Goal: Task Accomplishment & Management: Use online tool/utility

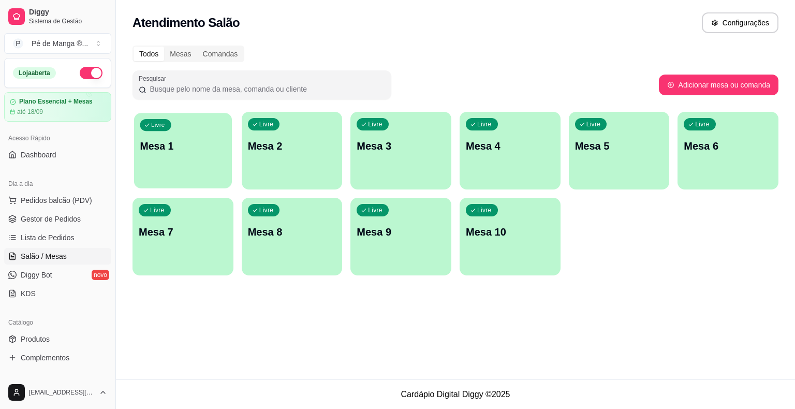
click at [209, 127] on div "Livre Mesa 1" at bounding box center [183, 144] width 98 height 63
click at [211, 127] on div "Livre Mesa 1" at bounding box center [183, 144] width 98 height 63
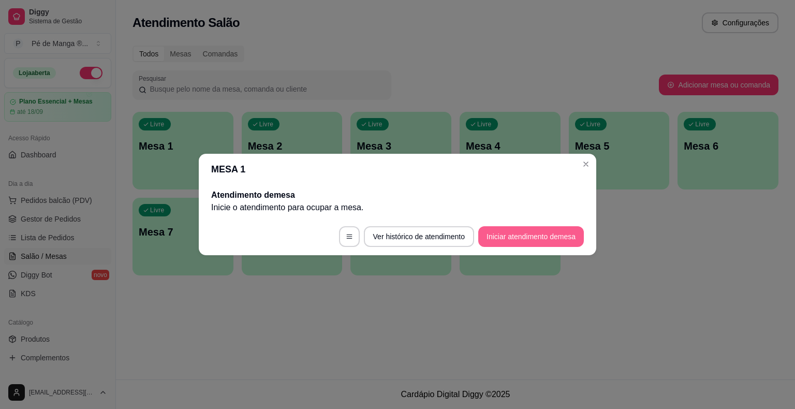
click at [528, 233] on button "Iniciar atendimento de mesa" at bounding box center [531, 236] width 106 height 21
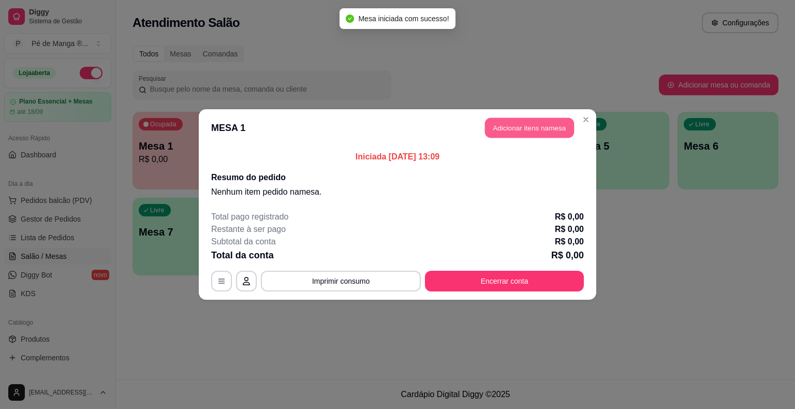
click at [533, 125] on button "Adicionar itens na mesa" at bounding box center [529, 128] width 89 height 20
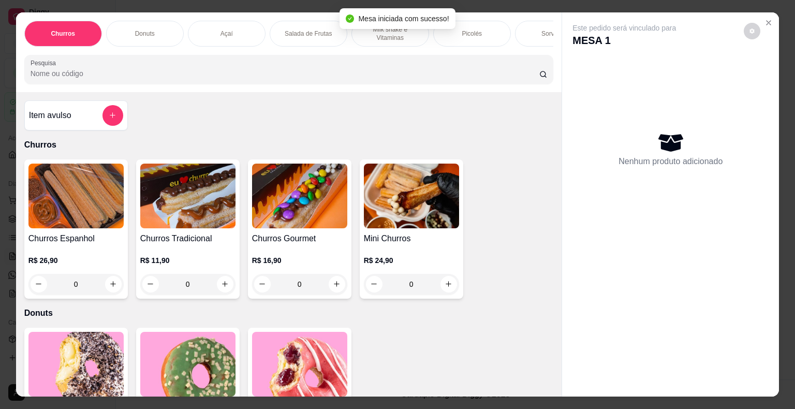
click at [452, 26] on div "Mesa iniciada com sucesso!" at bounding box center [397, 18] width 115 height 21
click at [453, 30] on div "Picolés" at bounding box center [472, 34] width 78 height 26
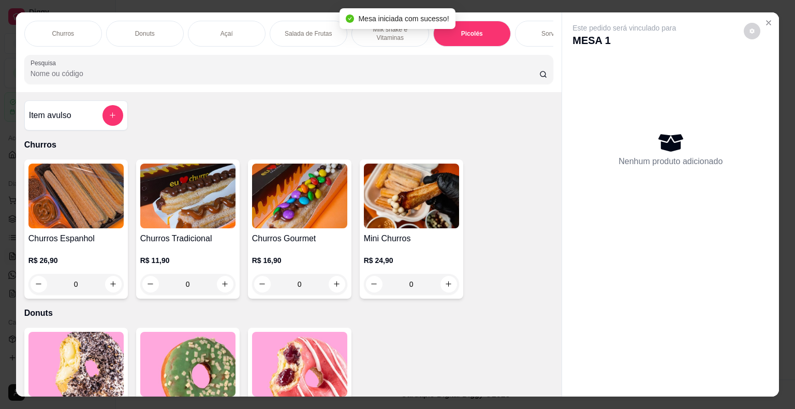
scroll to position [25, 0]
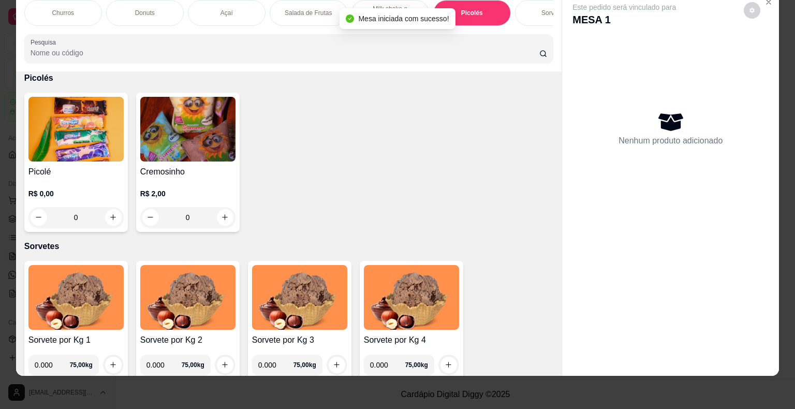
click at [76, 176] on div "Picolé R$ 0,00 0" at bounding box center [76, 162] width 104 height 139
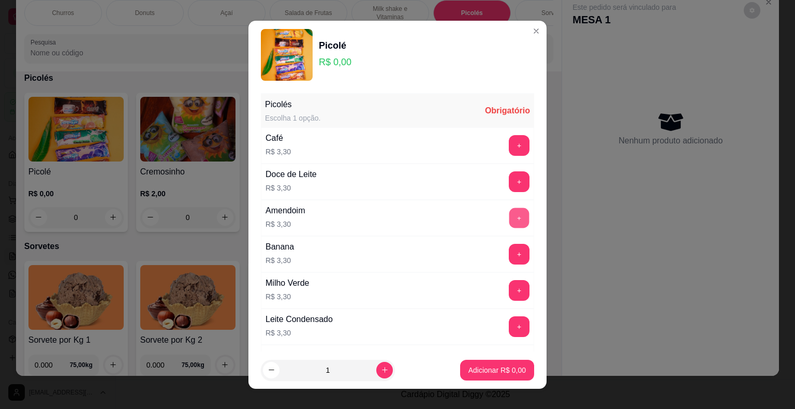
click at [509, 220] on button "+" at bounding box center [519, 218] width 20 height 20
click at [509, 220] on button "+" at bounding box center [519, 218] width 21 height 21
click at [509, 219] on button "+" at bounding box center [519, 218] width 20 height 20
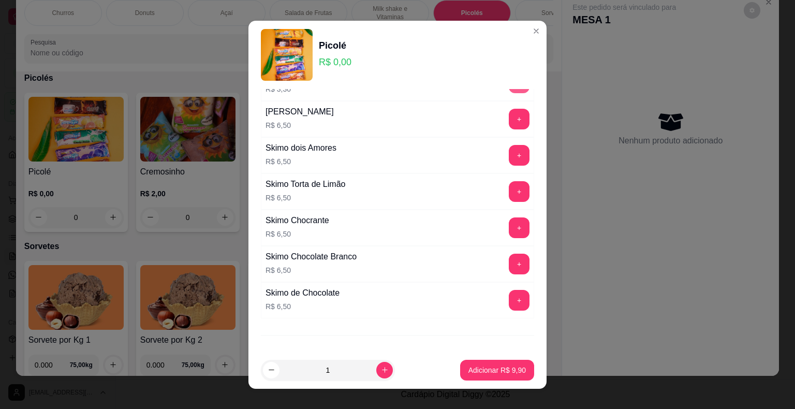
scroll to position [717, 0]
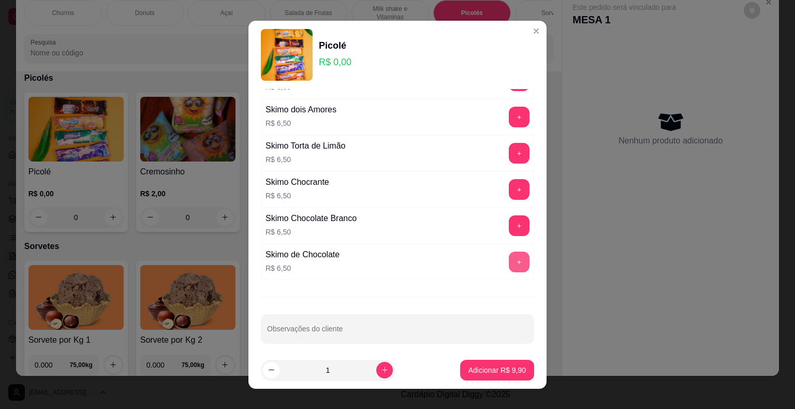
click at [509, 258] on button "+" at bounding box center [519, 262] width 21 height 21
drag, startPoint x: 476, startPoint y: 384, endPoint x: 474, endPoint y: 377, distance: 7.2
click at [475, 380] on footer "1 Adicionar R$ 16,40" at bounding box center [397, 369] width 298 height 37
click at [473, 373] on p "Adicionar R$ 16,40" at bounding box center [495, 370] width 60 height 10
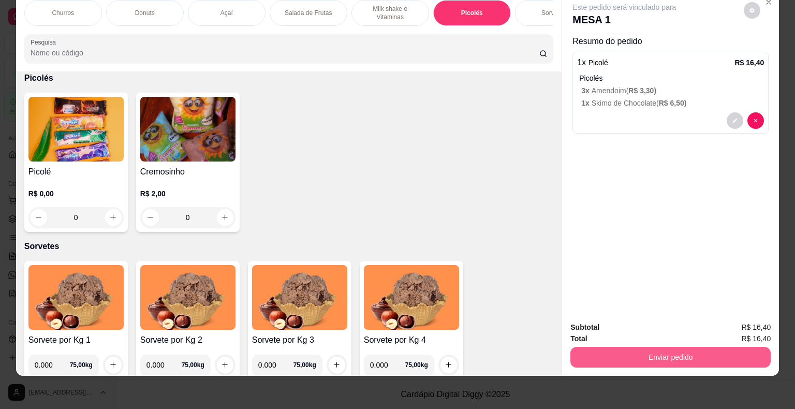
click at [533, 347] on button "Enviar pedido" at bounding box center [670, 357] width 200 height 21
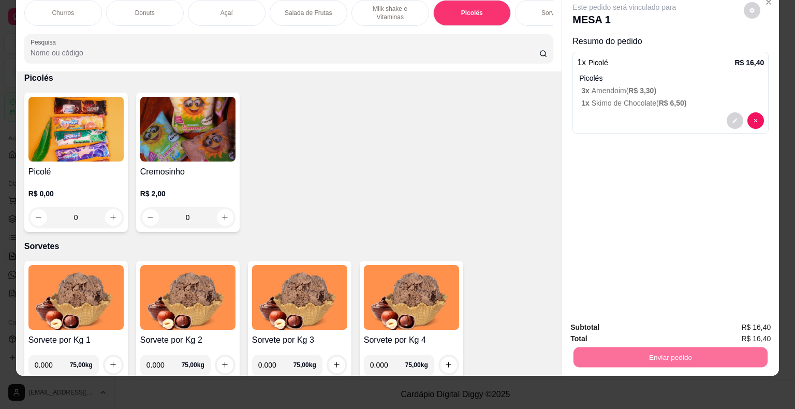
click at [533, 321] on button "Não registrar e enviar pedido" at bounding box center [636, 323] width 105 height 19
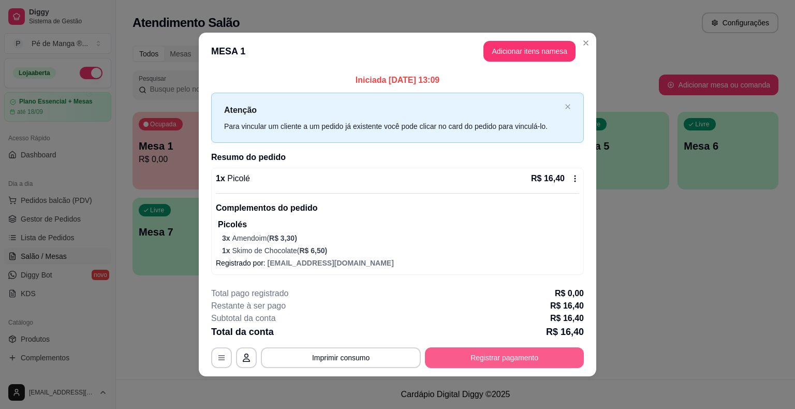
click at [482, 359] on button "Registrar pagamento" at bounding box center [504, 357] width 159 height 21
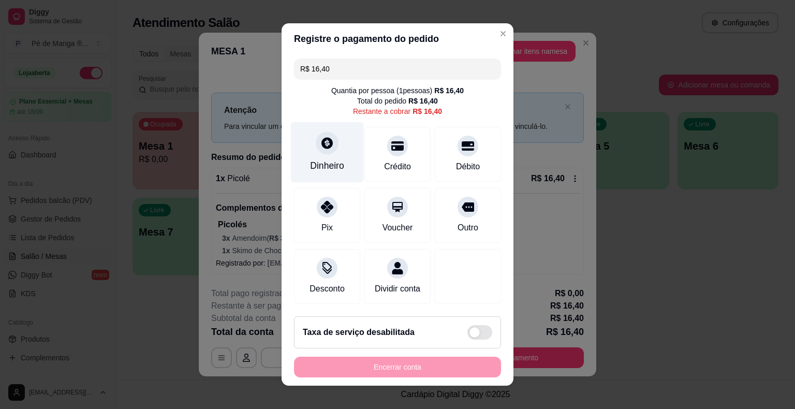
click at [342, 157] on div "Dinheiro" at bounding box center [327, 152] width 73 height 61
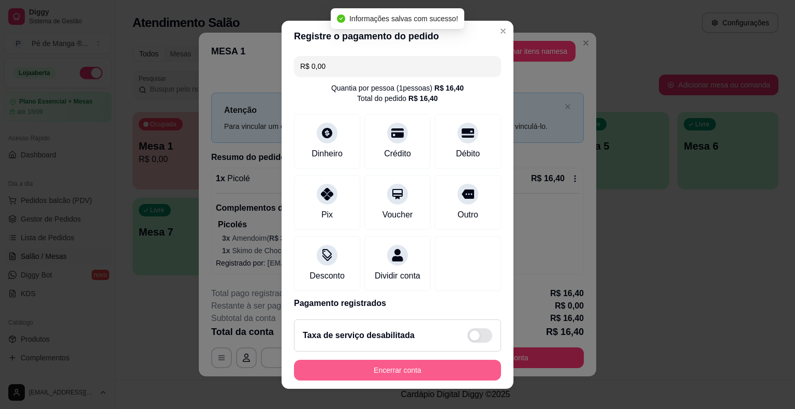
type input "R$ 0,00"
click at [433, 371] on button "Encerrar conta" at bounding box center [397, 370] width 207 height 21
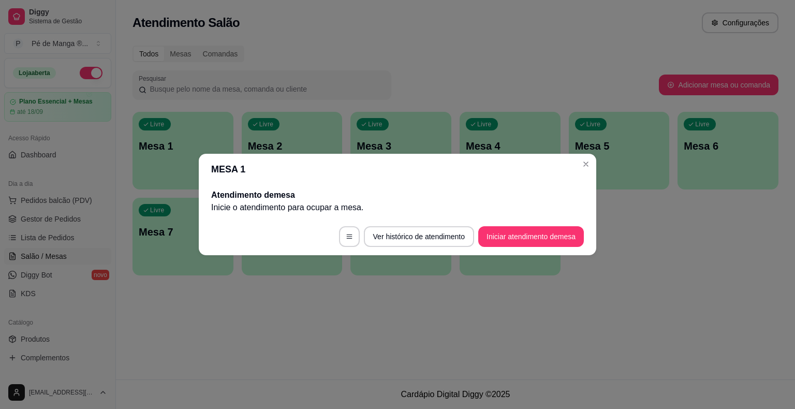
click at [533, 173] on header "MESA 1" at bounding box center [397, 169] width 397 height 31
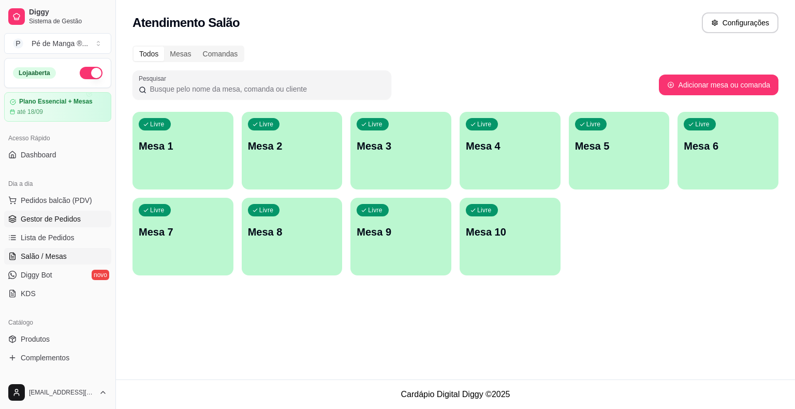
click at [79, 220] on link "Gestor de Pedidos" at bounding box center [57, 219] width 107 height 17
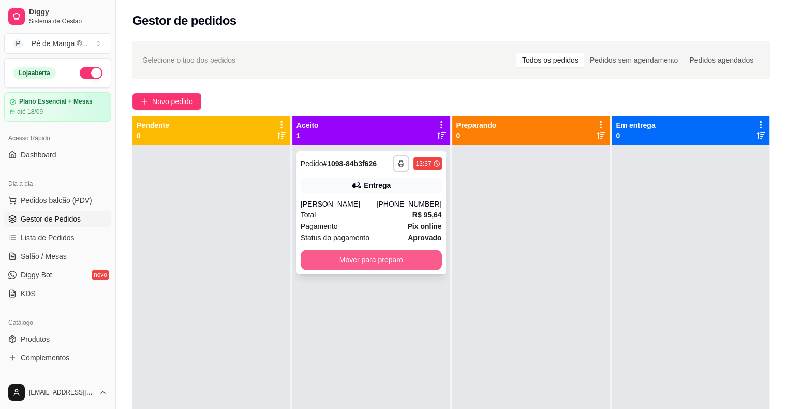
click at [385, 261] on button "Mover para preparo" at bounding box center [371, 259] width 141 height 21
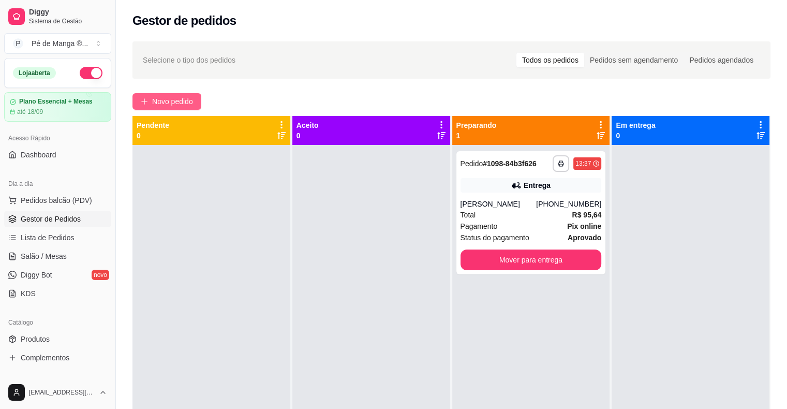
click at [162, 100] on span "Novo pedido" at bounding box center [172, 101] width 41 height 11
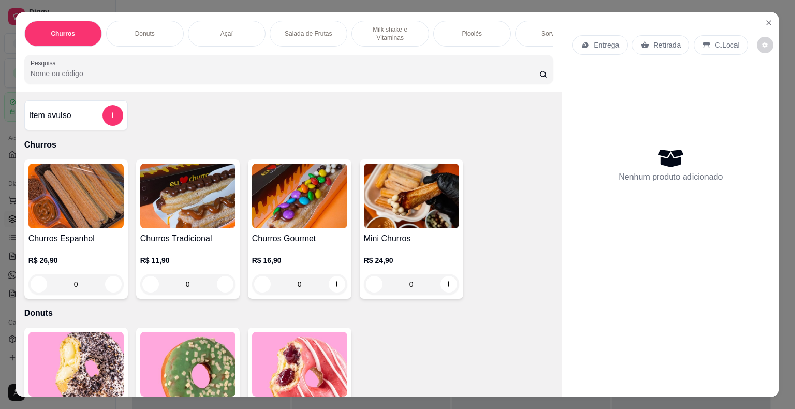
click at [216, 29] on div "Açaí" at bounding box center [227, 34] width 78 height 26
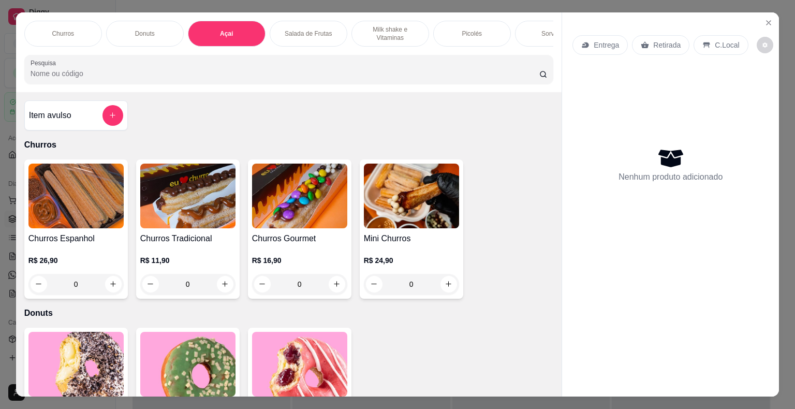
scroll to position [25, 0]
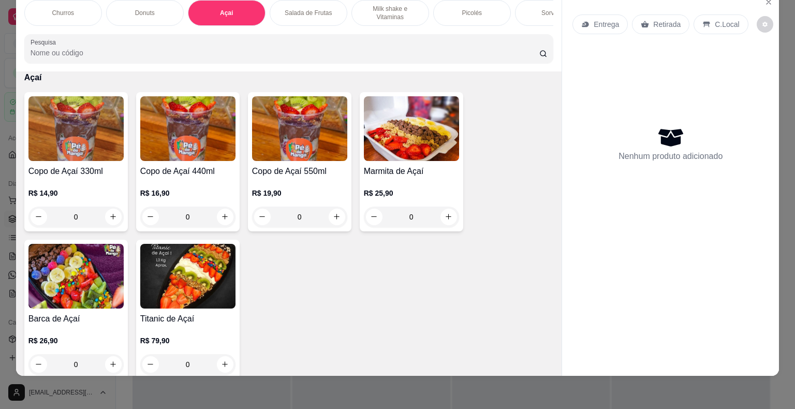
click at [282, 134] on img at bounding box center [299, 128] width 95 height 65
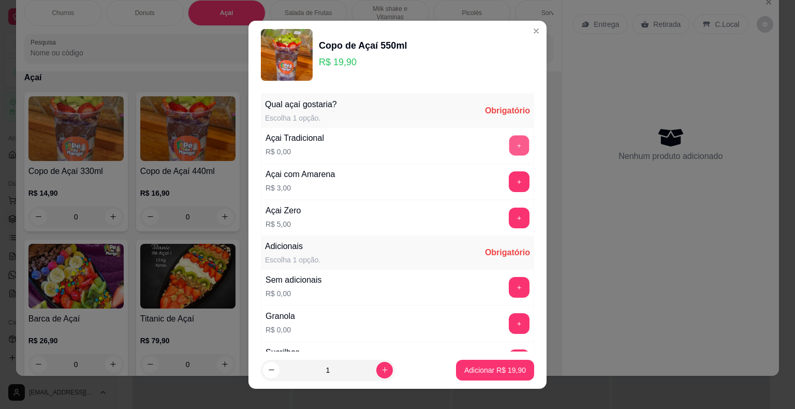
click at [509, 150] on button "+" at bounding box center [519, 145] width 20 height 20
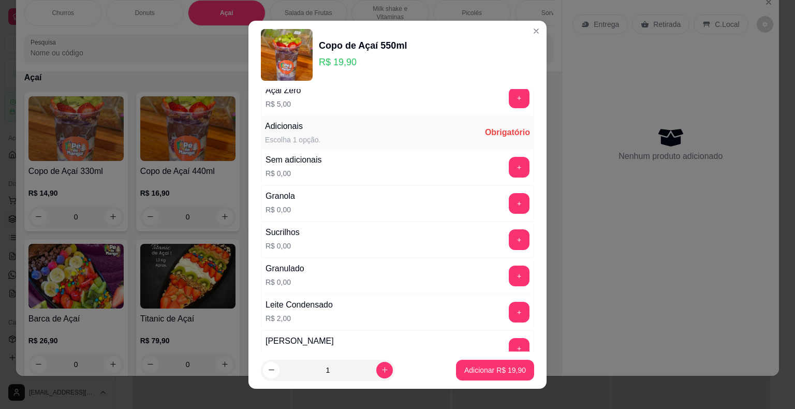
scroll to position [104, 0]
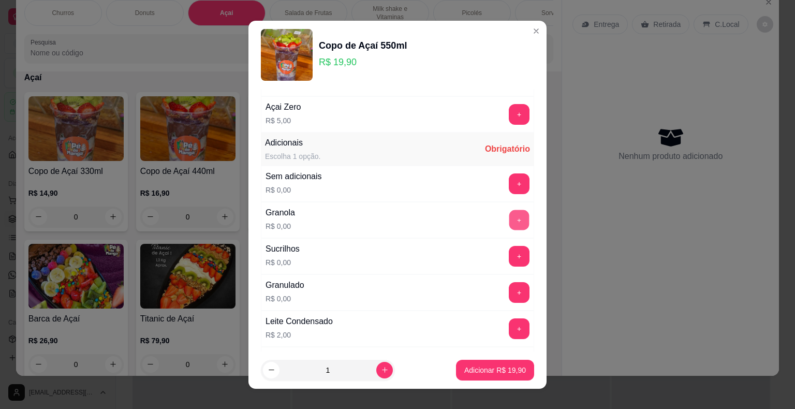
click at [509, 224] on button "+" at bounding box center [519, 220] width 20 height 20
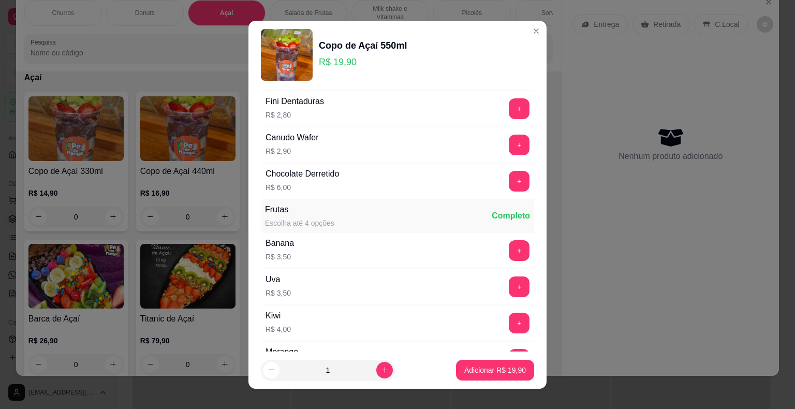
scroll to position [721, 0]
click at [509, 245] on button "+" at bounding box center [519, 251] width 21 height 21
click at [487, 371] on p "Adicionar R$ 23,40" at bounding box center [495, 370] width 62 height 10
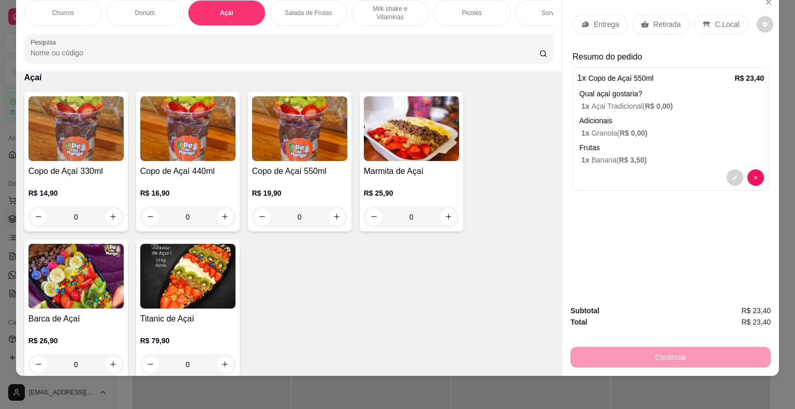
click at [207, 180] on div "R$ 16,90 0" at bounding box center [187, 203] width 95 height 50
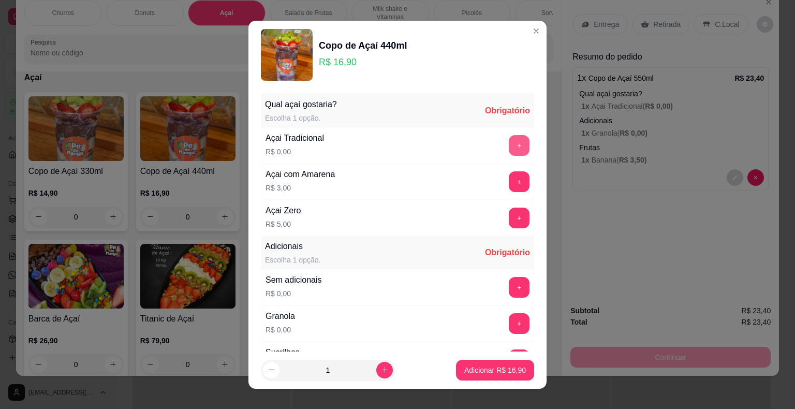
click at [509, 148] on button "+" at bounding box center [519, 145] width 21 height 21
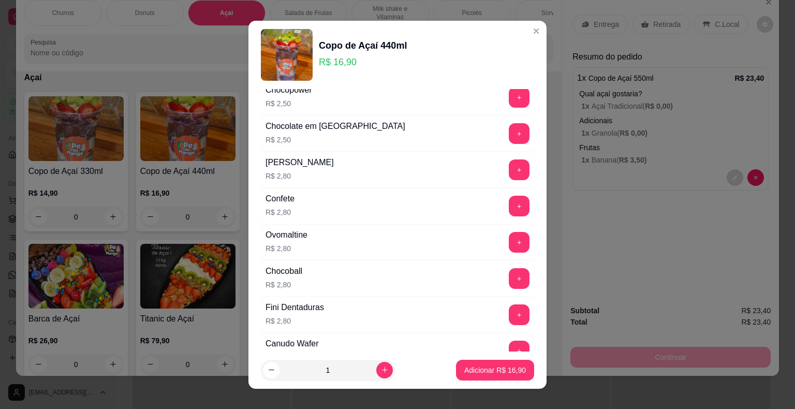
scroll to position [518, 0]
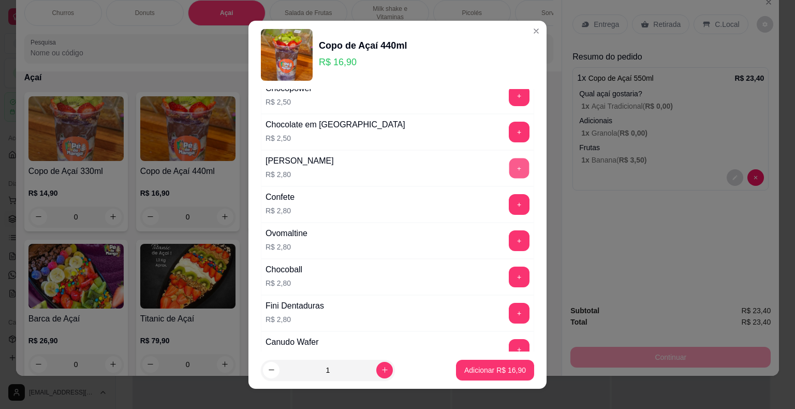
click at [509, 158] on button "+" at bounding box center [519, 168] width 20 height 20
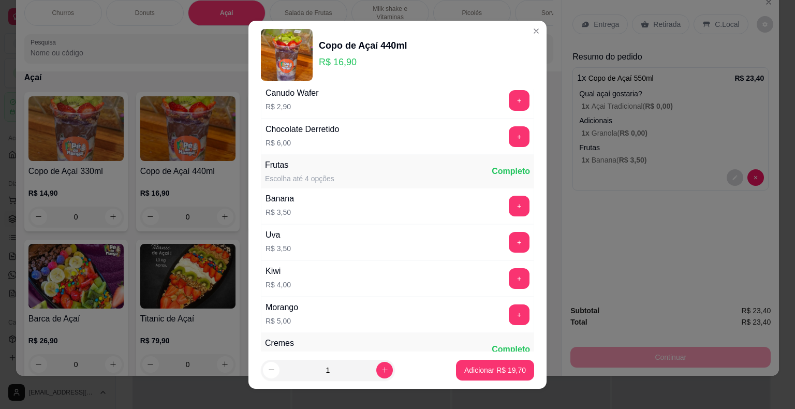
scroll to position [828, 0]
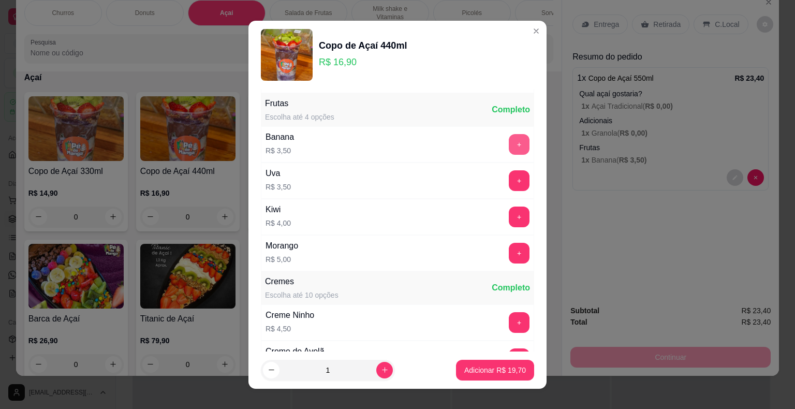
click at [509, 142] on button "+" at bounding box center [519, 144] width 21 height 21
click at [480, 372] on p "Adicionar R$ 23,20" at bounding box center [495, 370] width 62 height 10
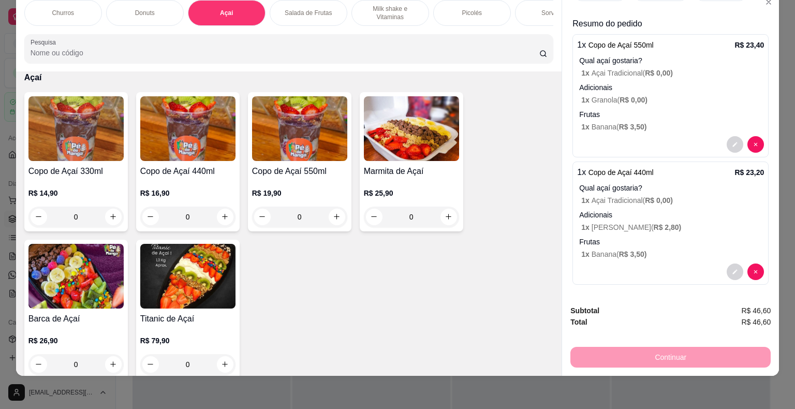
scroll to position [34, 0]
click at [92, 189] on p "R$ 14,90" at bounding box center [75, 193] width 95 height 10
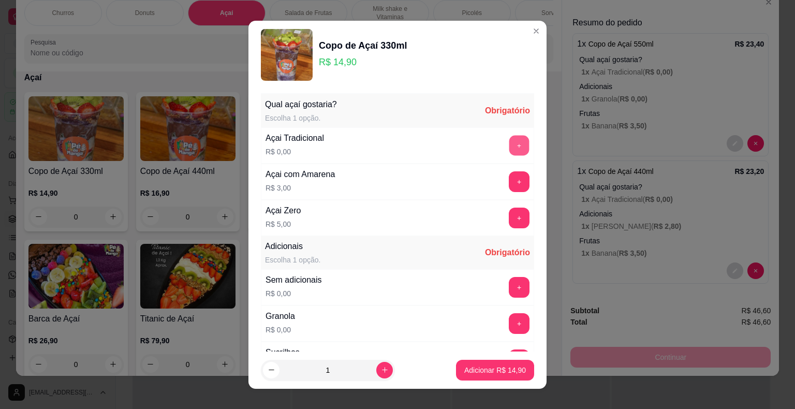
click at [509, 151] on button "+" at bounding box center [519, 145] width 20 height 20
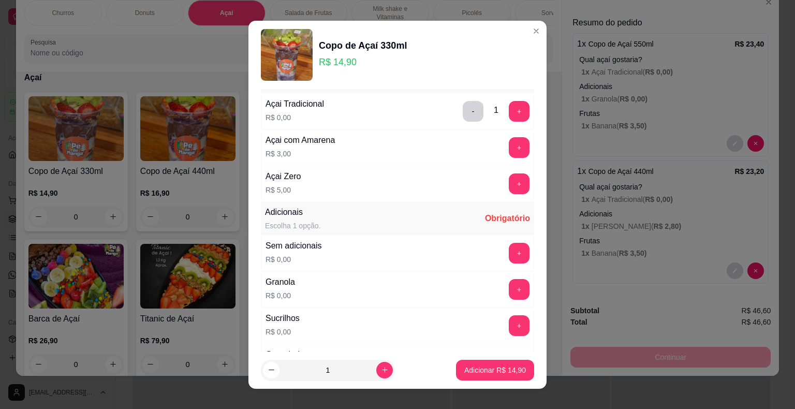
scroll to position [52, 0]
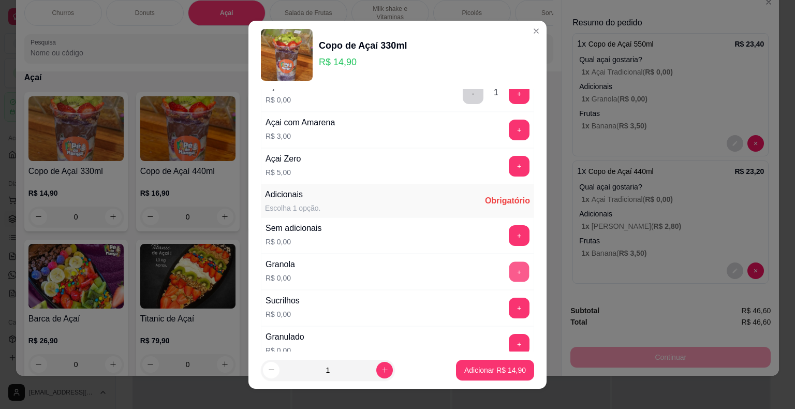
click at [509, 268] on button "+" at bounding box center [519, 271] width 20 height 20
click at [484, 371] on p "Adicionar R$ 14,90" at bounding box center [495, 370] width 60 height 10
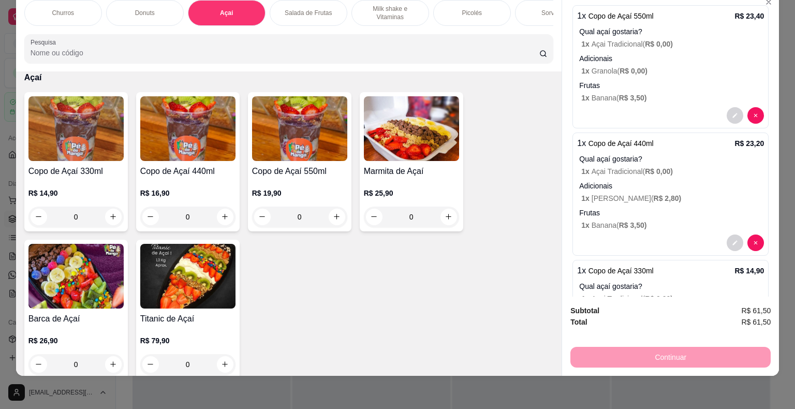
scroll to position [0, 0]
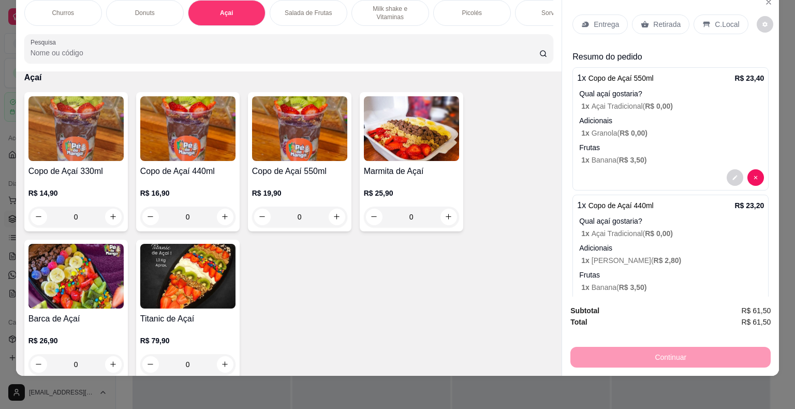
click at [533, 17] on div "Entrega" at bounding box center [599, 24] width 55 height 20
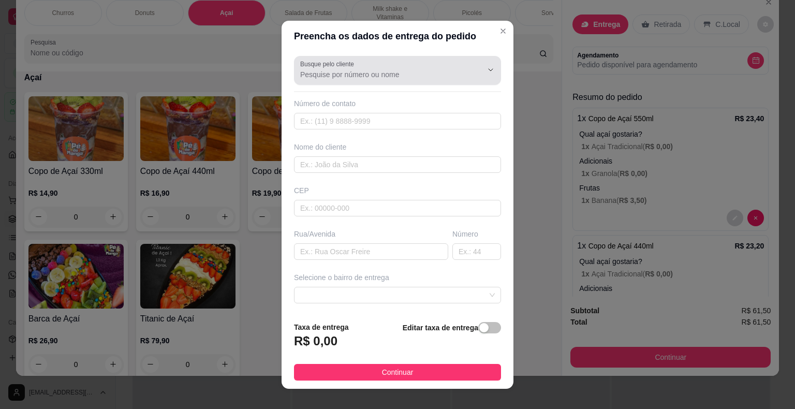
click at [373, 73] on input "Busque pelo cliente" at bounding box center [383, 74] width 166 height 10
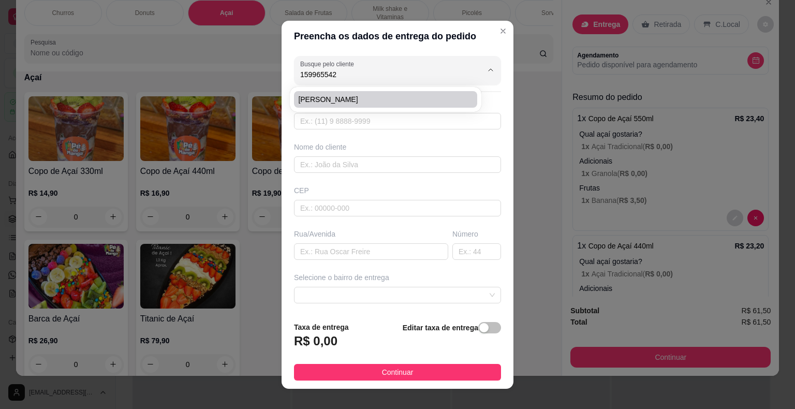
click at [350, 99] on span "[PERSON_NAME]" at bounding box center [380, 99] width 165 height 10
type input "[PERSON_NAME]"
type input "15996554214"
type input "[PERSON_NAME]"
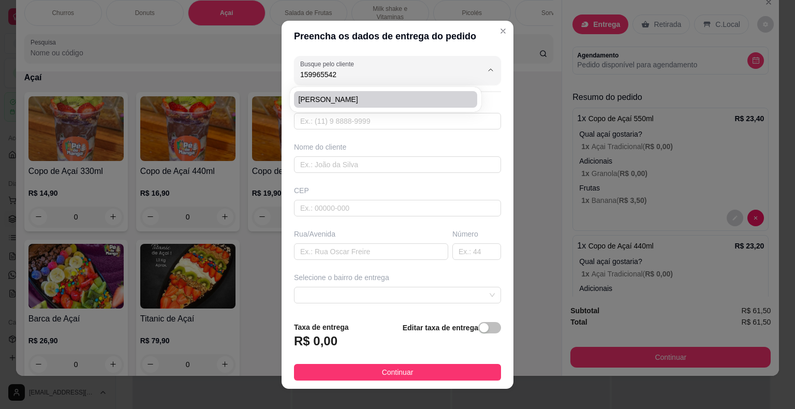
type input "202"
type input "Itaberá"
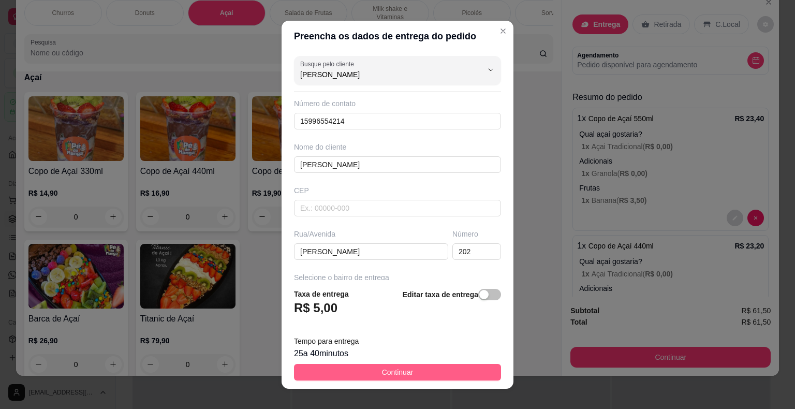
type input "[PERSON_NAME]"
click at [420, 372] on button "Continuar" at bounding box center [397, 372] width 207 height 17
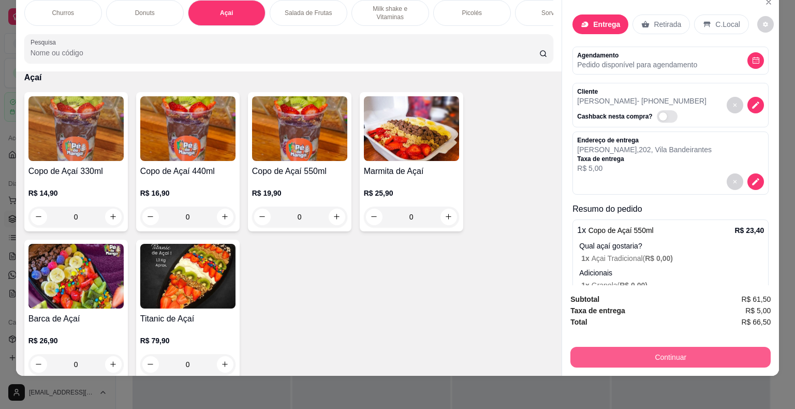
click at [533, 347] on button "Continuar" at bounding box center [670, 357] width 200 height 21
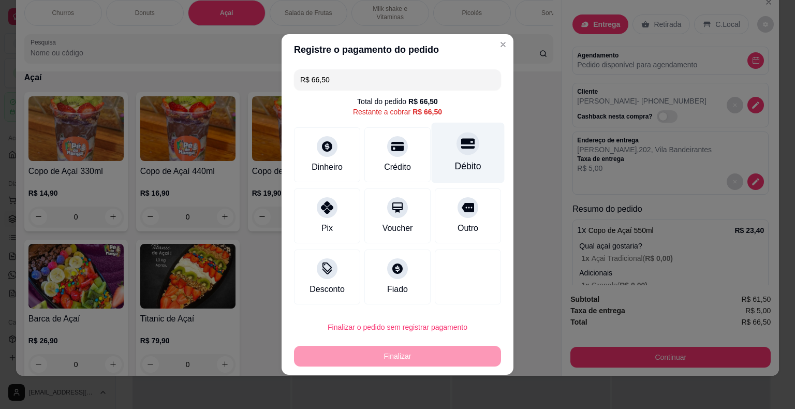
click at [461, 148] on icon at bounding box center [467, 144] width 13 height 10
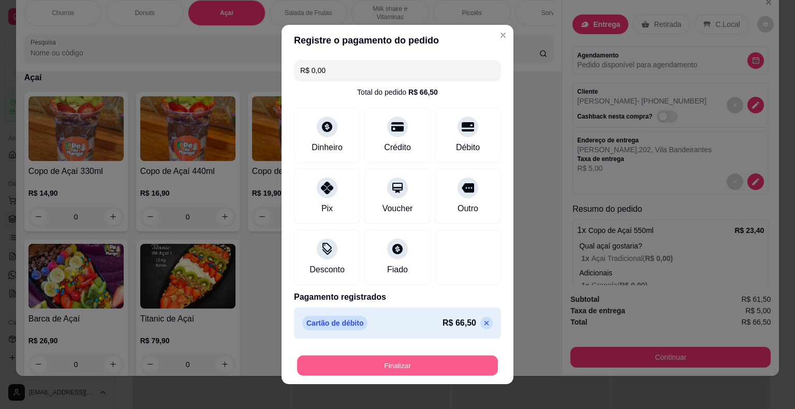
click at [374, 369] on button "Finalizar" at bounding box center [397, 366] width 201 height 20
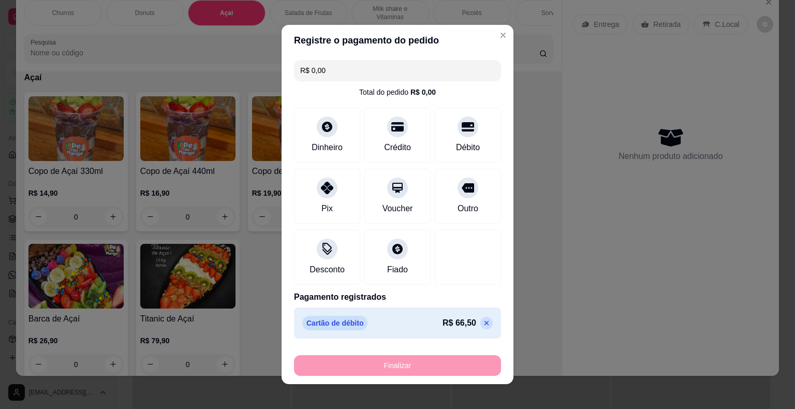
type input "-R$ 66,50"
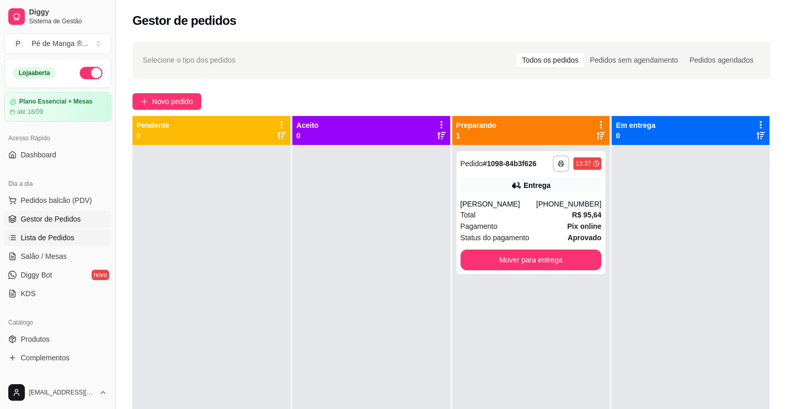
click at [57, 242] on link "Lista de Pedidos" at bounding box center [57, 237] width 107 height 17
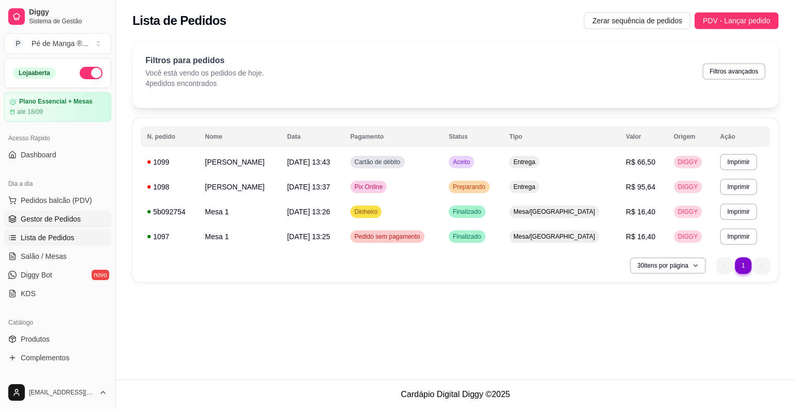
click at [70, 224] on link "Gestor de Pedidos" at bounding box center [57, 219] width 107 height 17
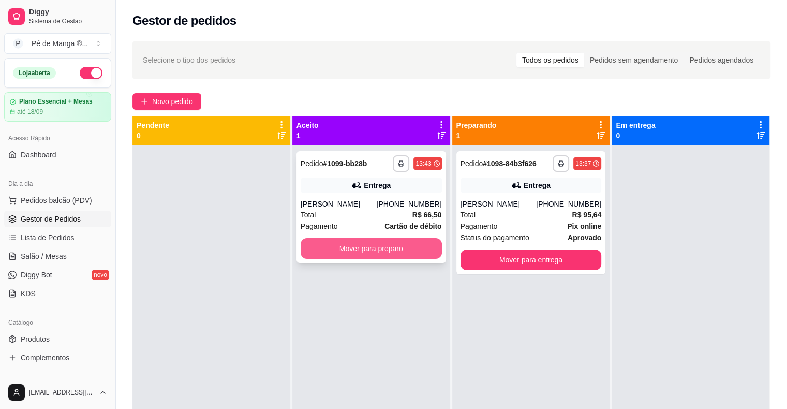
click at [377, 252] on button "Mover para preparo" at bounding box center [371, 248] width 141 height 21
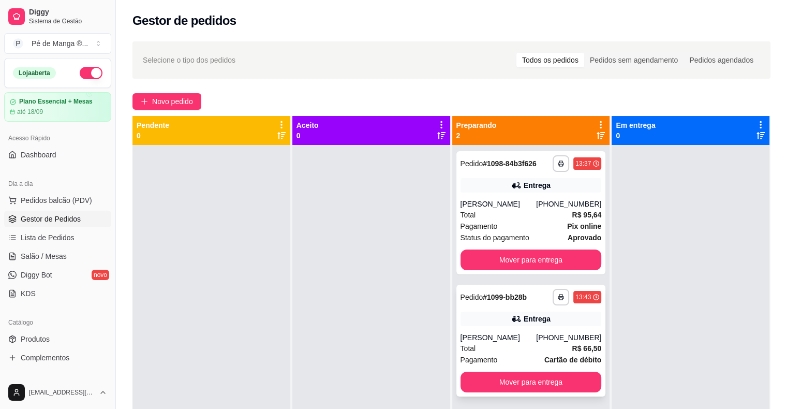
click at [526, 339] on div "[PERSON_NAME]" at bounding box center [499, 337] width 76 height 10
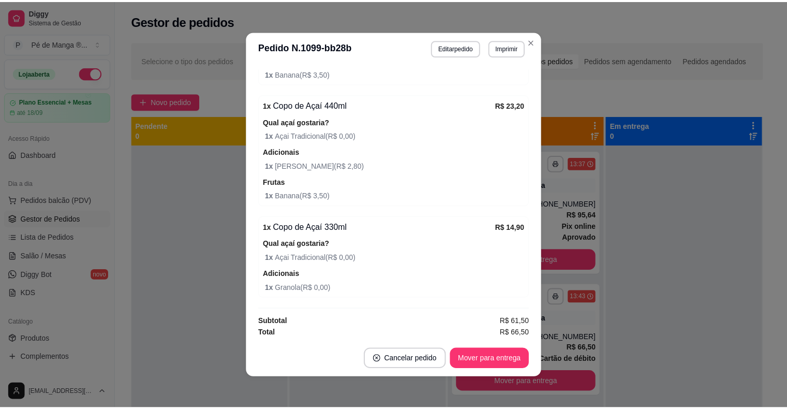
scroll to position [250, 0]
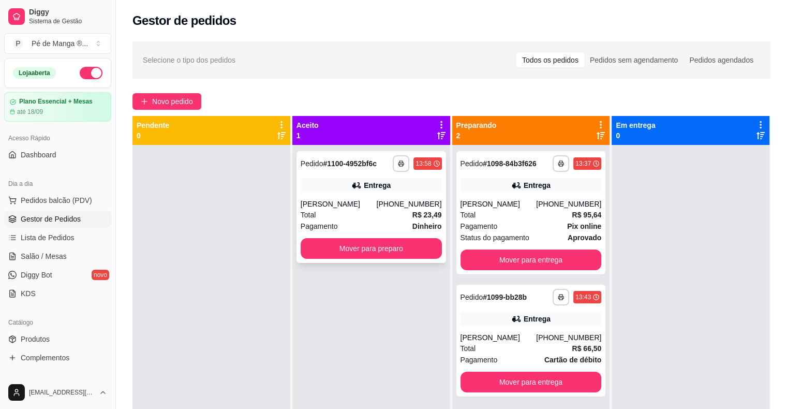
click at [366, 206] on div "[PERSON_NAME]" at bounding box center [339, 204] width 76 height 10
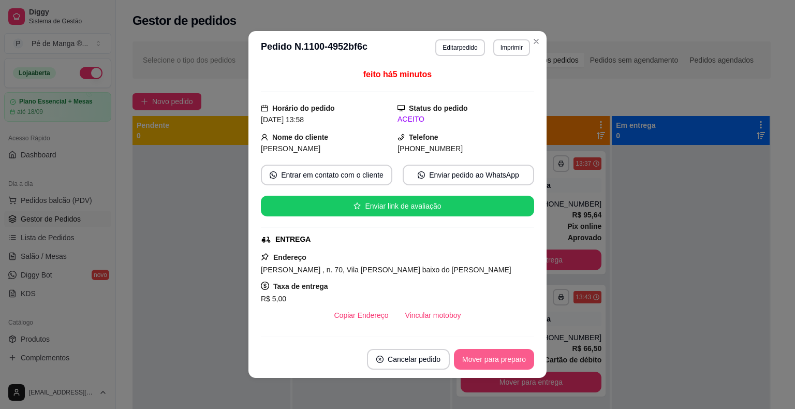
click at [506, 361] on button "Mover para preparo" at bounding box center [494, 359] width 80 height 21
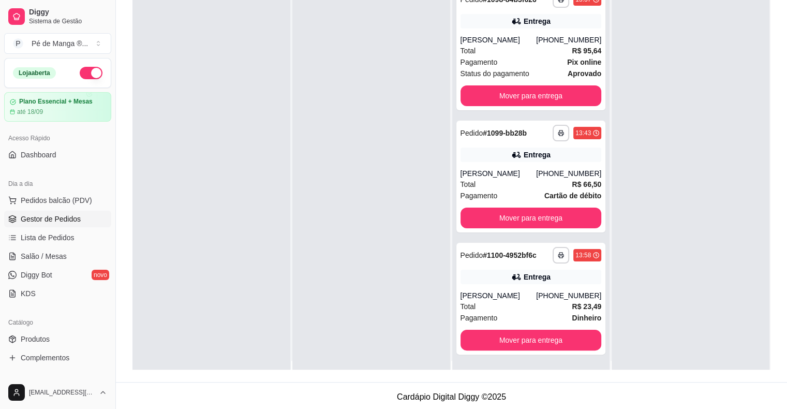
scroll to position [0, 0]
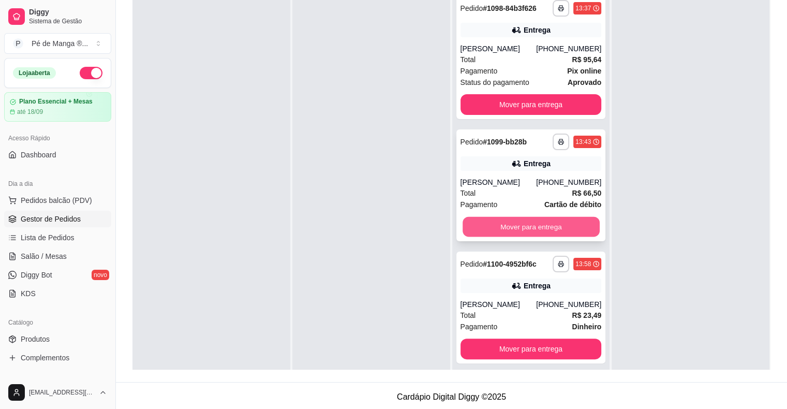
click at [533, 234] on button "Mover para entrega" at bounding box center [531, 227] width 137 height 20
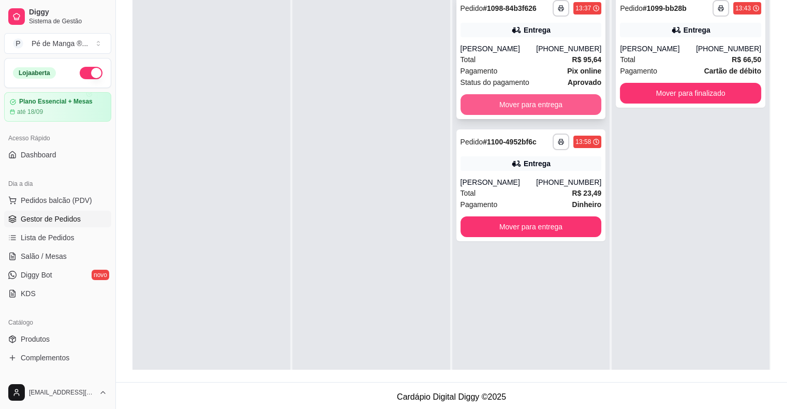
click at [533, 112] on button "Mover para entrega" at bounding box center [531, 104] width 141 height 21
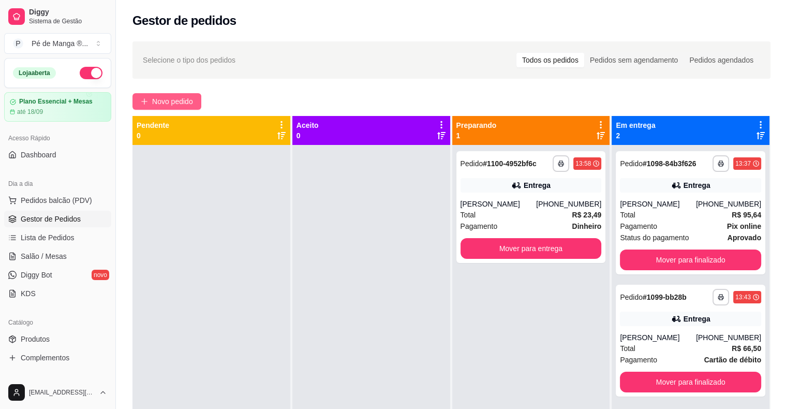
click at [178, 100] on span "Novo pedido" at bounding box center [172, 101] width 41 height 11
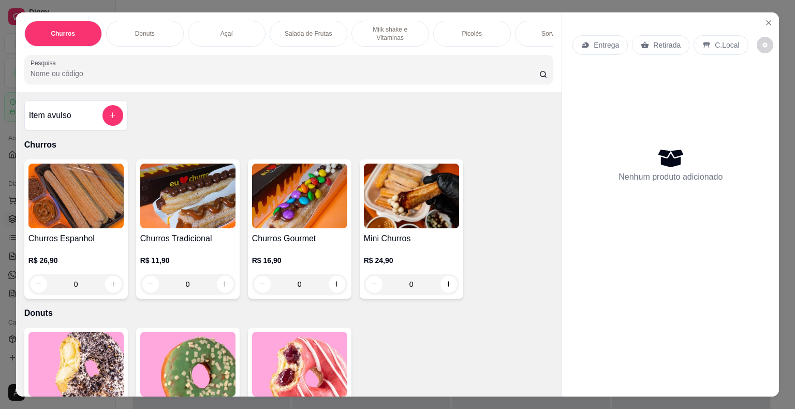
click at [400, 34] on p "Milk shake e Vitaminas" at bounding box center [390, 33] width 60 height 17
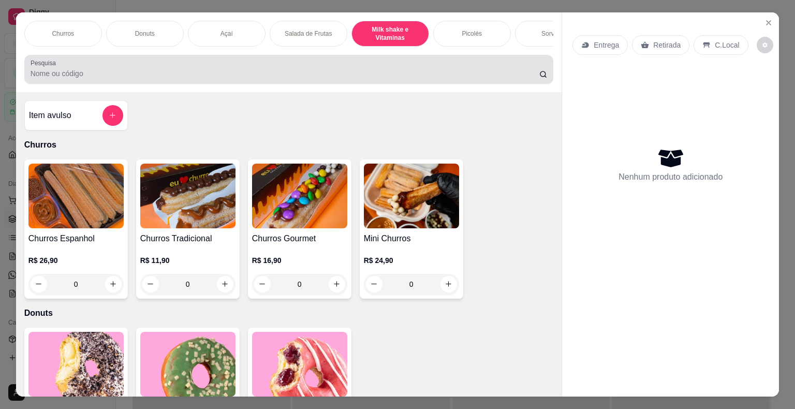
scroll to position [25, 0]
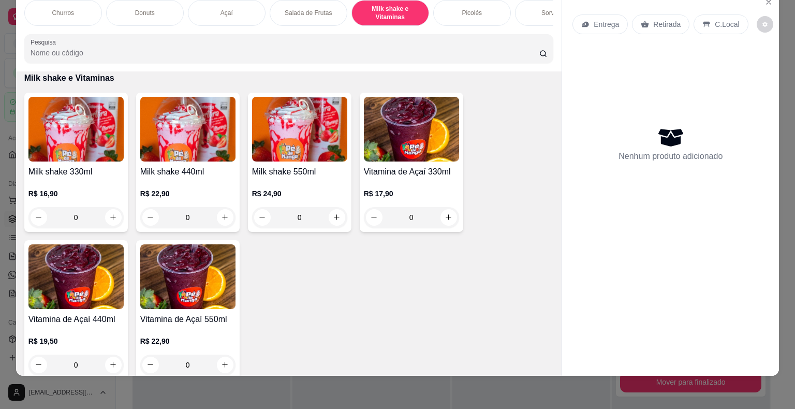
click at [287, 151] on img at bounding box center [299, 129] width 95 height 65
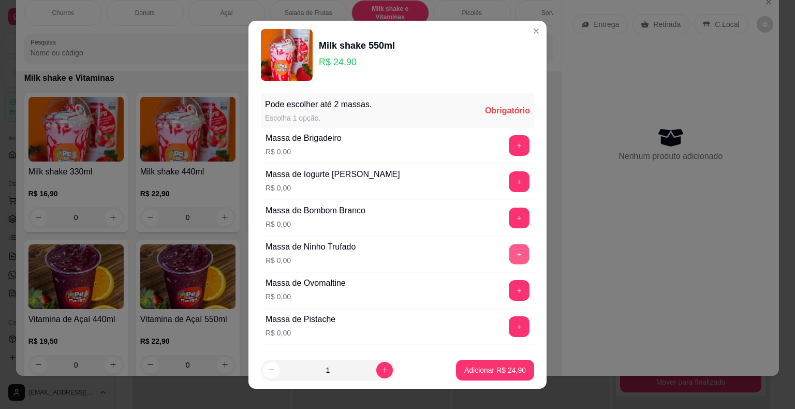
click at [509, 251] on button "+" at bounding box center [519, 254] width 20 height 20
click at [381, 367] on icon "increase-product-quantity" at bounding box center [385, 370] width 8 height 8
type input "2"
click at [473, 372] on p "Adicionar R$ 49,80" at bounding box center [495, 370] width 60 height 10
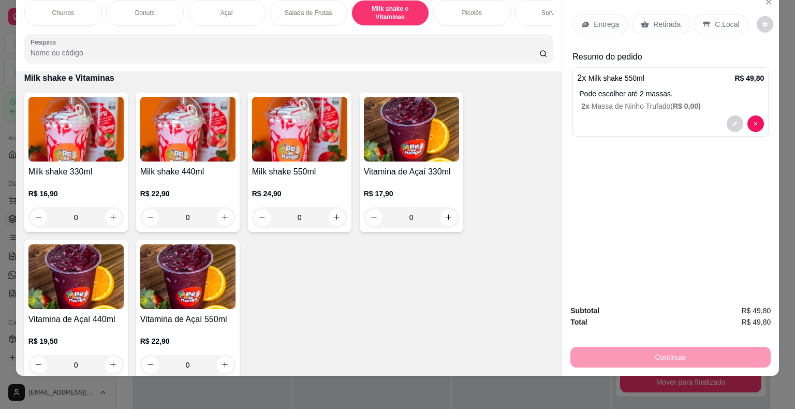
click at [533, 92] on div "Pode escolher até 2 massas. 2 x Massa de Ninho Trufado ( R$ 0,00 )" at bounding box center [671, 100] width 185 height 23
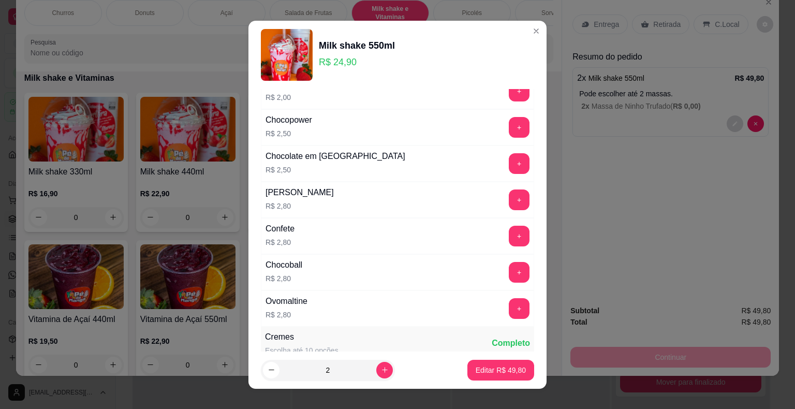
scroll to position [1656, 0]
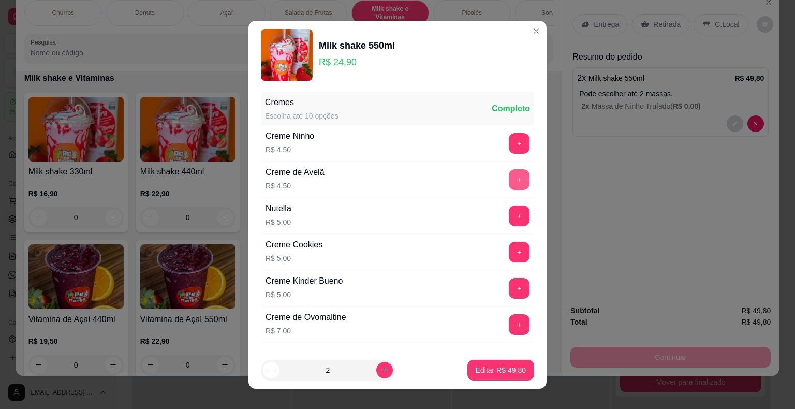
click at [509, 170] on button "+" at bounding box center [519, 179] width 21 height 21
click at [496, 370] on p "Editar R$ 58,80" at bounding box center [500, 370] width 49 height 10
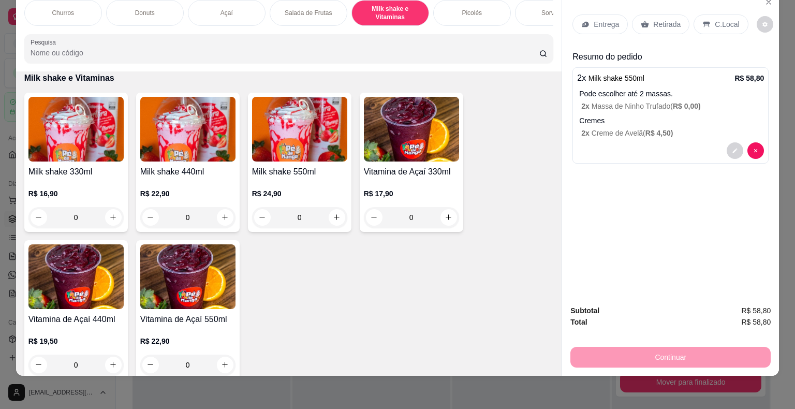
click at [533, 19] on p "Entrega" at bounding box center [606, 24] width 25 height 10
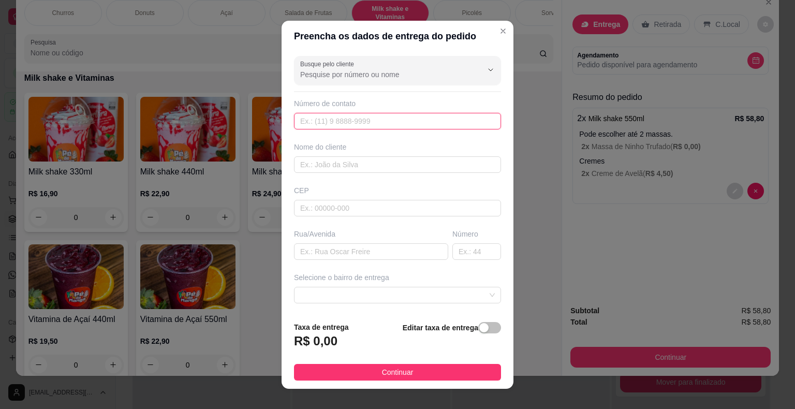
click at [391, 121] on input "text" at bounding box center [397, 121] width 207 height 17
type input "[PHONE_NUMBER]"
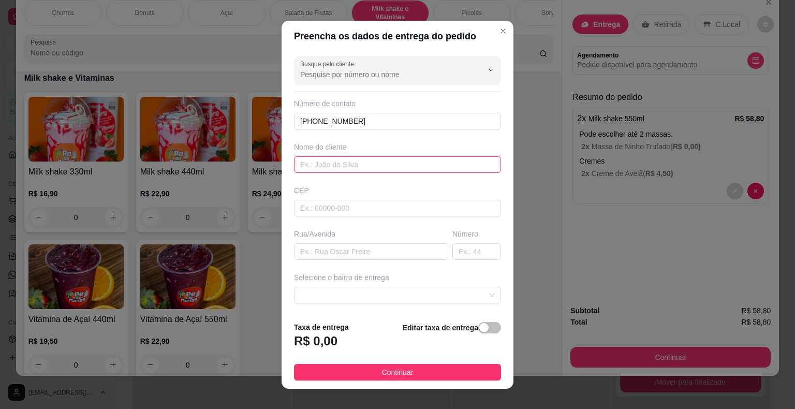
click at [303, 168] on input "text" at bounding box center [397, 164] width 207 height 17
type input "[PERSON_NAME]"
drag, startPoint x: 376, startPoint y: 197, endPoint x: 369, endPoint y: 210, distance: 15.3
click at [374, 202] on div "CEP" at bounding box center [397, 200] width 213 height 31
click at [369, 210] on input "text" at bounding box center [397, 208] width 207 height 17
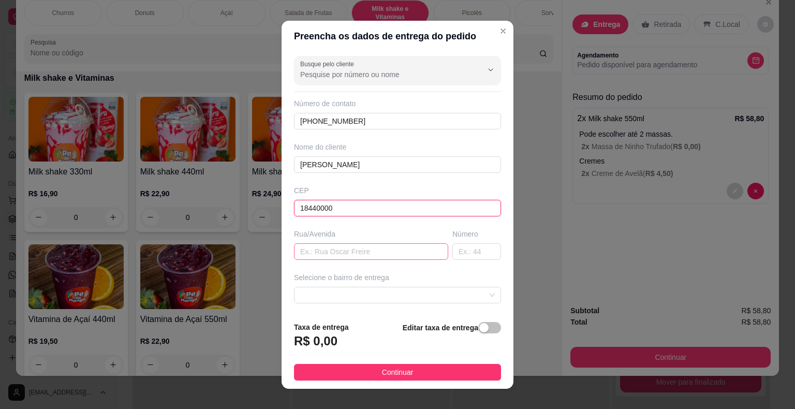
type input "18440000"
click at [377, 252] on input "text" at bounding box center [371, 251] width 154 height 17
type input "[PERSON_NAME]"
click at [453, 249] on input "text" at bounding box center [476, 251] width 49 height 17
click at [404, 296] on span at bounding box center [397, 295] width 195 height 16
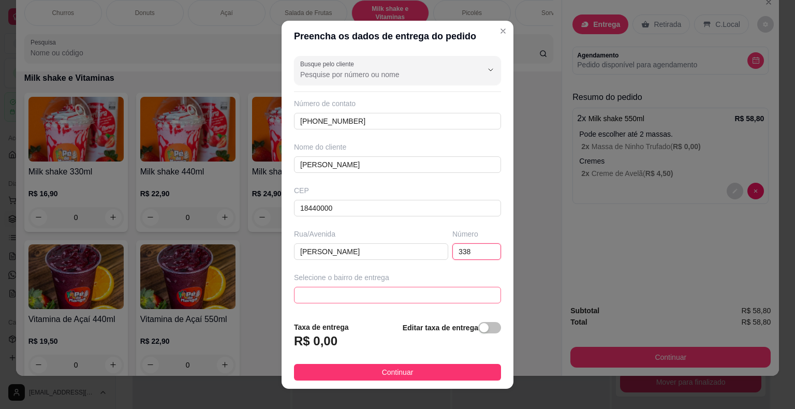
type input "338"
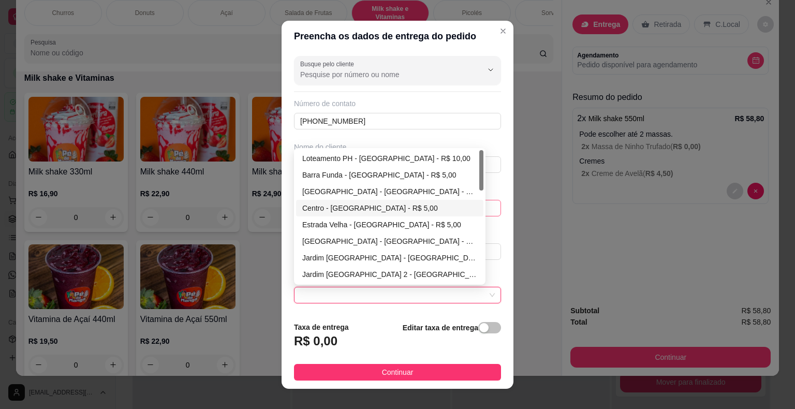
click at [377, 207] on div "Centro - [GEOGRAPHIC_DATA] - R$ 5,00" at bounding box center [389, 207] width 175 height 11
type input "Itaberá"
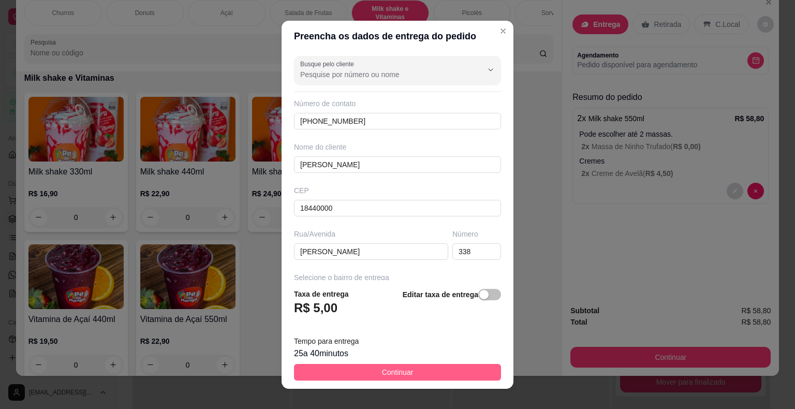
click at [404, 372] on span "Continuar" at bounding box center [398, 371] width 32 height 11
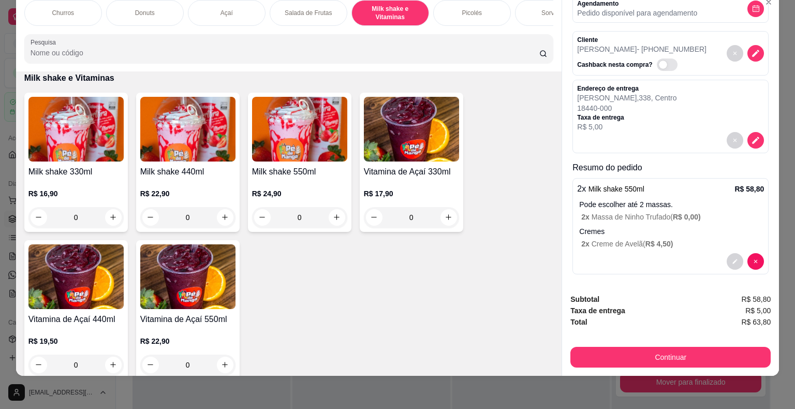
scroll to position [54, 0]
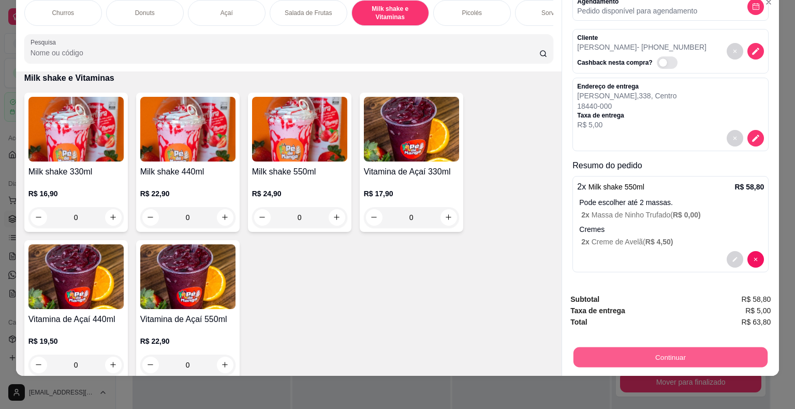
click at [533, 349] on button "Continuar" at bounding box center [670, 357] width 194 height 20
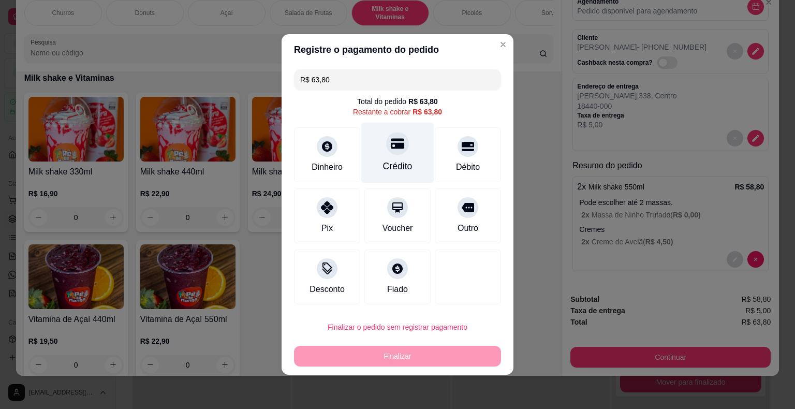
click at [404, 160] on div "Crédito" at bounding box center [397, 153] width 73 height 61
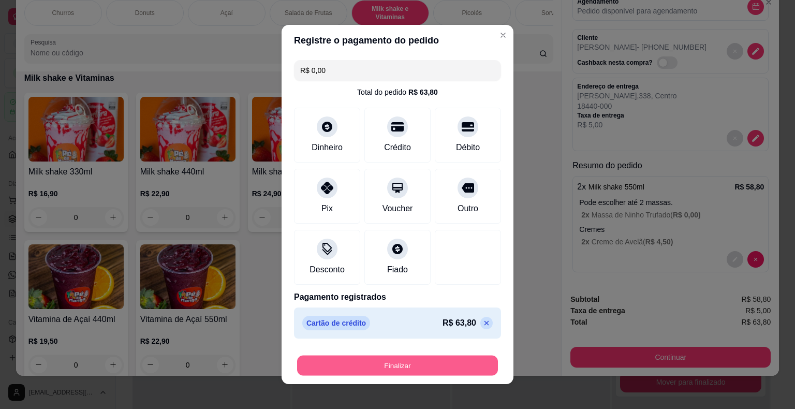
click at [404, 362] on button "Finalizar" at bounding box center [397, 366] width 201 height 20
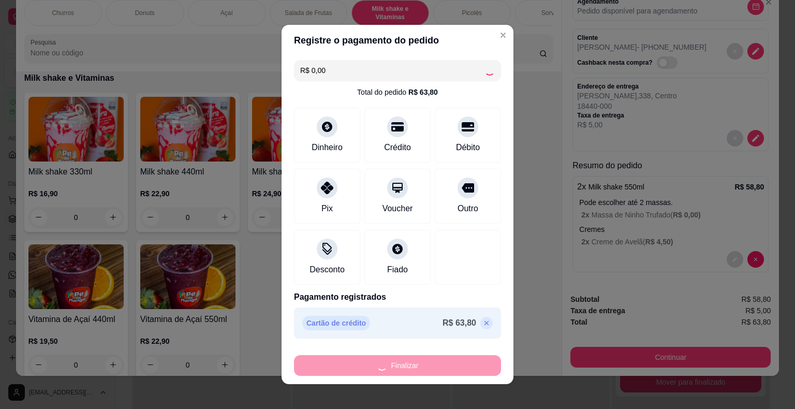
type input "-R$ 63,80"
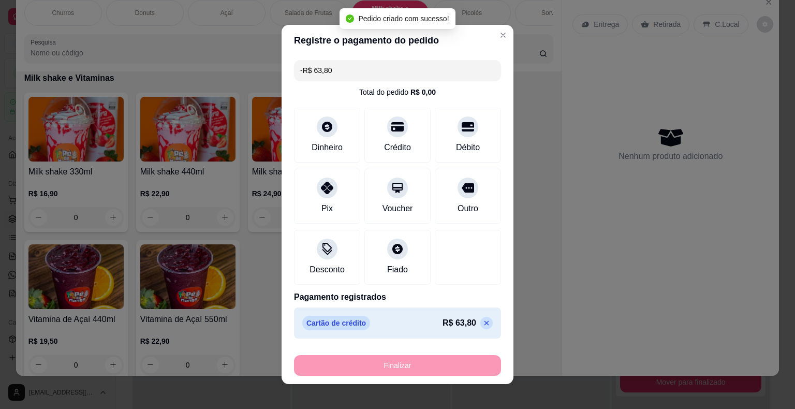
scroll to position [0, 0]
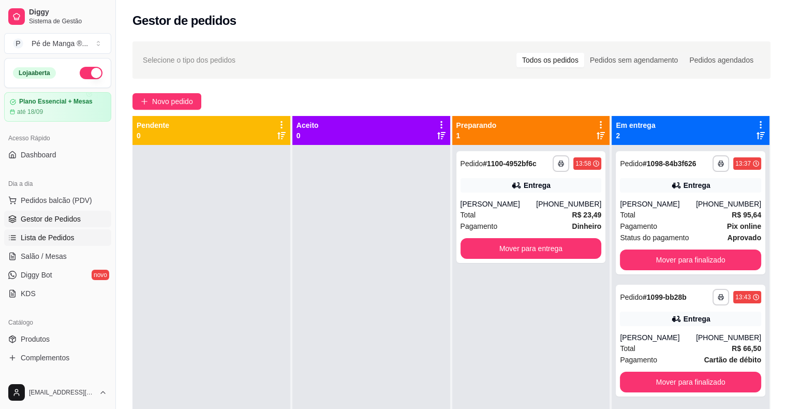
click at [72, 242] on link "Lista de Pedidos" at bounding box center [57, 237] width 107 height 17
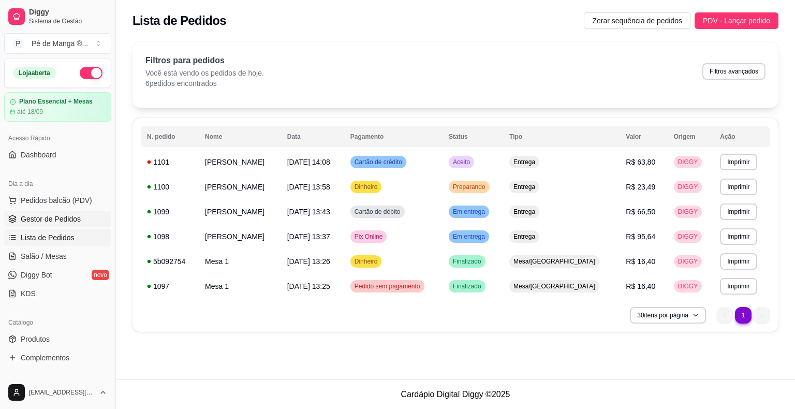
click at [69, 220] on span "Gestor de Pedidos" at bounding box center [51, 219] width 60 height 10
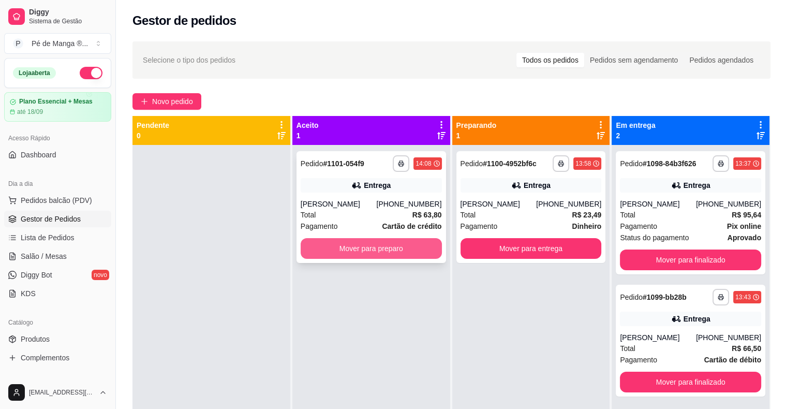
click at [410, 249] on button "Mover para preparo" at bounding box center [371, 248] width 141 height 21
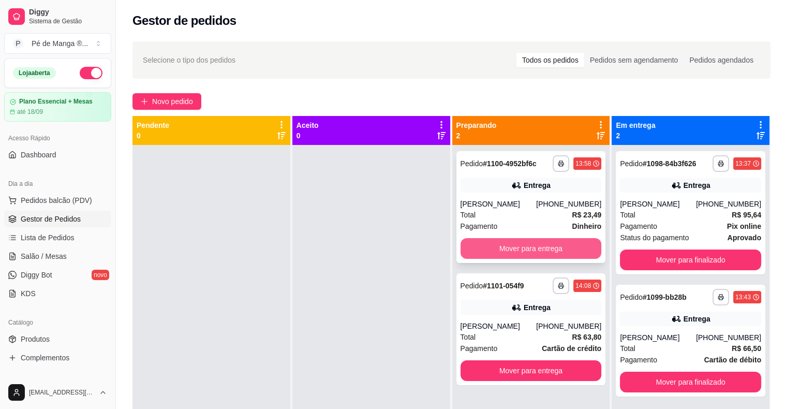
click at [488, 253] on button "Mover para entrega" at bounding box center [531, 248] width 141 height 21
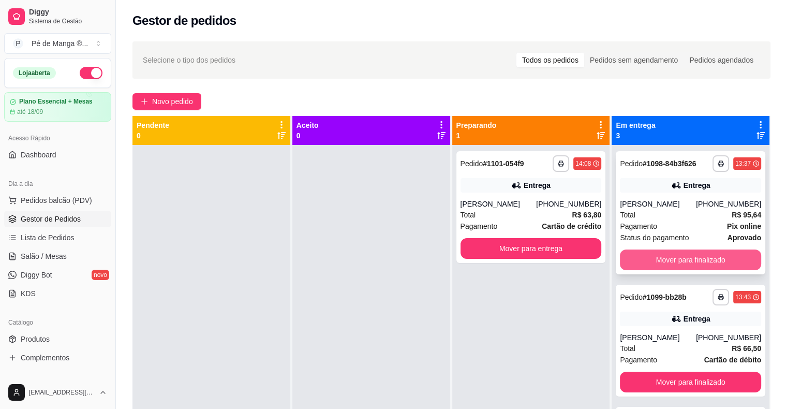
click at [533, 259] on button "Mover para finalizado" at bounding box center [690, 259] width 141 height 21
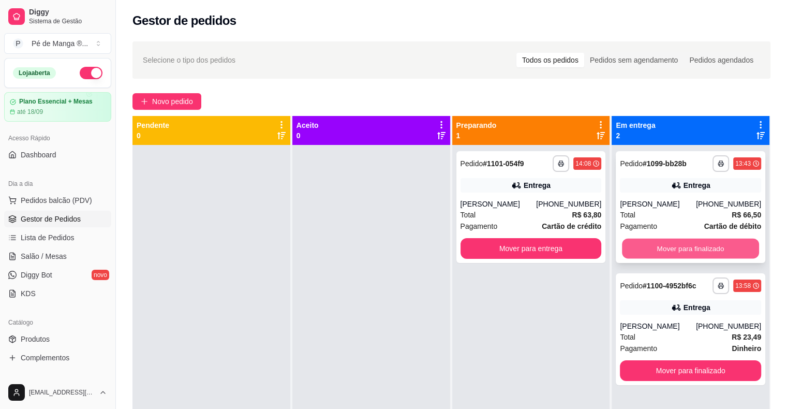
click at [533, 257] on button "Mover para finalizado" at bounding box center [690, 249] width 137 height 20
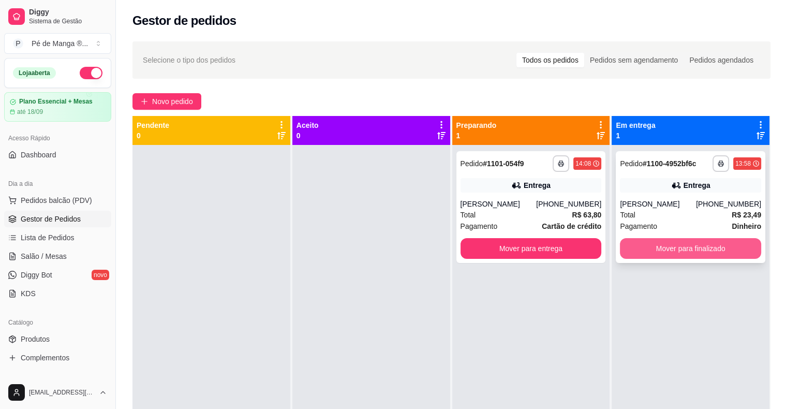
click at [533, 252] on button "Mover para finalizado" at bounding box center [690, 248] width 141 height 21
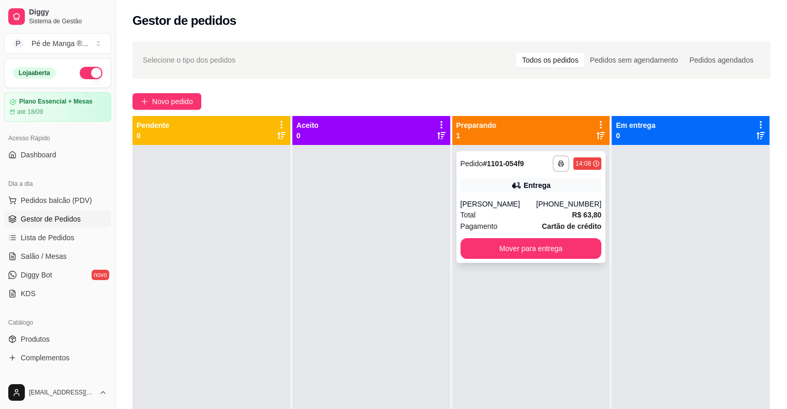
click at [533, 194] on div "**********" at bounding box center [531, 207] width 150 height 112
click at [89, 256] on link "Salão / Mesas" at bounding box center [57, 256] width 107 height 17
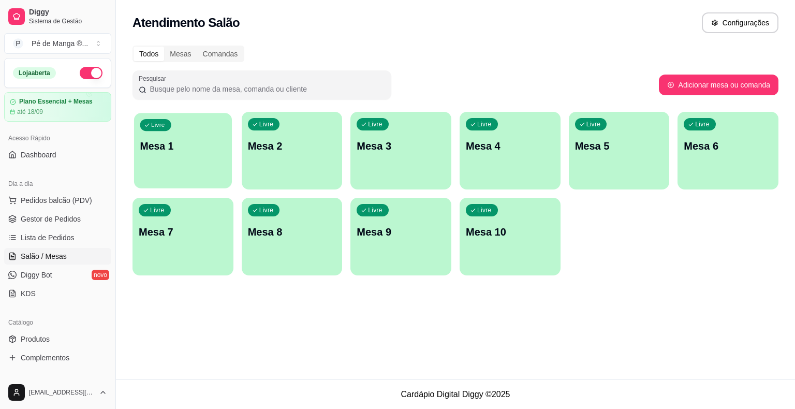
click at [195, 154] on div "Livre Mesa 1" at bounding box center [183, 144] width 98 height 63
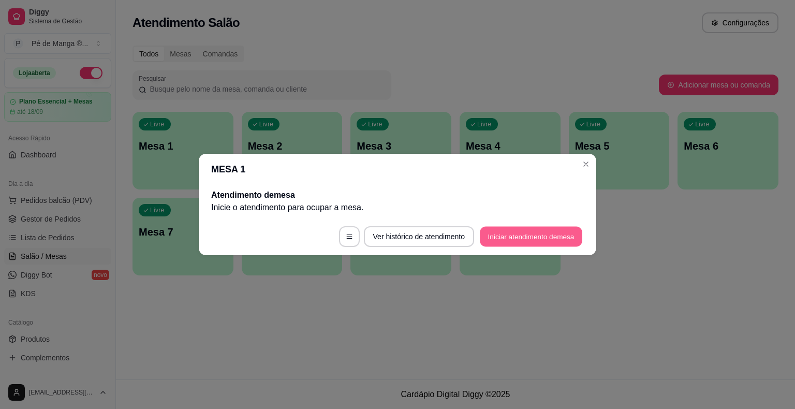
click at [513, 242] on button "Iniciar atendimento de mesa" at bounding box center [531, 237] width 102 height 20
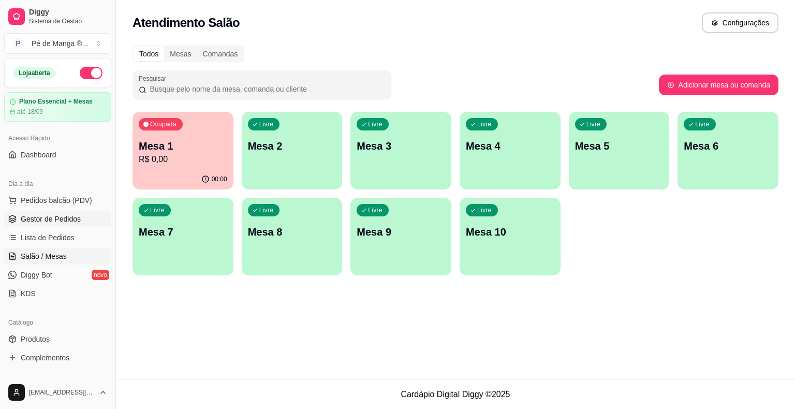
click at [75, 220] on span "Gestor de Pedidos" at bounding box center [51, 219] width 60 height 10
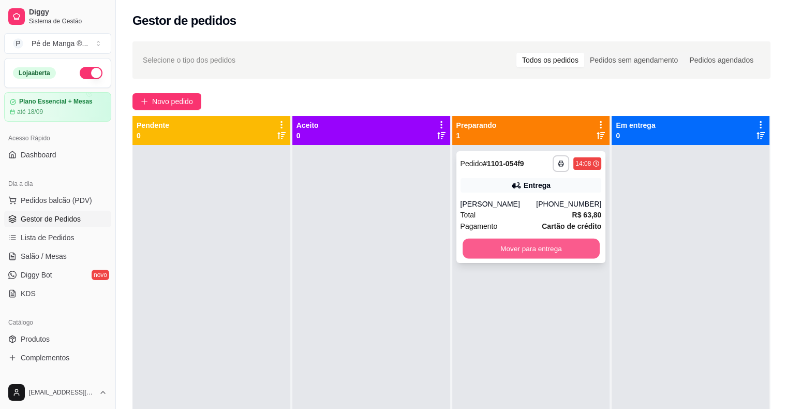
click at [516, 249] on button "Mover para entrega" at bounding box center [531, 249] width 137 height 20
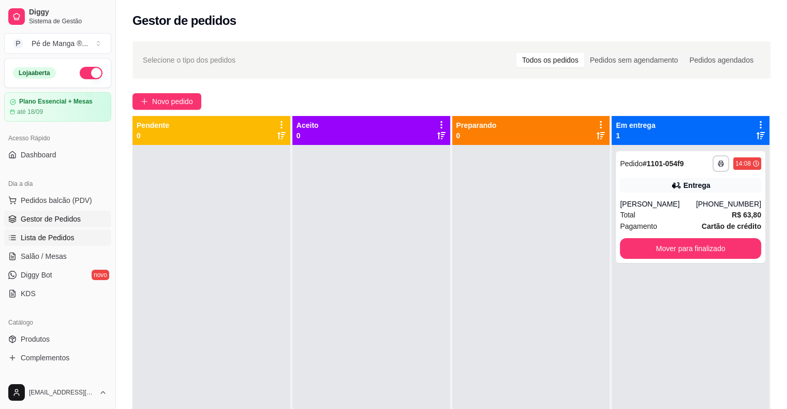
click at [58, 241] on span "Lista de Pedidos" at bounding box center [48, 237] width 54 height 10
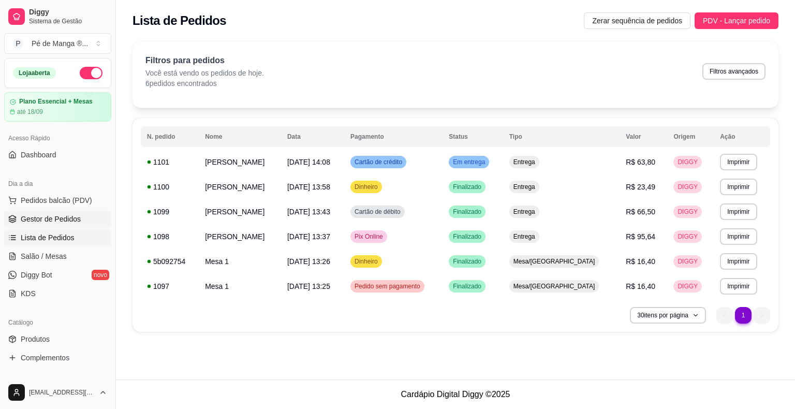
click at [80, 221] on link "Gestor de Pedidos" at bounding box center [57, 219] width 107 height 17
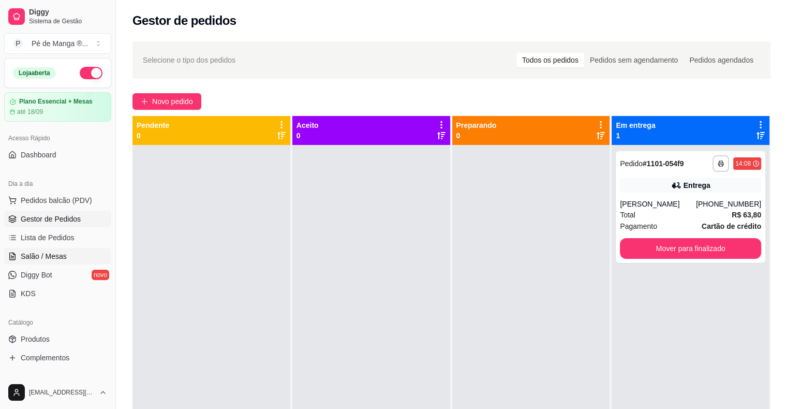
click at [60, 253] on span "Salão / Mesas" at bounding box center [44, 256] width 46 height 10
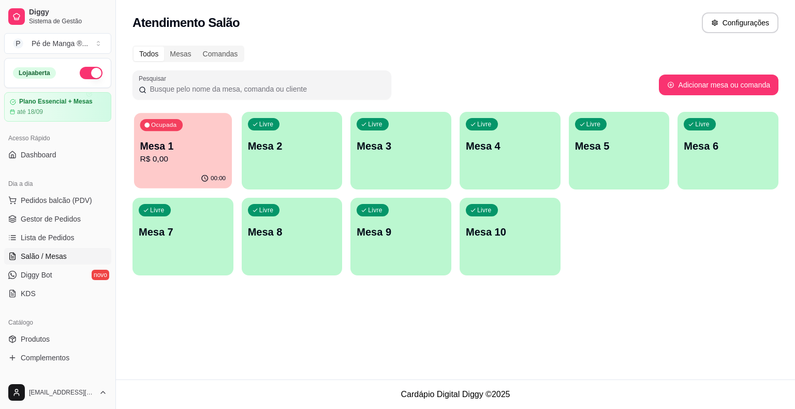
click at [173, 155] on p "R$ 0,00" at bounding box center [183, 159] width 86 height 12
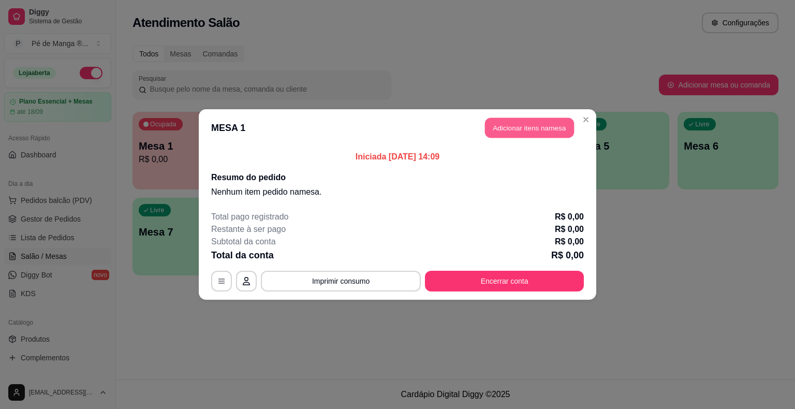
click at [533, 131] on button "Adicionar itens na mesa" at bounding box center [529, 128] width 89 height 20
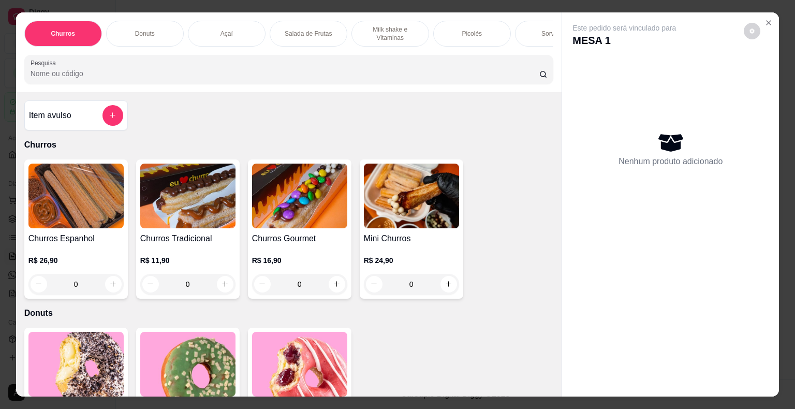
click at [520, 129] on div "Item avulso Churros Churros Espanhol R$ 26,90 0 Churros Tradicional R$ 11,90 0 …" at bounding box center [289, 244] width 546 height 305
click at [484, 27] on div "Picolés" at bounding box center [472, 34] width 78 height 26
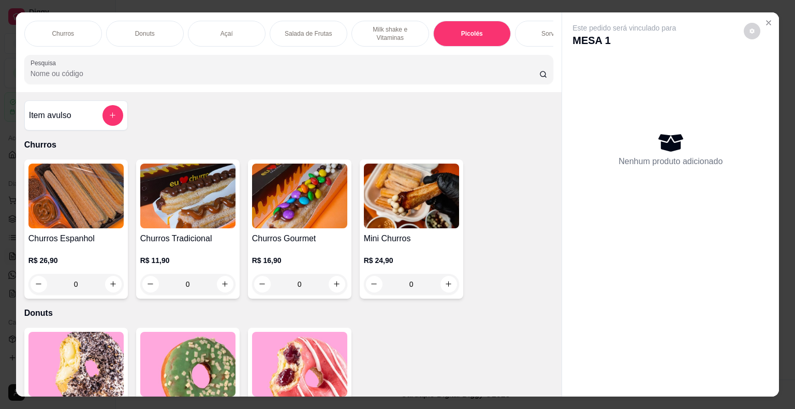
scroll to position [25, 0]
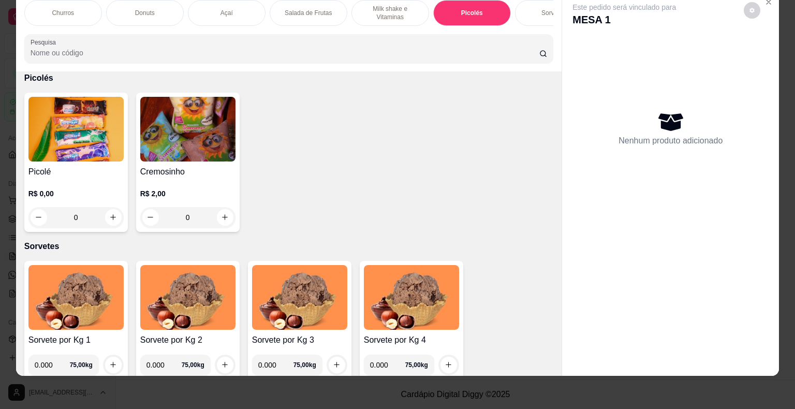
click at [87, 183] on div "R$ 0,00 0" at bounding box center [75, 203] width 95 height 50
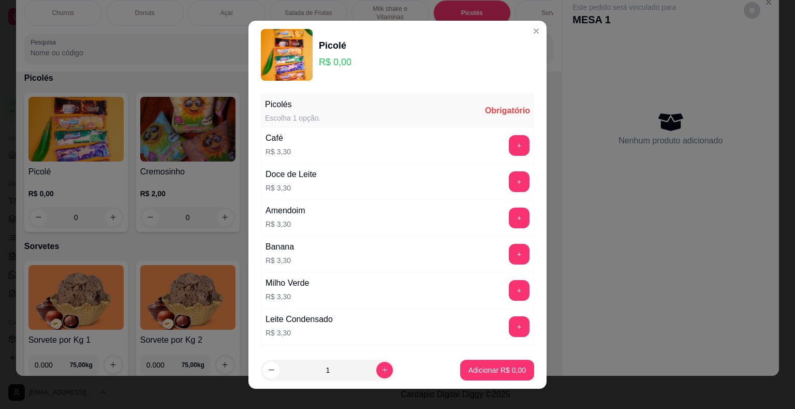
click at [491, 206] on div "Amendoim R$ 3,30 +" at bounding box center [397, 218] width 273 height 36
click at [509, 212] on button "+" at bounding box center [519, 218] width 21 height 21
click at [509, 215] on button "+" at bounding box center [519, 218] width 21 height 21
click at [479, 375] on p "Adicionar R$ 9,90" at bounding box center [497, 370] width 56 height 10
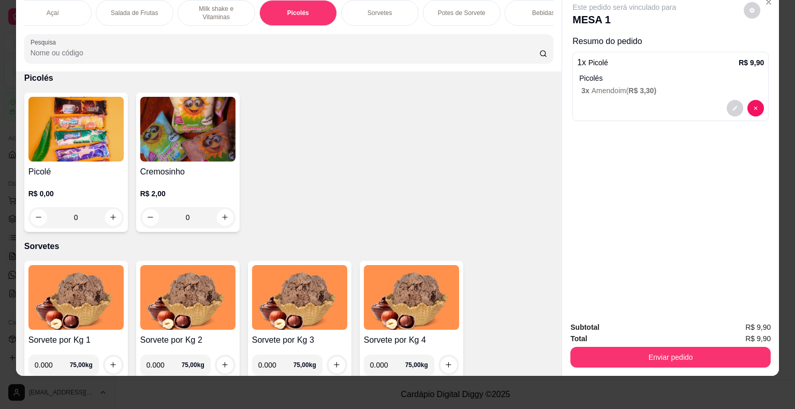
scroll to position [0, 185]
click at [516, 9] on div "Bebidas" at bounding box center [533, 13] width 78 height 26
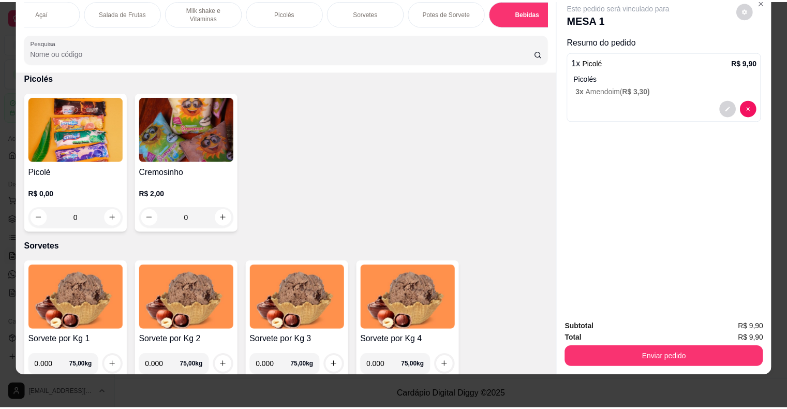
scroll to position [2888, 0]
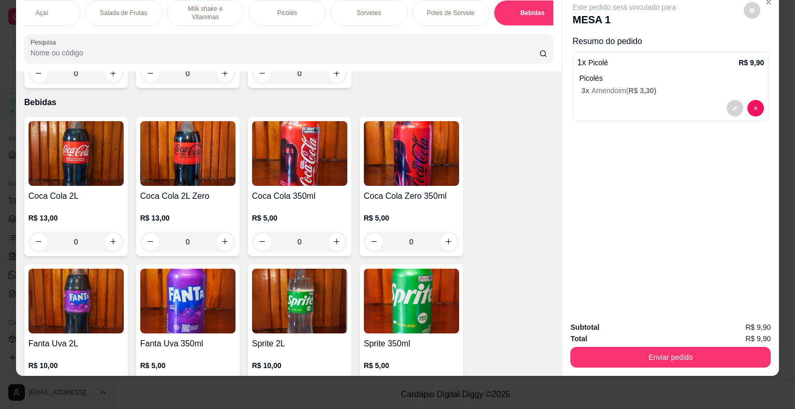
click at [267, 287] on img at bounding box center [299, 301] width 95 height 65
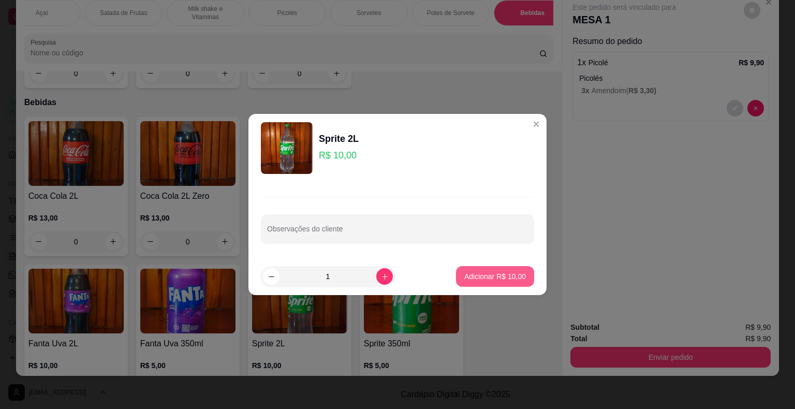
click at [485, 276] on p "Adicionar R$ 10,00" at bounding box center [495, 276] width 62 height 10
type input "1"
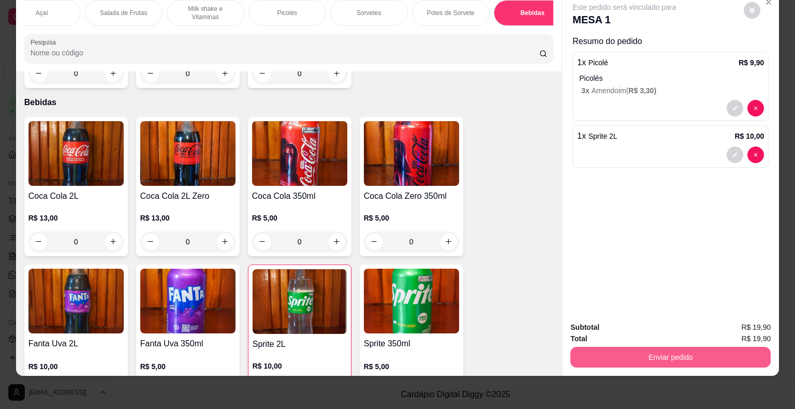
click at [533, 355] on button "Enviar pedido" at bounding box center [670, 357] width 200 height 21
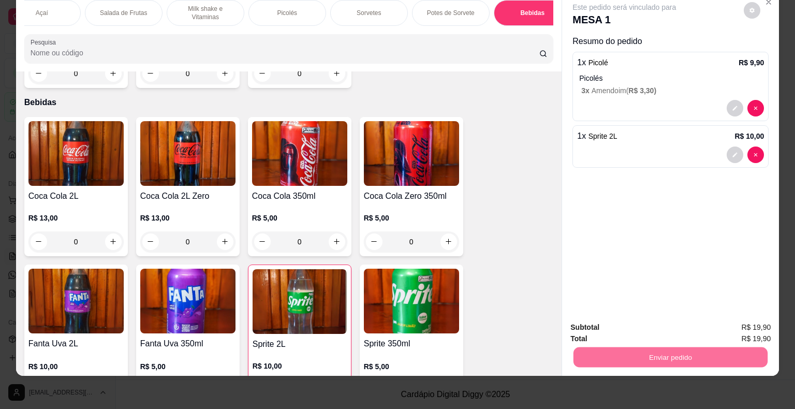
click at [533, 327] on button "Não registrar e enviar pedido" at bounding box center [636, 324] width 108 height 20
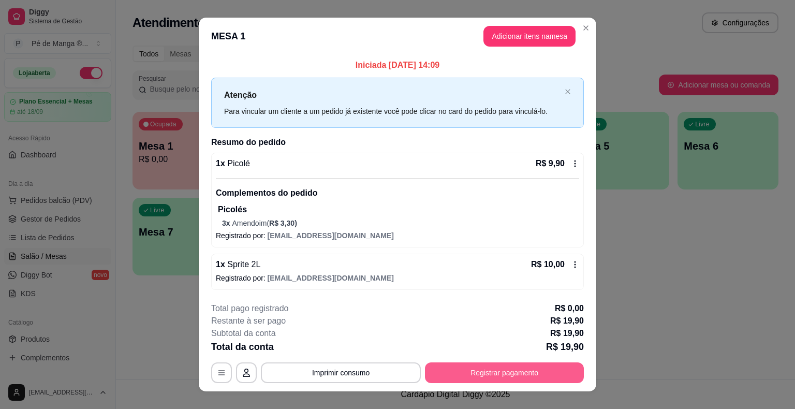
click at [466, 372] on button "Registrar pagamento" at bounding box center [504, 372] width 159 height 21
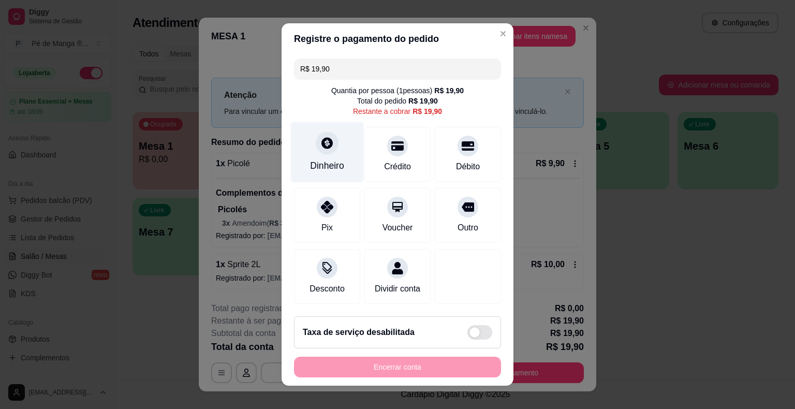
click at [320, 154] on div at bounding box center [327, 142] width 23 height 23
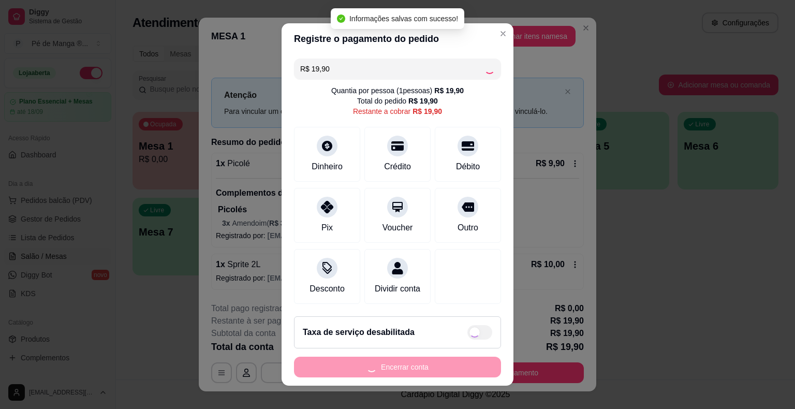
type input "R$ 0,00"
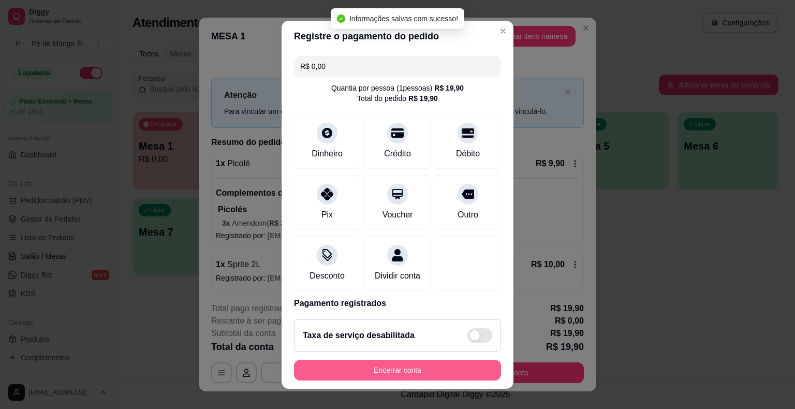
click at [413, 373] on button "Encerrar conta" at bounding box center [397, 370] width 207 height 21
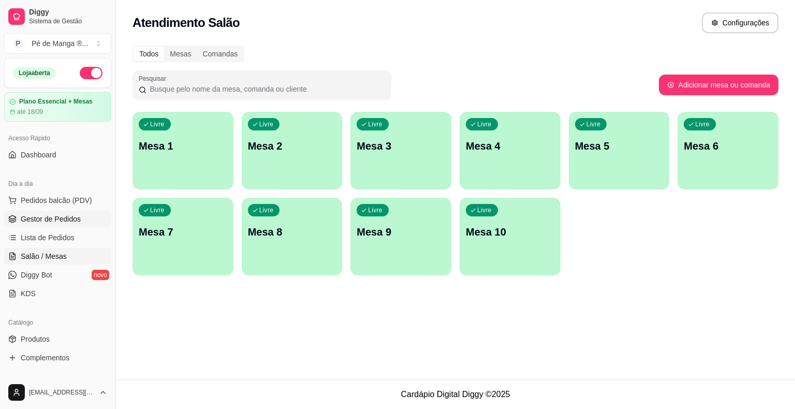
click at [63, 225] on link "Gestor de Pedidos" at bounding box center [57, 219] width 107 height 17
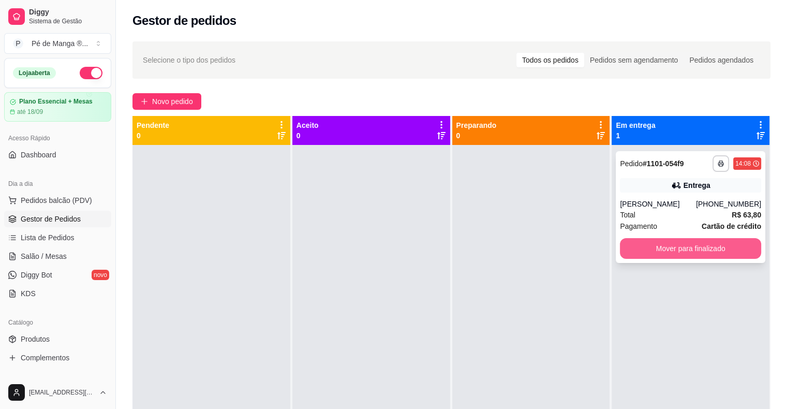
click at [533, 249] on button "Mover para finalizado" at bounding box center [690, 248] width 141 height 21
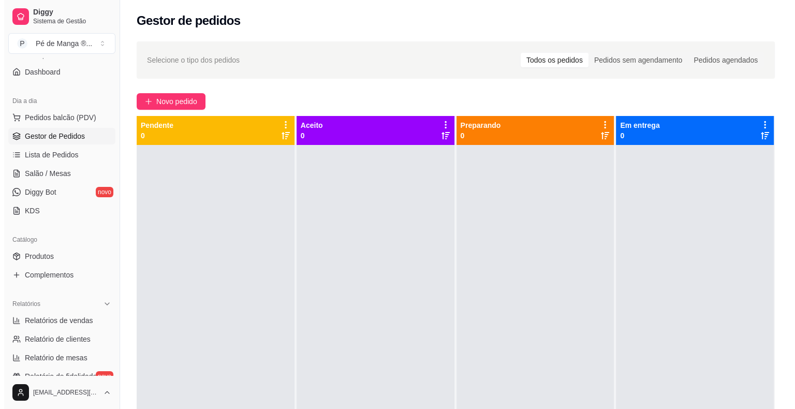
scroll to position [104, 0]
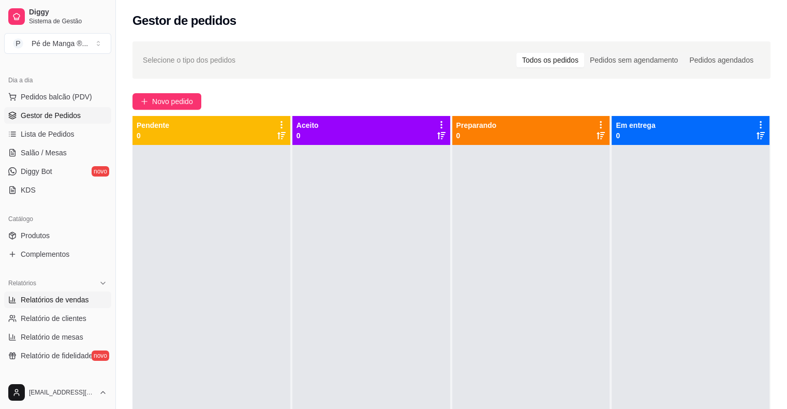
click at [82, 300] on span "Relatórios de vendas" at bounding box center [55, 299] width 68 height 10
select select "ALL"
select select "0"
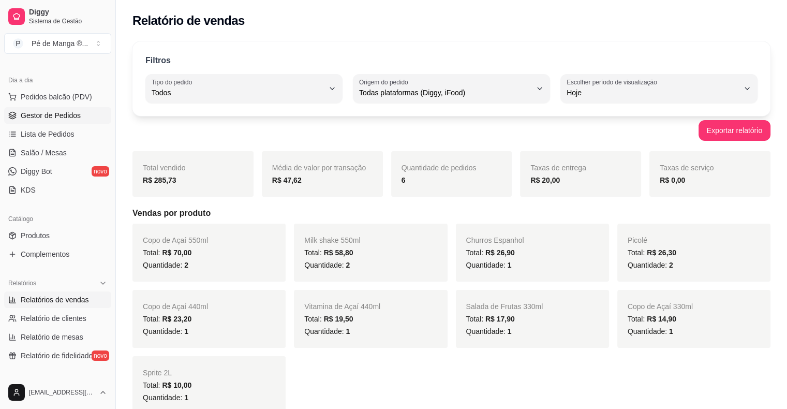
click at [62, 113] on span "Gestor de Pedidos" at bounding box center [51, 115] width 60 height 10
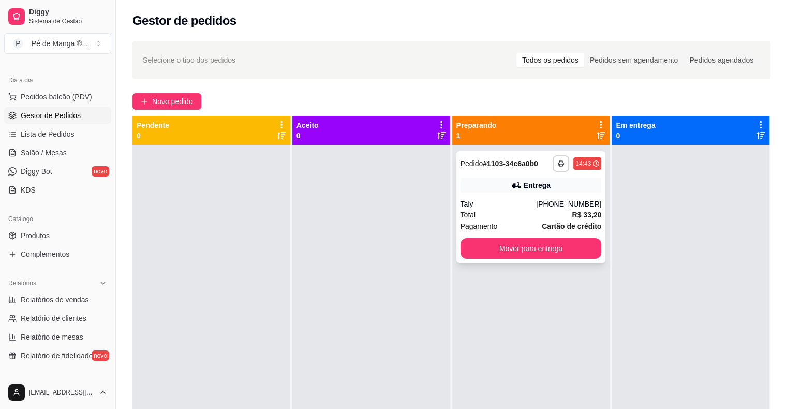
click at [533, 218] on div "Total R$ 33,20" at bounding box center [531, 214] width 141 height 11
click at [164, 96] on span "Novo pedido" at bounding box center [172, 101] width 41 height 11
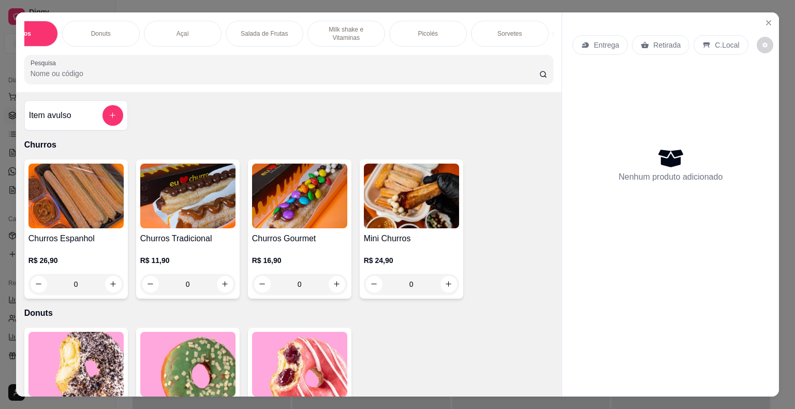
scroll to position [0, 96]
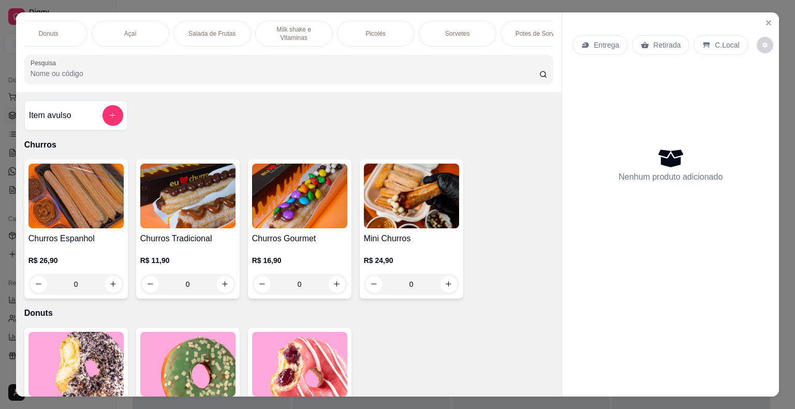
click at [272, 32] on p "Milk shake e Vitaminas" at bounding box center [294, 33] width 60 height 17
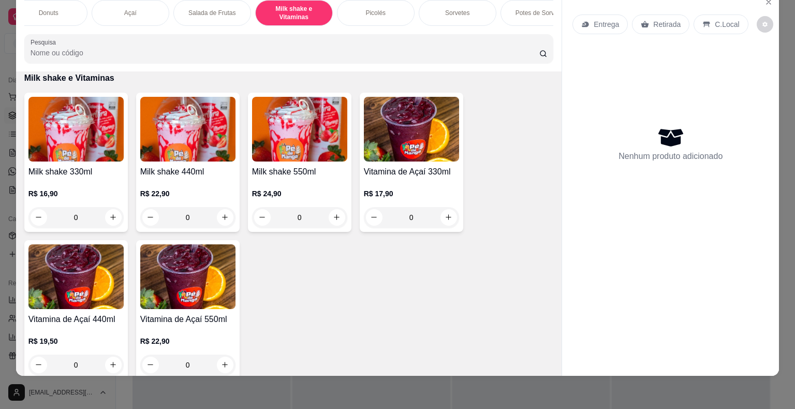
click at [200, 327] on div "R$ 22,90 0" at bounding box center [187, 351] width 95 height 50
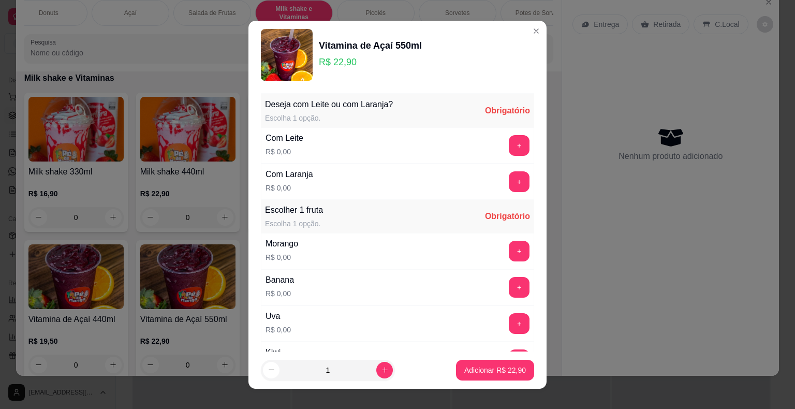
click at [499, 196] on div "Com Laranja R$ 0,00 +" at bounding box center [397, 182] width 273 height 36
click at [509, 185] on button "+" at bounding box center [519, 181] width 21 height 21
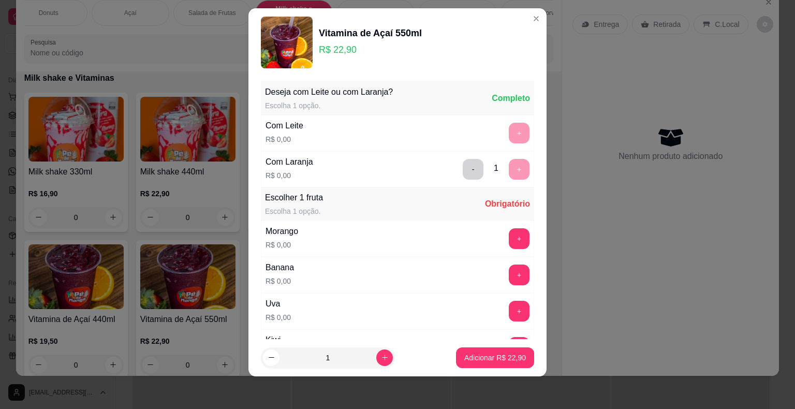
scroll to position [110, 0]
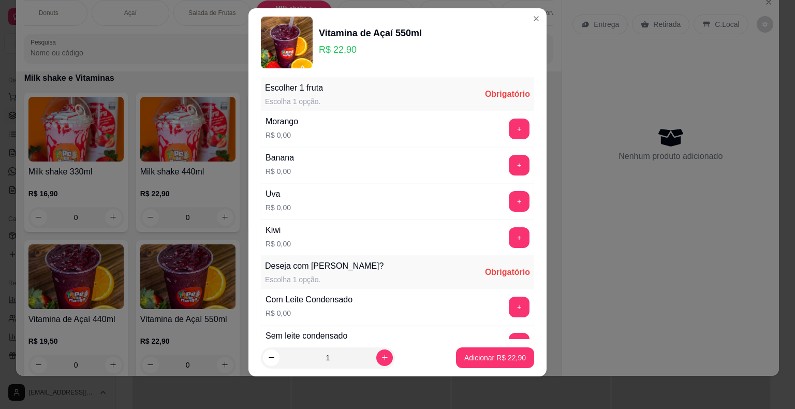
click at [509, 232] on button "+" at bounding box center [519, 237] width 21 height 21
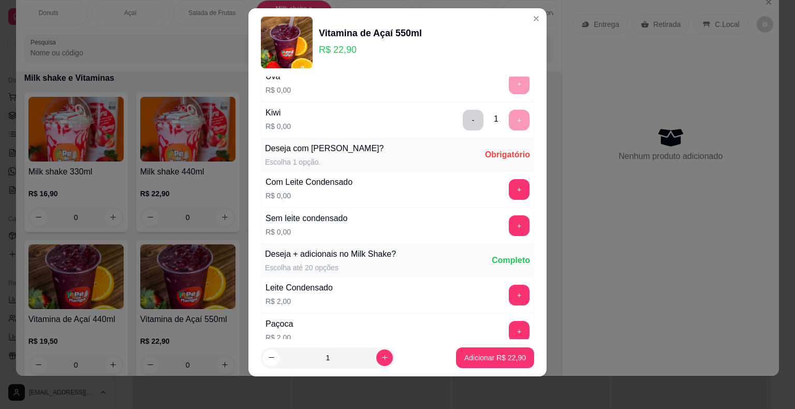
scroll to position [287, 0]
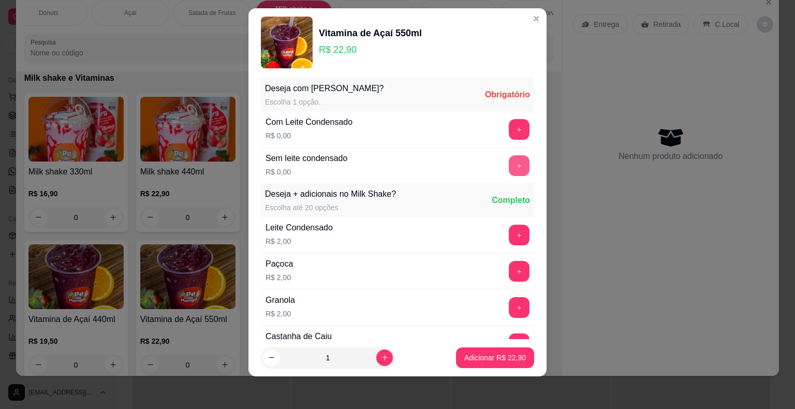
click at [509, 169] on button "+" at bounding box center [519, 165] width 21 height 21
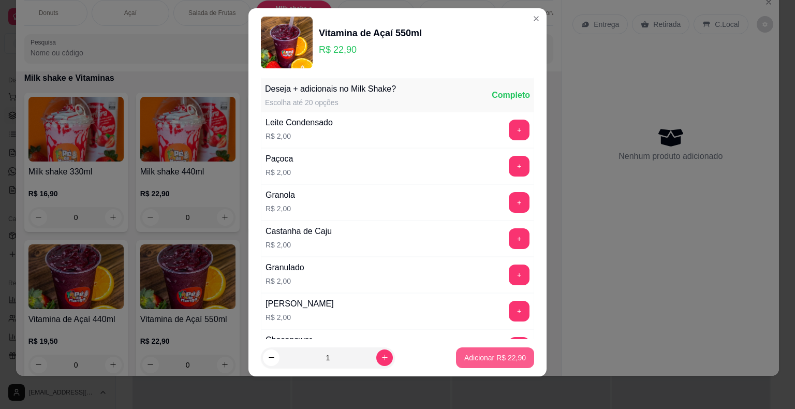
click at [493, 356] on p "Adicionar R$ 22,90" at bounding box center [495, 357] width 62 height 10
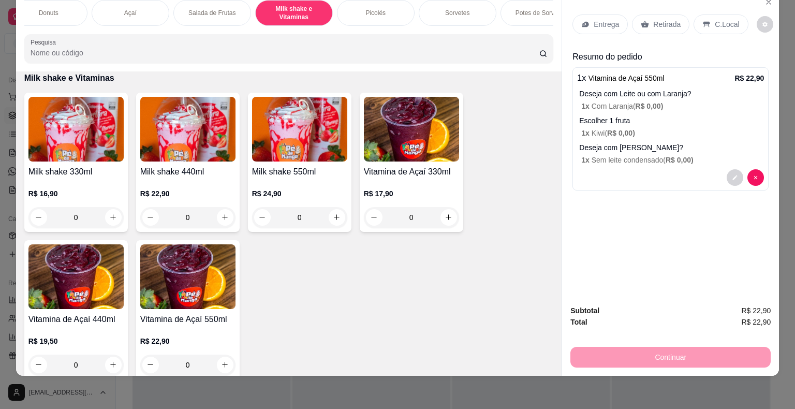
click at [533, 16] on div "Entrega" at bounding box center [599, 24] width 55 height 20
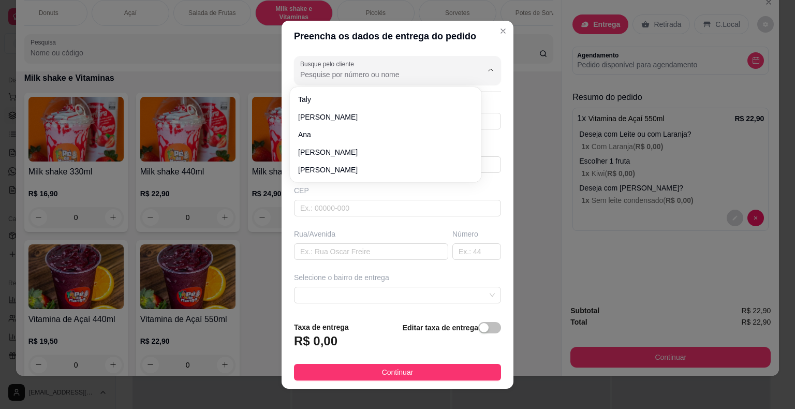
click at [390, 75] on input "Busque pelo cliente" at bounding box center [383, 74] width 166 height 10
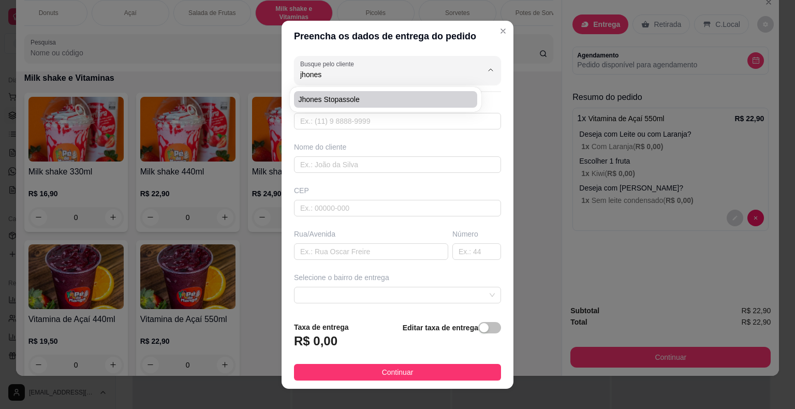
click at [395, 105] on li "Jhones Stopassole" at bounding box center [385, 99] width 183 height 17
type input "Jhones Stopassole"
type input "6793322673"
type input "Jhones Stopassole"
type input "18440-000"
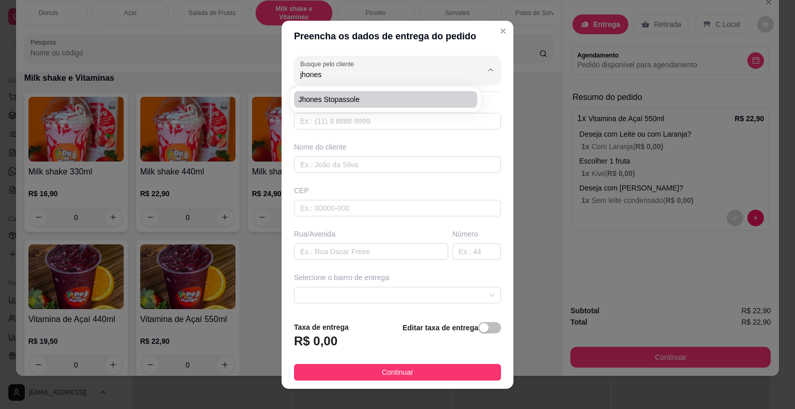
type input "[GEOGRAPHIC_DATA][PERSON_NAME]/No prédio do Everaldo"
type input "Itaberá"
type input "PAPELANDIA"
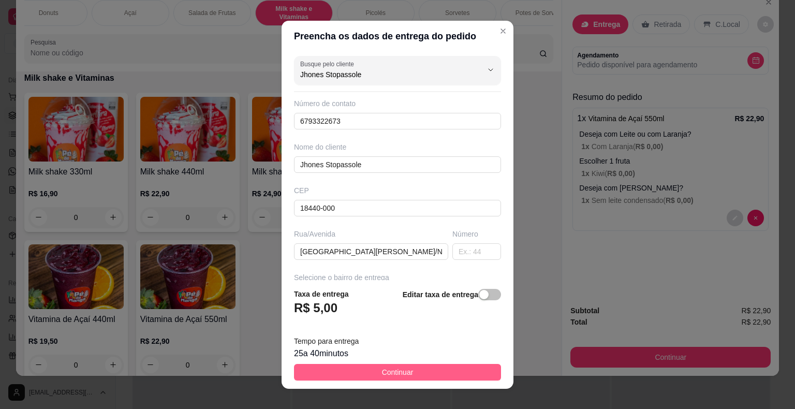
type input "Jhones Stopassole"
click at [384, 375] on span "Continuar" at bounding box center [398, 371] width 32 height 11
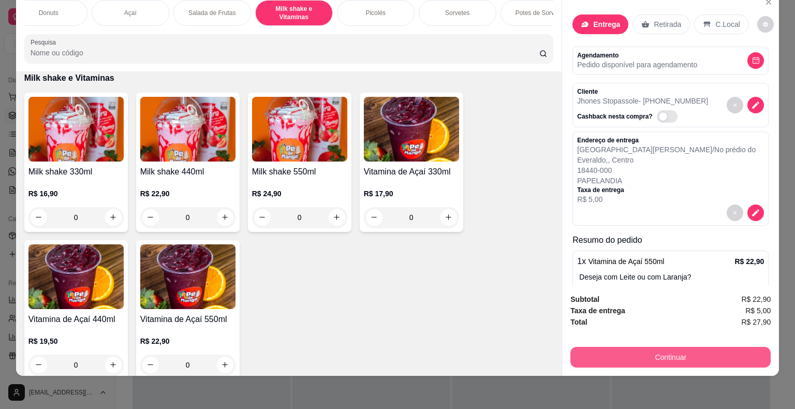
click at [533, 351] on button "Continuar" at bounding box center [670, 357] width 200 height 21
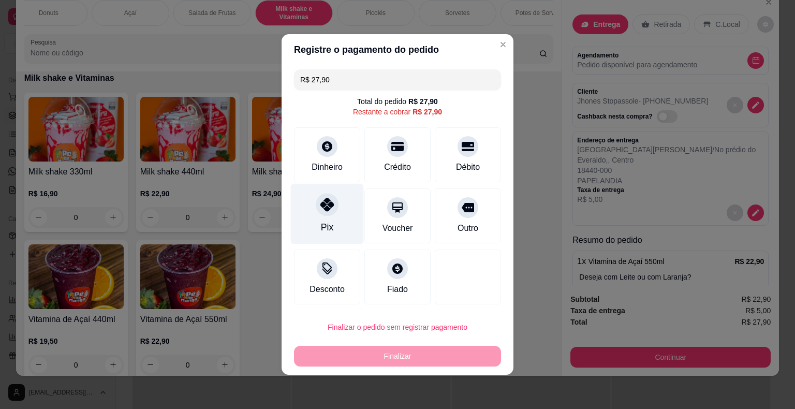
click at [331, 210] on icon at bounding box center [326, 204] width 13 height 13
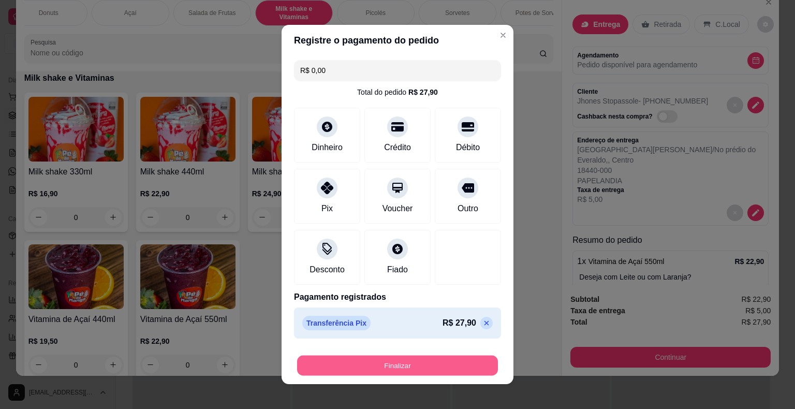
click at [364, 367] on button "Finalizar" at bounding box center [397, 366] width 201 height 20
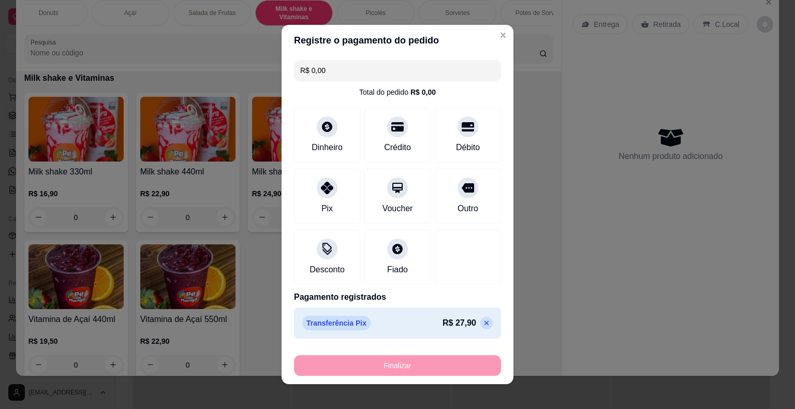
type input "-R$ 27,90"
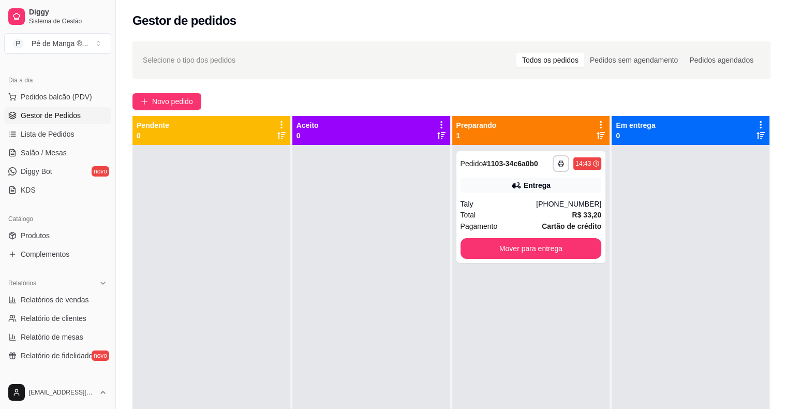
click at [45, 226] on div "Catálogo" at bounding box center [57, 219] width 107 height 17
click at [40, 164] on link "Diggy Bot novo" at bounding box center [57, 171] width 107 height 17
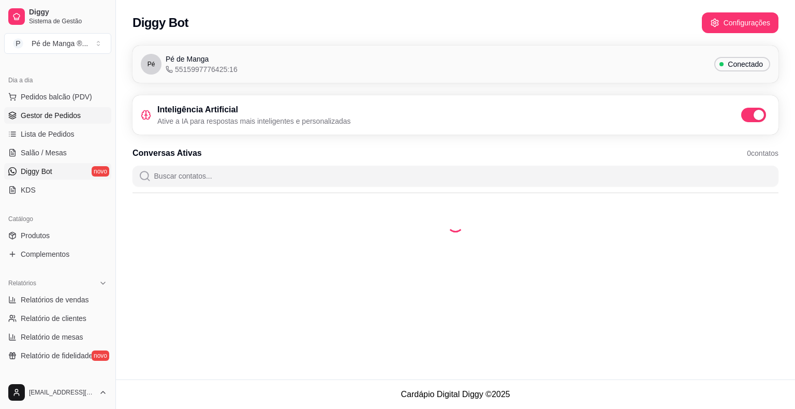
click at [64, 116] on span "Gestor de Pedidos" at bounding box center [51, 115] width 60 height 10
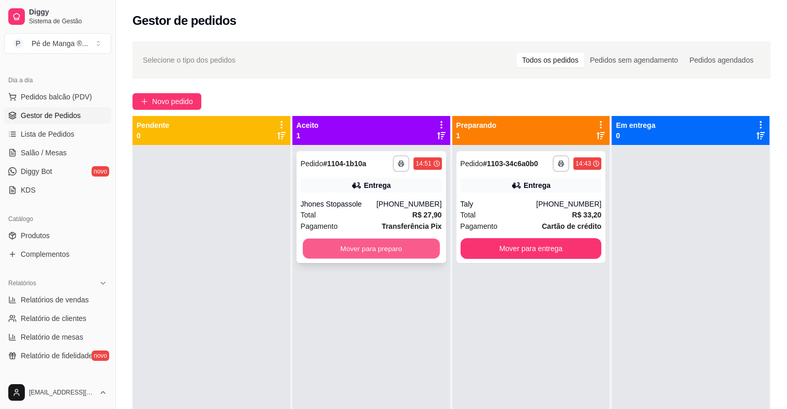
click at [378, 254] on button "Mover para preparo" at bounding box center [371, 249] width 137 height 20
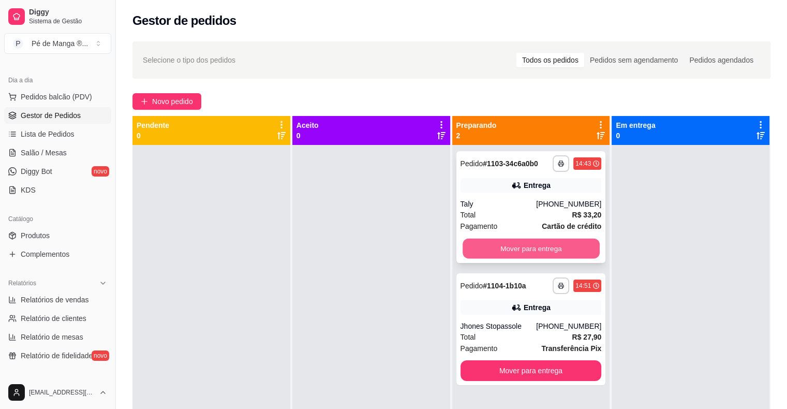
click at [513, 251] on button "Mover para entrega" at bounding box center [531, 249] width 137 height 20
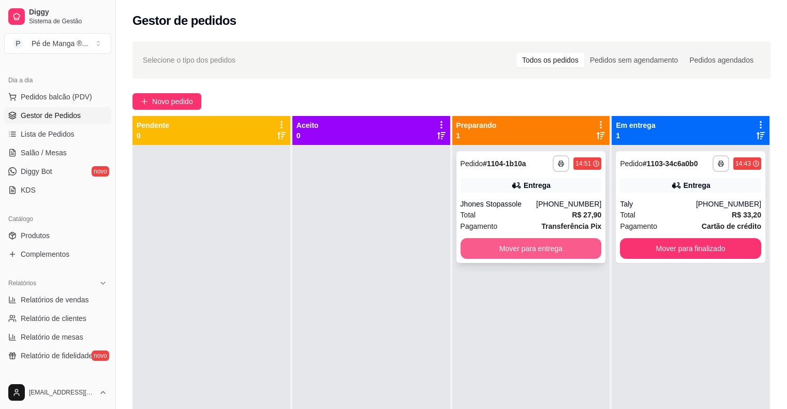
click at [527, 246] on button "Mover para entrega" at bounding box center [531, 248] width 141 height 21
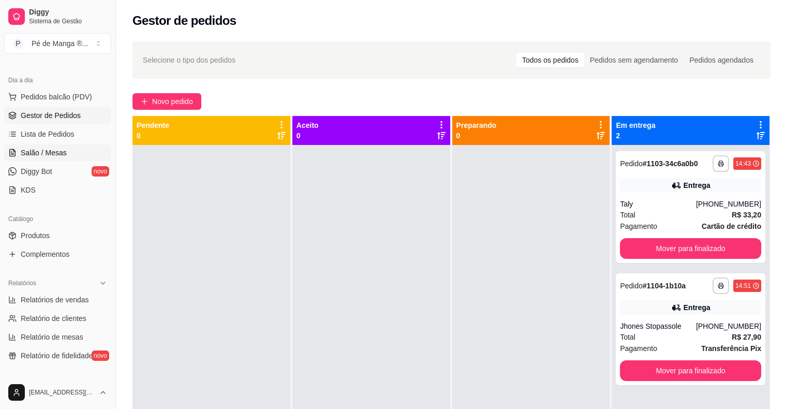
click at [72, 154] on link "Salão / Mesas" at bounding box center [57, 152] width 107 height 17
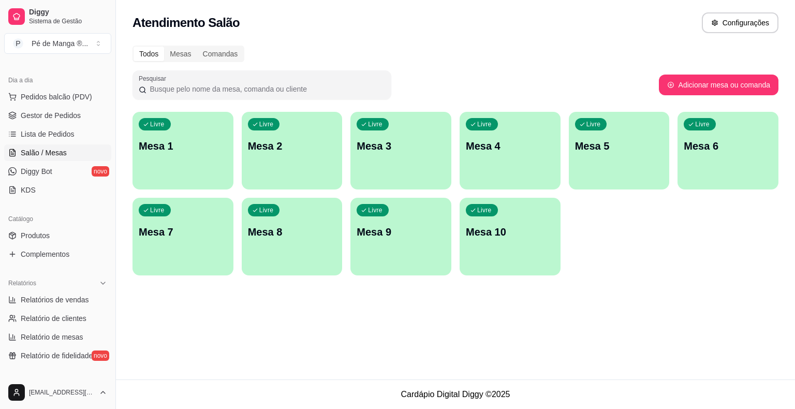
click at [193, 150] on p "Mesa 1" at bounding box center [183, 146] width 89 height 14
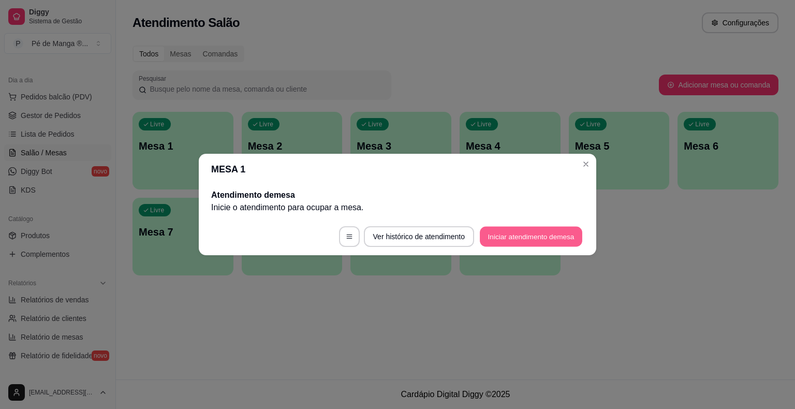
click at [533, 238] on button "Iniciar atendimento de mesa" at bounding box center [531, 237] width 102 height 20
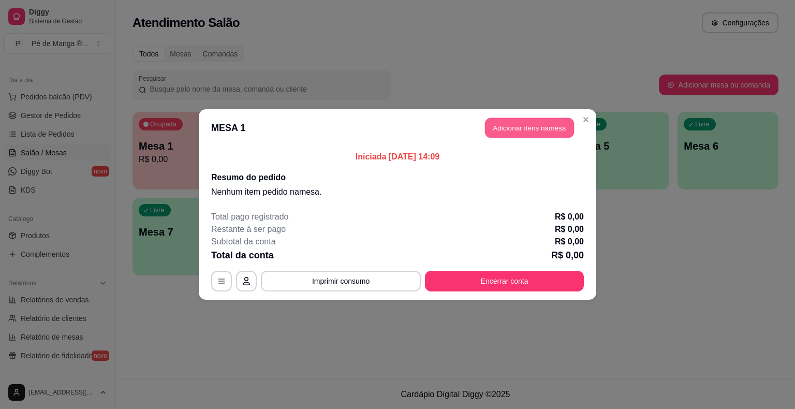
click at [532, 129] on button "Adicionar itens na mesa" at bounding box center [529, 128] width 89 height 20
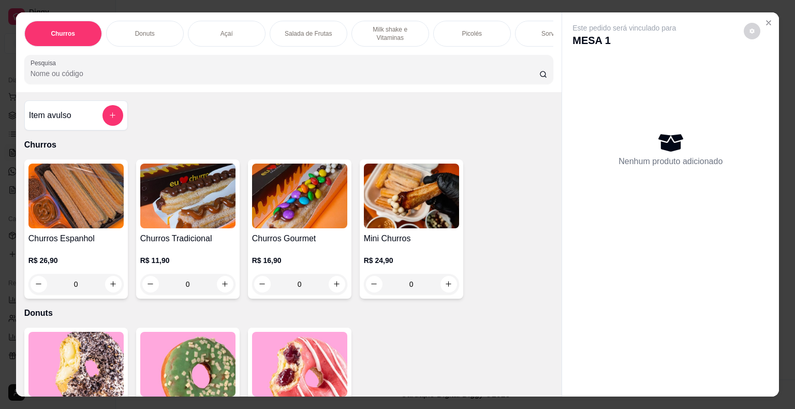
click at [524, 34] on div "Sorvetes" at bounding box center [554, 34] width 78 height 26
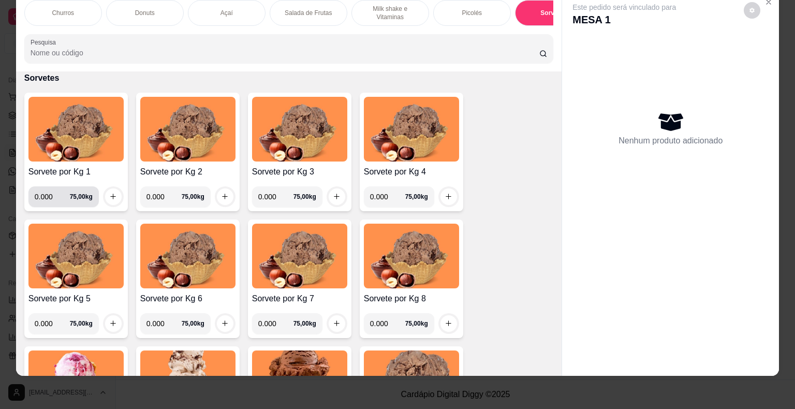
click at [51, 199] on input "0.000" at bounding box center [52, 196] width 35 height 21
type input "0.268"
click at [118, 193] on div at bounding box center [113, 196] width 21 height 21
click at [113, 196] on icon "increase-product-quantity" at bounding box center [113, 197] width 8 height 8
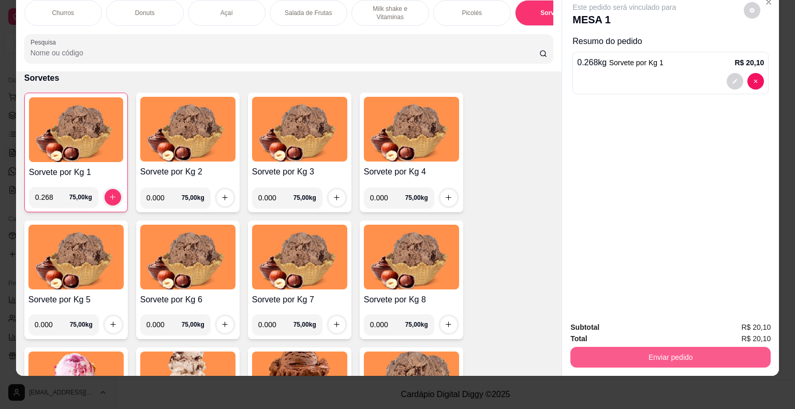
click at [533, 357] on button "Enviar pedido" at bounding box center [670, 357] width 200 height 21
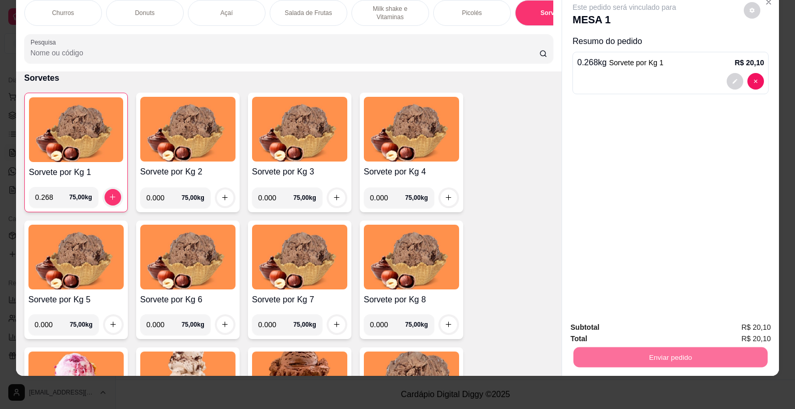
click at [533, 326] on button "Não registrar e enviar pedido" at bounding box center [636, 323] width 105 height 19
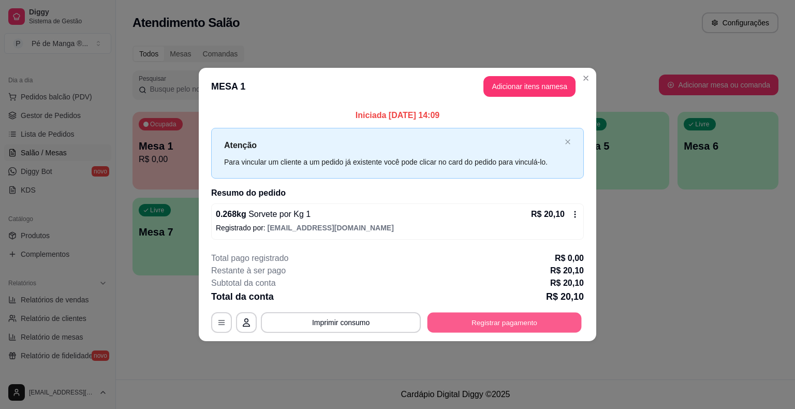
click at [477, 325] on button "Registrar pagamento" at bounding box center [505, 322] width 154 height 20
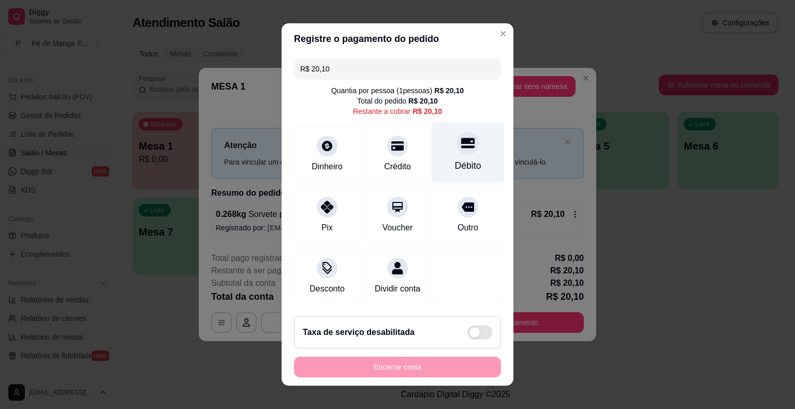
click at [472, 165] on div "Débito" at bounding box center [468, 152] width 73 height 61
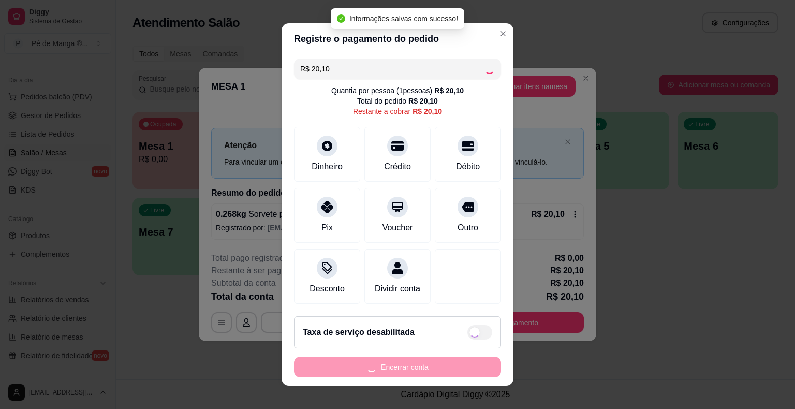
type input "R$ 0,00"
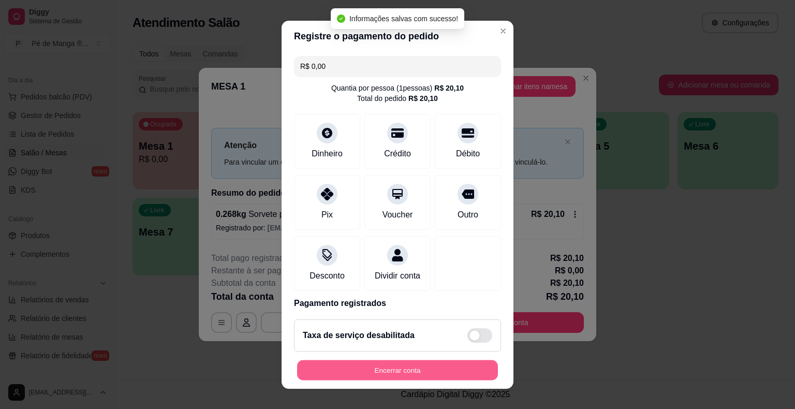
click at [424, 373] on button "Encerrar conta" at bounding box center [397, 370] width 201 height 20
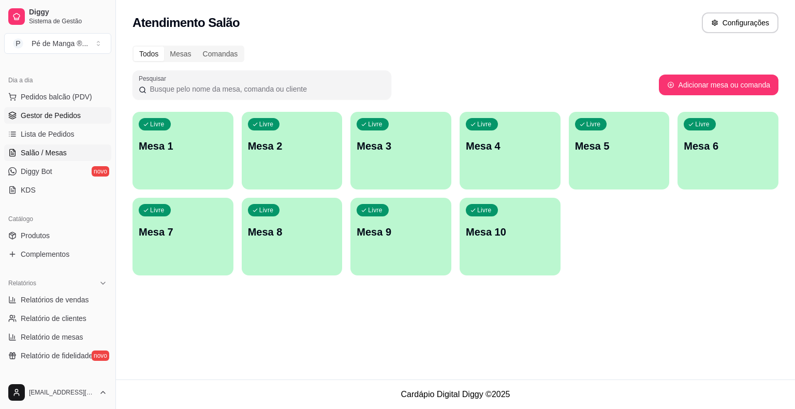
click at [62, 117] on span "Gestor de Pedidos" at bounding box center [51, 115] width 60 height 10
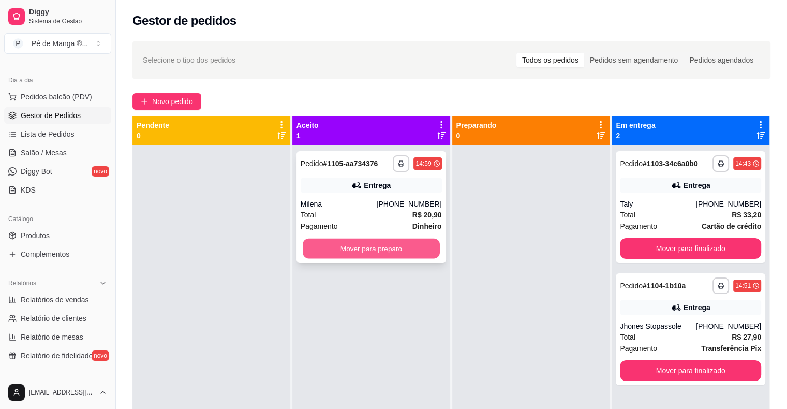
click at [375, 248] on button "Mover para preparo" at bounding box center [371, 249] width 137 height 20
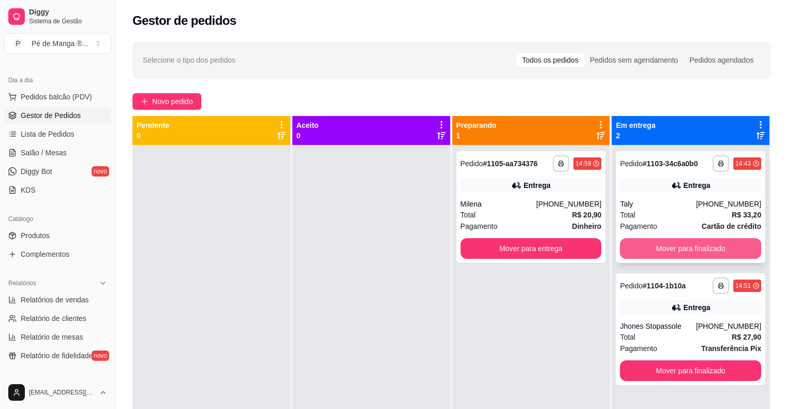
click at [533, 241] on button "Mover para finalizado" at bounding box center [690, 248] width 141 height 21
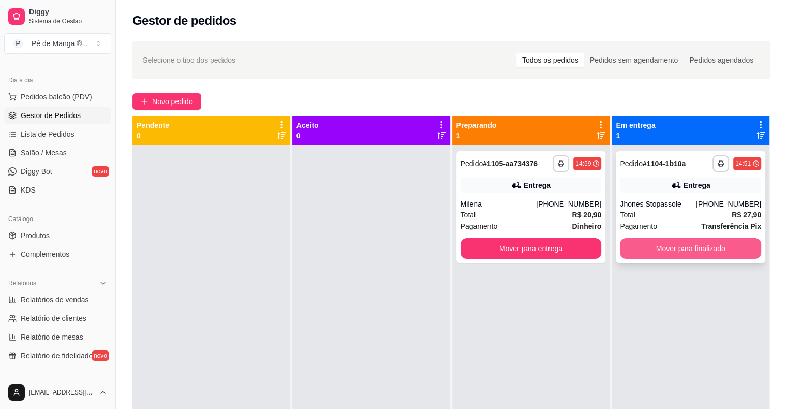
click at [533, 246] on button "Mover para finalizado" at bounding box center [690, 248] width 141 height 21
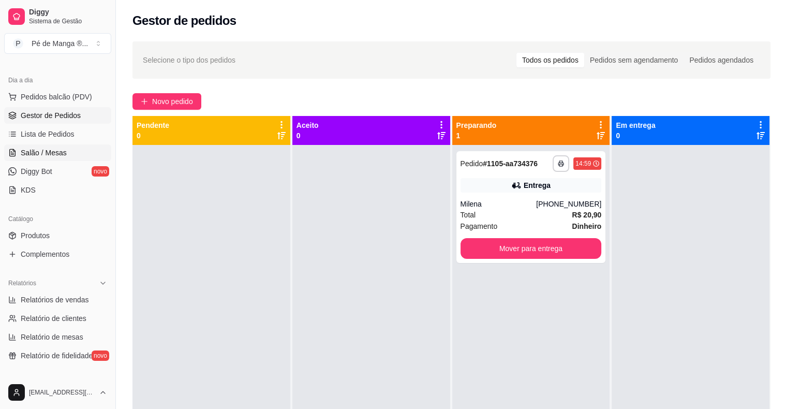
click at [58, 156] on span "Salão / Mesas" at bounding box center [44, 153] width 46 height 10
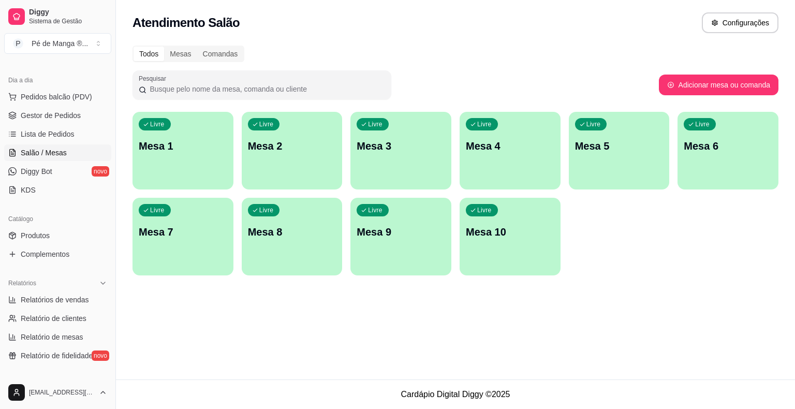
click at [161, 136] on div "Livre Mesa 1" at bounding box center [182, 144] width 101 height 65
click at [210, 160] on div "Livre Mesa 1" at bounding box center [183, 144] width 98 height 63
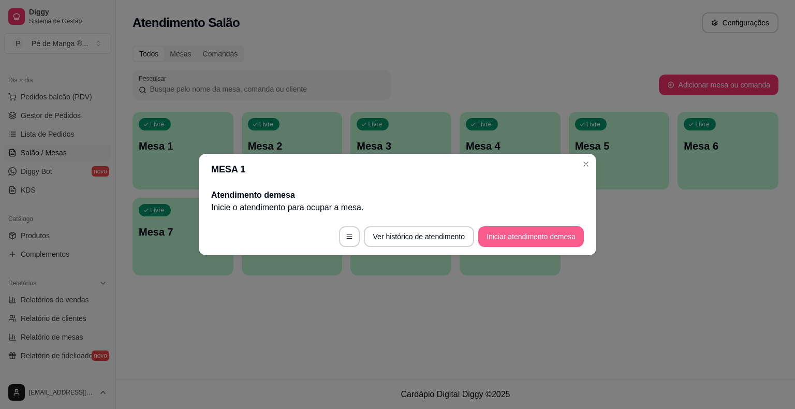
click at [509, 240] on button "Iniciar atendimento de mesa" at bounding box center [531, 236] width 106 height 21
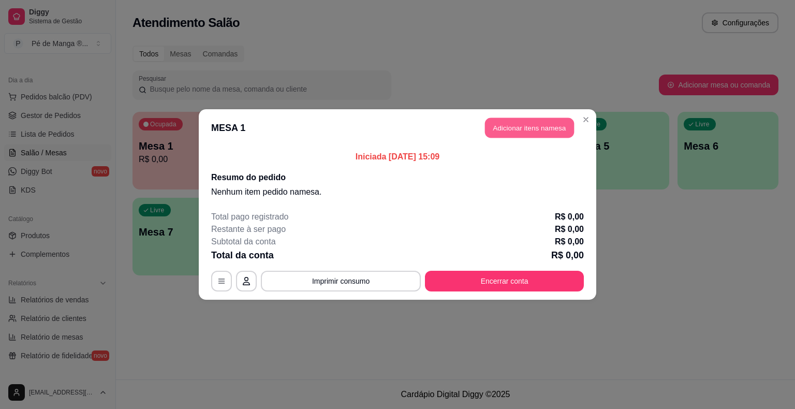
click at [533, 129] on button "Adicionar itens na mesa" at bounding box center [529, 128] width 89 height 20
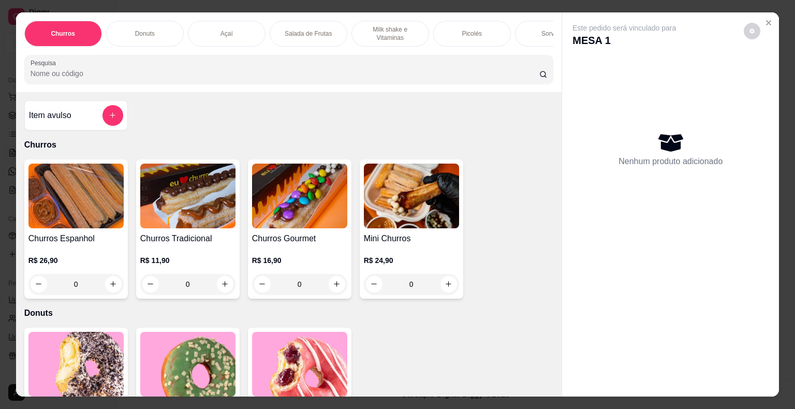
click at [485, 40] on div "Picolés" at bounding box center [472, 34] width 78 height 26
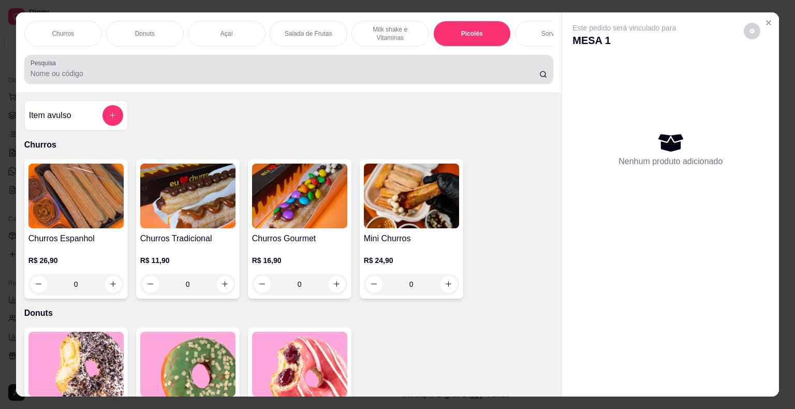
scroll to position [25, 0]
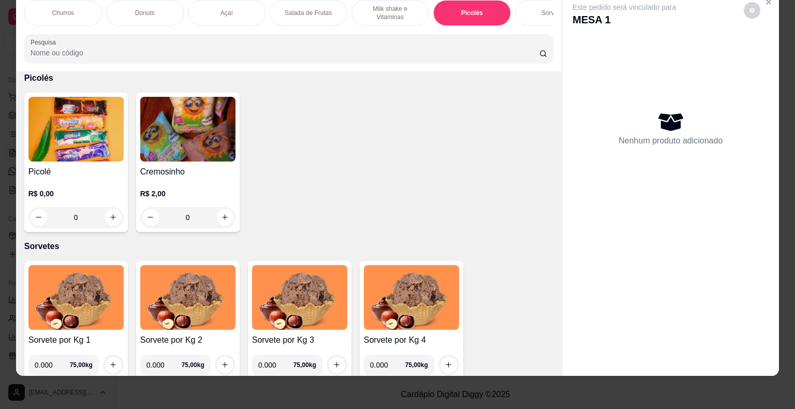
click at [54, 168] on h4 "Picolé" at bounding box center [75, 172] width 95 height 12
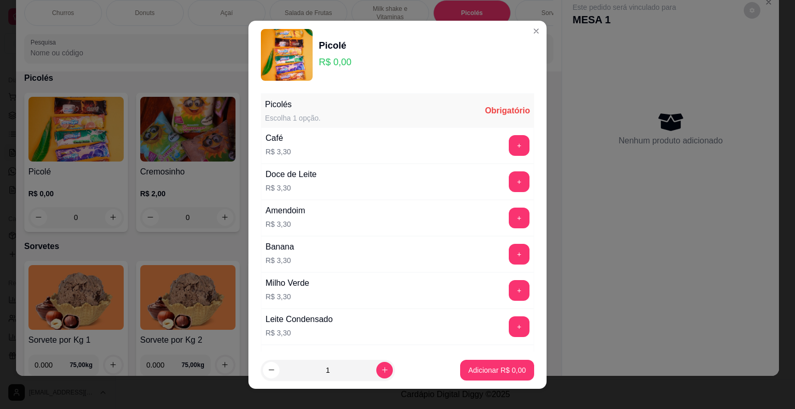
click at [509, 223] on button "+" at bounding box center [519, 218] width 21 height 21
click at [487, 366] on p "Adicionar R$ 3,30" at bounding box center [496, 370] width 57 height 10
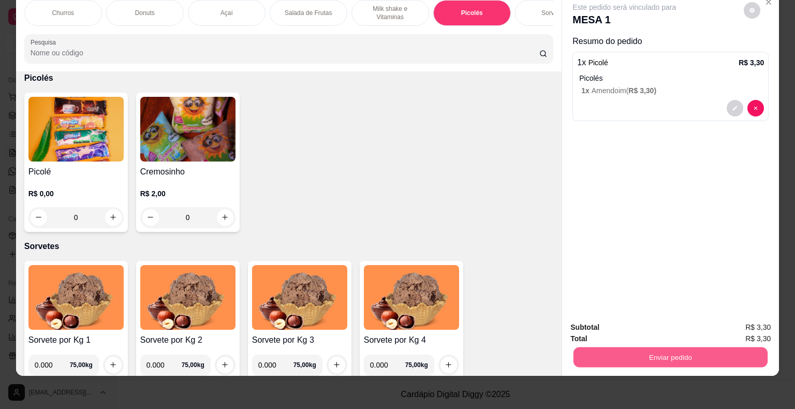
click at [533, 348] on button "Enviar pedido" at bounding box center [670, 357] width 194 height 20
click at [533, 332] on button "Não registrar e enviar pedido" at bounding box center [636, 324] width 108 height 20
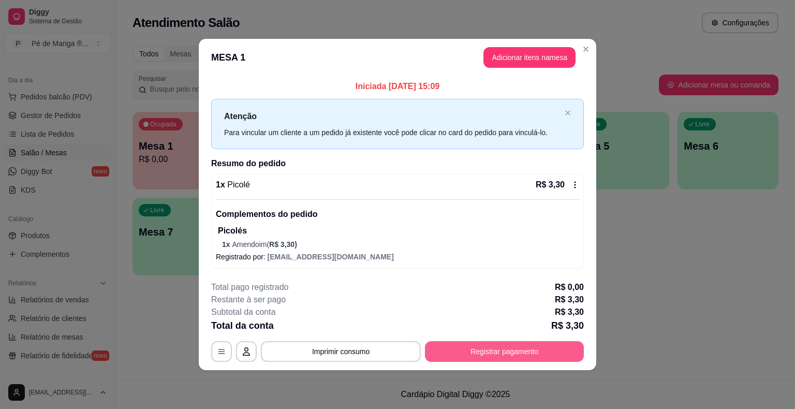
click at [533, 357] on button "Registrar pagamento" at bounding box center [504, 351] width 159 height 21
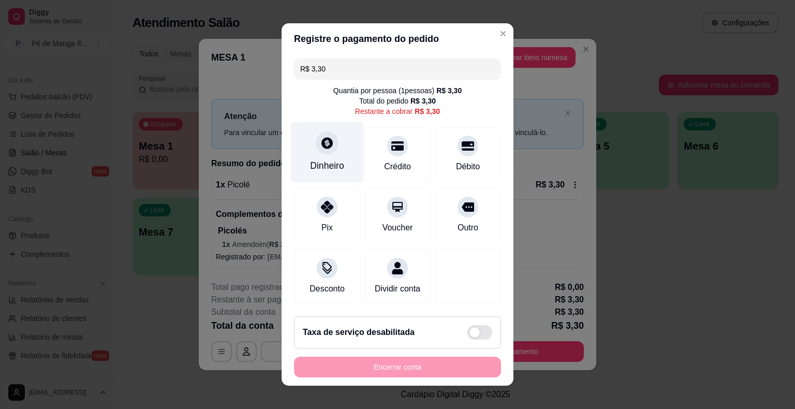
click at [320, 165] on div "Dinheiro" at bounding box center [327, 165] width 34 height 13
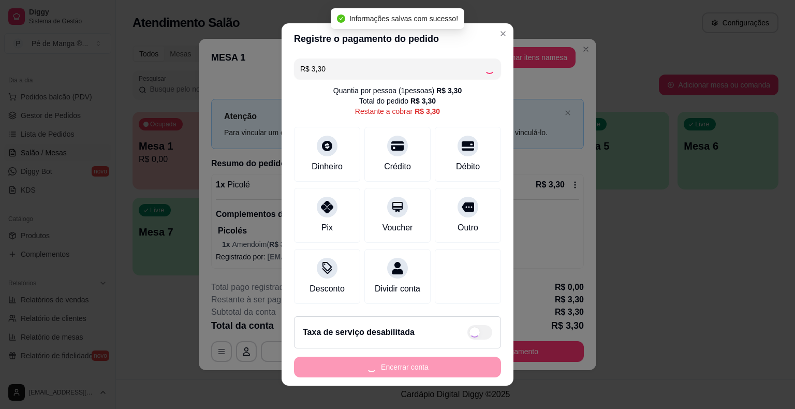
type input "R$ 0,00"
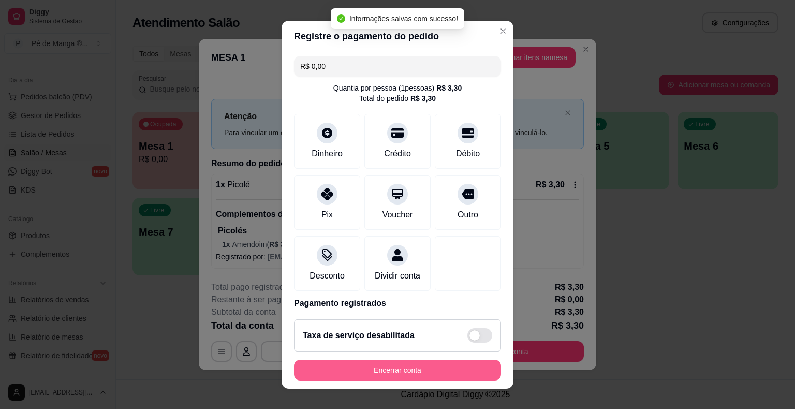
click at [465, 365] on button "Encerrar conta" at bounding box center [397, 370] width 207 height 21
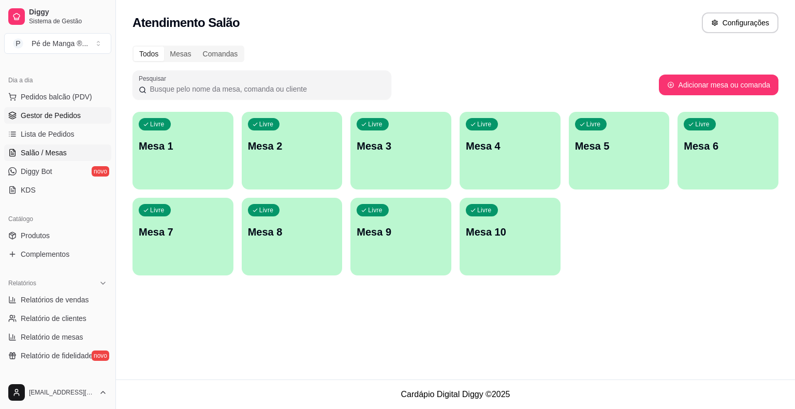
click at [66, 113] on span "Gestor de Pedidos" at bounding box center [51, 115] width 60 height 10
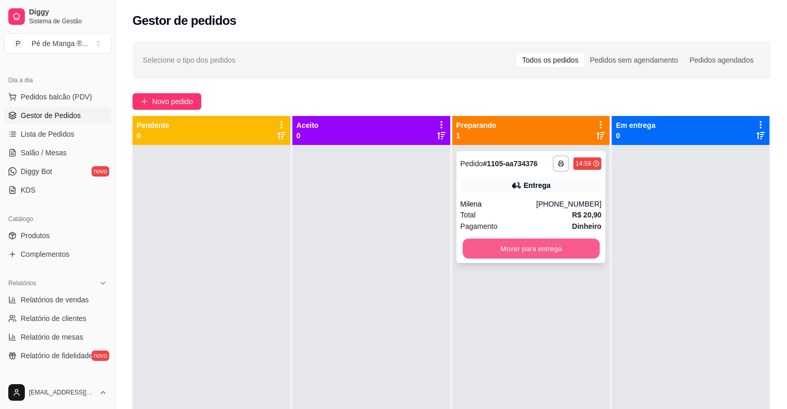
click at [493, 249] on button "Mover para entrega" at bounding box center [531, 249] width 137 height 20
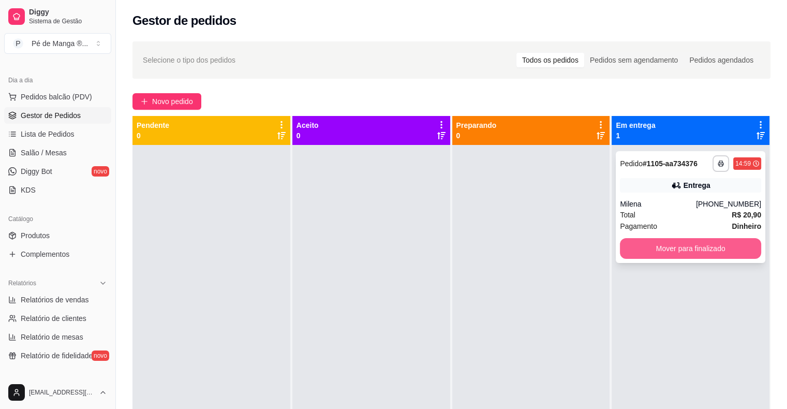
click at [533, 249] on button "Mover para finalizado" at bounding box center [690, 248] width 141 height 21
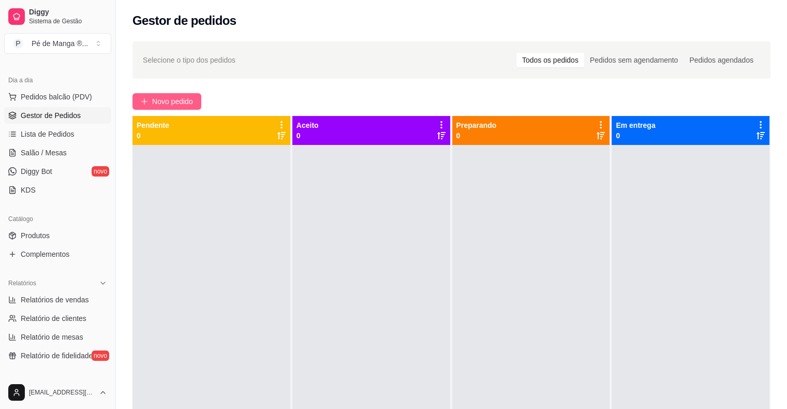
click at [180, 100] on span "Novo pedido" at bounding box center [172, 101] width 41 height 11
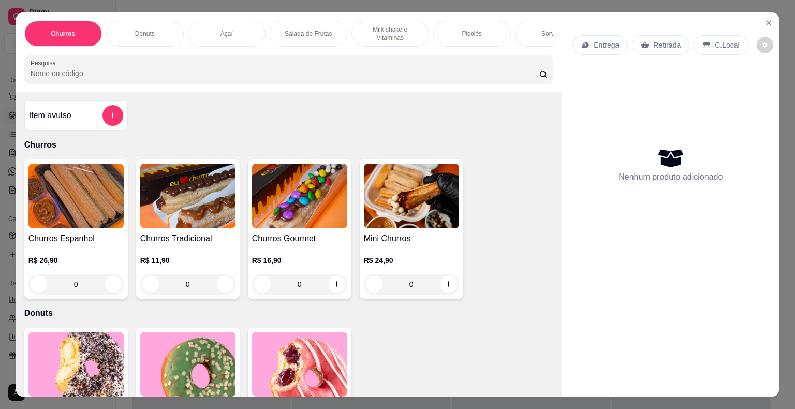
click at [297, 30] on p "Salada de Frutas" at bounding box center [308, 34] width 47 height 8
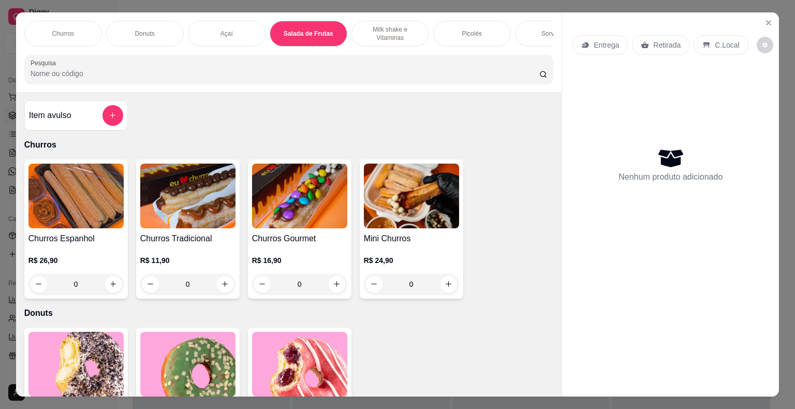
scroll to position [25, 0]
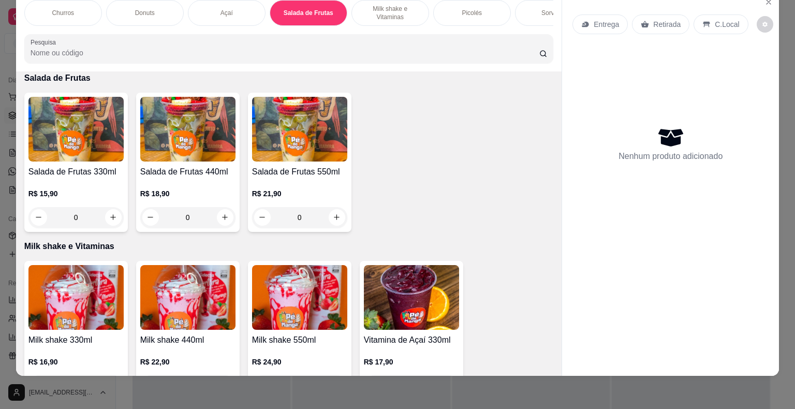
click at [291, 154] on img at bounding box center [299, 129] width 95 height 65
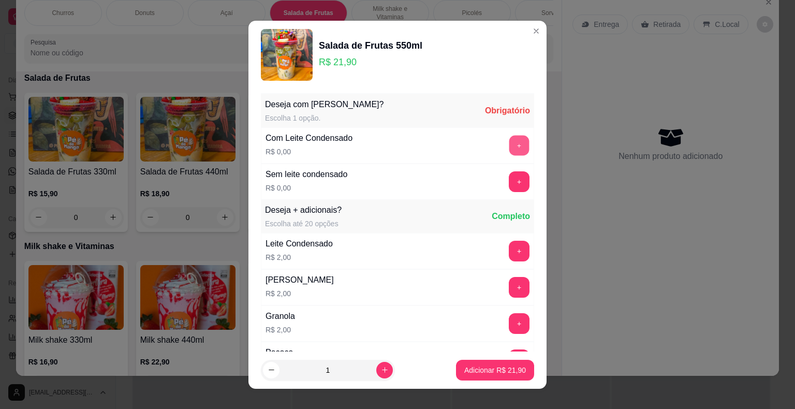
click at [509, 151] on button "+" at bounding box center [519, 145] width 20 height 20
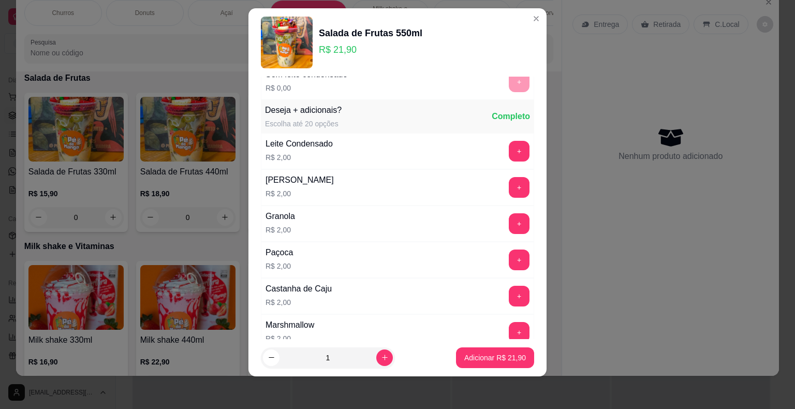
scroll to position [110, 0]
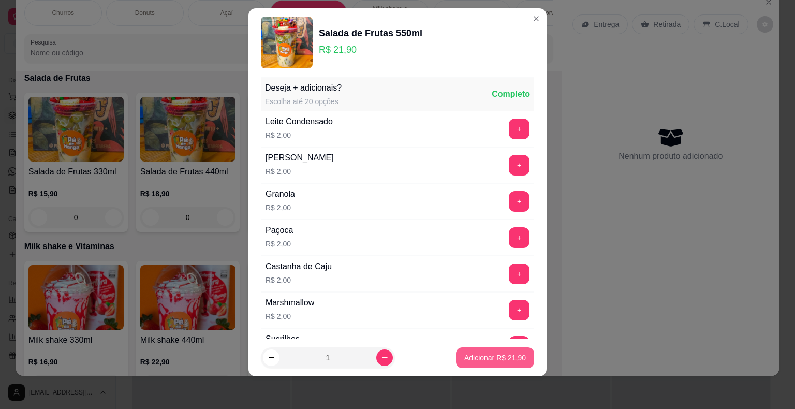
click at [473, 356] on p "Adicionar R$ 21,90" at bounding box center [495, 357] width 62 height 10
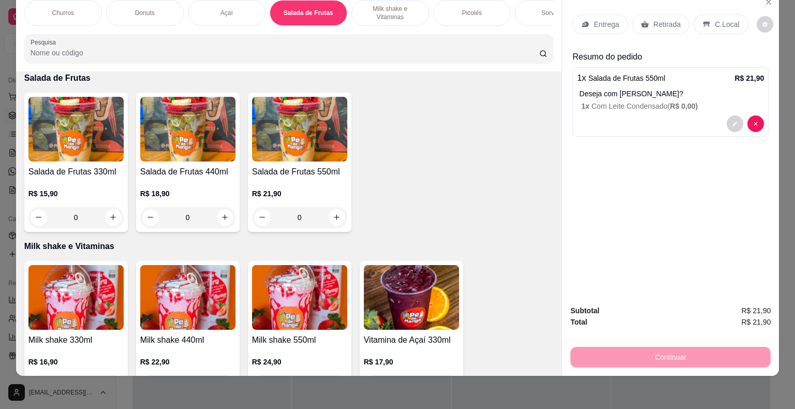
click at [533, 19] on p "Entrega" at bounding box center [606, 24] width 25 height 10
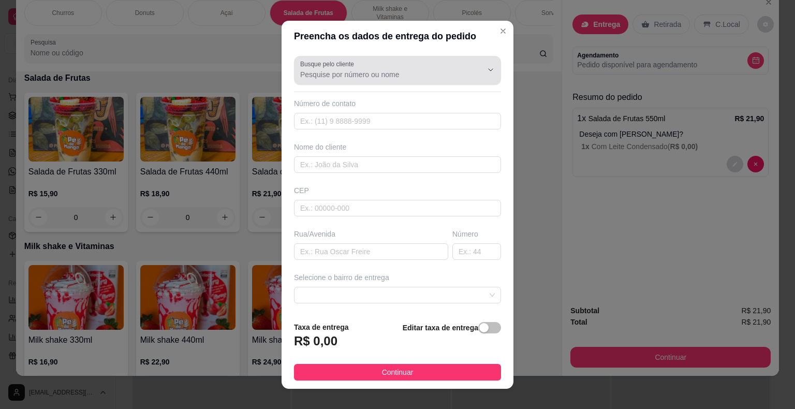
click at [466, 74] on div at bounding box center [482, 70] width 33 height 20
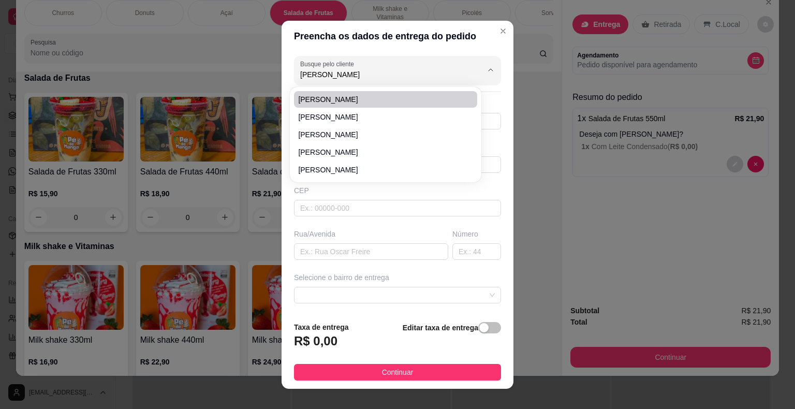
click at [431, 102] on span "[PERSON_NAME]" at bounding box center [380, 99] width 165 height 10
type input "[PERSON_NAME]"
type input "15998016308"
type input "[PERSON_NAME]"
type input "18440000"
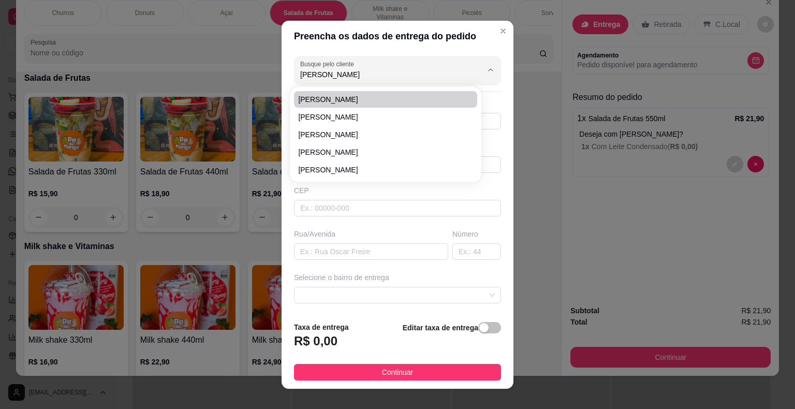
type input "Coronel [PERSON_NAME]"
type input "190"
type input "Itaberá"
type input "[PERSON_NAME]"
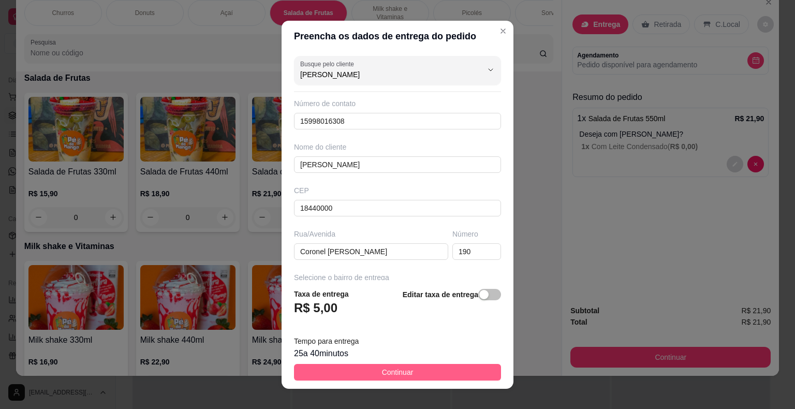
type input "[PERSON_NAME]"
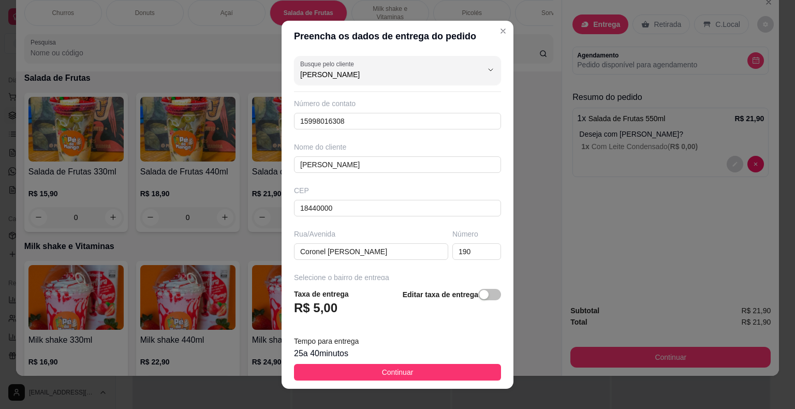
click at [439, 370] on button "Continuar" at bounding box center [397, 372] width 207 height 17
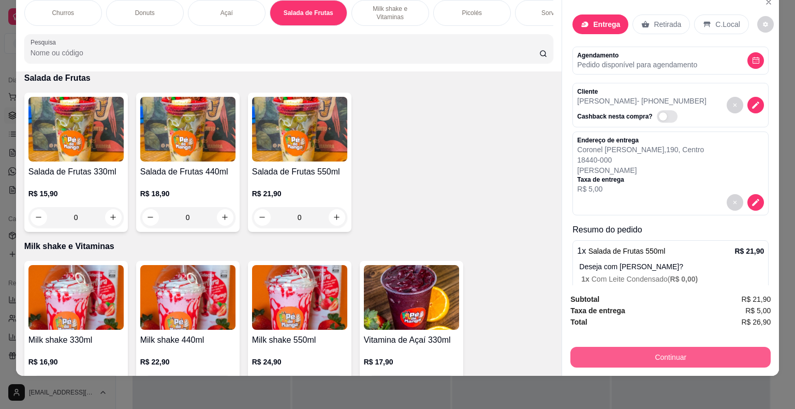
click at [533, 347] on button "Continuar" at bounding box center [670, 357] width 200 height 21
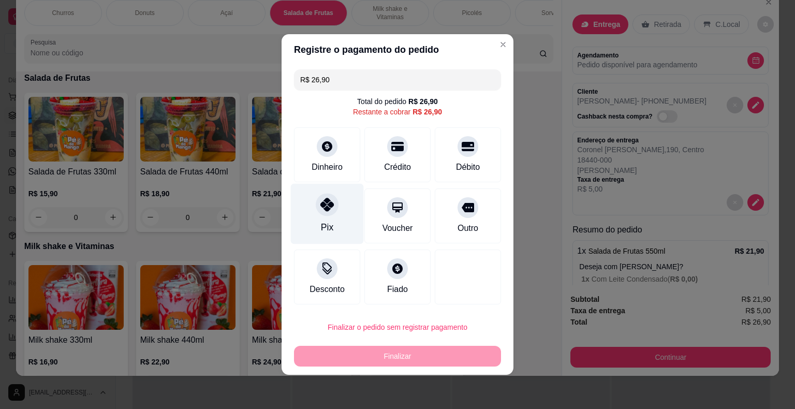
click at [315, 214] on div "Pix" at bounding box center [327, 214] width 73 height 61
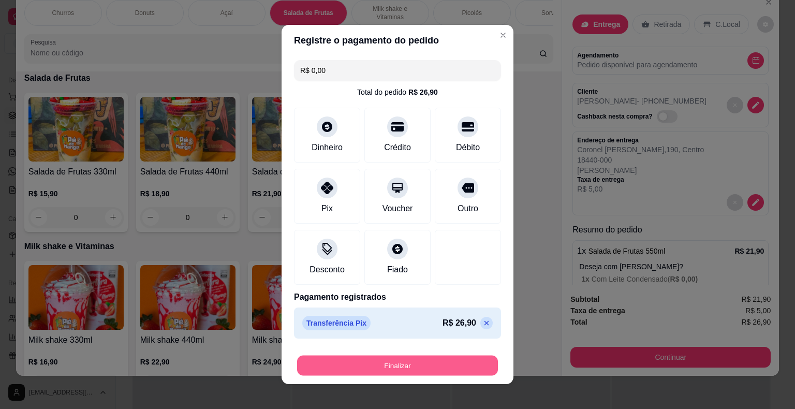
click at [410, 370] on button "Finalizar" at bounding box center [397, 366] width 201 height 20
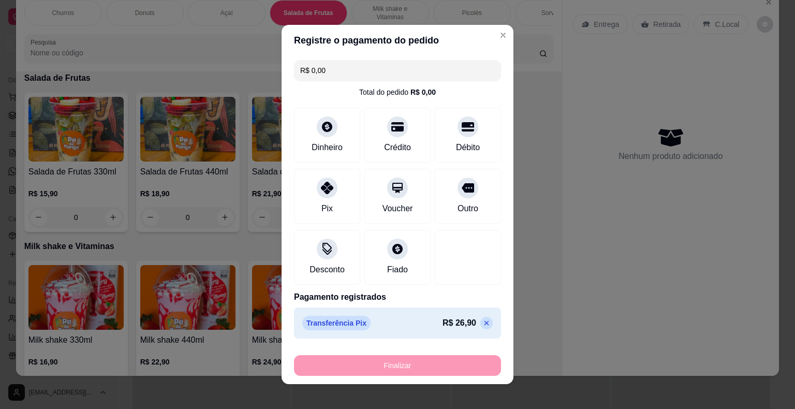
type input "-R$ 26,90"
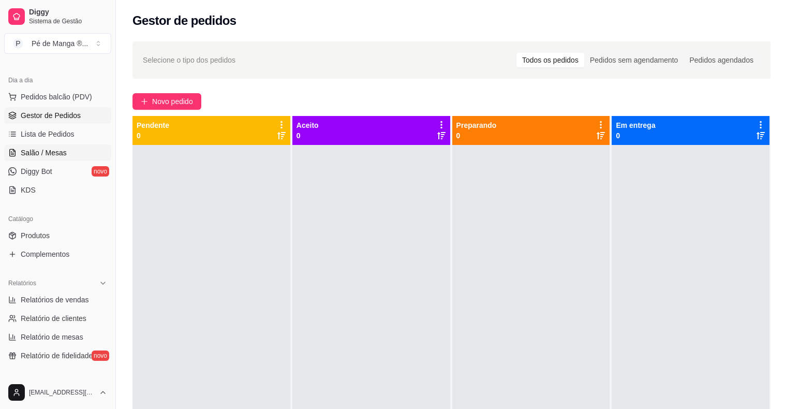
click at [48, 154] on span "Salão / Mesas" at bounding box center [44, 153] width 46 height 10
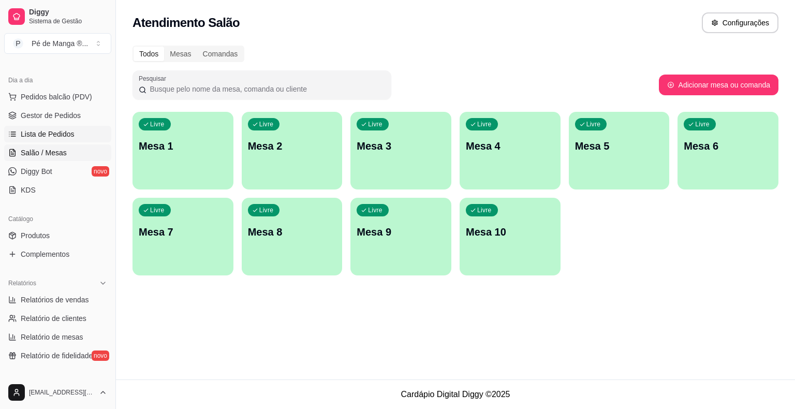
click at [63, 134] on span "Lista de Pedidos" at bounding box center [48, 134] width 54 height 10
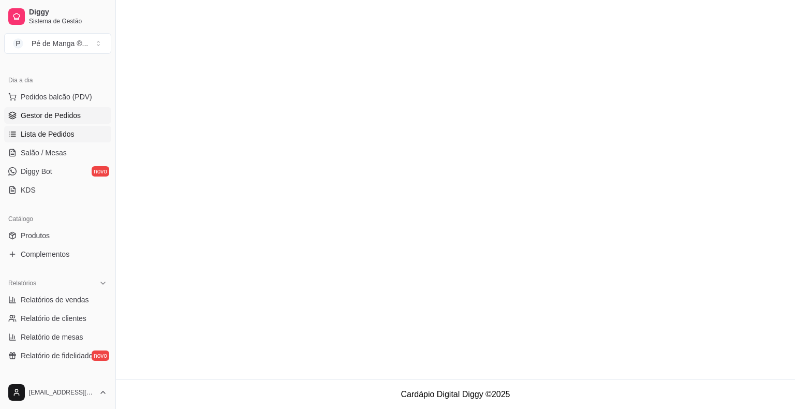
click at [67, 112] on span "Gestor de Pedidos" at bounding box center [51, 115] width 60 height 10
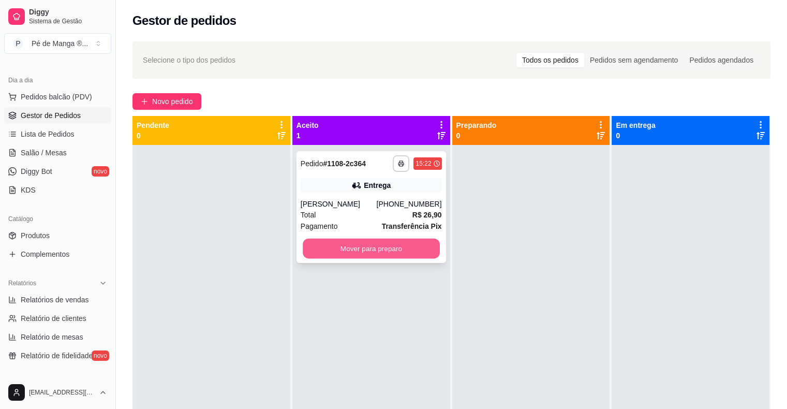
click at [410, 255] on button "Mover para preparo" at bounding box center [371, 249] width 137 height 20
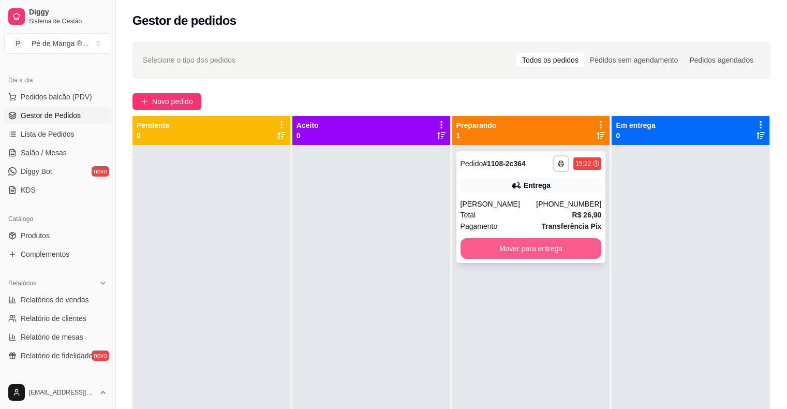
click at [512, 252] on button "Mover para entrega" at bounding box center [531, 248] width 141 height 21
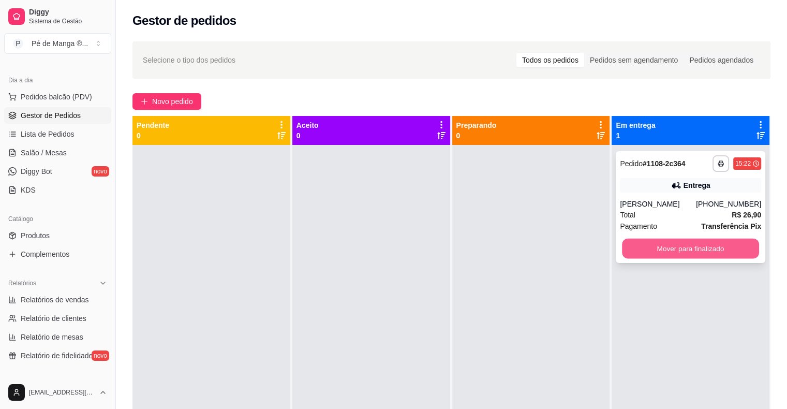
click at [533, 252] on button "Mover para finalizado" at bounding box center [690, 249] width 137 height 20
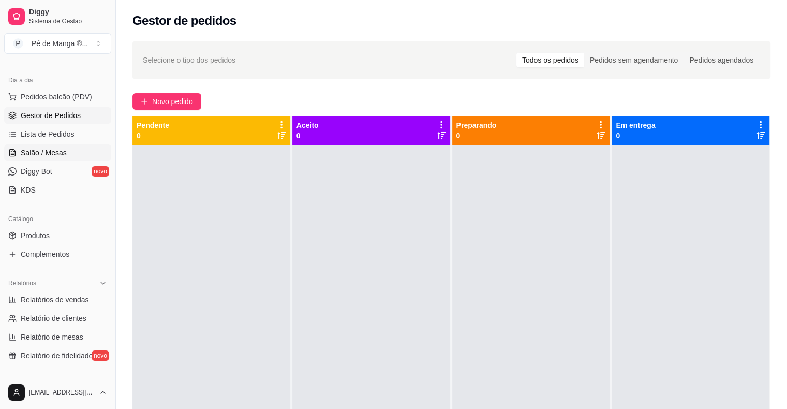
click at [56, 155] on span "Salão / Mesas" at bounding box center [44, 153] width 46 height 10
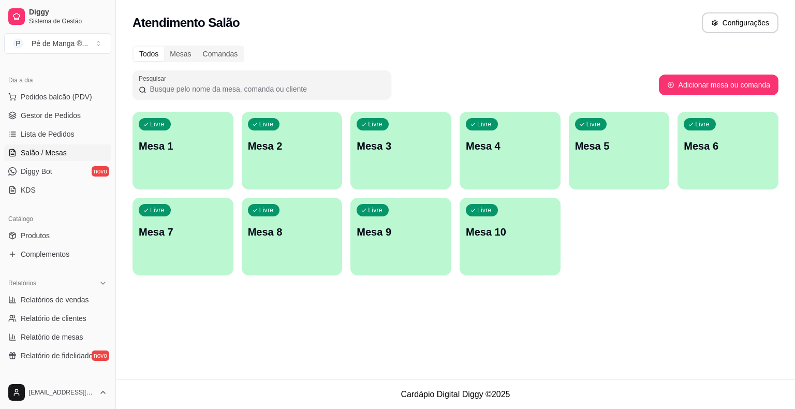
click at [209, 151] on p "Mesa 1" at bounding box center [183, 146] width 89 height 14
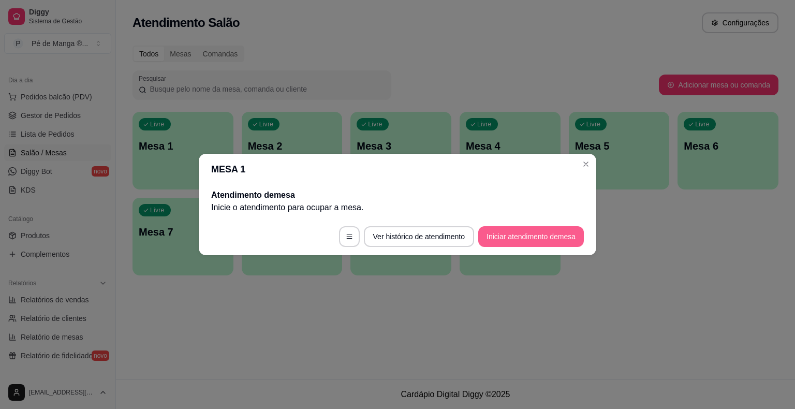
click at [533, 239] on button "Iniciar atendimento de mesa" at bounding box center [531, 236] width 106 height 21
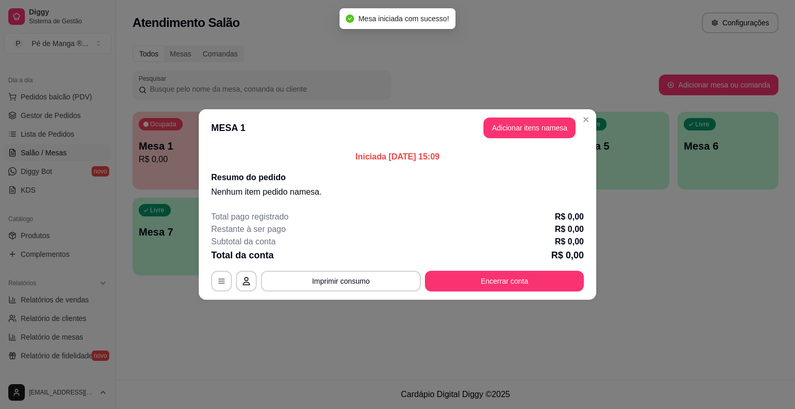
click at [533, 120] on header "MESA 1 Adicionar itens na mesa" at bounding box center [397, 127] width 397 height 37
click at [533, 122] on button "Adicionar itens na mesa" at bounding box center [529, 127] width 92 height 21
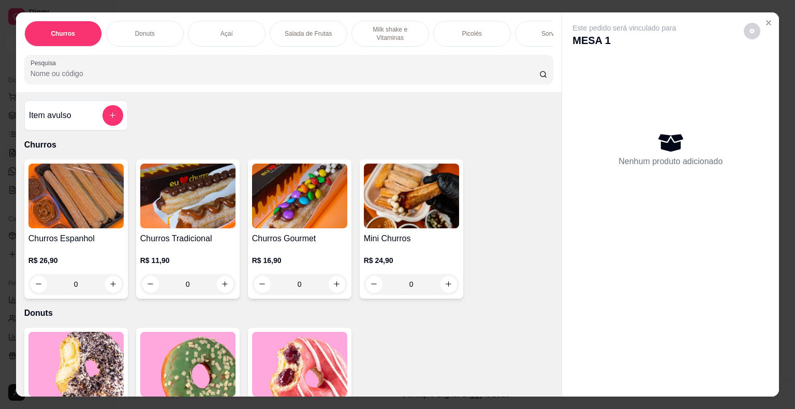
click at [390, 36] on p "Milk shake e Vitaminas" at bounding box center [390, 33] width 60 height 17
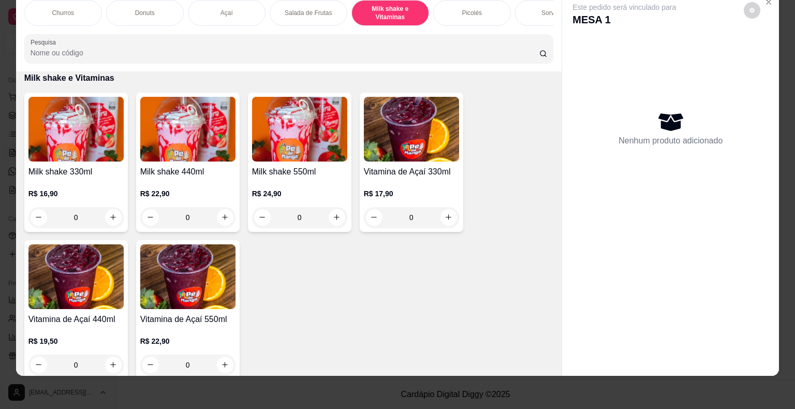
click at [183, 158] on img at bounding box center [187, 129] width 95 height 65
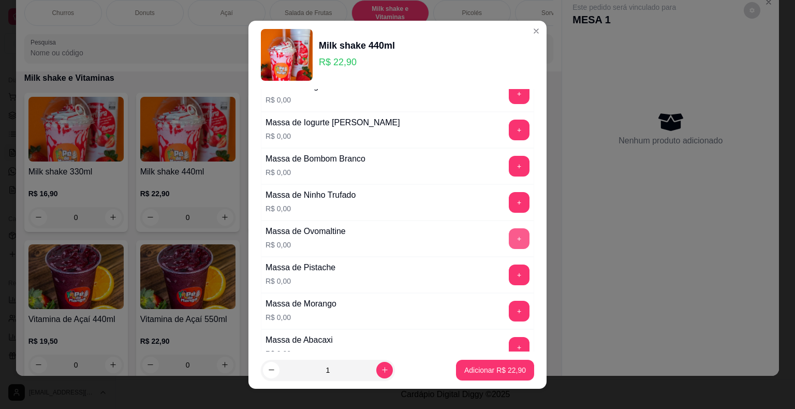
scroll to position [104, 0]
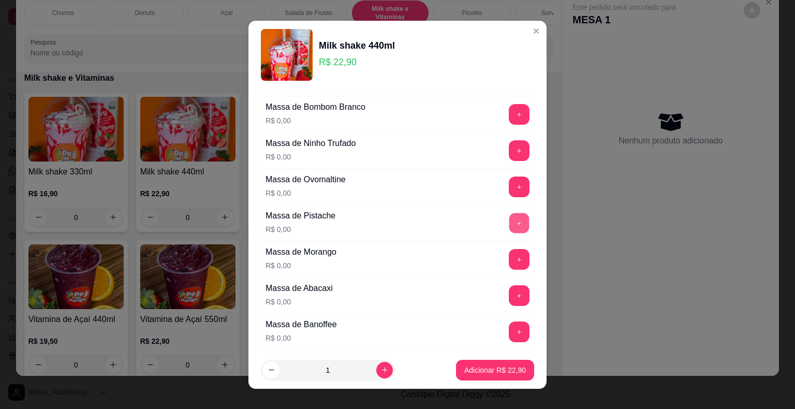
click at [509, 220] on button "+" at bounding box center [519, 223] width 20 height 20
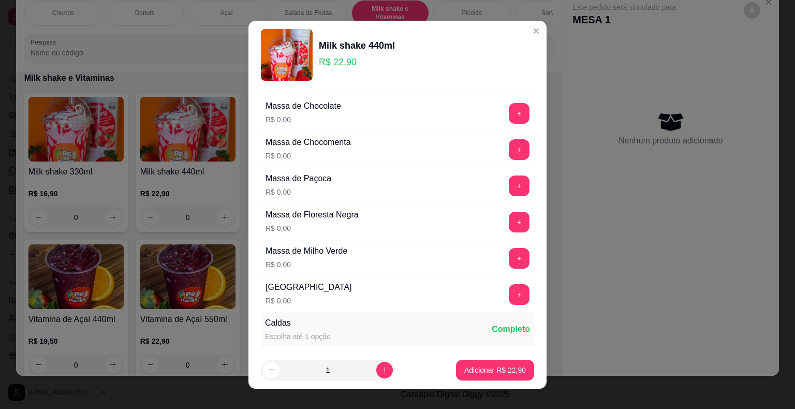
scroll to position [518, 0]
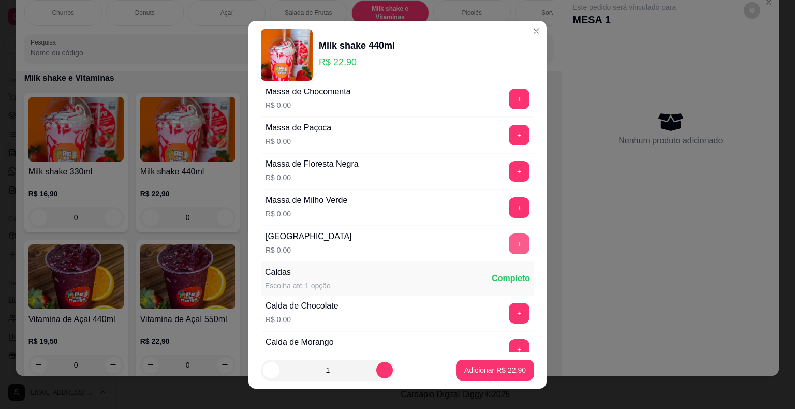
click at [509, 242] on button "+" at bounding box center [519, 243] width 21 height 21
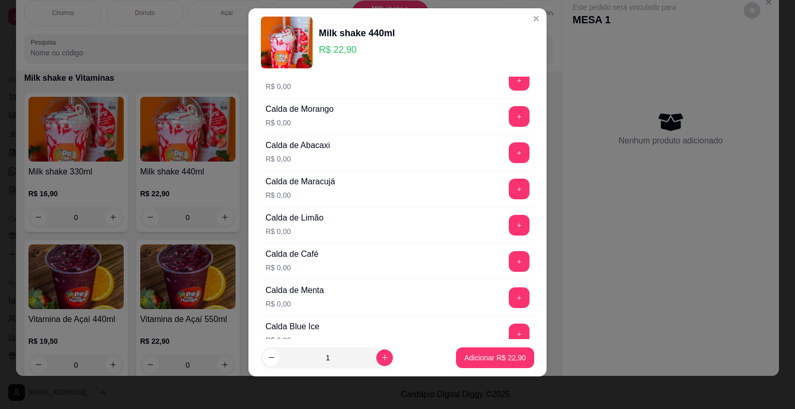
scroll to position [686, 0]
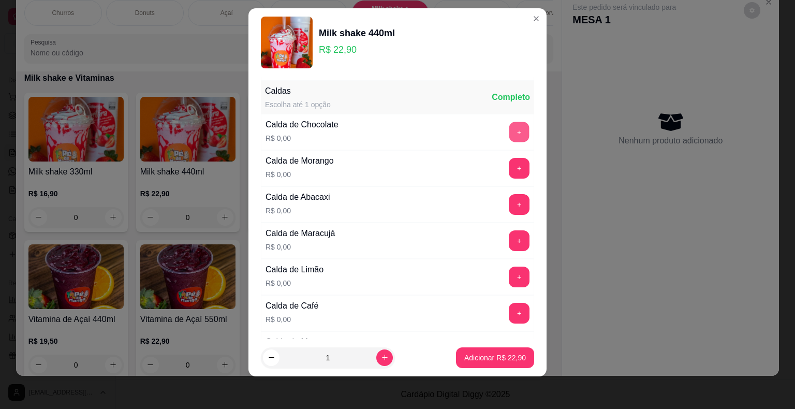
click at [509, 132] on button "+" at bounding box center [519, 132] width 20 height 20
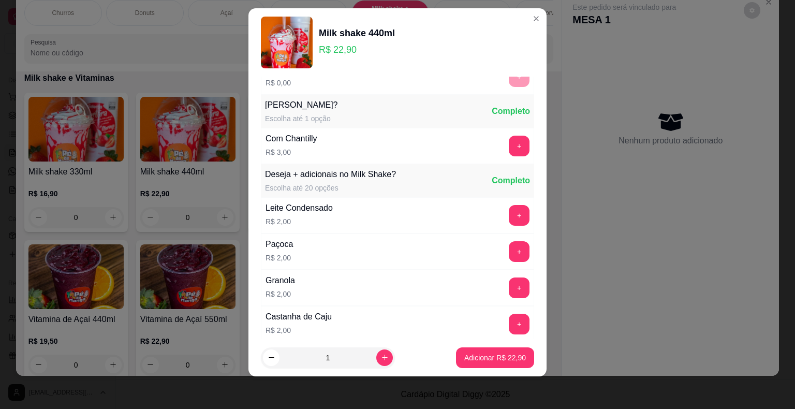
scroll to position [1116, 0]
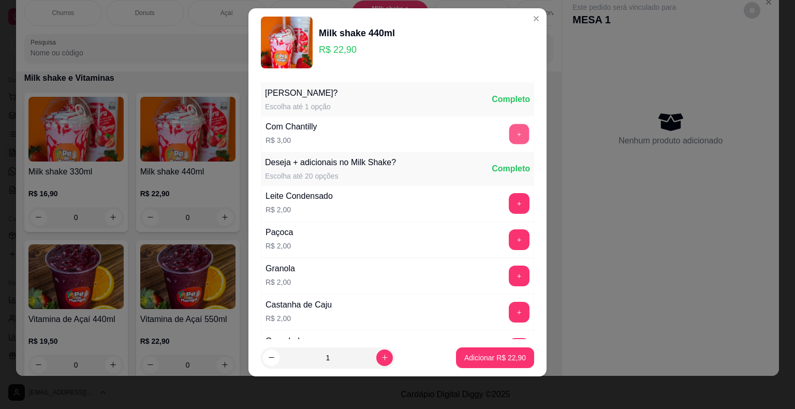
click at [509, 130] on button "+" at bounding box center [519, 134] width 20 height 20
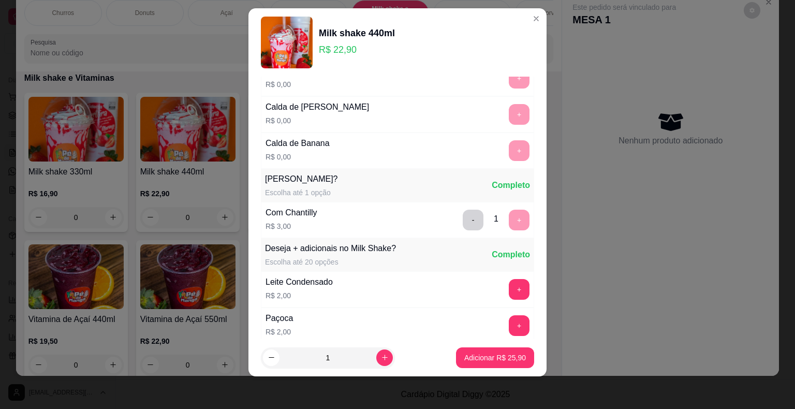
scroll to position [1029, 0]
click at [478, 357] on p "Adicionar R$ 25,90" at bounding box center [495, 357] width 62 height 10
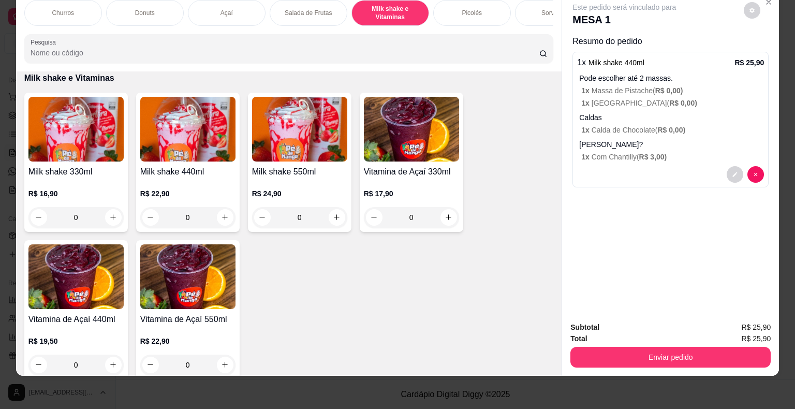
click at [77, 167] on h4 "Milk shake 330ml" at bounding box center [75, 172] width 95 height 12
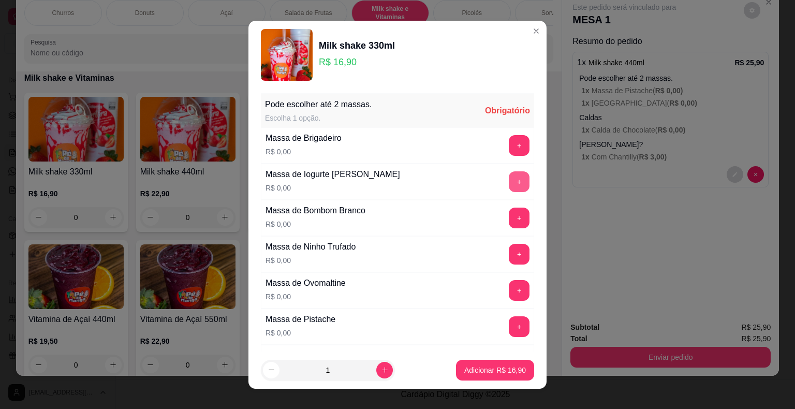
click at [509, 181] on button "+" at bounding box center [519, 181] width 21 height 21
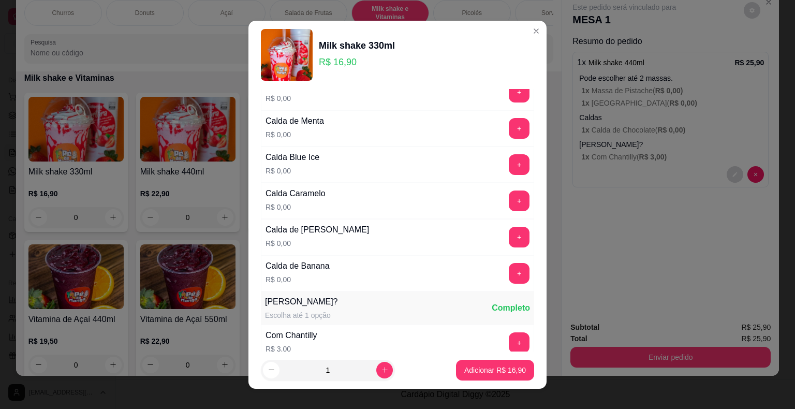
scroll to position [932, 0]
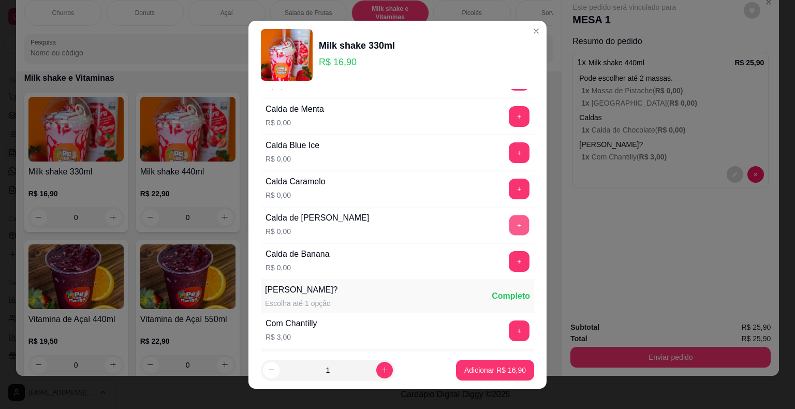
click at [509, 225] on button "+" at bounding box center [519, 225] width 20 height 20
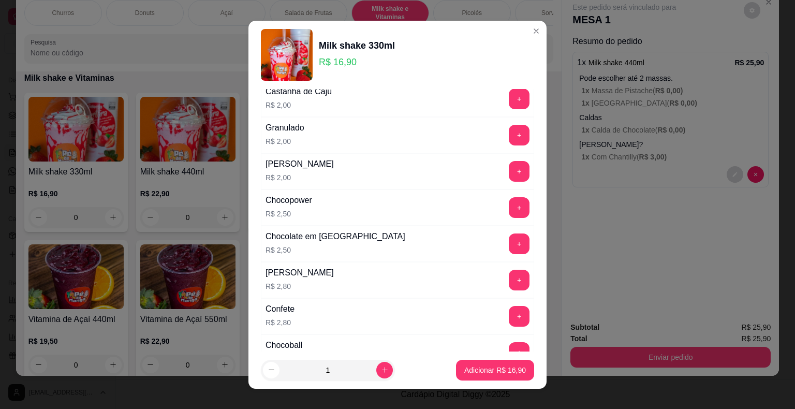
scroll to position [1346, 0]
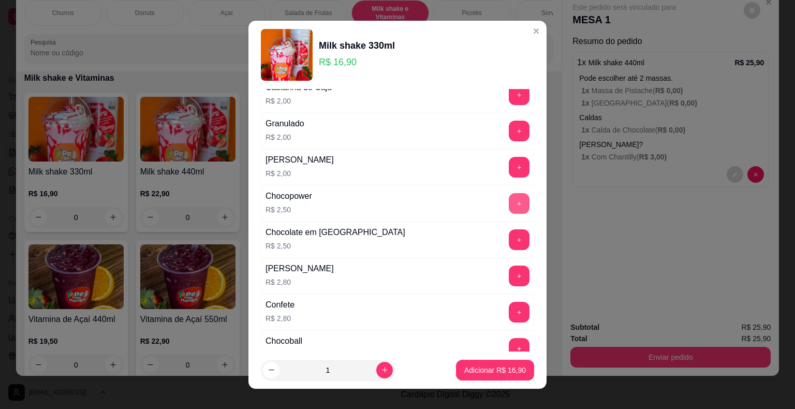
click at [509, 196] on button "+" at bounding box center [519, 203] width 21 height 21
click at [492, 364] on button "Adicionar R$ 19,40" at bounding box center [495, 370] width 76 height 20
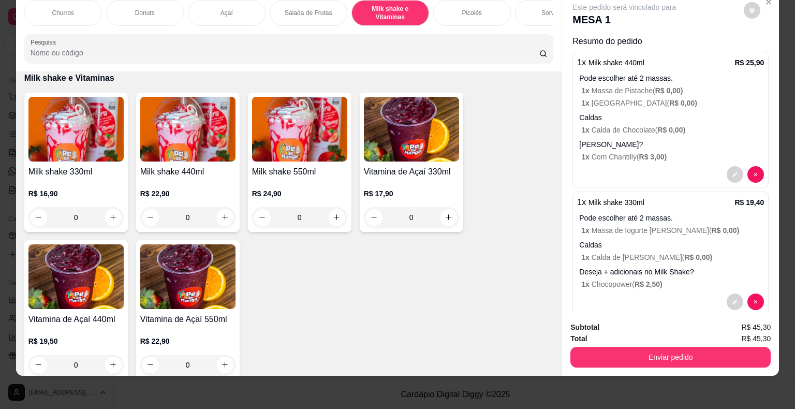
click at [84, 127] on img at bounding box center [75, 129] width 95 height 65
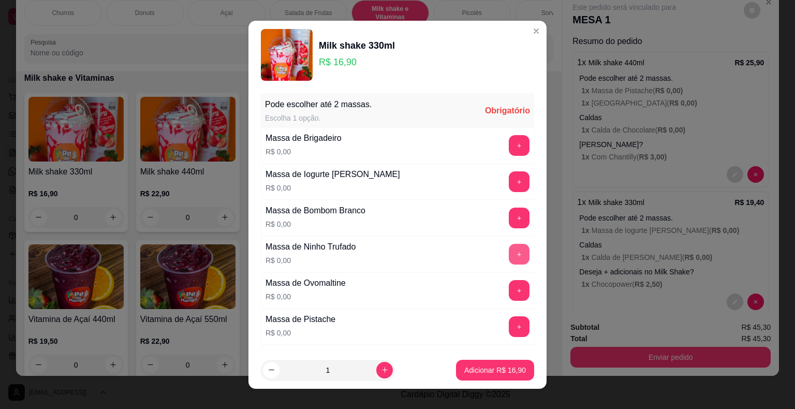
click at [509, 249] on button "+" at bounding box center [519, 254] width 21 height 21
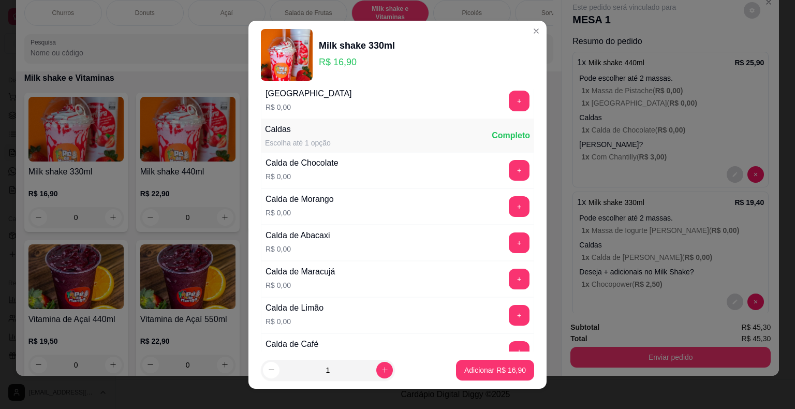
scroll to position [673, 0]
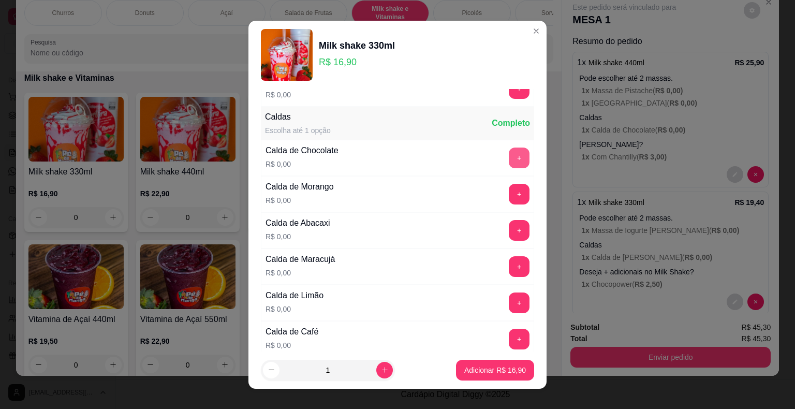
click at [509, 160] on button "+" at bounding box center [519, 158] width 21 height 21
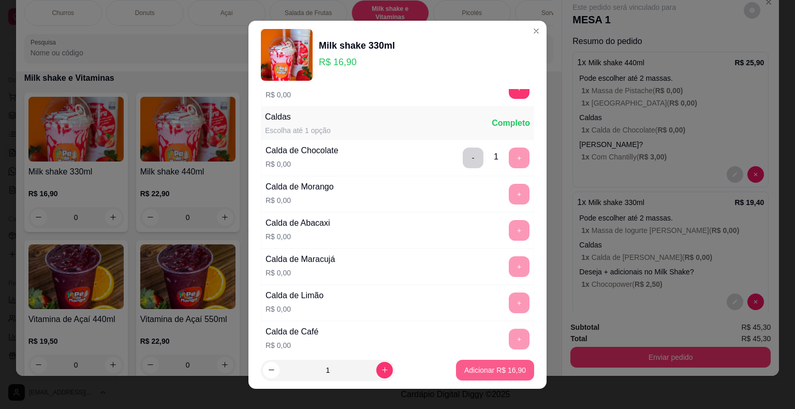
click at [489, 372] on p "Adicionar R$ 16,90" at bounding box center [495, 370] width 62 height 10
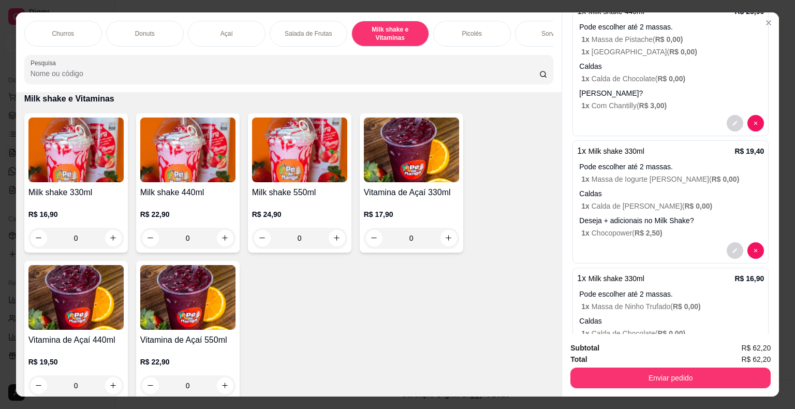
scroll to position [115, 0]
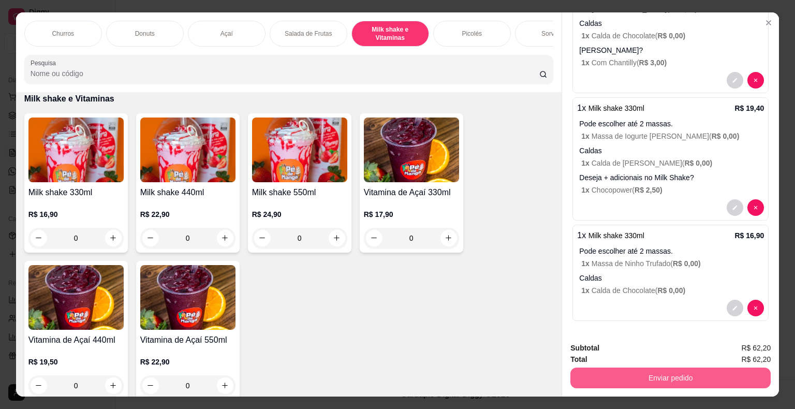
click at [533, 377] on button "Enviar pedido" at bounding box center [670, 377] width 200 height 21
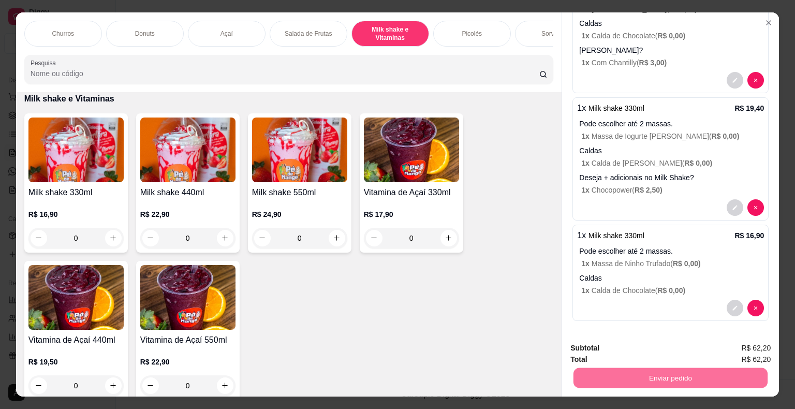
click at [533, 283] on div "Churros Donuts Açaí Salada de Frutas Milk shake e Vitaminas Picolés Sorvetes Po…" at bounding box center [397, 204] width 795 height 409
click at [533, 375] on button "Enviar pedido" at bounding box center [670, 378] width 194 height 20
click at [533, 349] on button "Não registrar e enviar pedido" at bounding box center [636, 348] width 105 height 19
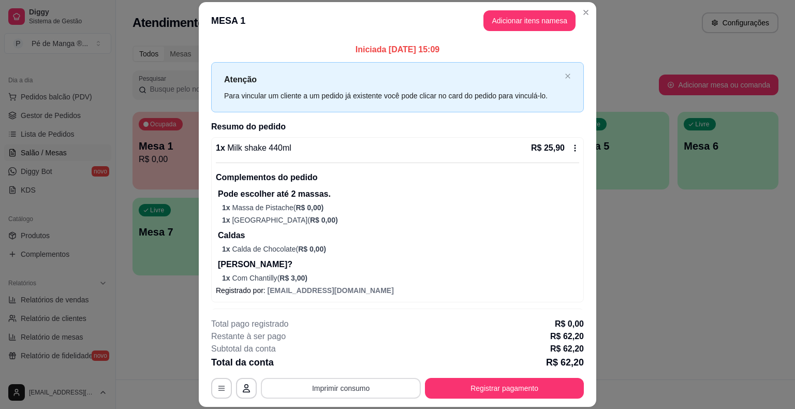
click at [333, 388] on button "Imprimir consumo" at bounding box center [341, 388] width 160 height 21
click at [336, 369] on button "IMPRESSORA" at bounding box center [340, 364] width 72 height 16
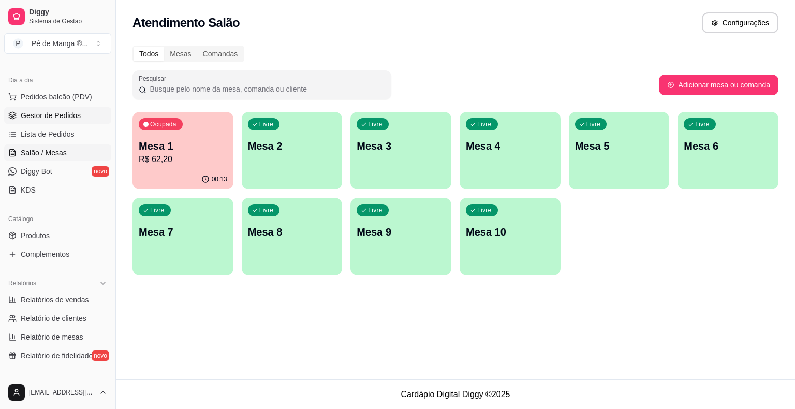
click at [73, 116] on span "Gestor de Pedidos" at bounding box center [51, 115] width 60 height 10
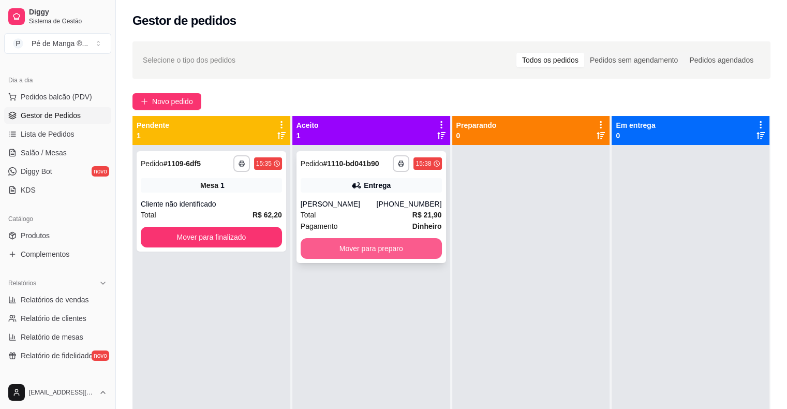
click at [375, 252] on button "Mover para preparo" at bounding box center [371, 248] width 141 height 21
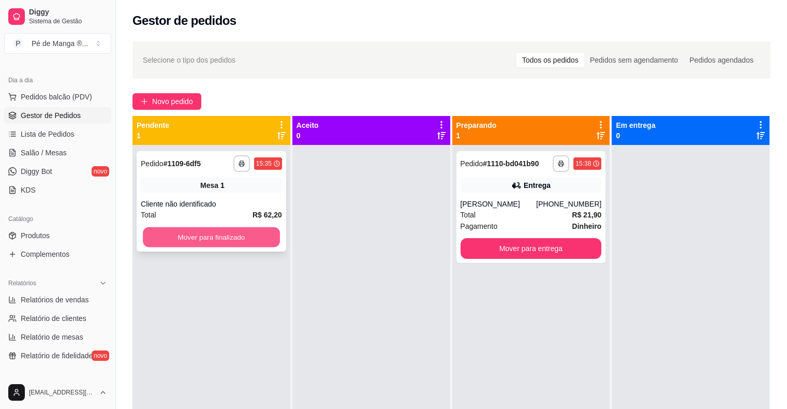
click at [249, 239] on button "Mover para finalizado" at bounding box center [211, 237] width 137 height 20
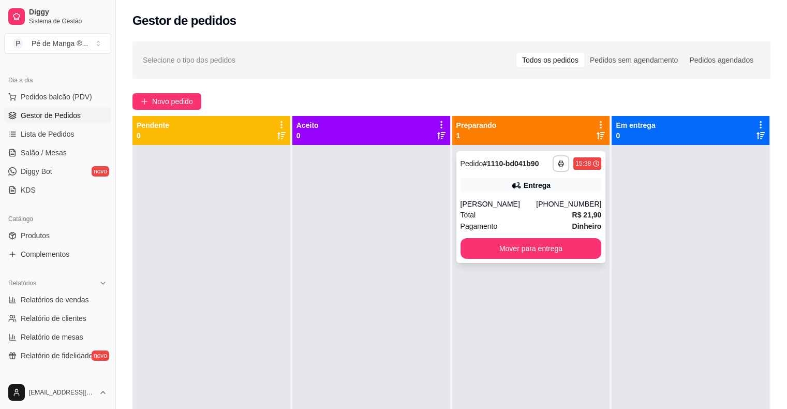
click at [533, 204] on div "[PHONE_NUMBER]" at bounding box center [568, 204] width 65 height 10
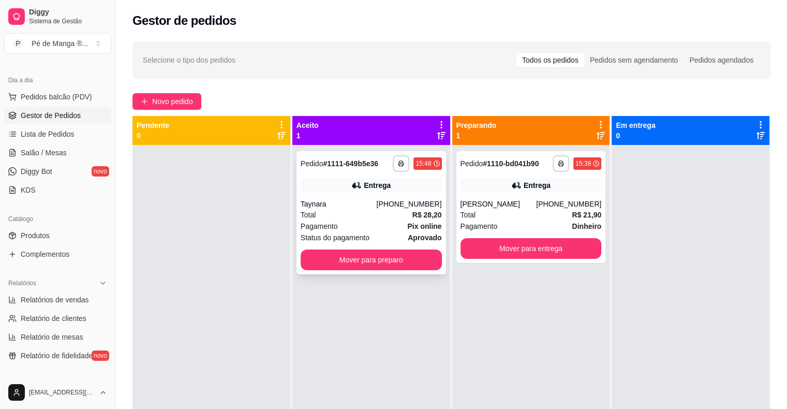
click at [404, 232] on div "Status do pagamento aprovado" at bounding box center [371, 237] width 141 height 11
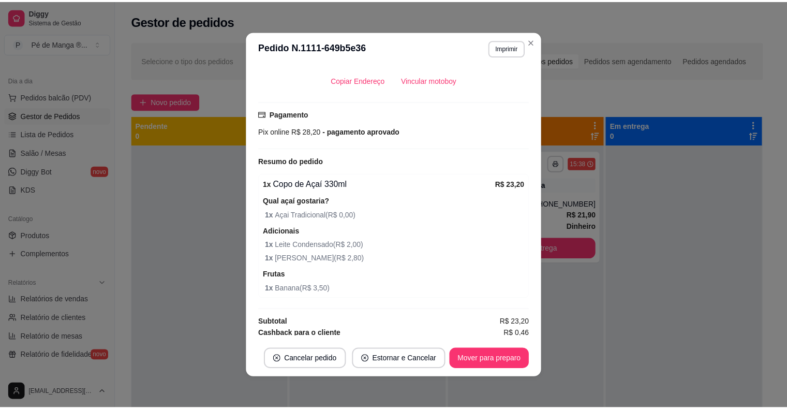
scroll to position [2, 0]
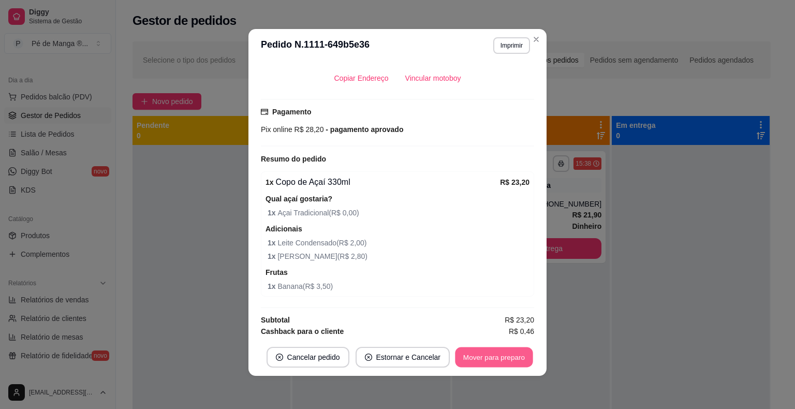
click at [481, 358] on button "Mover para preparo" at bounding box center [494, 357] width 78 height 20
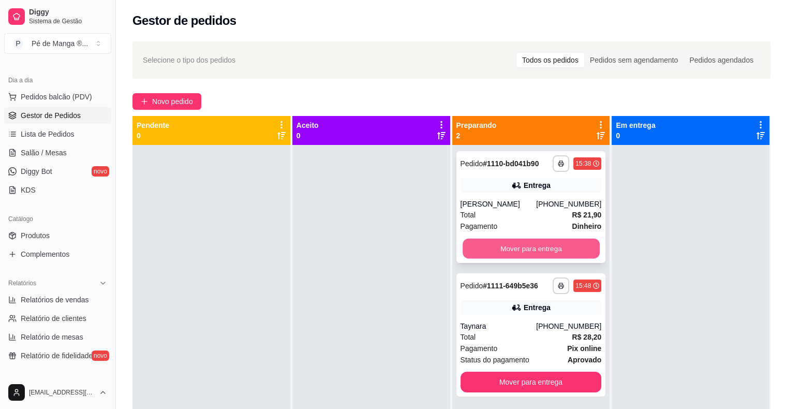
click at [532, 252] on button "Mover para entrega" at bounding box center [531, 249] width 137 height 20
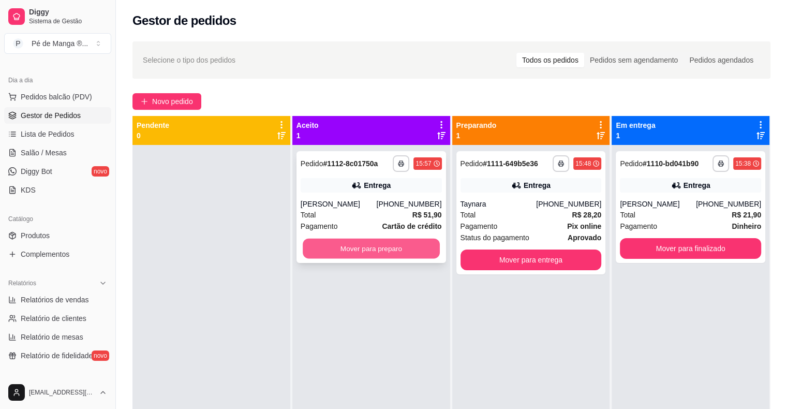
click at [393, 257] on button "Mover para preparo" at bounding box center [371, 249] width 137 height 20
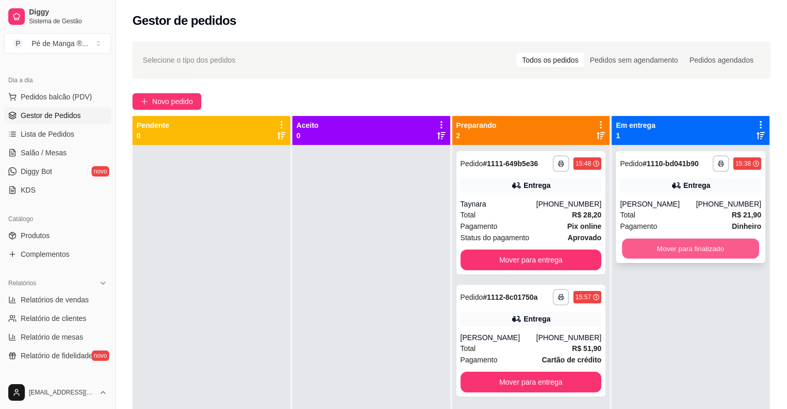
click at [533, 251] on button "Mover para finalizado" at bounding box center [690, 249] width 137 height 20
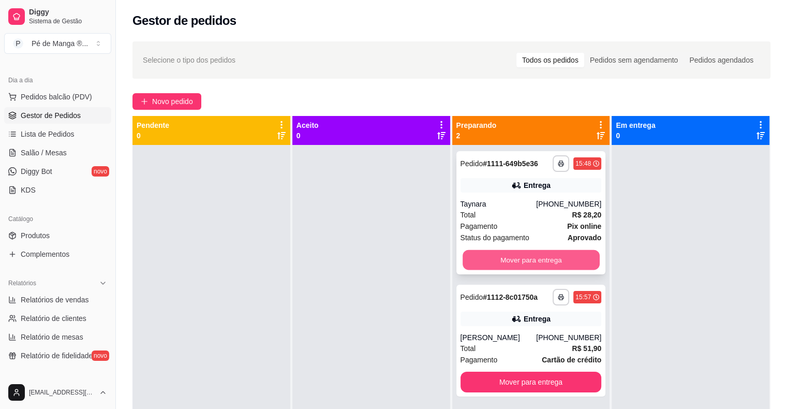
click at [519, 258] on button "Mover para entrega" at bounding box center [531, 260] width 137 height 20
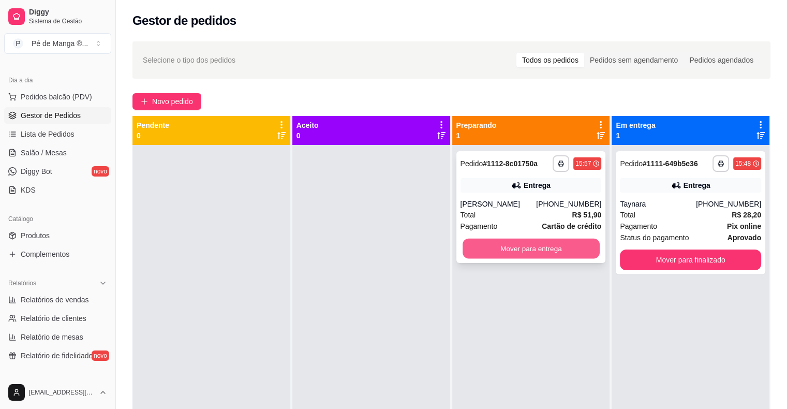
click at [519, 252] on button "Mover para entrega" at bounding box center [531, 249] width 137 height 20
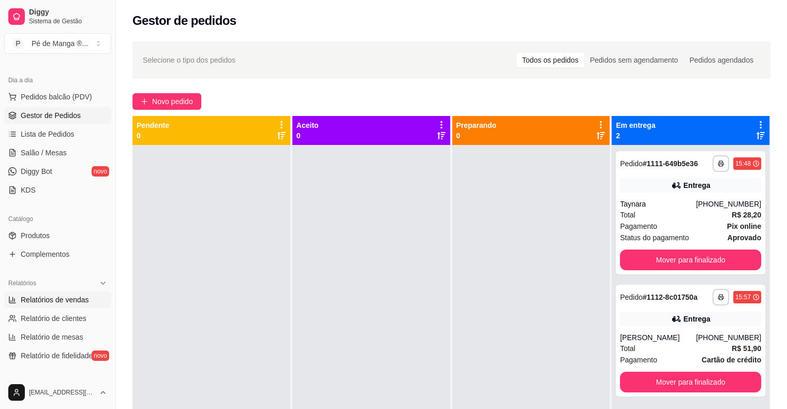
click at [72, 304] on link "Relatórios de vendas" at bounding box center [57, 299] width 107 height 17
select select "ALL"
select select "0"
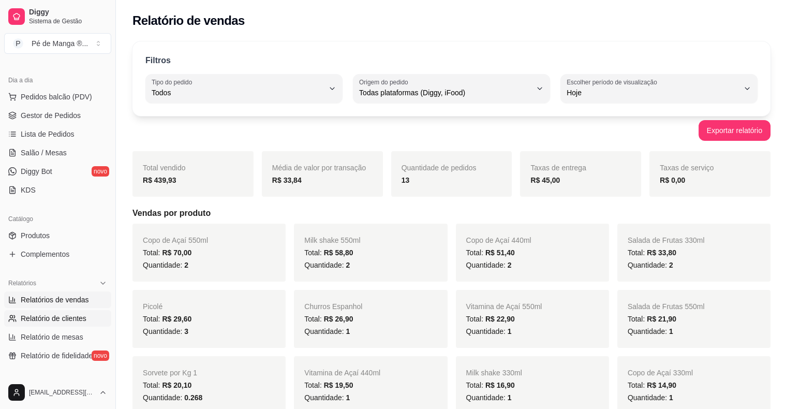
click at [61, 321] on span "Relatório de clientes" at bounding box center [54, 318] width 66 height 10
select select "30"
select select "HIGHEST_TOTAL_SPENT_WITH_ORDERS"
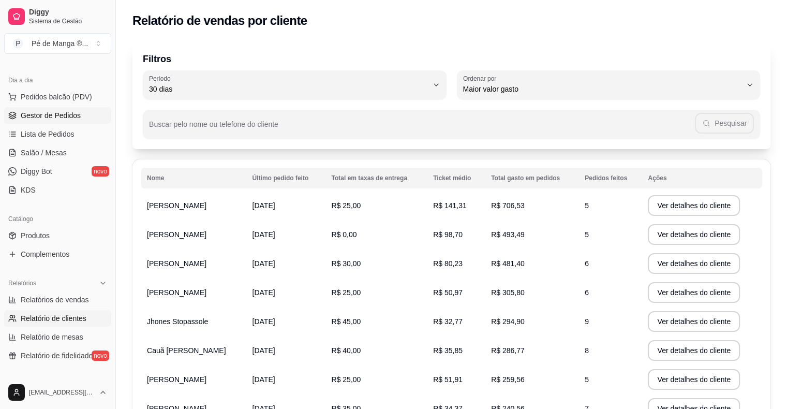
click at [74, 110] on span "Gestor de Pedidos" at bounding box center [51, 115] width 60 height 10
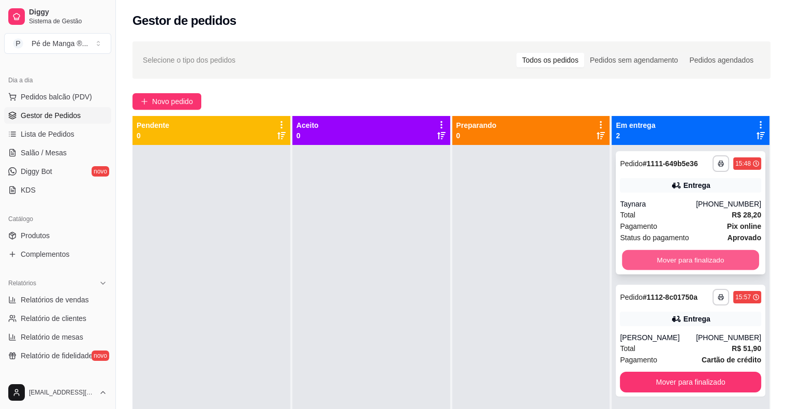
click at [533, 266] on button "Mover para finalizado" at bounding box center [690, 260] width 137 height 20
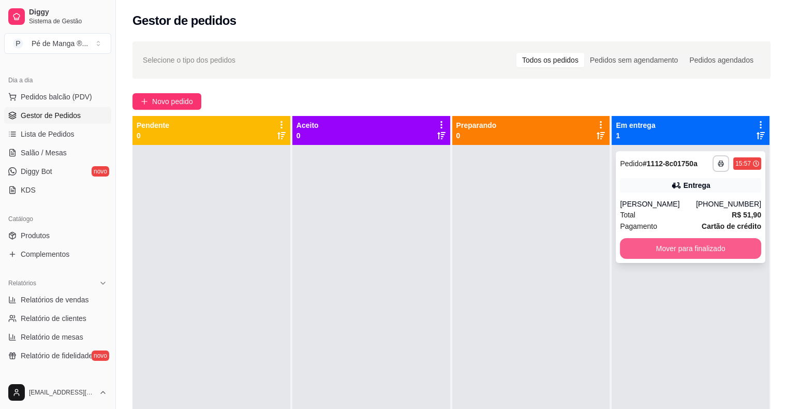
click at [533, 252] on button "Mover para finalizado" at bounding box center [690, 248] width 141 height 21
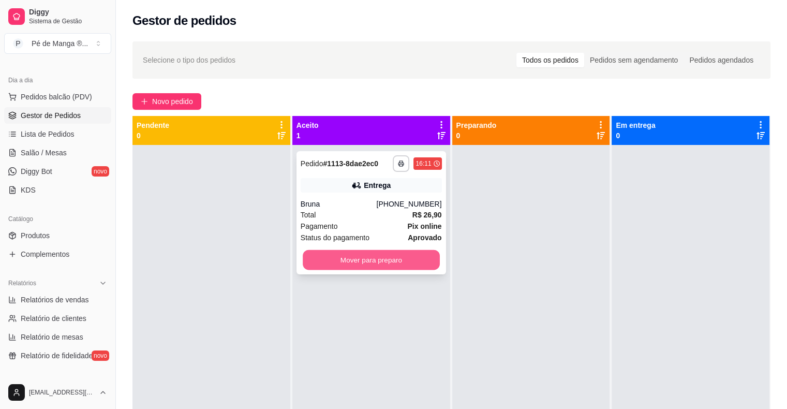
click at [343, 263] on button "Mover para preparo" at bounding box center [371, 260] width 137 height 20
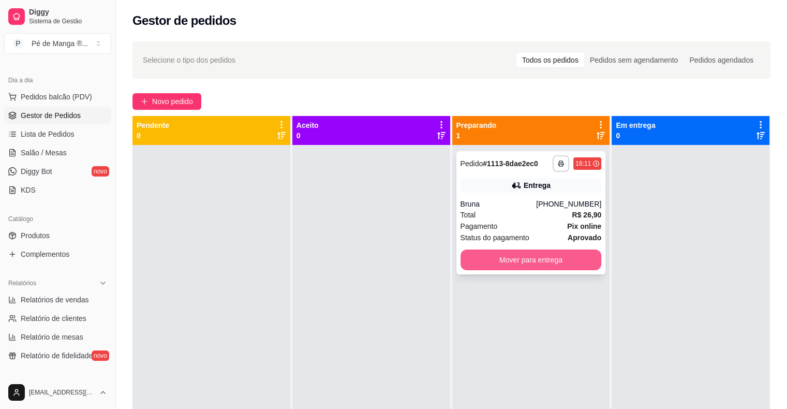
click at [533, 262] on button "Mover para entrega" at bounding box center [531, 259] width 141 height 21
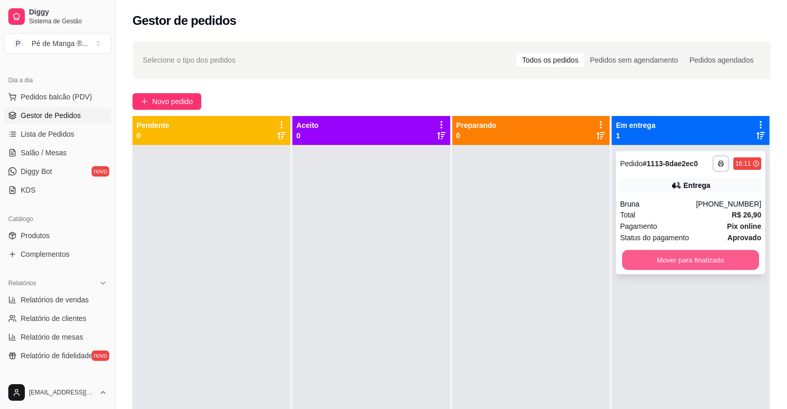
click at [533, 263] on button "Mover para finalizado" at bounding box center [690, 260] width 137 height 20
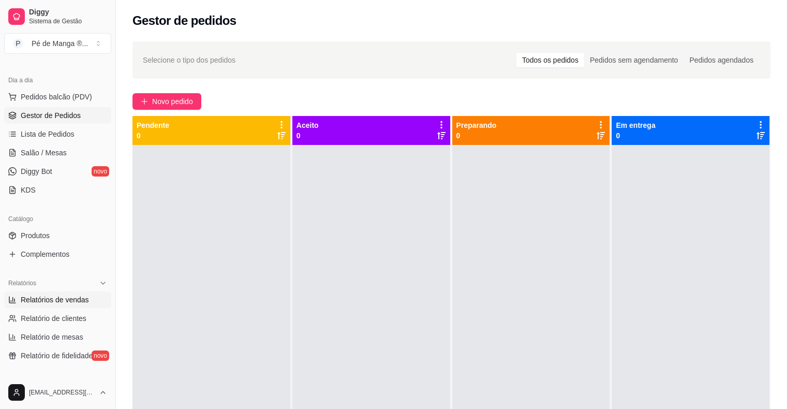
click at [91, 300] on link "Relatórios de vendas" at bounding box center [57, 299] width 107 height 17
select select "ALL"
select select "0"
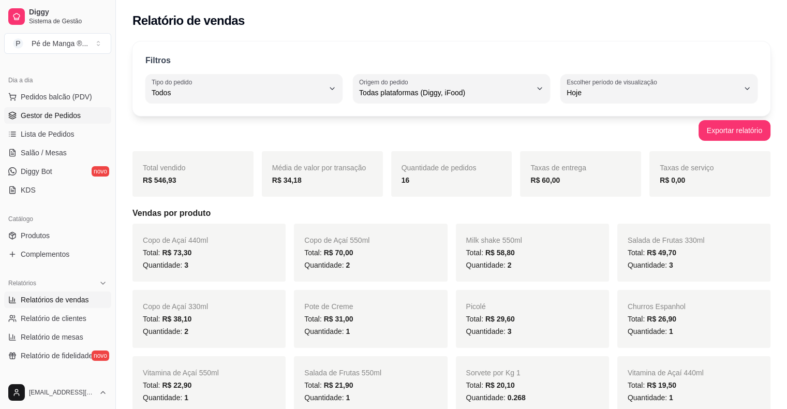
click at [77, 121] on link "Gestor de Pedidos" at bounding box center [57, 115] width 107 height 17
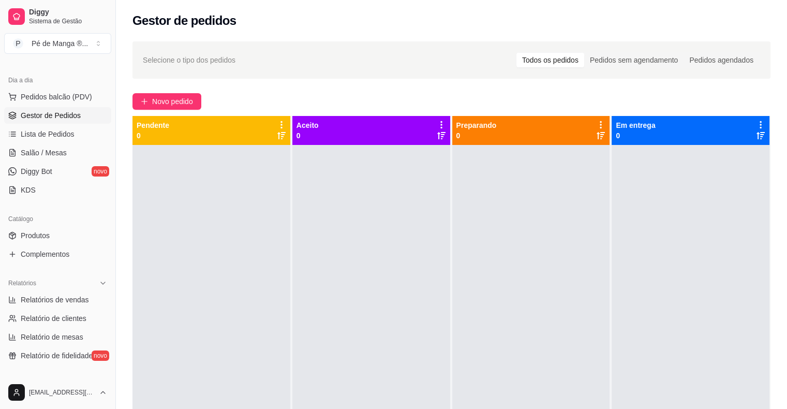
click at [82, 116] on link "Gestor de Pedidos" at bounding box center [57, 115] width 107 height 17
click at [76, 119] on span "Gestor de Pedidos" at bounding box center [51, 115] width 60 height 10
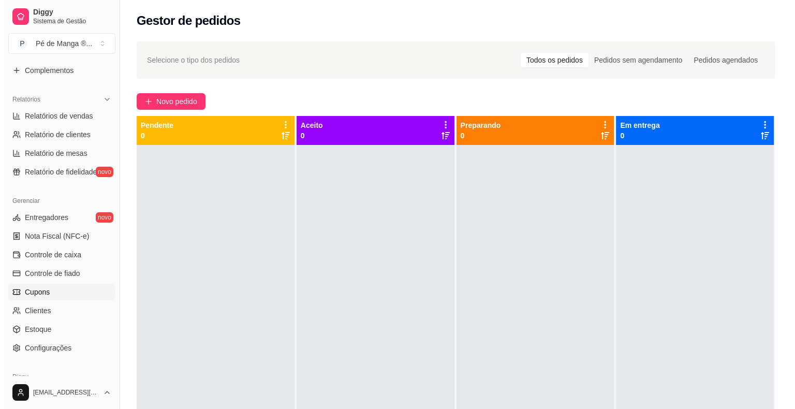
scroll to position [335, 0]
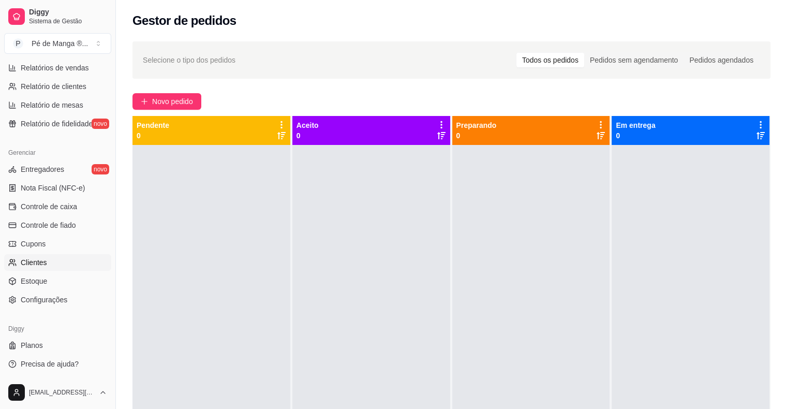
click at [66, 264] on link "Clientes" at bounding box center [57, 262] width 107 height 17
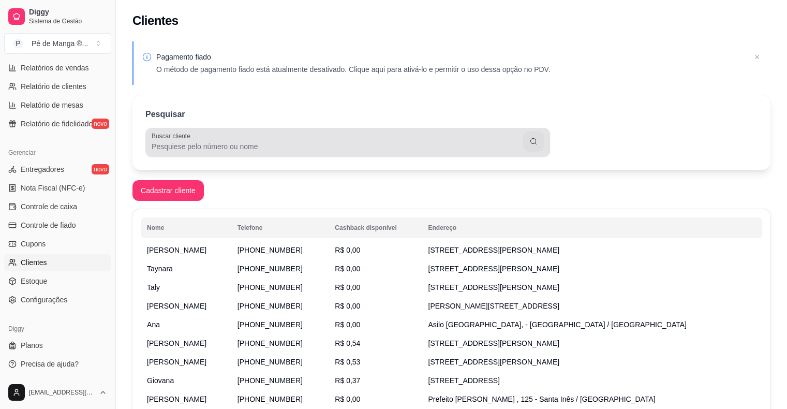
click at [195, 147] on input "Buscar cliente" at bounding box center [338, 146] width 372 height 10
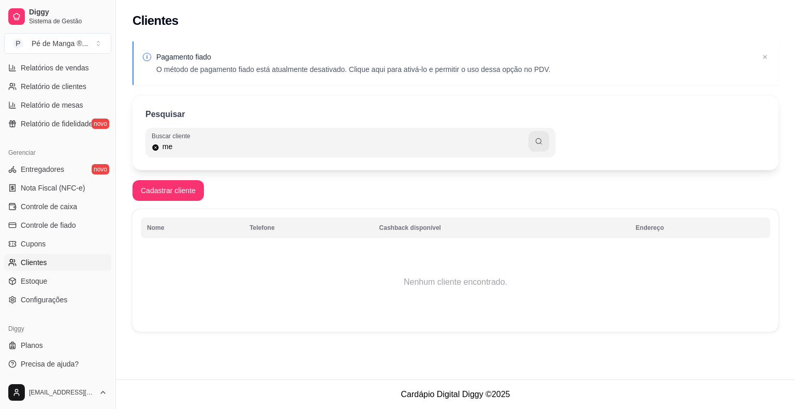
type input "m"
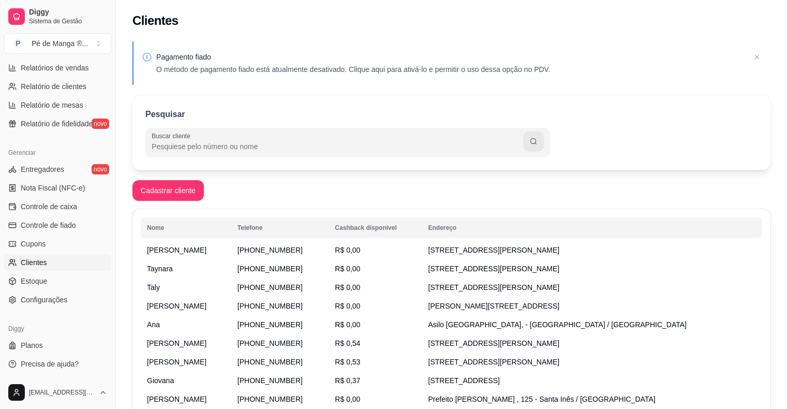
click at [244, 144] on input "Buscar cliente" at bounding box center [338, 146] width 372 height 10
paste input "15 99811-0301"
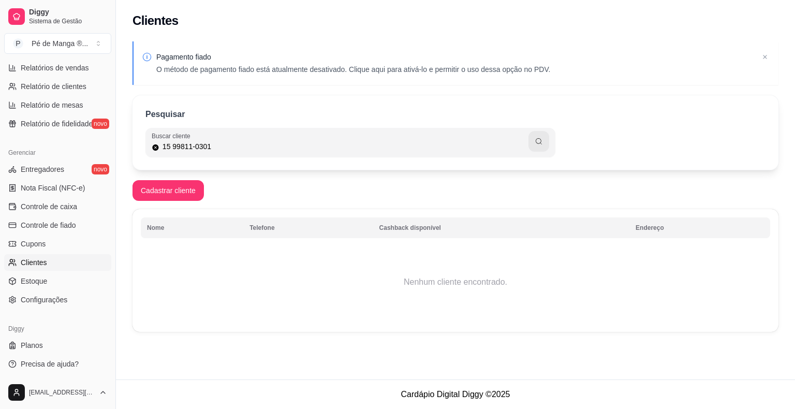
click at [161, 148] on input "15 99811-0301" at bounding box center [343, 146] width 369 height 10
click at [174, 144] on input "15 99811-0301" at bounding box center [343, 146] width 369 height 10
click at [169, 143] on input "15 99811-0301" at bounding box center [343, 146] width 369 height 10
click at [172, 144] on input "15 99811-0301" at bounding box center [343, 146] width 369 height 10
click at [192, 145] on input "1599811-0301" at bounding box center [343, 146] width 369 height 10
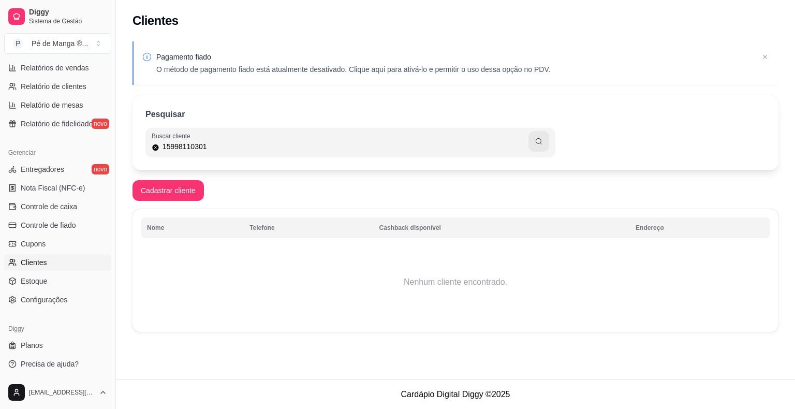
type input "15998110301"
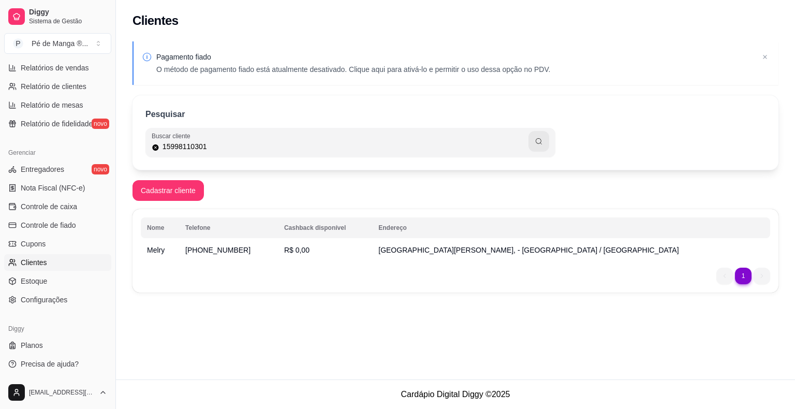
click at [372, 258] on td "R$ 0,00" at bounding box center [325, 250] width 94 height 19
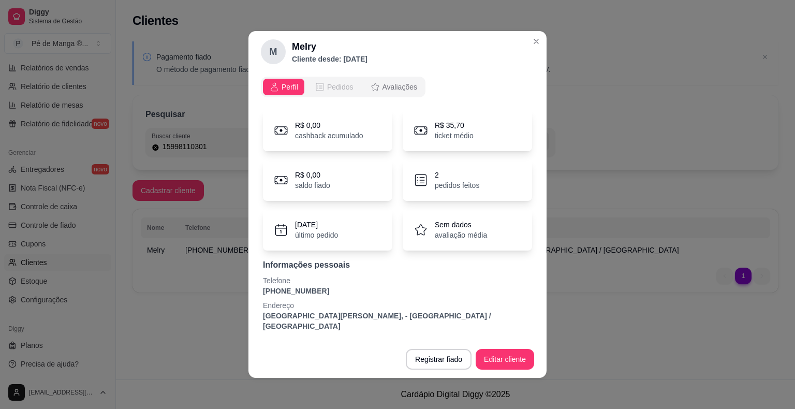
click at [334, 95] on button "Pedidos" at bounding box center [333, 87] width 51 height 17
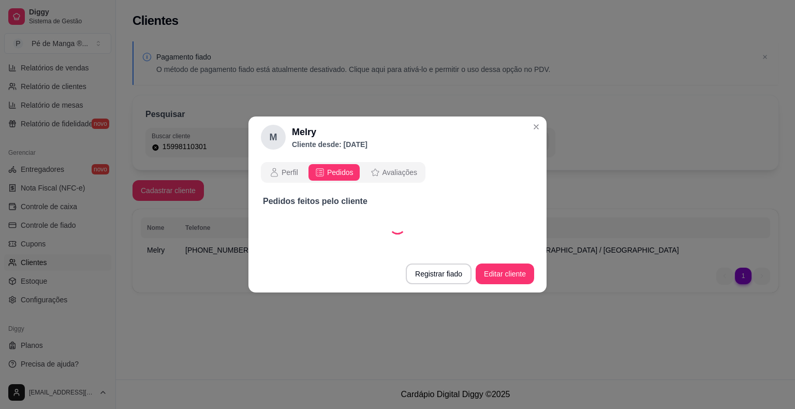
select select "30"
select select "ALL"
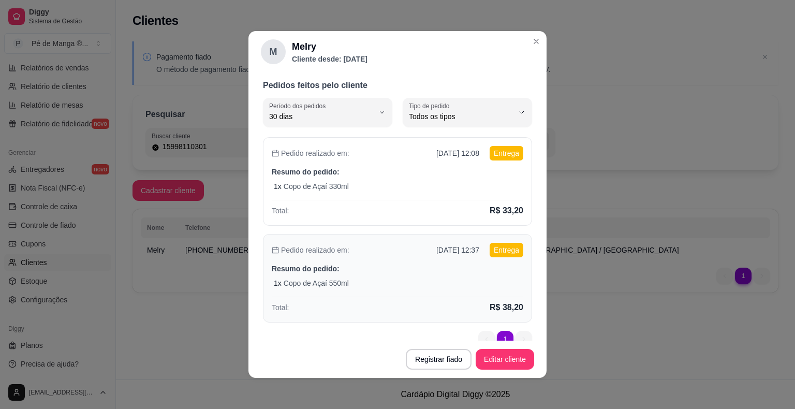
scroll to position [47, 0]
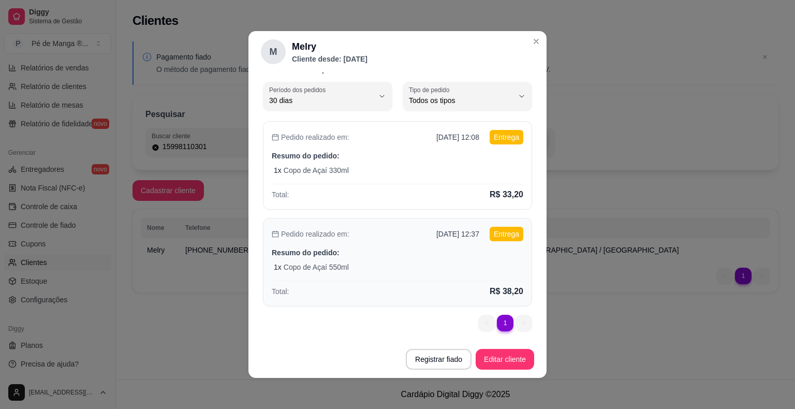
click at [445, 244] on div "Pedido realizado em: [DATE] 12:37 Entrega Resumo do pedido: 1 x Copo de Açaí 55…" at bounding box center [397, 262] width 269 height 89
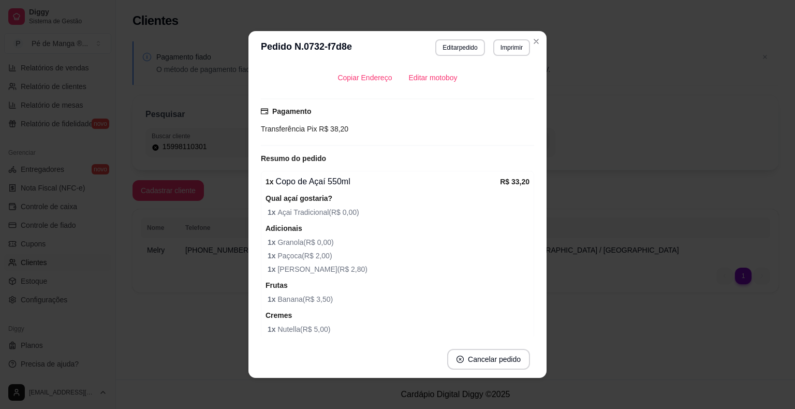
scroll to position [253, 0]
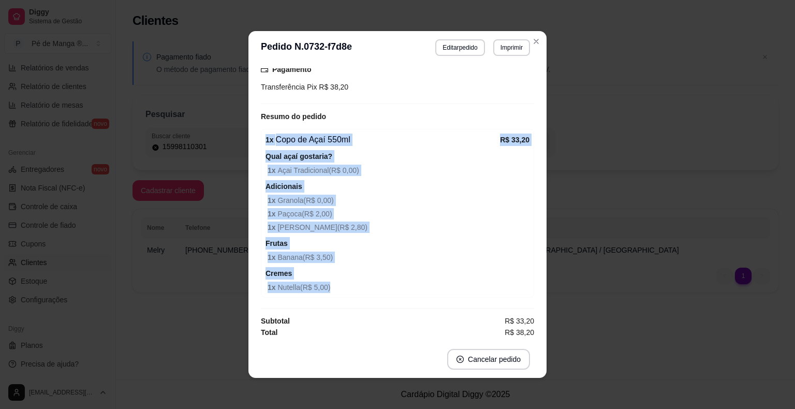
drag, startPoint x: 262, startPoint y: 139, endPoint x: 417, endPoint y: 290, distance: 216.3
click at [417, 291] on div "1 x Copo de Açaí 550ml R$ 33,20 Qual açaí gostaria? 1 x Açai Tradicional ( R$ 0…" at bounding box center [397, 213] width 273 height 169
copy div "1 x Copo de Açaí 550ml R$ 33,20 Qual açaí gostaria? 1 x Açai Tradicional ( R$ 0…"
select select "30"
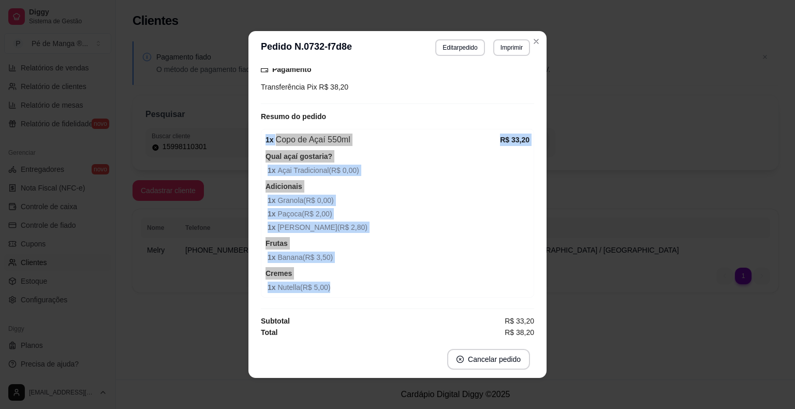
select select "ALL"
click at [429, 200] on span "1 x Granola ( R$ 0,00 )" at bounding box center [399, 200] width 262 height 11
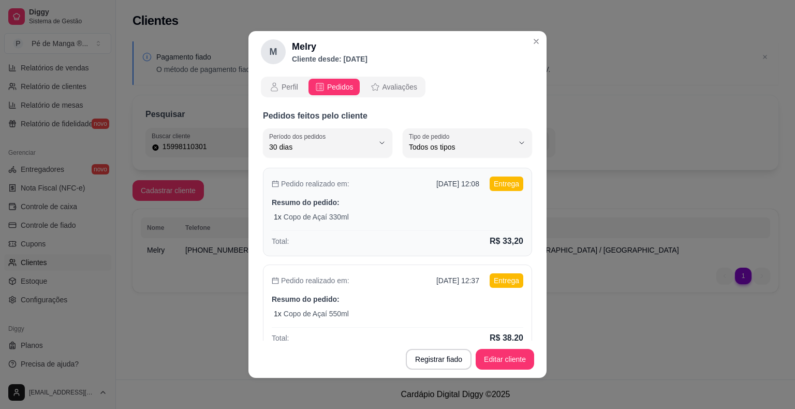
click at [439, 219] on div "1 x Copo de Açaí 330ml" at bounding box center [398, 217] width 249 height 10
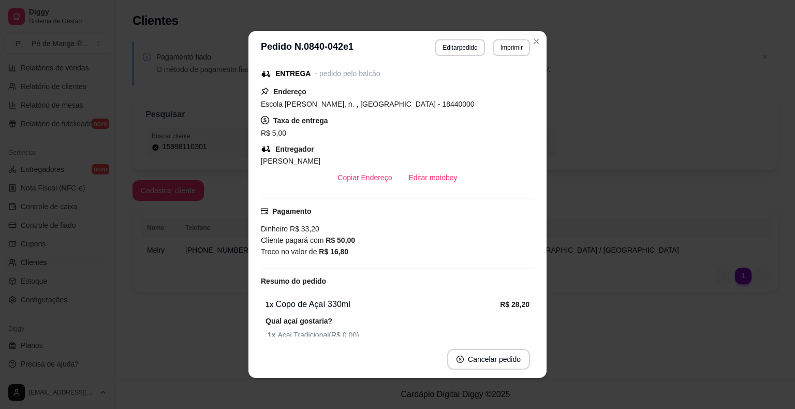
scroll to position [155, 0]
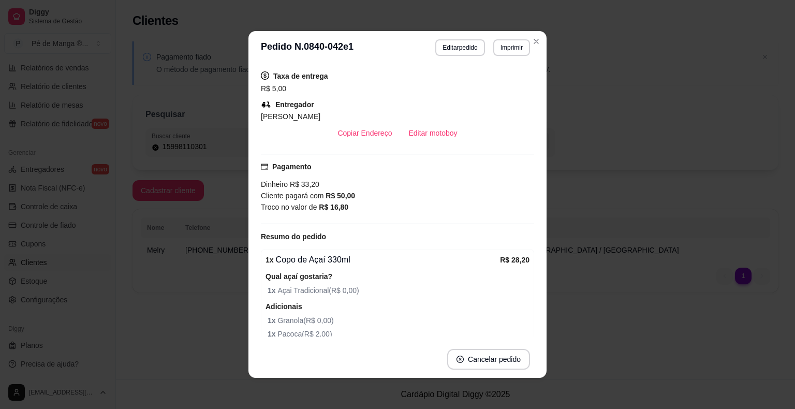
select select "30"
select select "ALL"
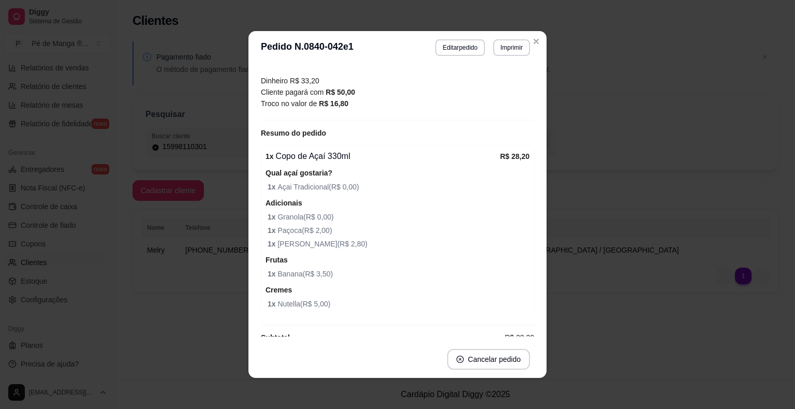
scroll to position [275, 0]
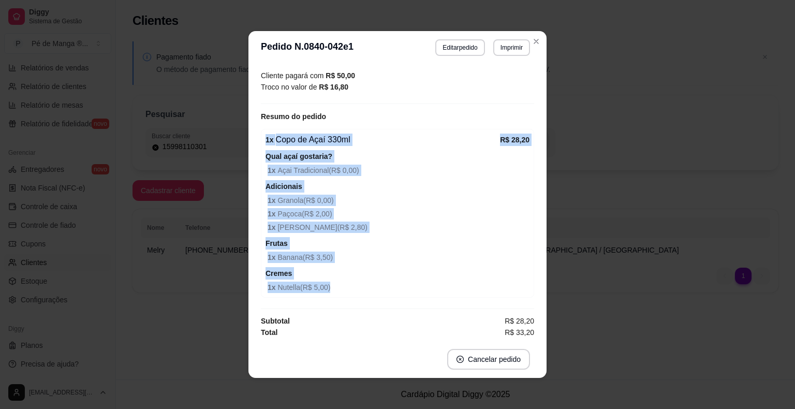
drag, startPoint x: 261, startPoint y: 142, endPoint x: 368, endPoint y: 301, distance: 191.8
click at [368, 301] on div "Horário do pedido [DATE] 12:08 Status do pedido FINALIZADO Nome do cliente Melr…" at bounding box center [397, 202] width 273 height 268
copy div "1 x Copo de Açaí 330ml R$ 28,20 Qual açaí gostaria? 1 x Açai Tradicional ( R$ 0…"
select select "30"
select select "ALL"
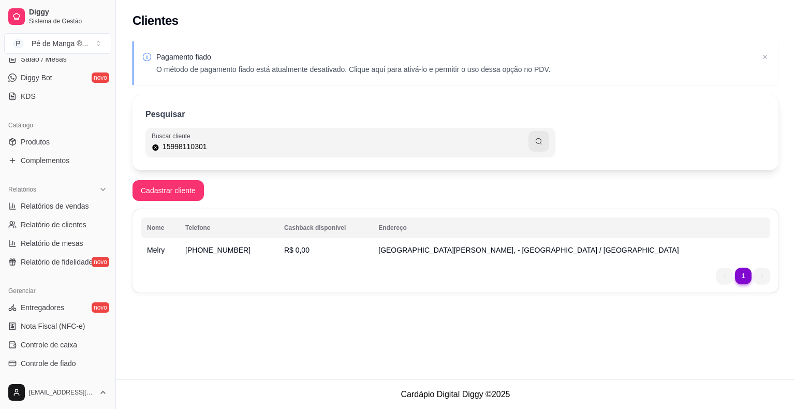
scroll to position [25, 0]
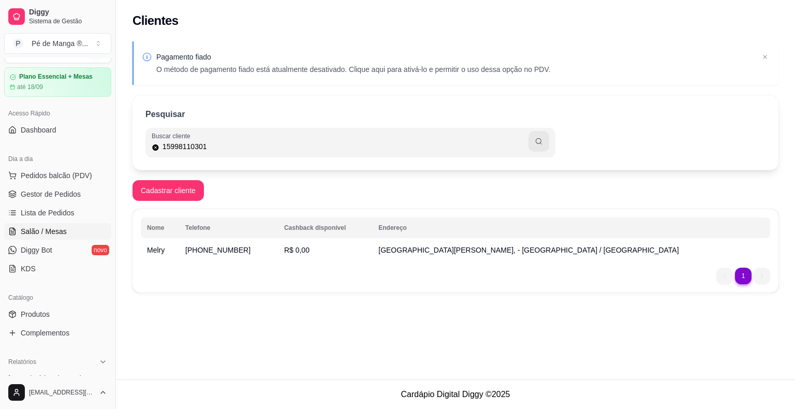
click at [59, 232] on span "Salão / Mesas" at bounding box center [44, 231] width 46 height 10
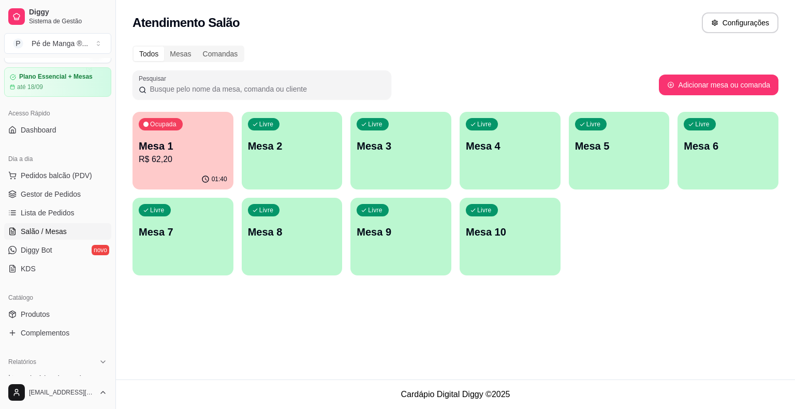
click at [272, 153] on div "Livre Mesa 2" at bounding box center [292, 144] width 101 height 65
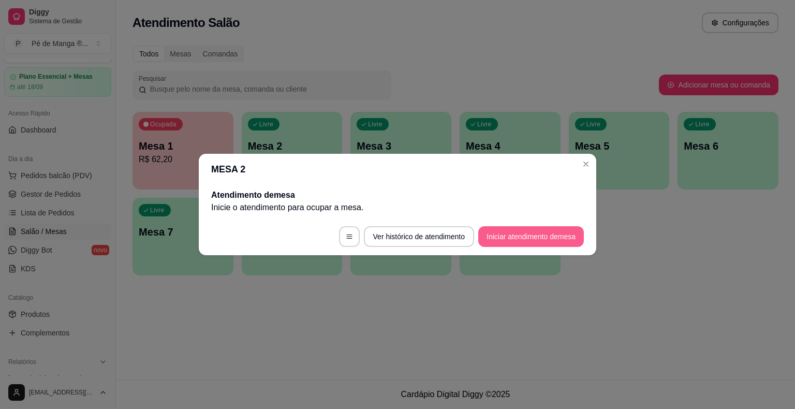
click at [529, 241] on button "Iniciar atendimento de mesa" at bounding box center [531, 236] width 106 height 21
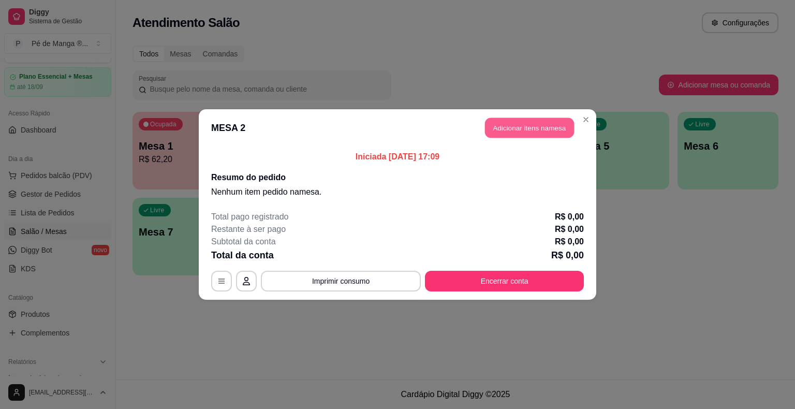
click at [533, 130] on button "Adicionar itens na mesa" at bounding box center [529, 128] width 89 height 20
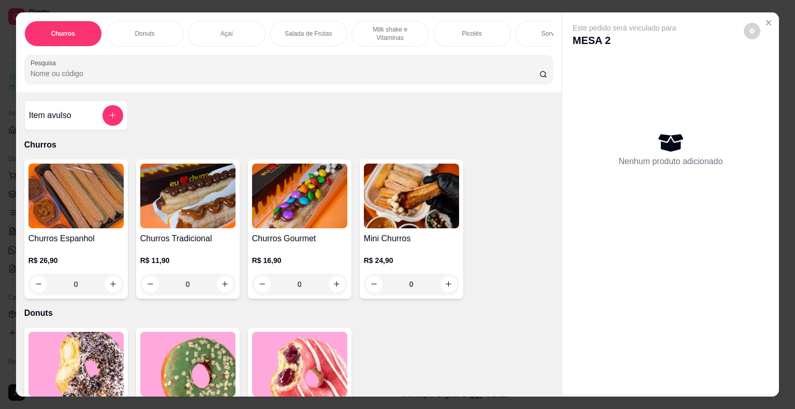
click at [457, 25] on div "Picolés" at bounding box center [472, 34] width 78 height 26
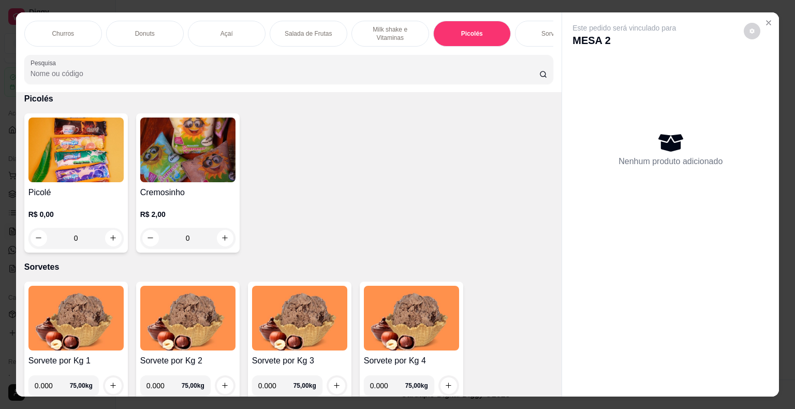
scroll to position [25, 0]
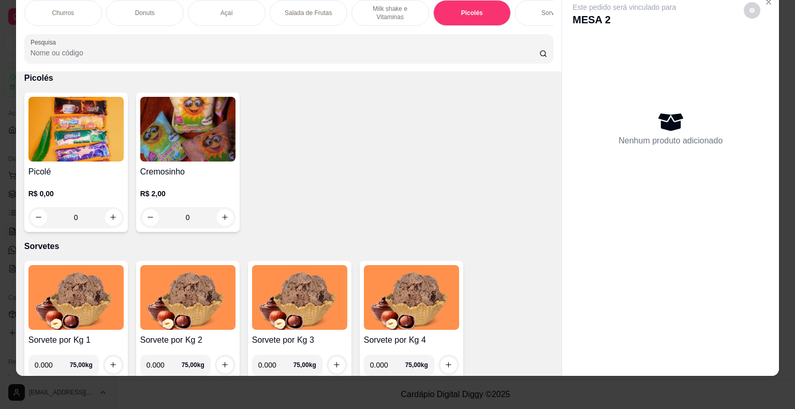
click at [66, 183] on div "R$ 0,00 0" at bounding box center [75, 203] width 95 height 50
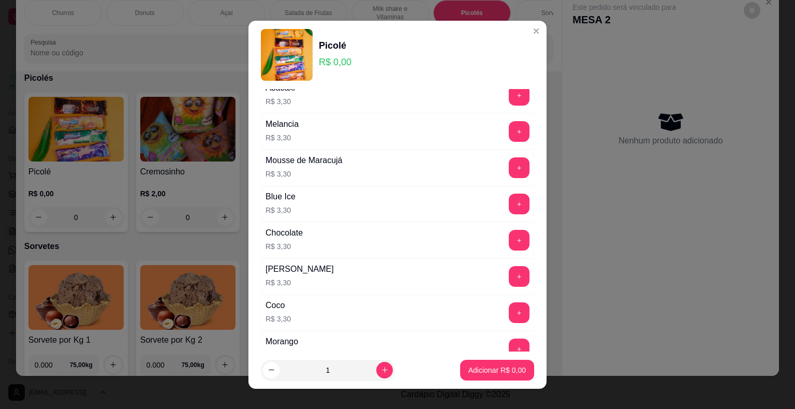
scroll to position [414, 0]
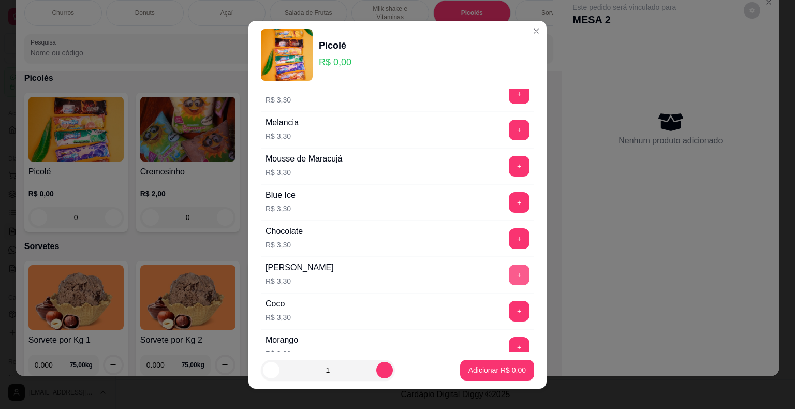
click at [509, 269] on button "+" at bounding box center [519, 274] width 21 height 21
click at [509, 271] on button "+" at bounding box center [519, 274] width 21 height 21
click at [509, 271] on button "+" at bounding box center [519, 274] width 20 height 20
click at [493, 366] on p "Adicionar R$ 9,90" at bounding box center [496, 370] width 57 height 10
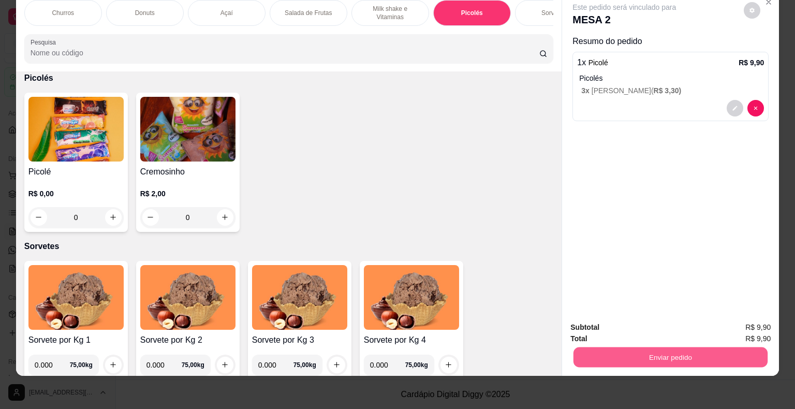
click at [533, 347] on button "Enviar pedido" at bounding box center [670, 357] width 194 height 20
click at [533, 330] on button "Não registrar e enviar pedido" at bounding box center [636, 324] width 108 height 20
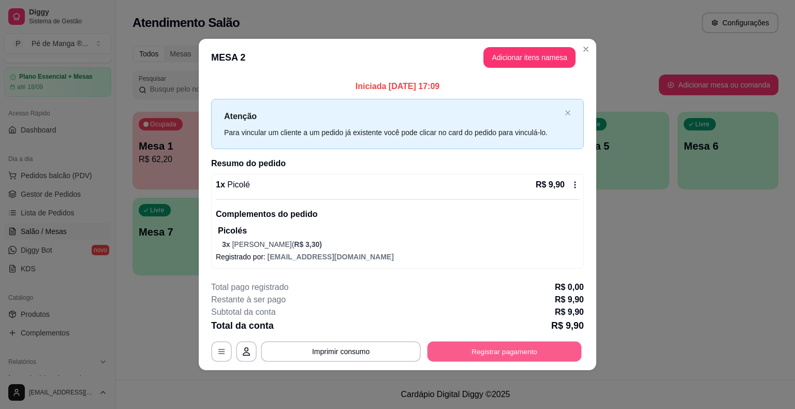
click at [533, 352] on button "Registrar pagamento" at bounding box center [505, 352] width 154 height 20
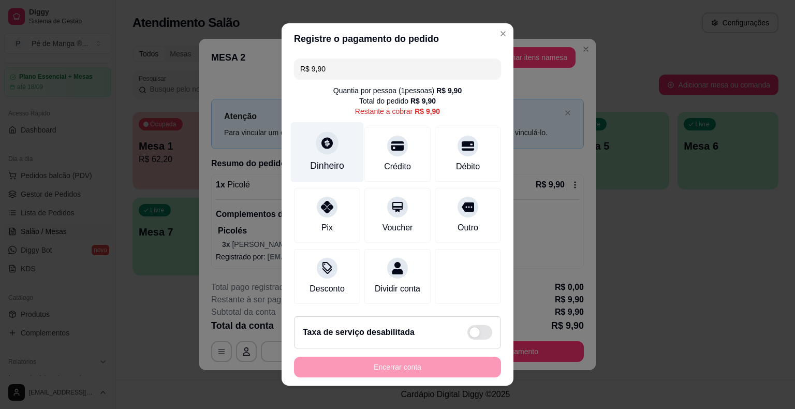
click at [330, 151] on div "Dinheiro" at bounding box center [327, 152] width 73 height 61
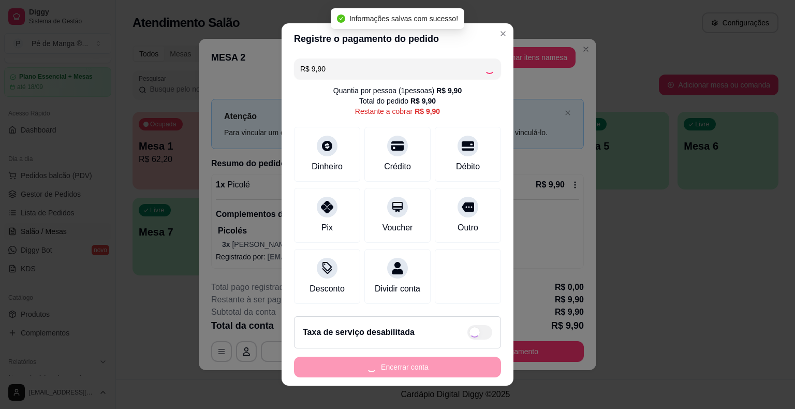
type input "R$ 0,00"
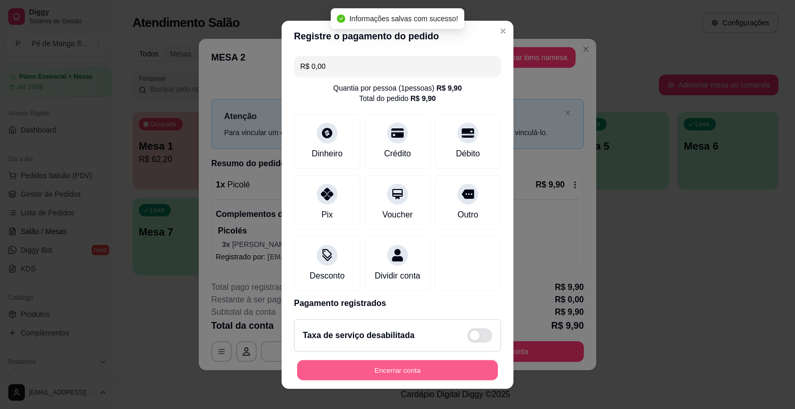
click at [440, 367] on button "Encerrar conta" at bounding box center [397, 370] width 201 height 20
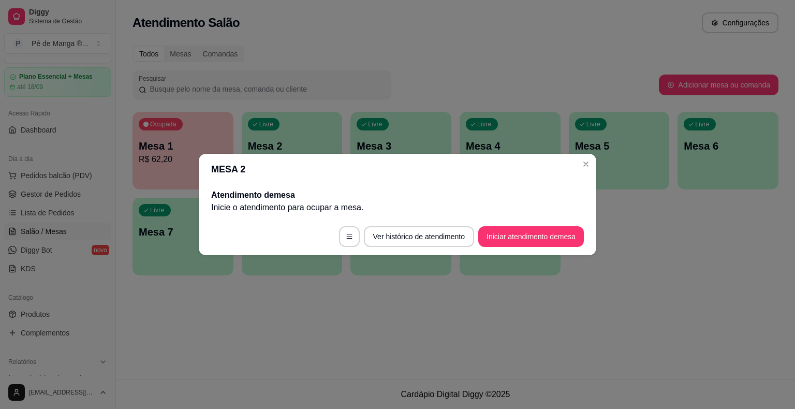
click at [533, 154] on header "MESA 2" at bounding box center [397, 169] width 397 height 31
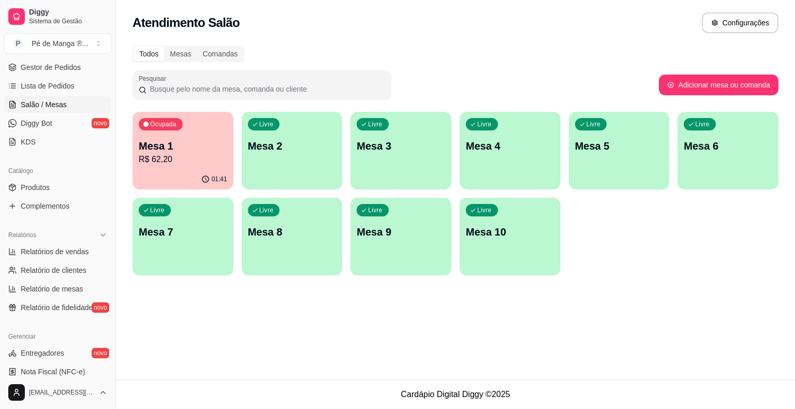
scroll to position [180, 0]
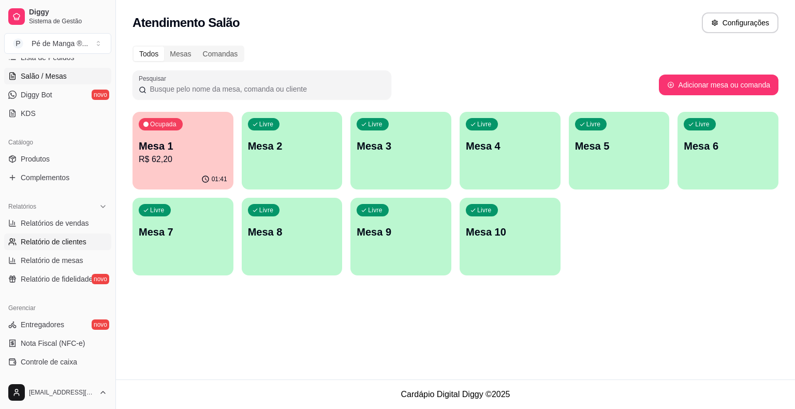
click at [76, 239] on span "Relatório de clientes" at bounding box center [54, 242] width 66 height 10
select select "30"
select select "HIGHEST_TOTAL_SPENT_WITH_ORDERS"
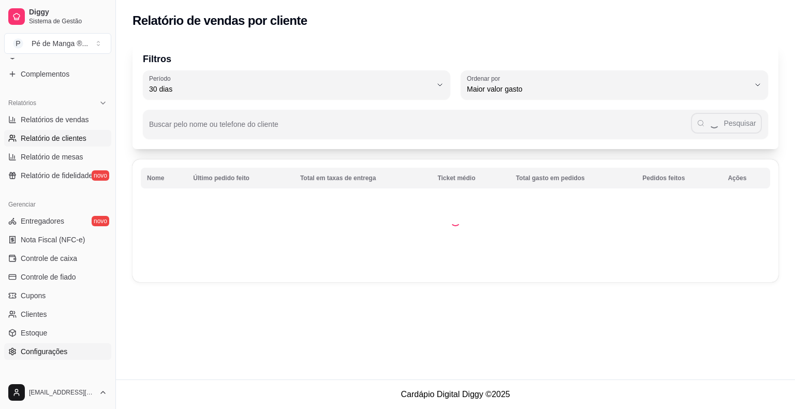
scroll to position [335, 0]
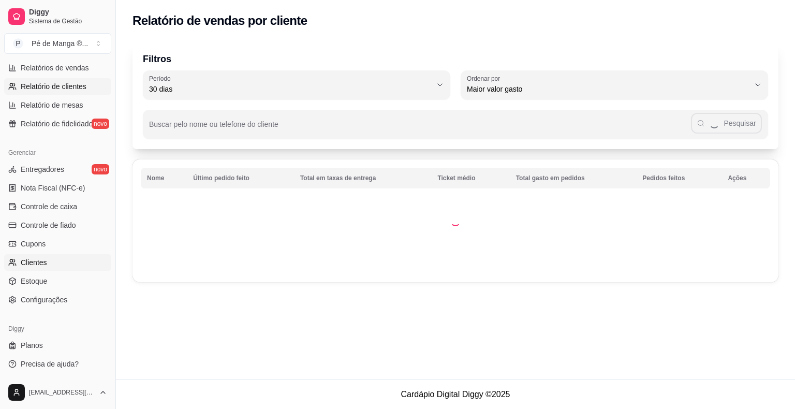
click at [53, 258] on link "Clientes" at bounding box center [57, 262] width 107 height 17
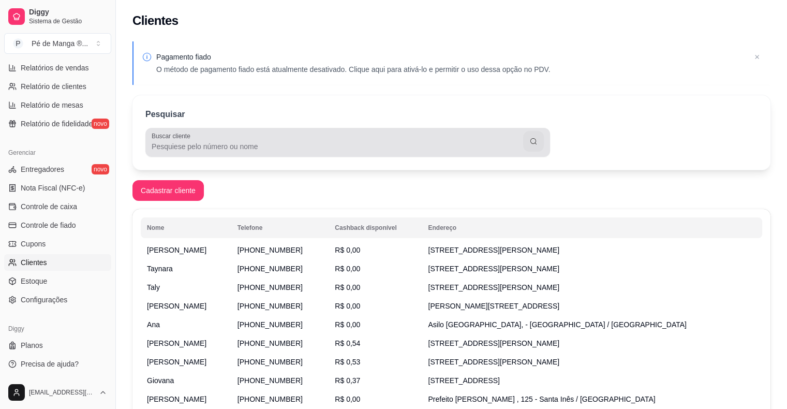
click at [213, 142] on input "Buscar cliente" at bounding box center [338, 146] width 372 height 10
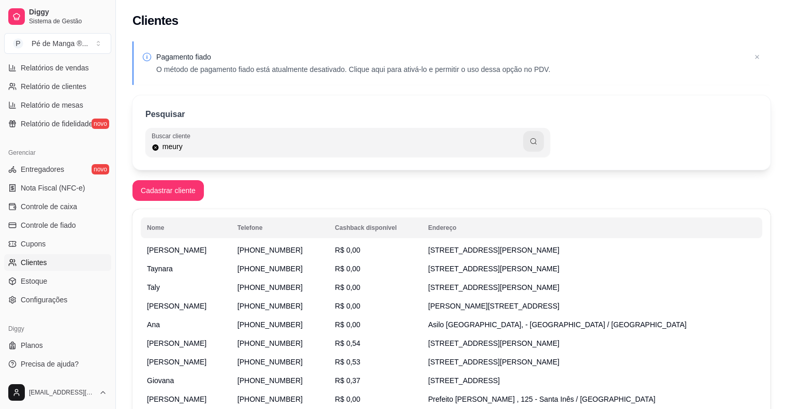
type input "meury"
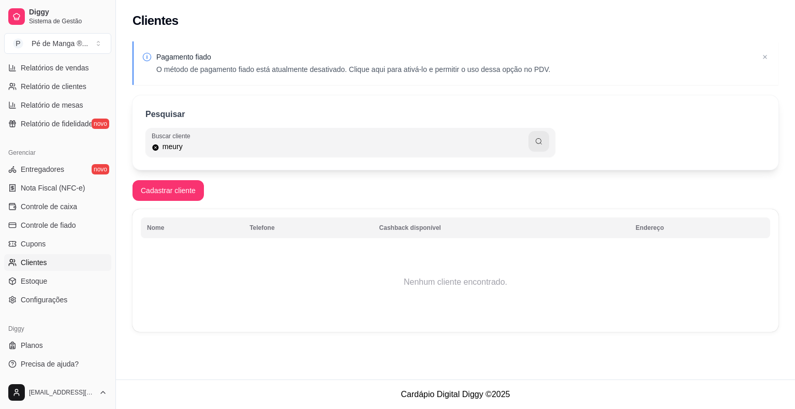
drag, startPoint x: 212, startPoint y: 162, endPoint x: 227, endPoint y: 141, distance: 26.3
click at [148, 149] on div "Pesquisar Buscar cliente meury" at bounding box center [455, 132] width 646 height 75
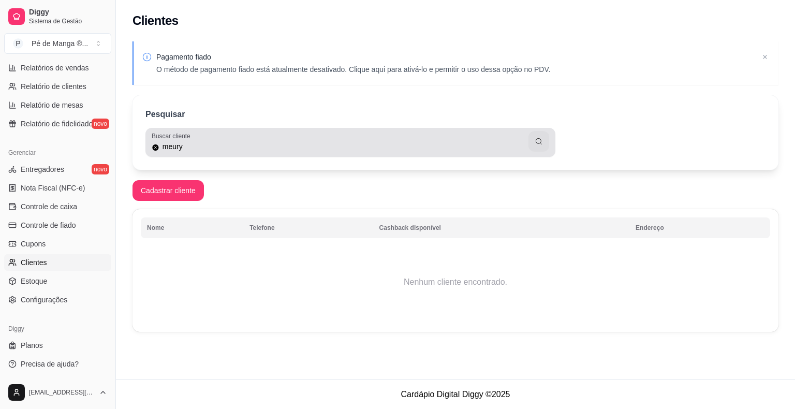
drag, startPoint x: 215, startPoint y: 140, endPoint x: 178, endPoint y: 142, distance: 37.4
click at [178, 142] on div "meury" at bounding box center [350, 142] width 397 height 21
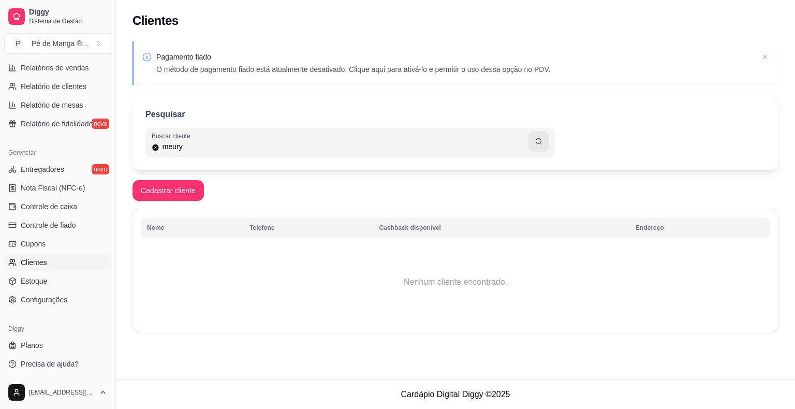
drag, startPoint x: 199, startPoint y: 146, endPoint x: 168, endPoint y: 145, distance: 31.6
click at [168, 145] on input "meury" at bounding box center [343, 146] width 369 height 10
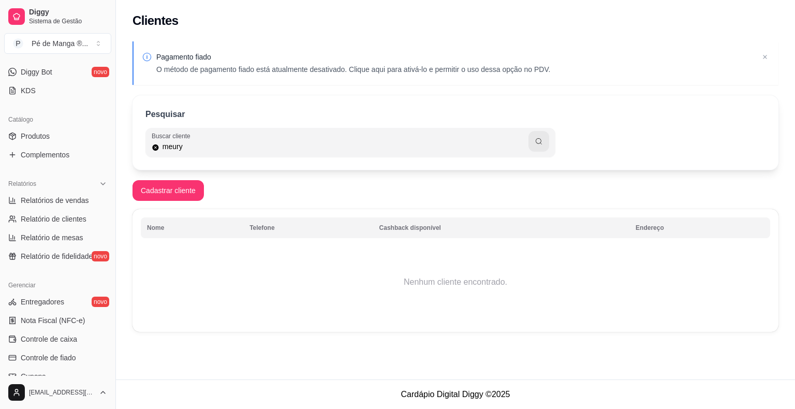
scroll to position [25, 0]
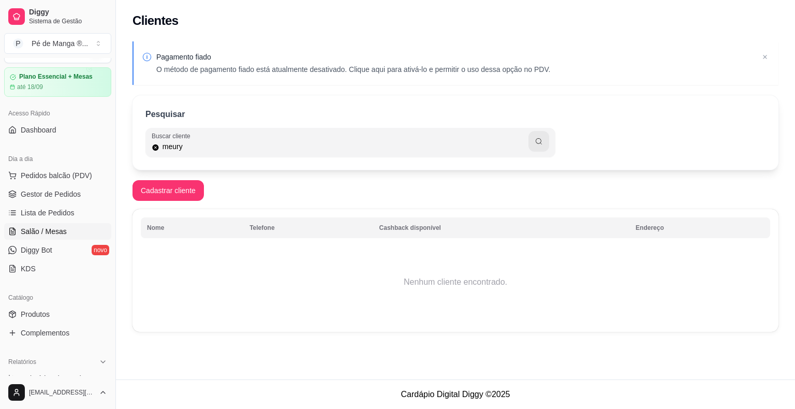
click at [73, 229] on link "Salão / Mesas" at bounding box center [57, 231] width 107 height 17
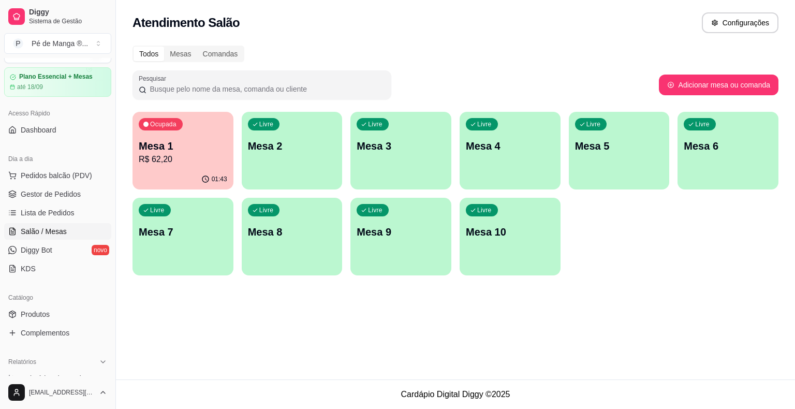
click at [274, 158] on div "Livre Mesa 2" at bounding box center [292, 144] width 101 height 65
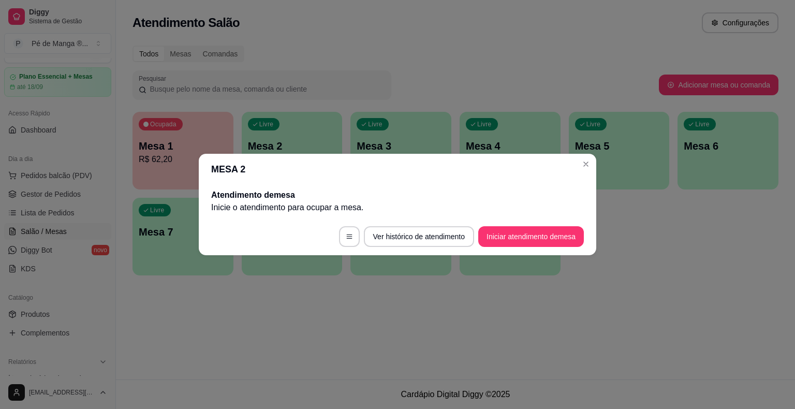
click at [533, 238] on button "Iniciar atendimento de mesa" at bounding box center [531, 236] width 106 height 21
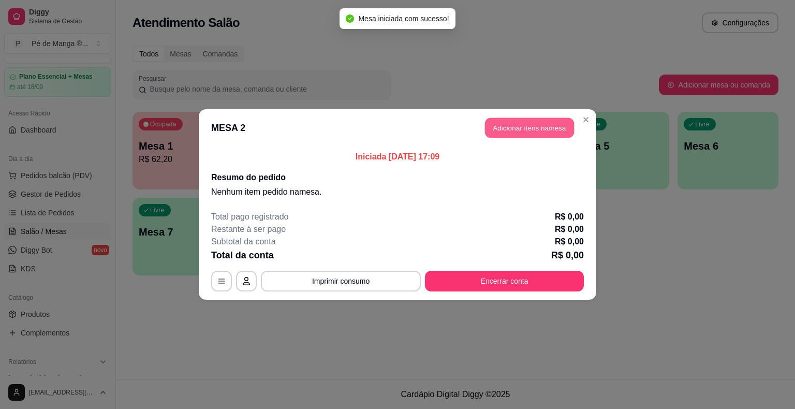
click at [532, 119] on button "Adicionar itens na mesa" at bounding box center [529, 128] width 89 height 20
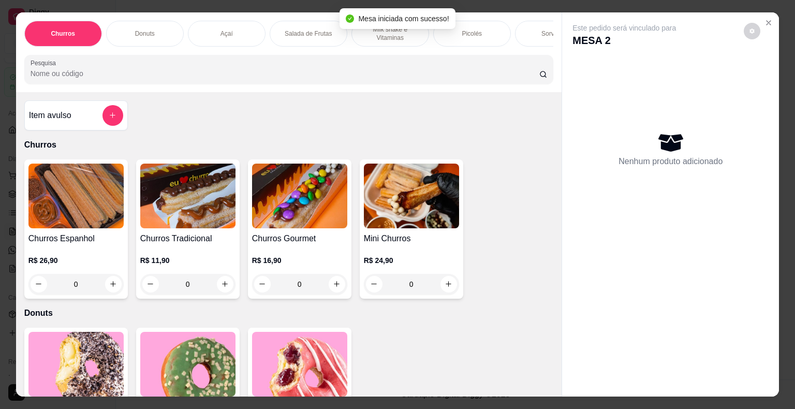
click at [531, 125] on div "Item avulso Churros Churros Espanhol R$ 26,90 0 Churros Tradicional R$ 11,90 0 …" at bounding box center [289, 244] width 546 height 305
click at [489, 37] on div "Picolés" at bounding box center [472, 34] width 78 height 26
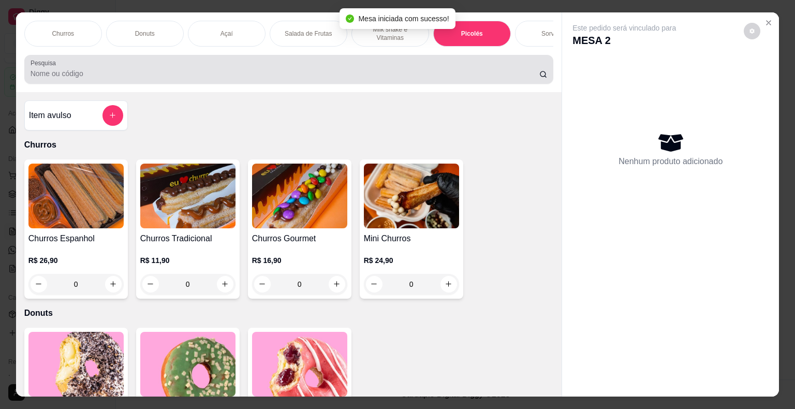
scroll to position [25, 0]
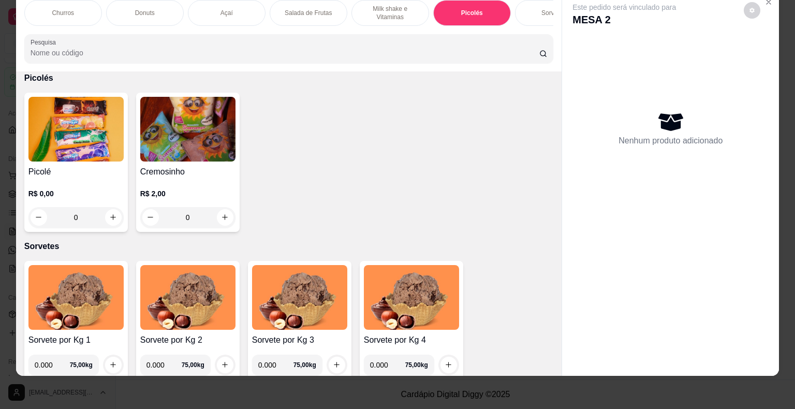
click at [93, 166] on h4 "Picolé" at bounding box center [75, 172] width 95 height 12
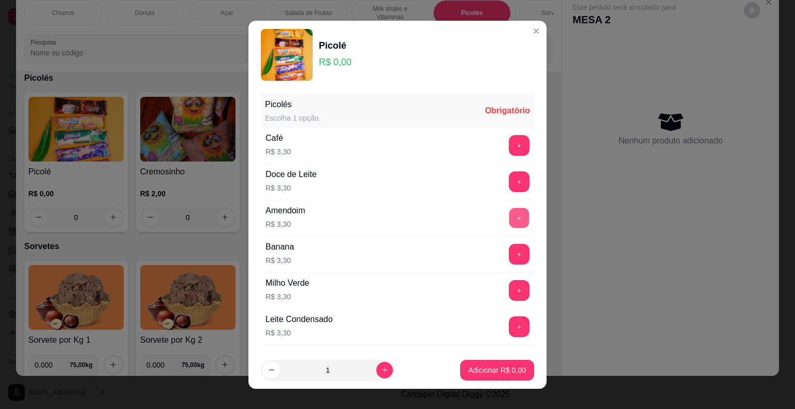
click at [509, 216] on button "+" at bounding box center [519, 218] width 20 height 20
click at [509, 214] on button "+" at bounding box center [519, 218] width 21 height 21
click at [509, 216] on button "+" at bounding box center [519, 218] width 21 height 21
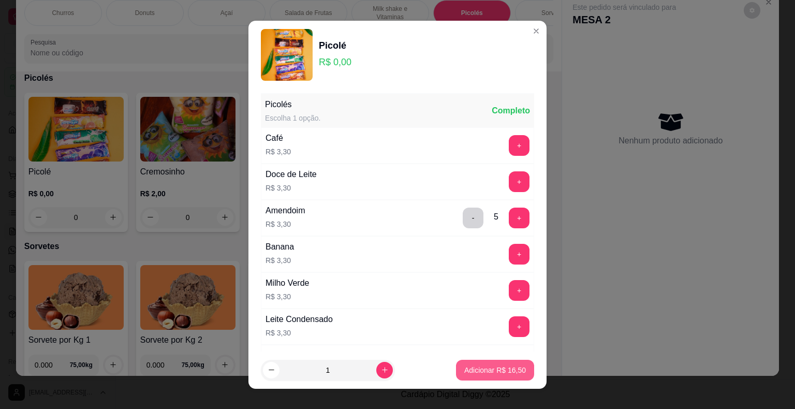
click at [485, 373] on p "Adicionar R$ 16,50" at bounding box center [495, 370] width 62 height 10
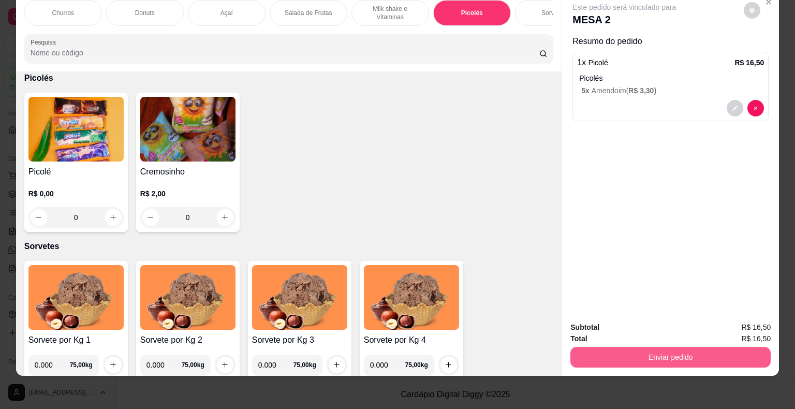
click at [533, 359] on button "Enviar pedido" at bounding box center [670, 357] width 200 height 21
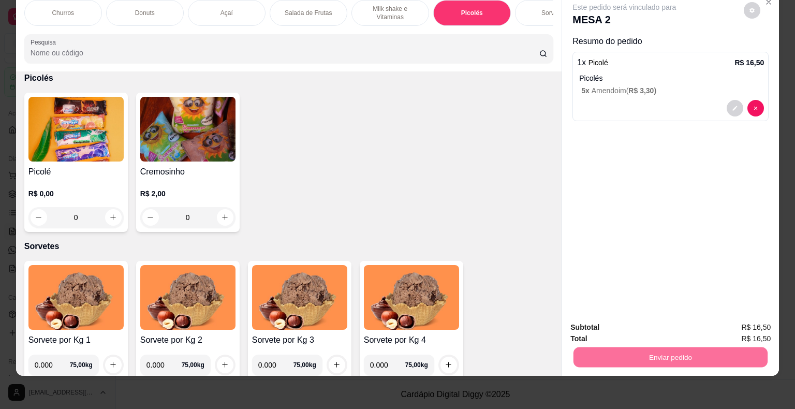
click at [533, 326] on button "Não registrar e enviar pedido" at bounding box center [636, 324] width 108 height 20
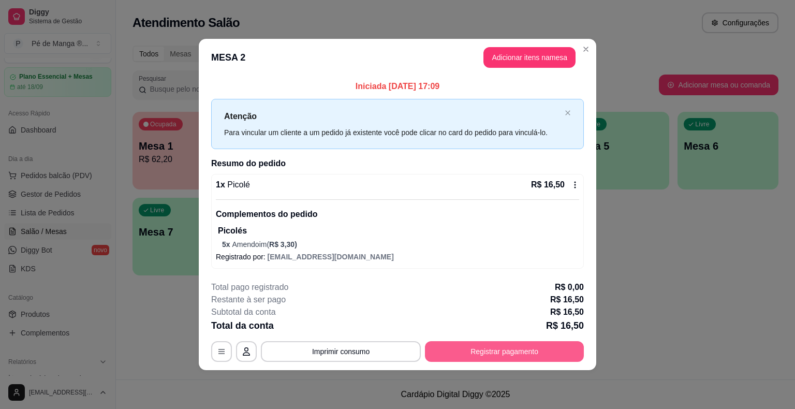
click at [445, 349] on button "Registrar pagamento" at bounding box center [504, 351] width 159 height 21
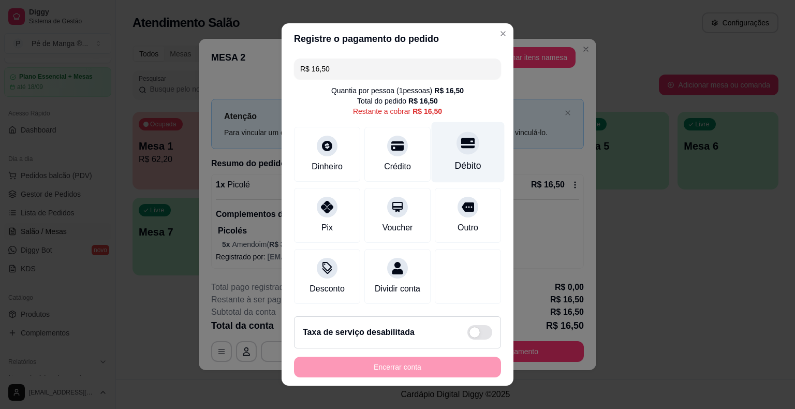
click at [461, 150] on icon at bounding box center [467, 142] width 13 height 13
type input "R$ 0,00"
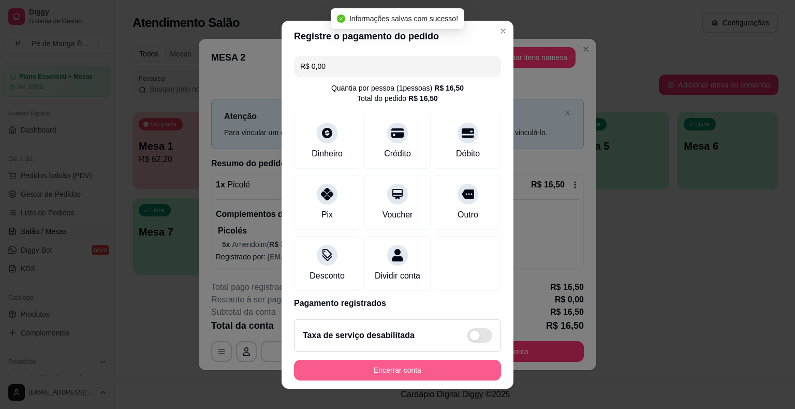
click at [448, 373] on button "Encerrar conta" at bounding box center [397, 370] width 207 height 21
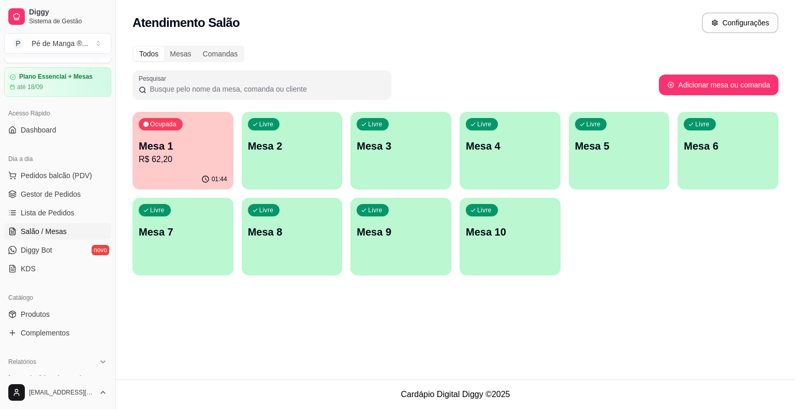
click at [173, 149] on p "Mesa 1" at bounding box center [183, 146] width 89 height 14
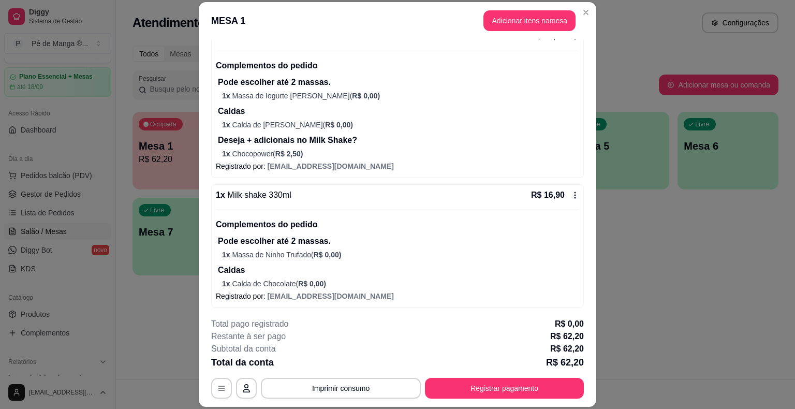
scroll to position [285, 0]
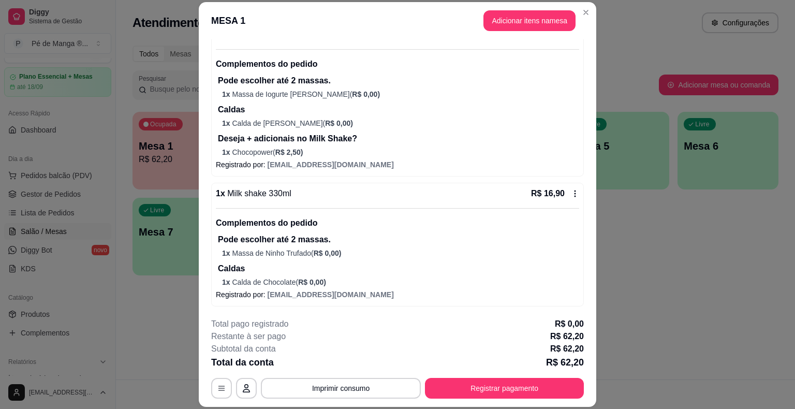
click at [533, 198] on div "R$ 16,90" at bounding box center [555, 193] width 48 height 12
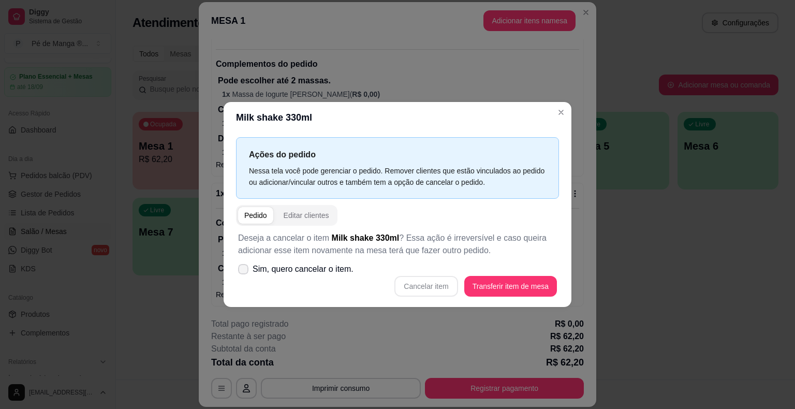
click at [248, 274] on label "Sim, quero cancelar o item." at bounding box center [296, 269] width 124 height 21
click at [244, 274] on input "Sim, quero cancelar o item." at bounding box center [241, 274] width 7 height 7
checkbox input "true"
click at [430, 286] on button "Cancelar item" at bounding box center [425, 286] width 63 height 21
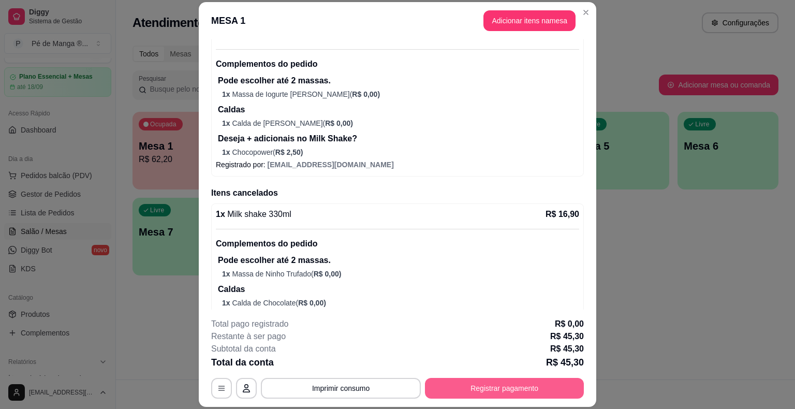
click at [499, 381] on button "Registrar pagamento" at bounding box center [504, 388] width 159 height 21
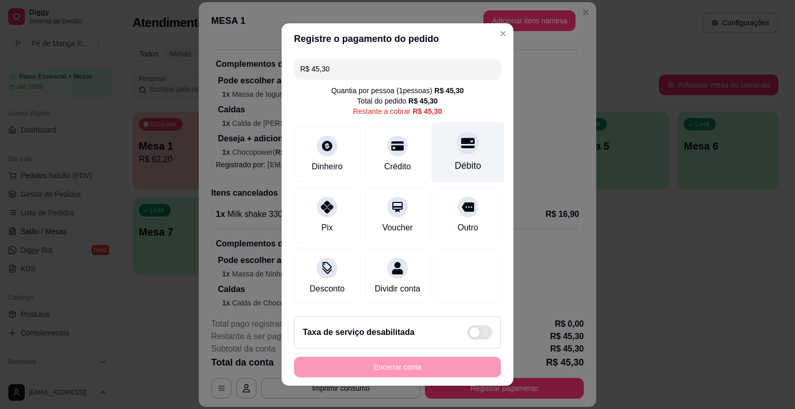
click at [453, 156] on div "Débito" at bounding box center [468, 152] width 73 height 61
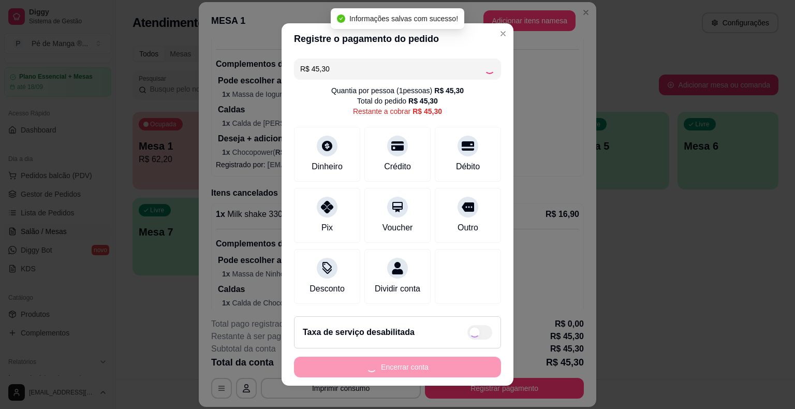
type input "R$ 0,00"
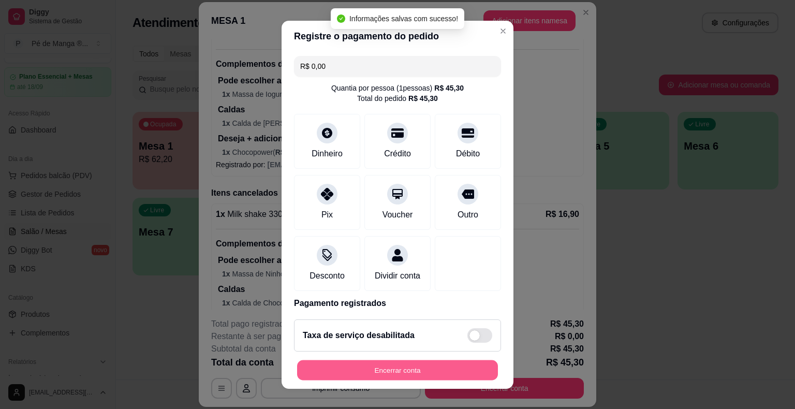
click at [426, 372] on button "Encerrar conta" at bounding box center [397, 370] width 201 height 20
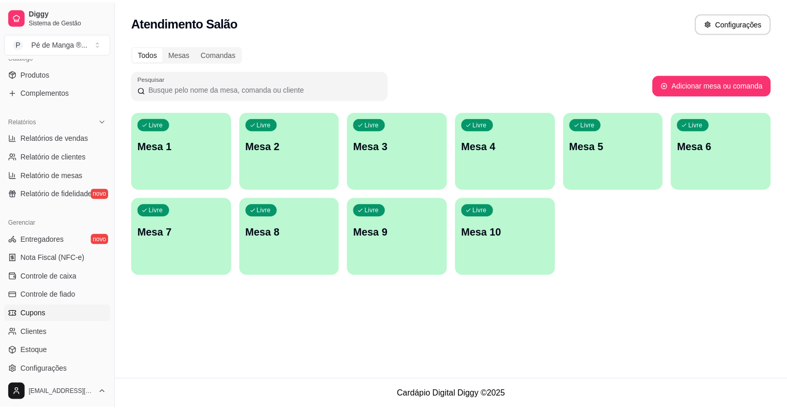
scroll to position [284, 0]
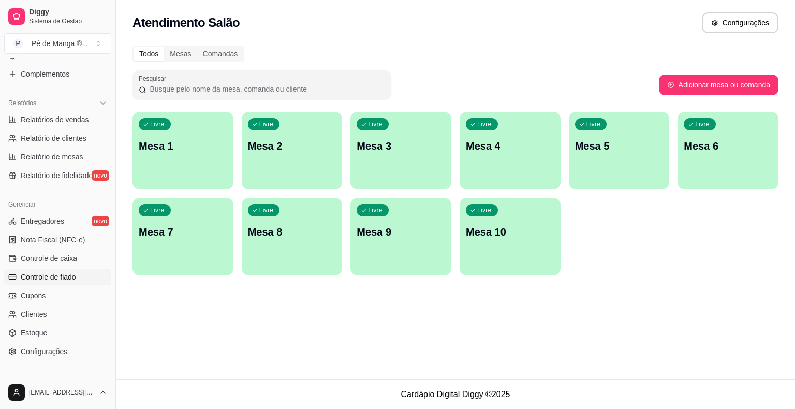
click at [75, 275] on span "Controle de fiado" at bounding box center [48, 277] width 55 height 10
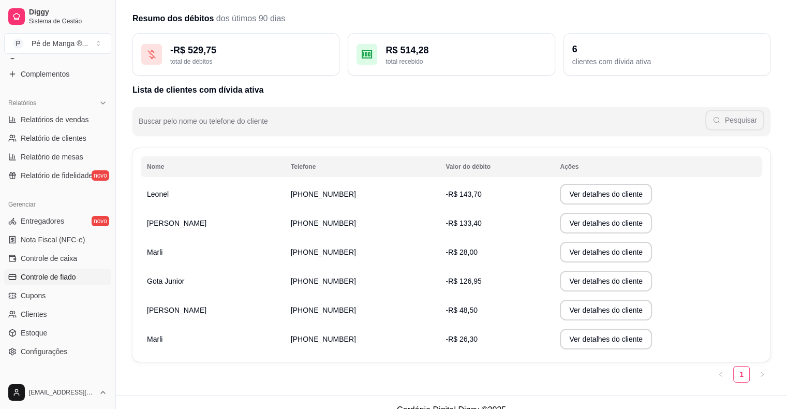
scroll to position [48, 0]
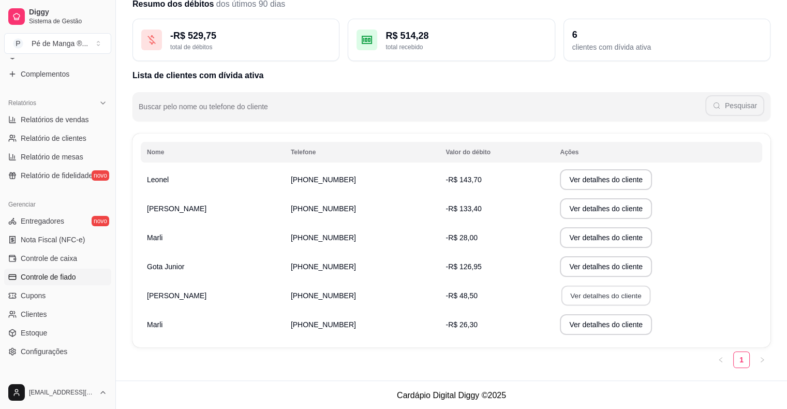
click at [533, 299] on button "Ver detalhes do cliente" at bounding box center [606, 296] width 89 height 20
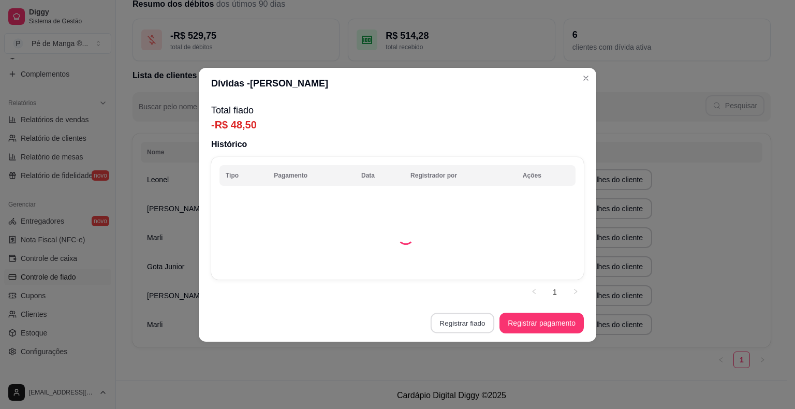
click at [475, 321] on button "Registrar fiado" at bounding box center [463, 323] width 64 height 20
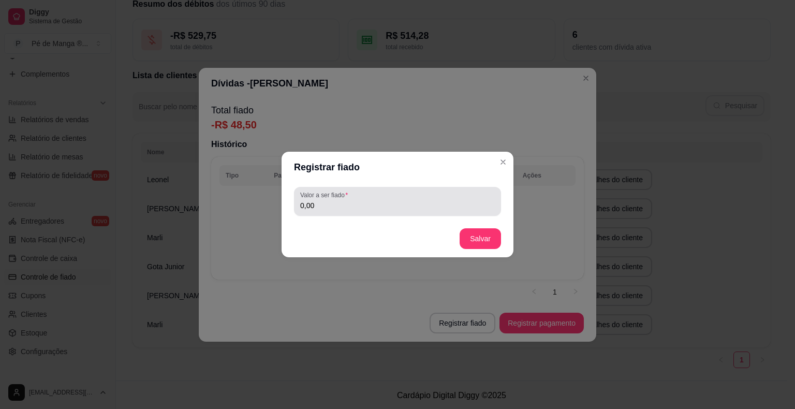
click at [393, 206] on input "0,00" at bounding box center [397, 205] width 195 height 10
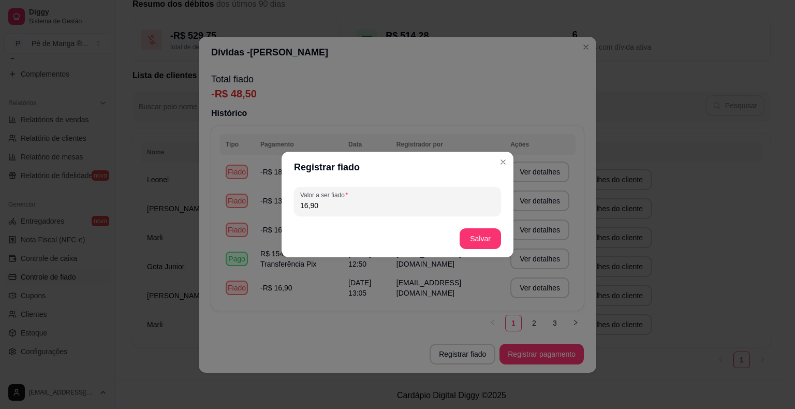
type input "16,90"
click at [472, 238] on button "Salvar" at bounding box center [480, 239] width 40 height 20
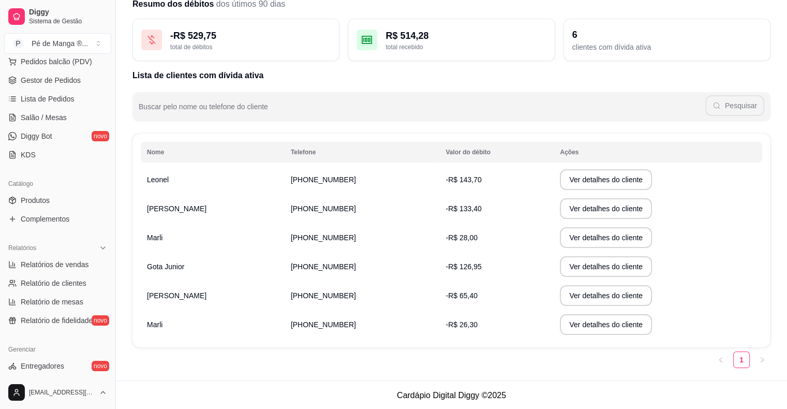
scroll to position [0, 0]
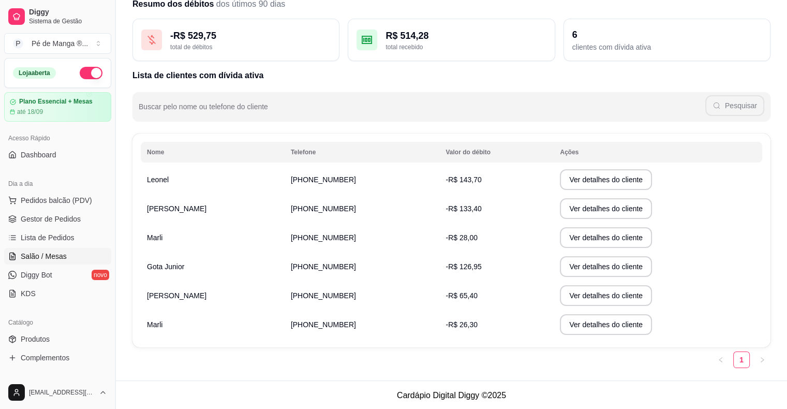
click at [70, 258] on link "Salão / Mesas" at bounding box center [57, 256] width 107 height 17
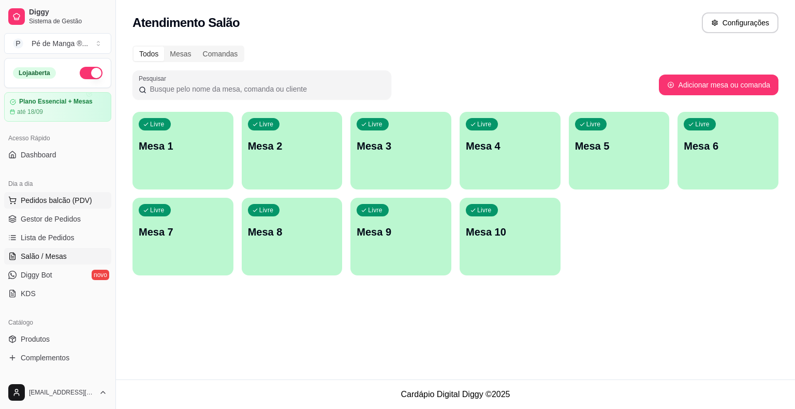
drag, startPoint x: 50, startPoint y: 199, endPoint x: 45, endPoint y: 203, distance: 6.3
click at [50, 200] on span "Pedidos balcão (PDV)" at bounding box center [56, 200] width 71 height 10
click at [41, 198] on img at bounding box center [75, 195] width 96 height 65
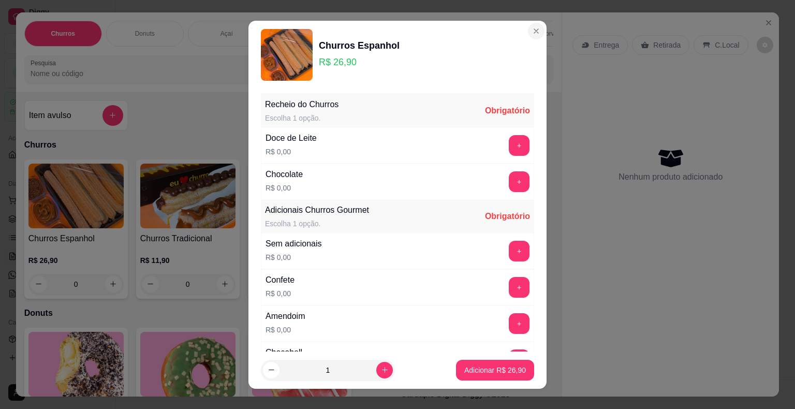
click at [533, 30] on header "Churros Espanhol R$ 26,90" at bounding box center [397, 55] width 298 height 68
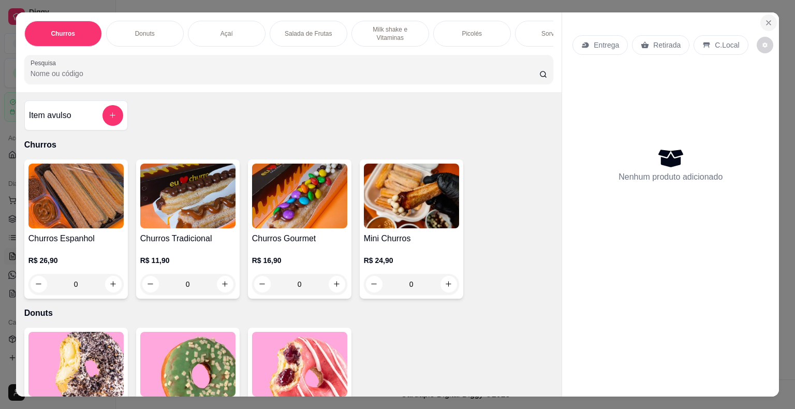
click at [533, 22] on button "Close" at bounding box center [768, 22] width 17 height 17
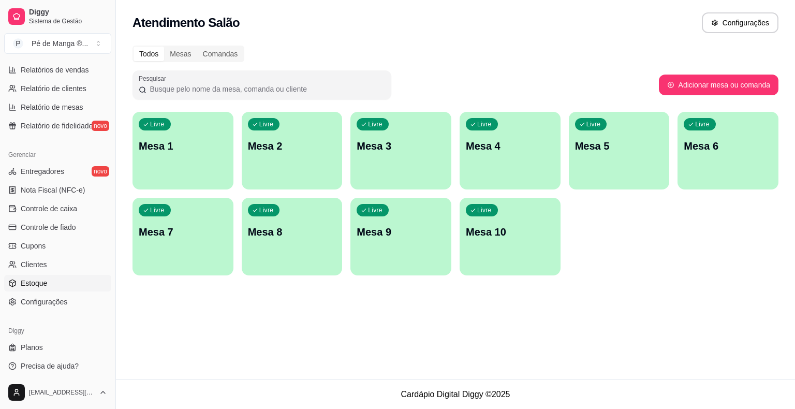
scroll to position [335, 0]
click at [54, 262] on link "Clientes" at bounding box center [57, 262] width 107 height 17
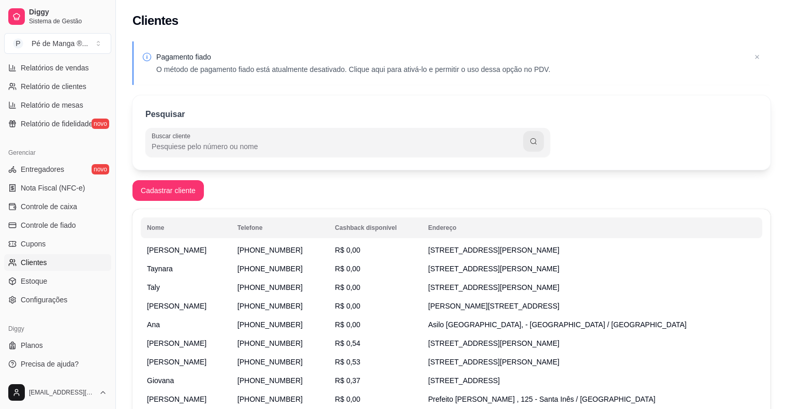
click at [280, 145] on input "Buscar cliente" at bounding box center [338, 146] width 372 height 10
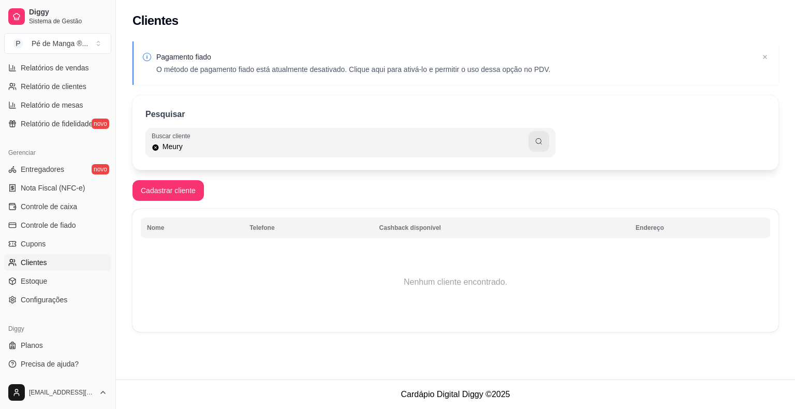
click at [242, 181] on div "Pagamento fiado O método de pagamento fiado está atualmente desativado. Clique …" at bounding box center [455, 189] width 679 height 309
click at [244, 150] on input "Meury" at bounding box center [343, 146] width 369 height 10
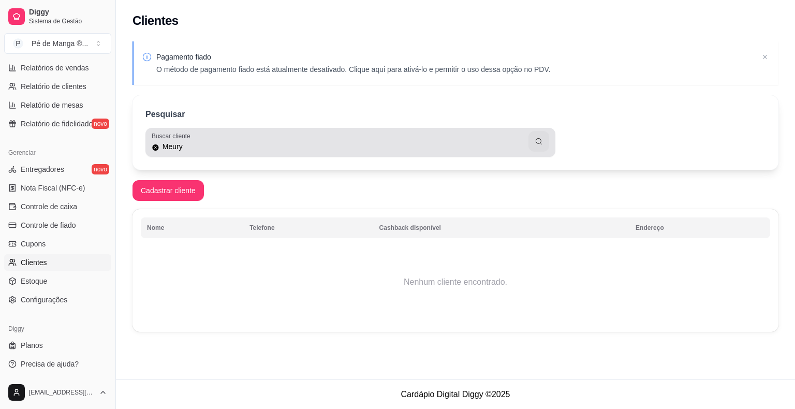
drag, startPoint x: 234, startPoint y: 154, endPoint x: 180, endPoint y: 152, distance: 54.4
click at [184, 154] on div "Buscar cliente Meury" at bounding box center [350, 142] width 410 height 29
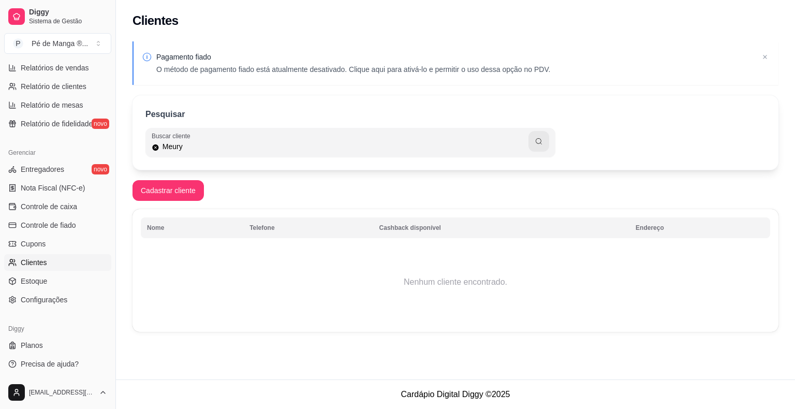
drag, startPoint x: 216, startPoint y: 148, endPoint x: 26, endPoint y: 146, distance: 189.4
click at [27, 144] on div "Diggy Sistema de Gestão P Pé de Manga ® ... Loja aberta Plano Essencial + Mesas…" at bounding box center [397, 204] width 795 height 409
paste input "15 99811-0301"
click at [533, 150] on button "button" at bounding box center [538, 141] width 21 height 21
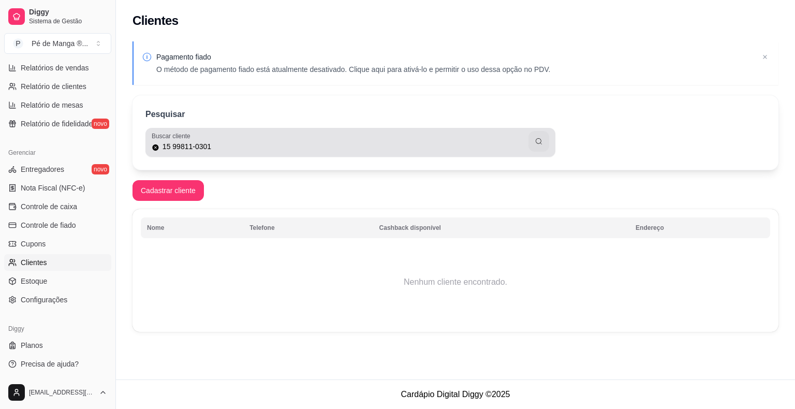
click at [196, 147] on input "15 99811-0301" at bounding box center [343, 146] width 369 height 10
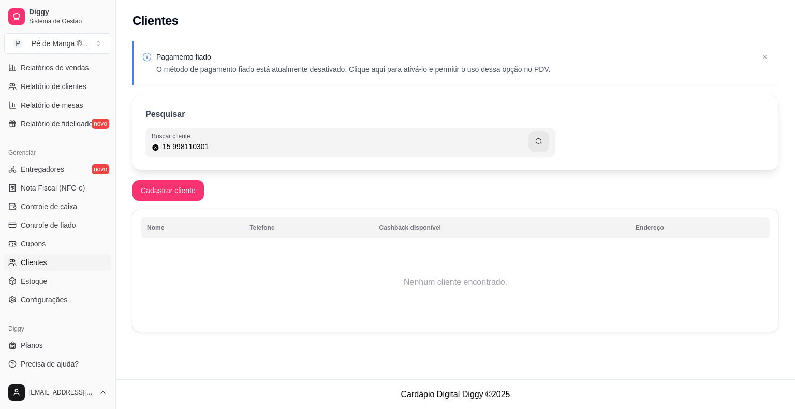
click at [173, 148] on input "15 998110301" at bounding box center [343, 146] width 369 height 10
type input "15998110301"
click at [533, 141] on icon "button" at bounding box center [539, 141] width 8 height 8
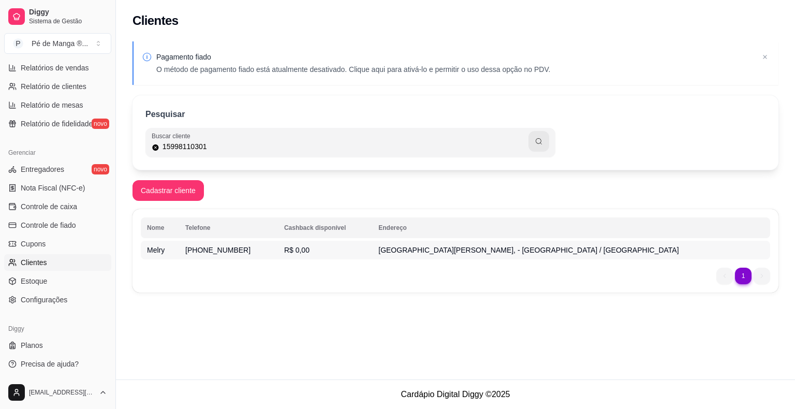
click at [372, 255] on td "R$ 0,00" at bounding box center [325, 250] width 94 height 19
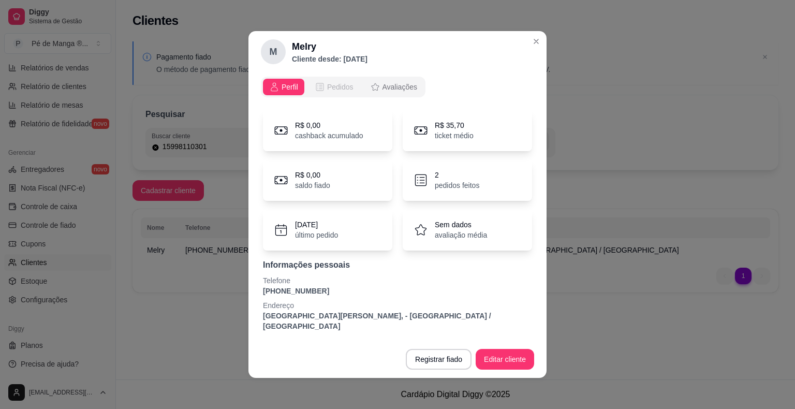
click at [331, 90] on span "Pedidos" at bounding box center [340, 87] width 26 height 10
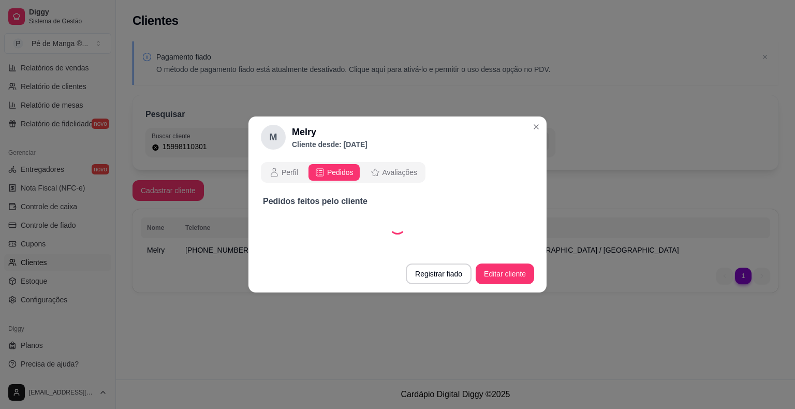
select select "30"
select select "ALL"
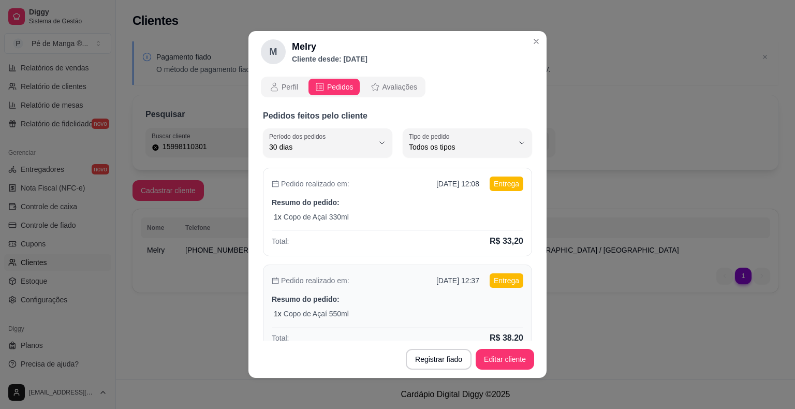
click at [451, 290] on div "Pedido realizado em: [DATE] 12:37 Entrega Resumo do pedido: 1 x Copo de Açaí 55…" at bounding box center [397, 308] width 269 height 89
click at [465, 220] on div "1 x Copo de Açaí 330ml" at bounding box center [398, 217] width 249 height 10
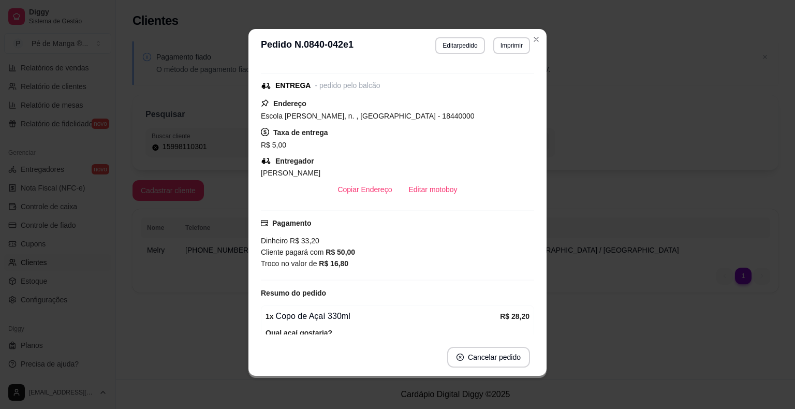
scroll to position [104, 0]
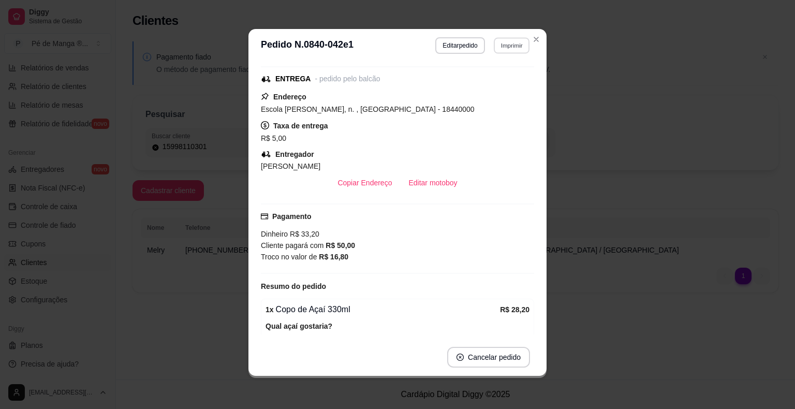
click at [523, 42] on button "Imprimir" at bounding box center [512, 45] width 36 height 16
click at [532, 37] on icon "Close" at bounding box center [536, 39] width 8 height 8
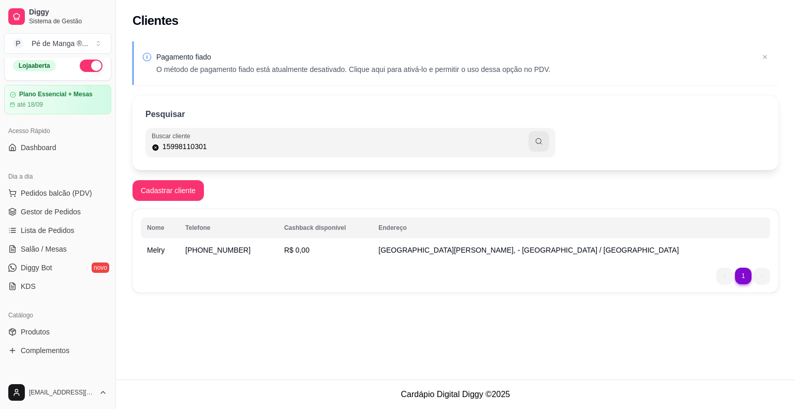
scroll to position [0, 0]
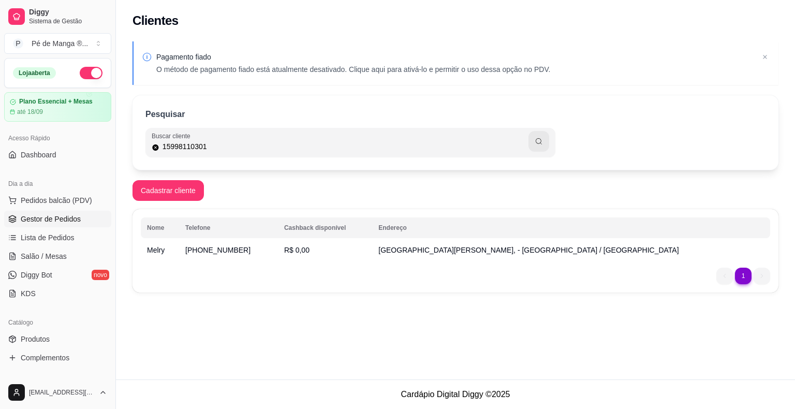
click at [66, 218] on span "Gestor de Pedidos" at bounding box center [51, 219] width 60 height 10
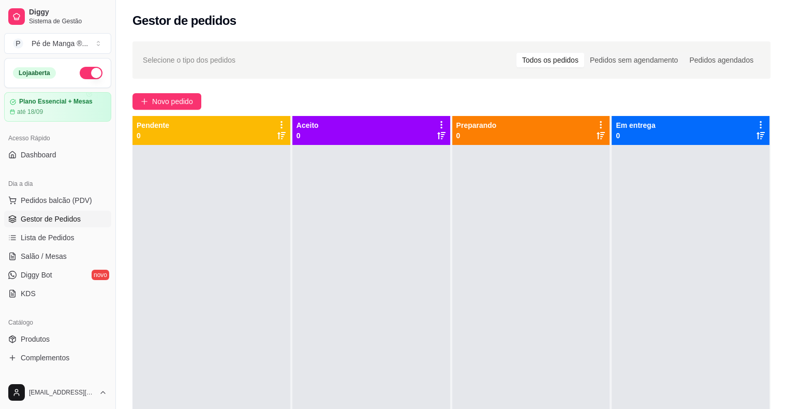
click at [80, 222] on span "Gestor de Pedidos" at bounding box center [51, 219] width 60 height 10
click at [187, 98] on span "Novo pedido" at bounding box center [172, 101] width 41 height 11
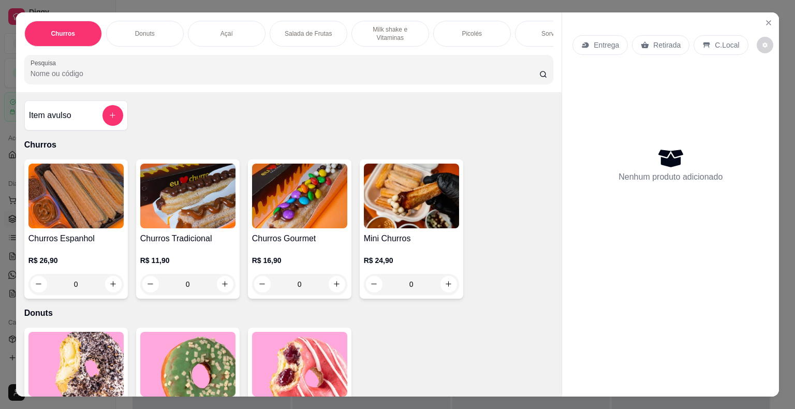
click at [202, 30] on div "Açaí" at bounding box center [227, 34] width 78 height 26
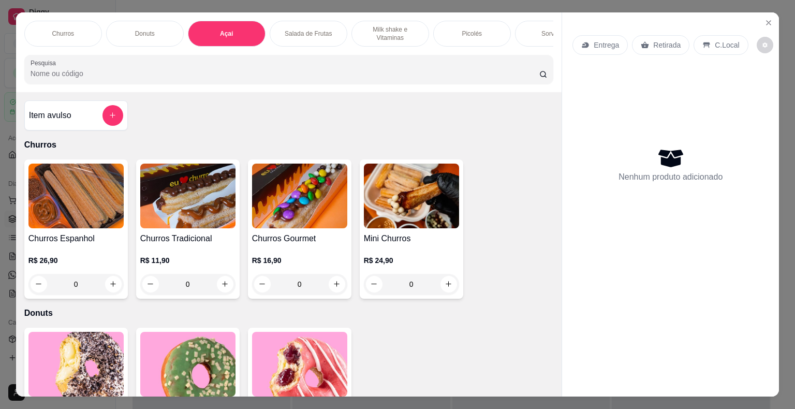
scroll to position [25, 0]
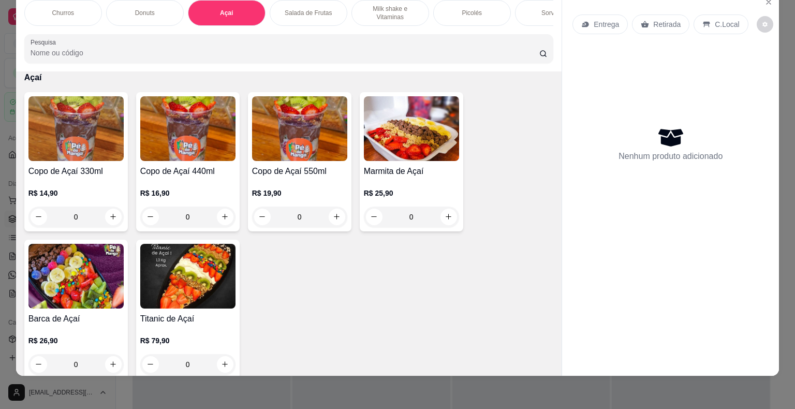
click at [75, 139] on img at bounding box center [75, 128] width 95 height 65
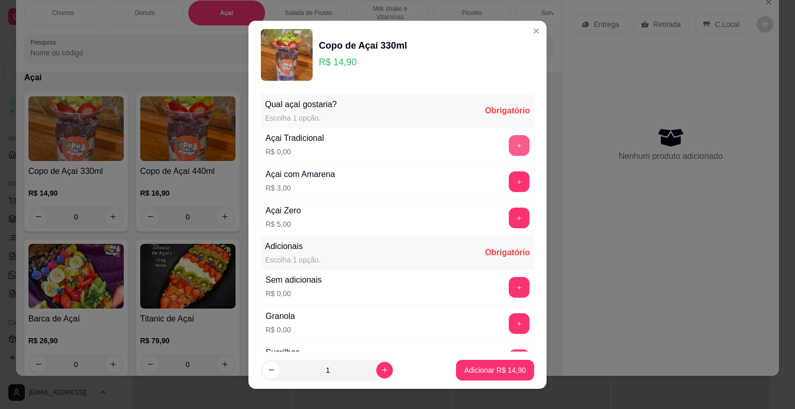
click at [509, 143] on button "+" at bounding box center [519, 145] width 21 height 21
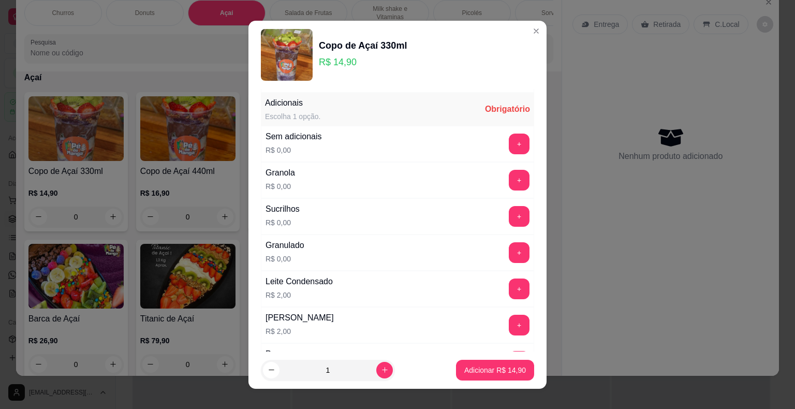
scroll to position [155, 0]
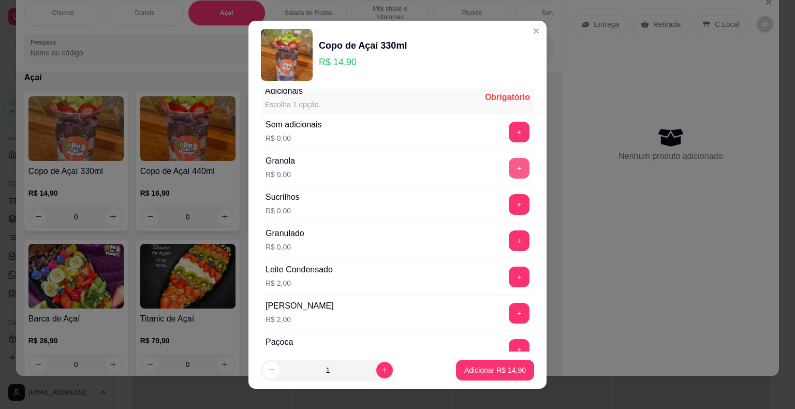
click at [509, 166] on button "+" at bounding box center [519, 168] width 21 height 21
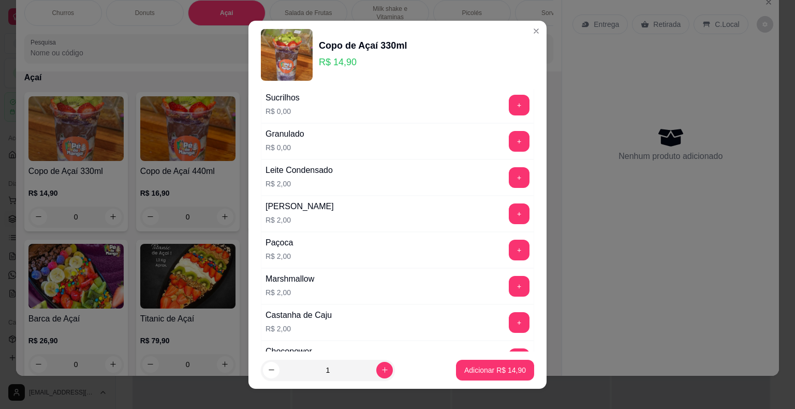
scroll to position [259, 0]
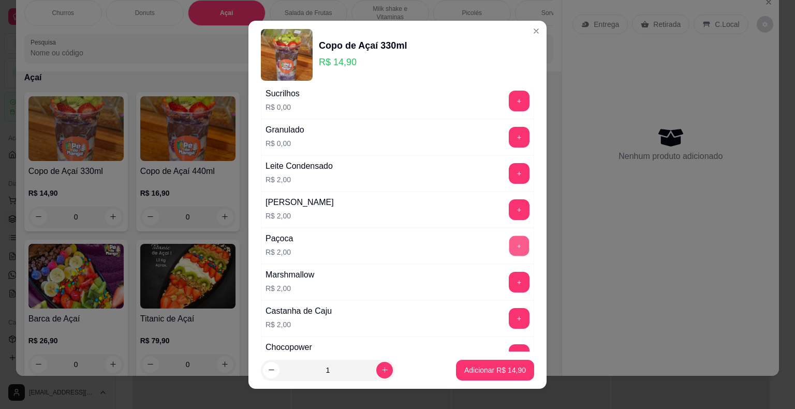
click at [509, 244] on button "+" at bounding box center [519, 245] width 20 height 20
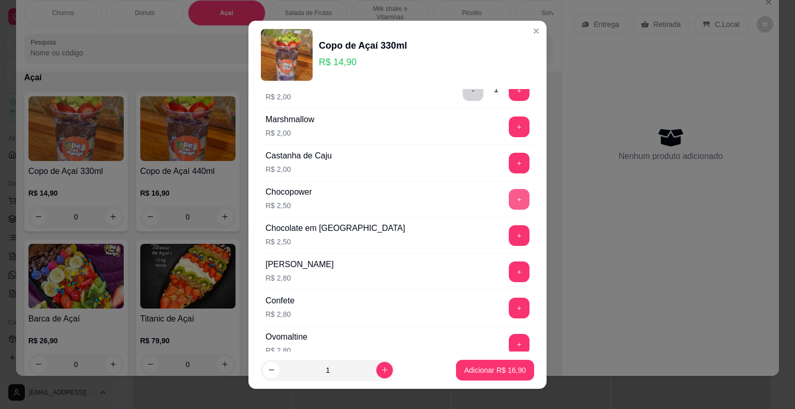
scroll to position [518, 0]
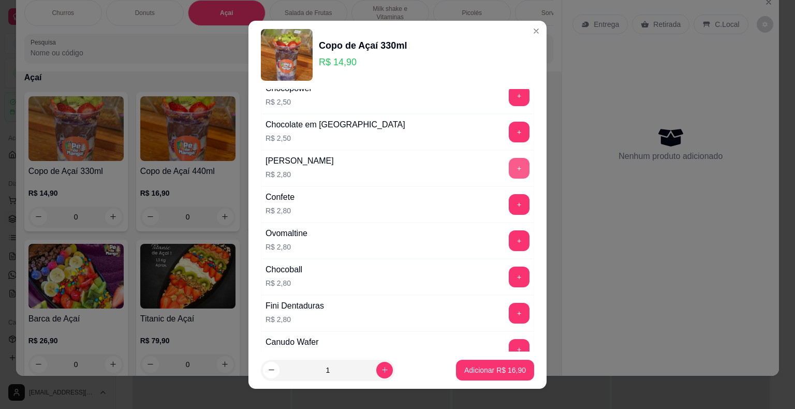
click at [509, 161] on button "+" at bounding box center [519, 168] width 21 height 21
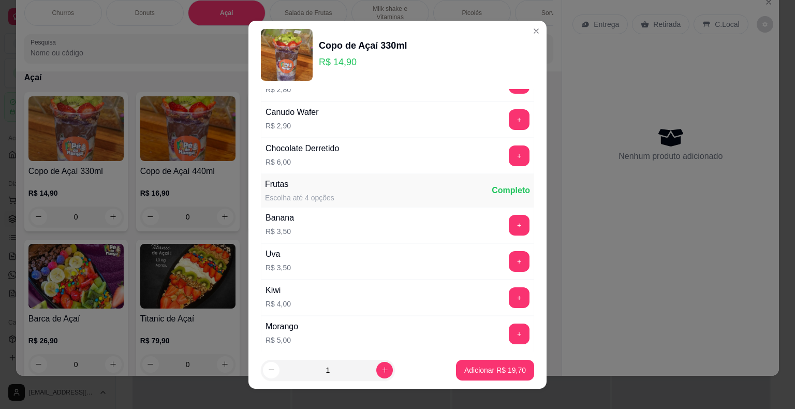
scroll to position [776, 0]
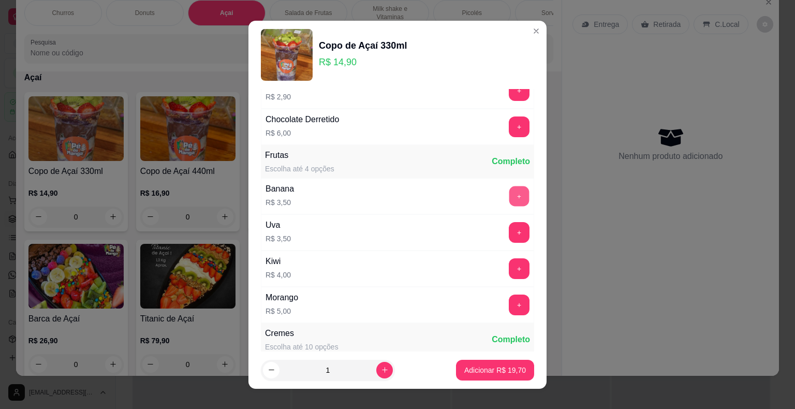
click at [509, 192] on button "+" at bounding box center [519, 196] width 20 height 20
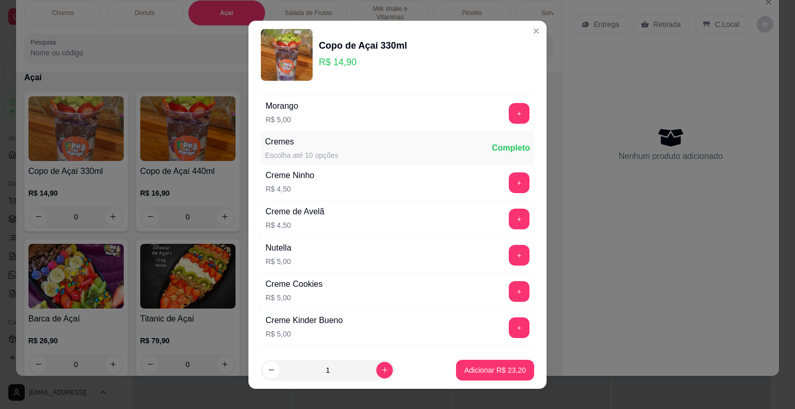
scroll to position [983, 0]
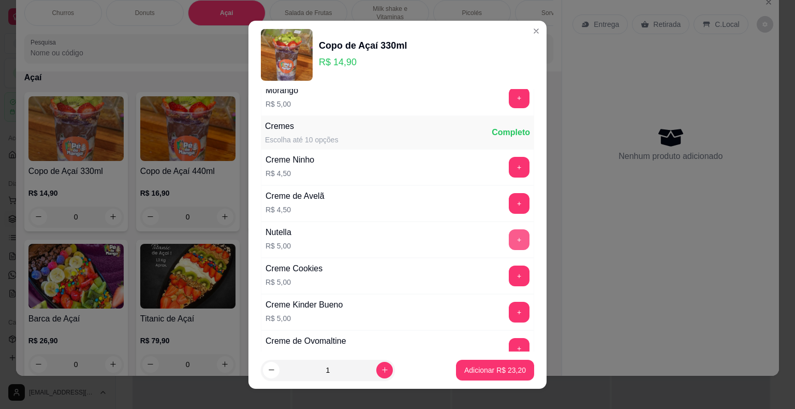
click at [509, 237] on button "+" at bounding box center [519, 239] width 21 height 21
click at [504, 371] on p "Adicionar R$ 28,20" at bounding box center [495, 370] width 60 height 10
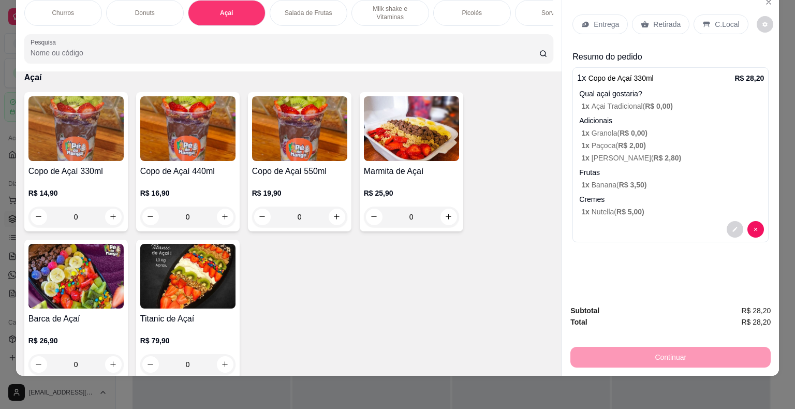
click at [533, 20] on p "Entrega" at bounding box center [606, 24] width 25 height 10
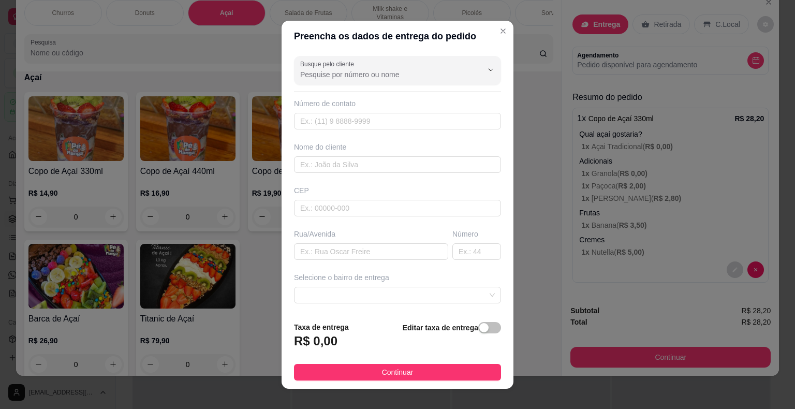
click at [346, 81] on div "Busque pelo cliente" at bounding box center [397, 70] width 207 height 29
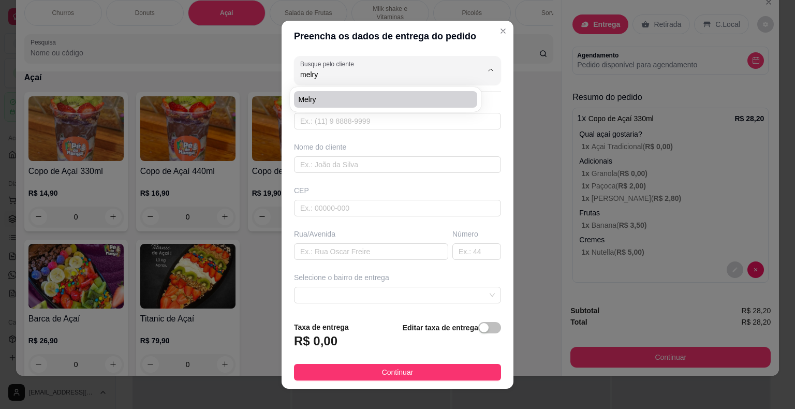
click at [371, 103] on span "Melry" at bounding box center [380, 99] width 165 height 10
type input "Melry"
type input "15998110301"
type input "Melry"
type input "18440000"
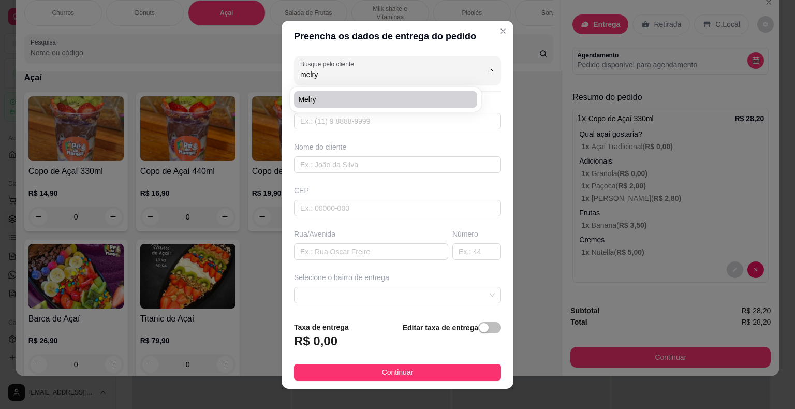
type input "Escola [PERSON_NAME]"
type input "Itaberá"
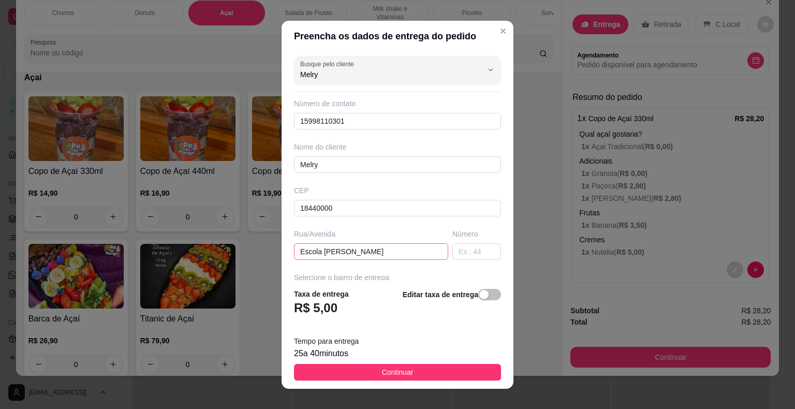
scroll to position [52, 0]
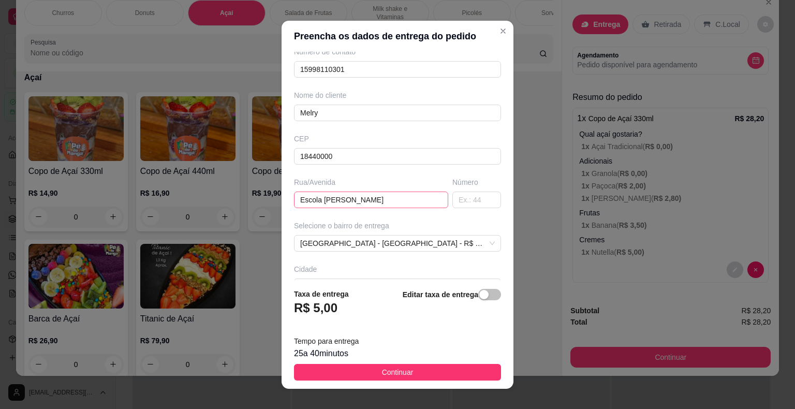
type input "Melry"
drag, startPoint x: 359, startPoint y: 194, endPoint x: 237, endPoint y: 184, distance: 122.5
click at [237, 184] on div "Preencha os dados de entrega do pedido Busque pelo cliente Melry Número de cont…" at bounding box center [397, 204] width 795 height 409
click at [425, 243] on span "[GEOGRAPHIC_DATA] - [GEOGRAPHIC_DATA] - R$ 5,00" at bounding box center [397, 243] width 195 height 16
type input "Estrada Velha"
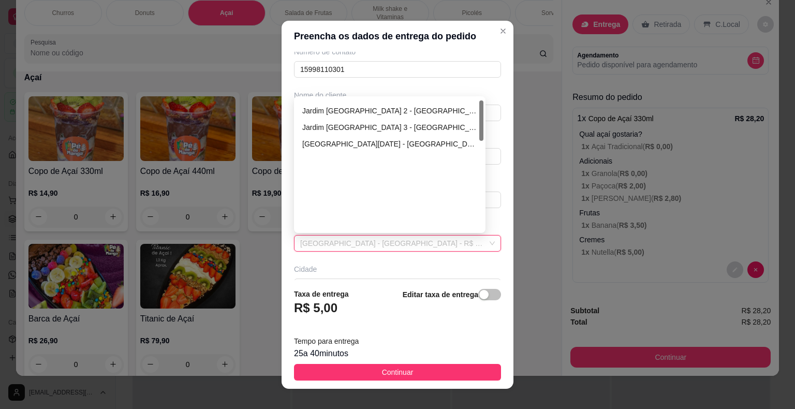
scroll to position [0, 0]
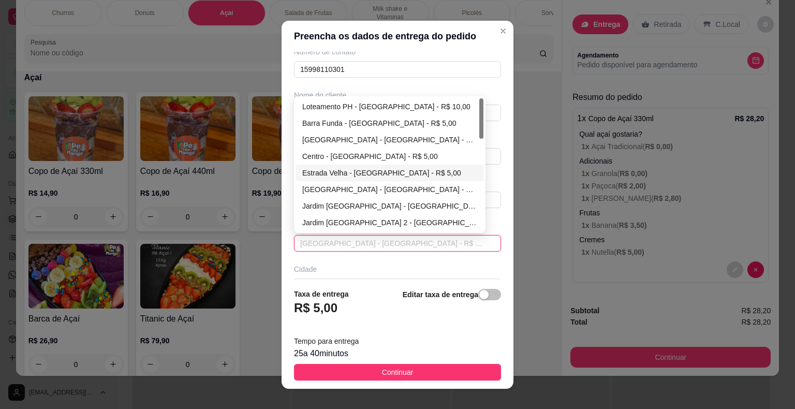
click at [402, 170] on div "Estrada Velha - [GEOGRAPHIC_DATA] - R$ 5,00" at bounding box center [389, 172] width 175 height 11
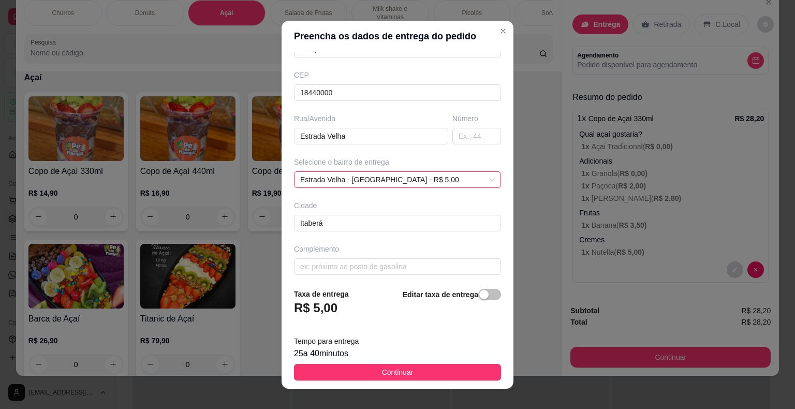
scroll to position [119, 0]
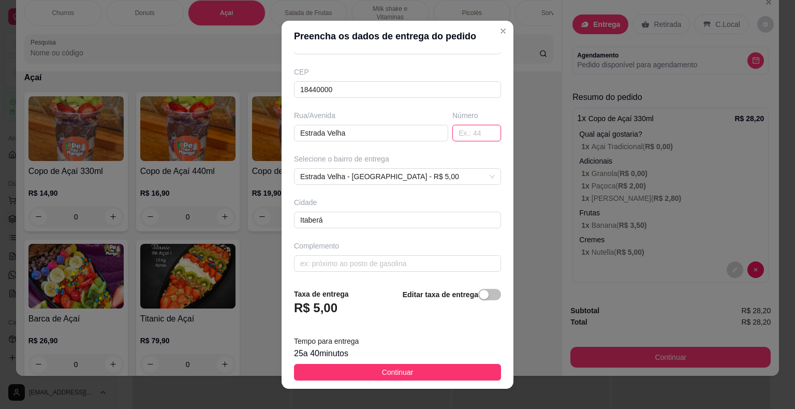
click at [453, 129] on input "text" at bounding box center [476, 133] width 49 height 17
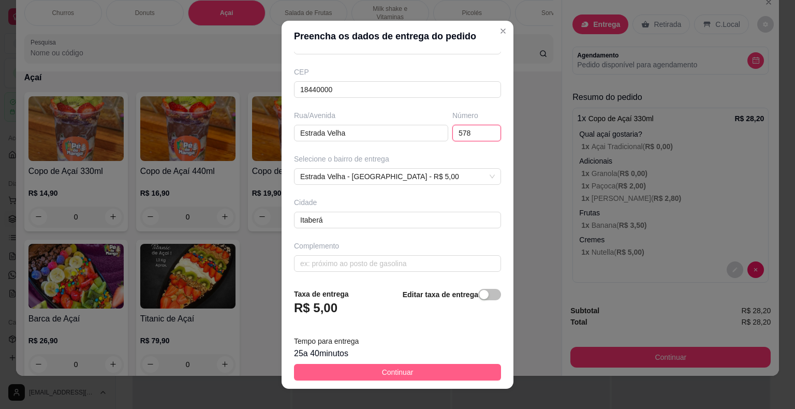
type input "578"
click at [415, 377] on button "Continuar" at bounding box center [397, 372] width 207 height 17
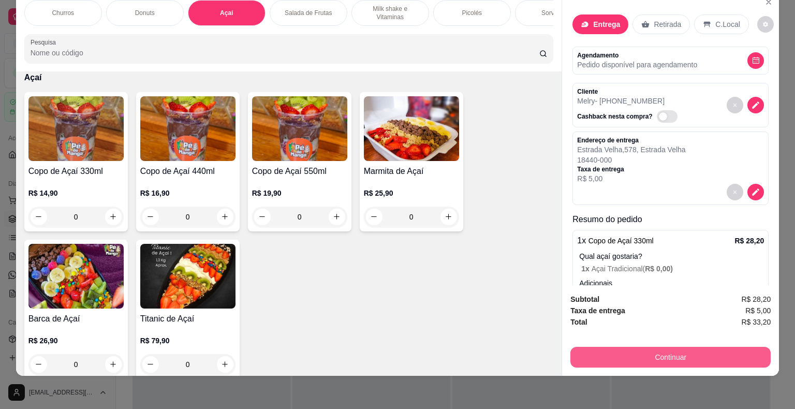
click at [533, 349] on button "Continuar" at bounding box center [670, 357] width 200 height 21
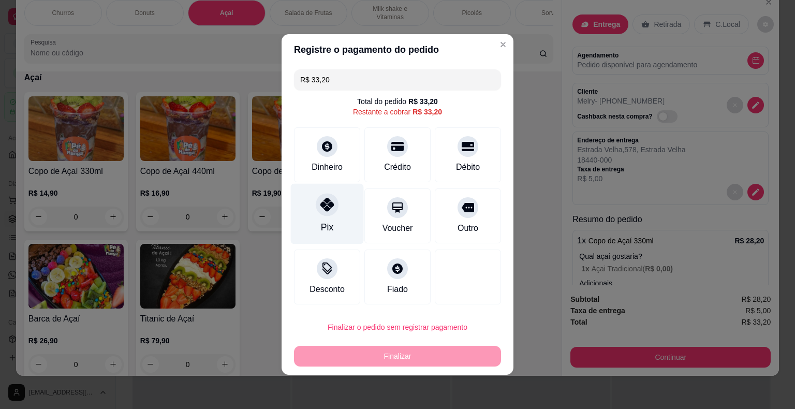
click at [314, 216] on div "Pix" at bounding box center [327, 214] width 73 height 61
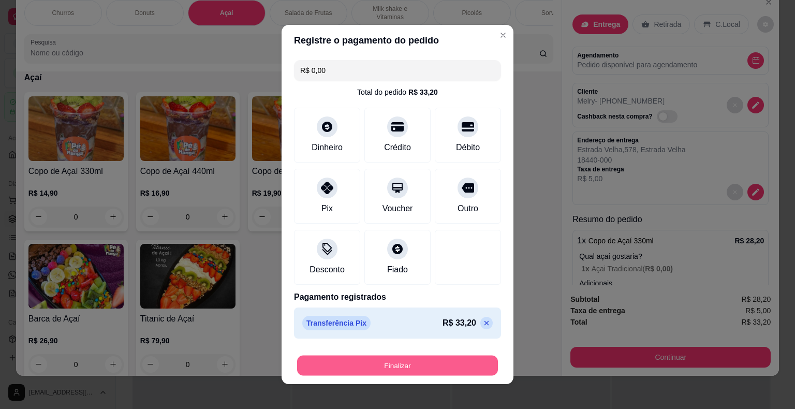
click at [389, 367] on button "Finalizar" at bounding box center [397, 366] width 201 height 20
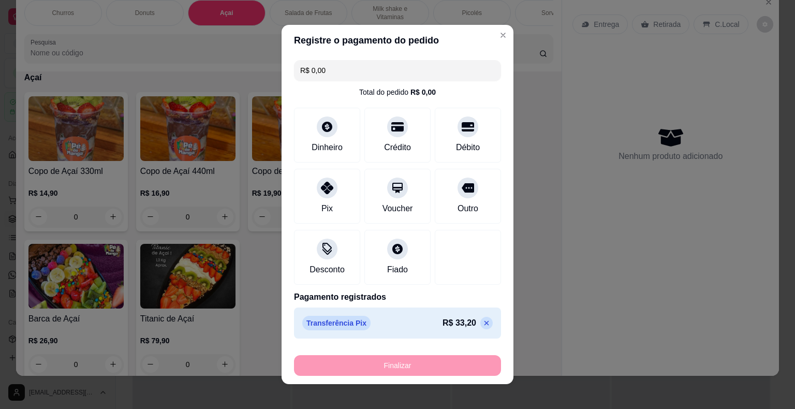
type input "-R$ 33,20"
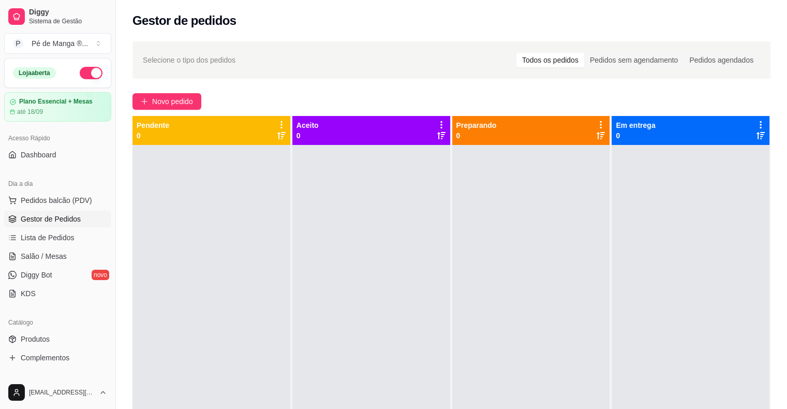
click at [80, 216] on span "Gestor de Pedidos" at bounding box center [51, 219] width 60 height 10
click at [67, 237] on span "Lista de Pedidos" at bounding box center [48, 237] width 54 height 10
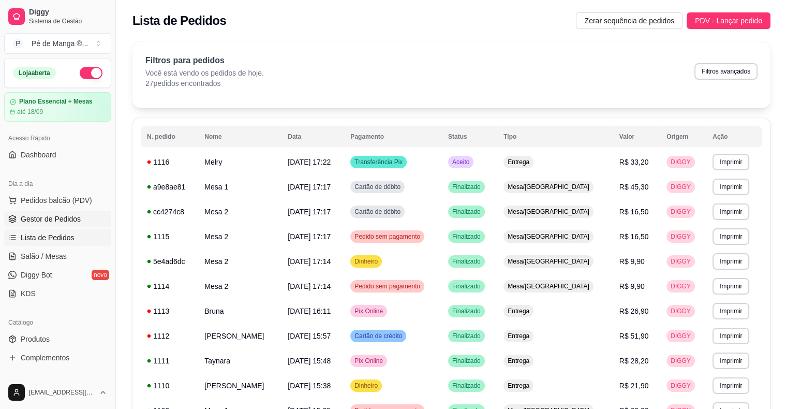
click at [72, 220] on span "Gestor de Pedidos" at bounding box center [51, 219] width 60 height 10
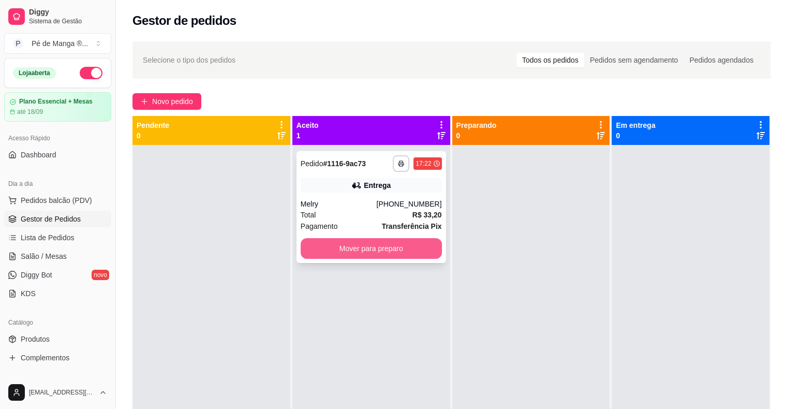
click at [394, 256] on button "Mover para preparo" at bounding box center [371, 248] width 141 height 21
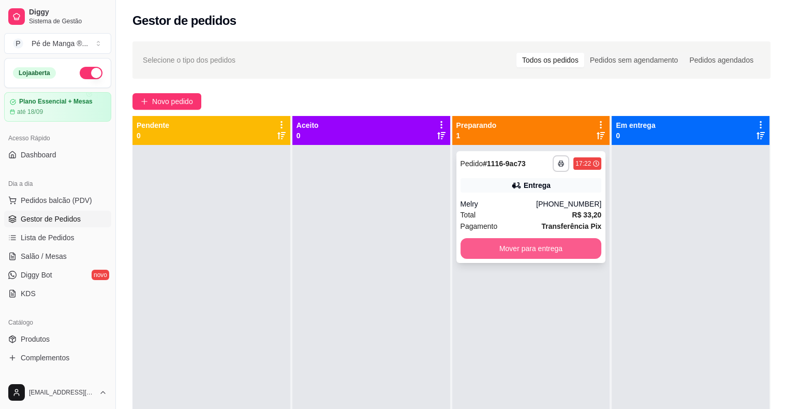
click at [530, 243] on button "Mover para entrega" at bounding box center [531, 248] width 141 height 21
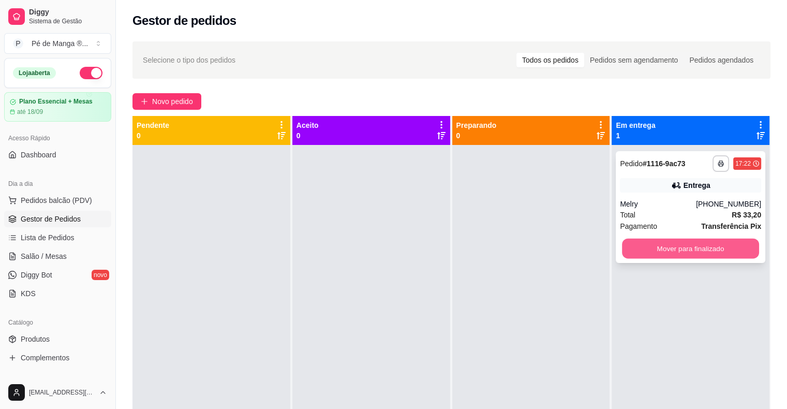
click at [533, 239] on button "Mover para finalizado" at bounding box center [690, 249] width 137 height 20
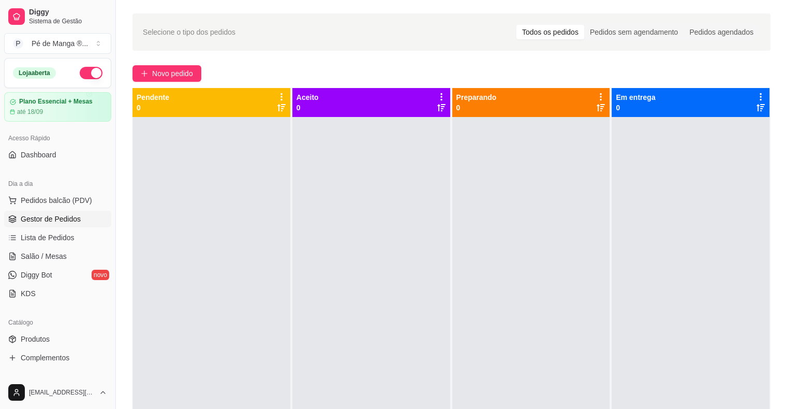
scroll to position [52, 0]
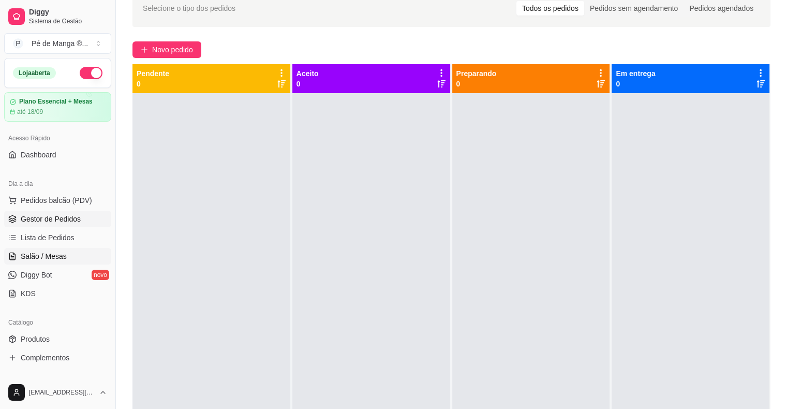
click at [57, 259] on span "Salão / Mesas" at bounding box center [44, 256] width 46 height 10
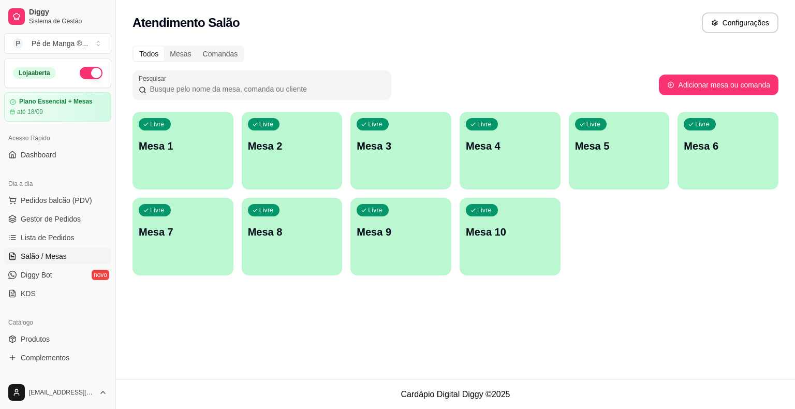
click at [160, 159] on div "Livre Mesa 1" at bounding box center [182, 144] width 101 height 65
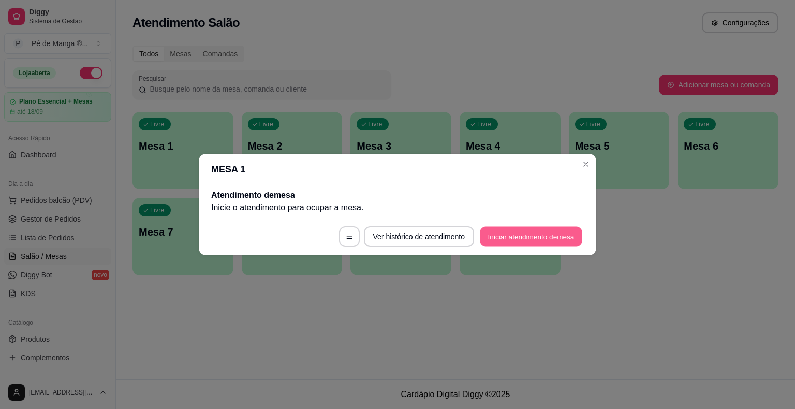
click at [520, 239] on button "Iniciar atendimento de mesa" at bounding box center [531, 237] width 102 height 20
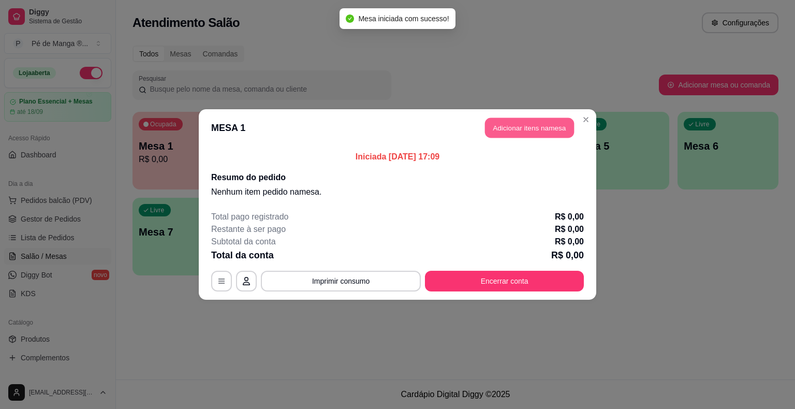
click at [518, 135] on button "Adicionar itens na mesa" at bounding box center [529, 128] width 89 height 20
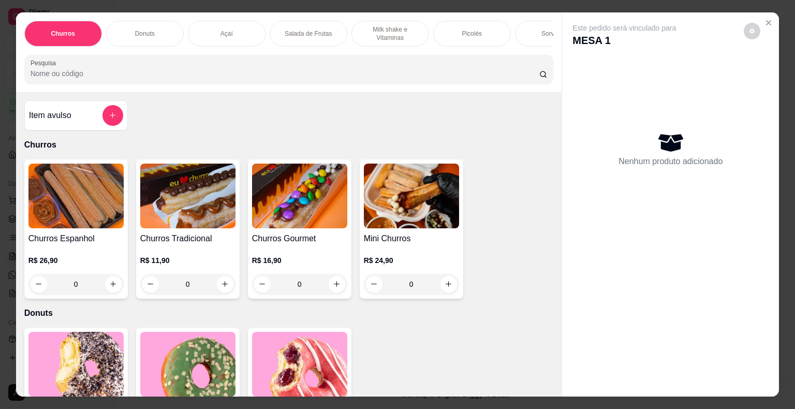
click at [528, 36] on div "Sorvetes" at bounding box center [554, 34] width 78 height 26
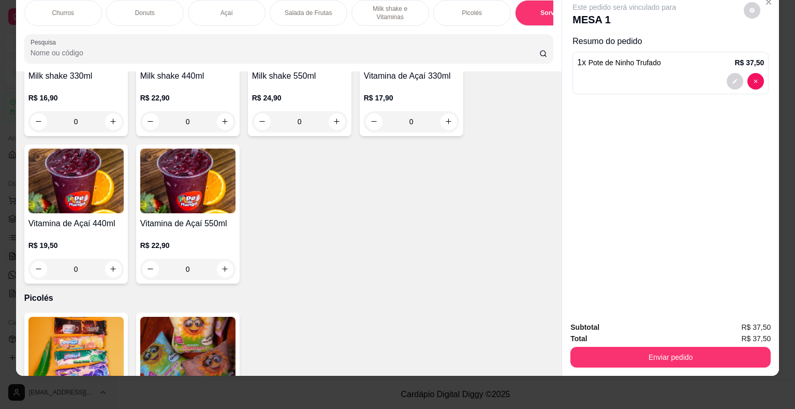
scroll to position [1052, 0]
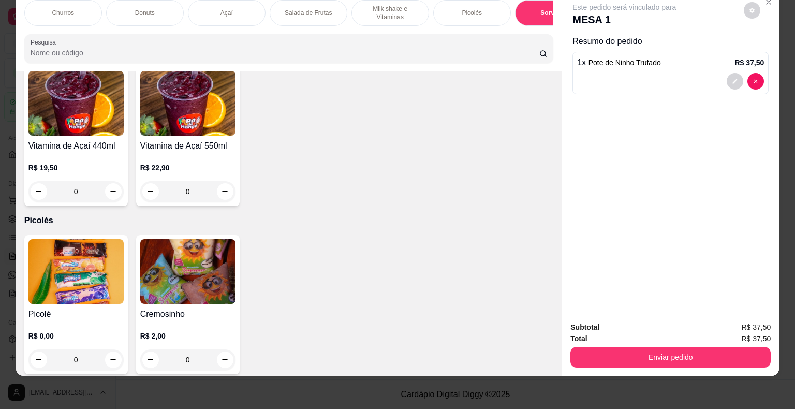
click at [94, 281] on img at bounding box center [75, 271] width 95 height 65
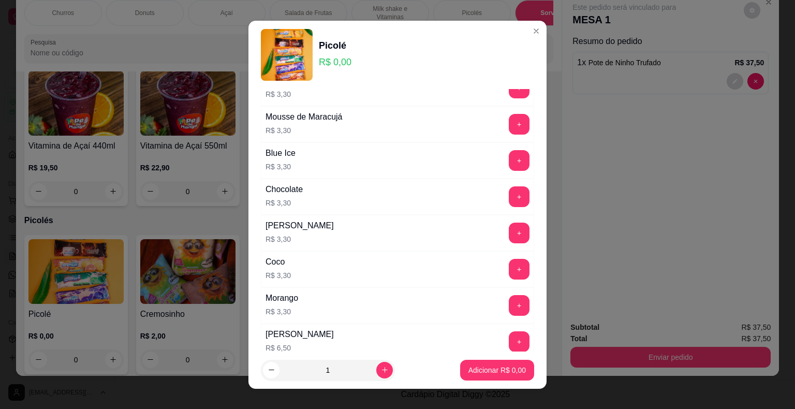
scroll to position [362, 0]
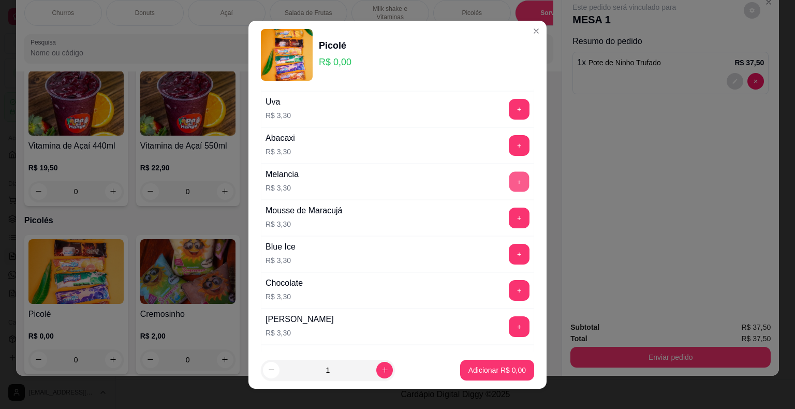
click at [509, 171] on button "+" at bounding box center [519, 181] width 20 height 20
click at [493, 375] on button "Adicionar R$ 3,30" at bounding box center [497, 370] width 74 height 21
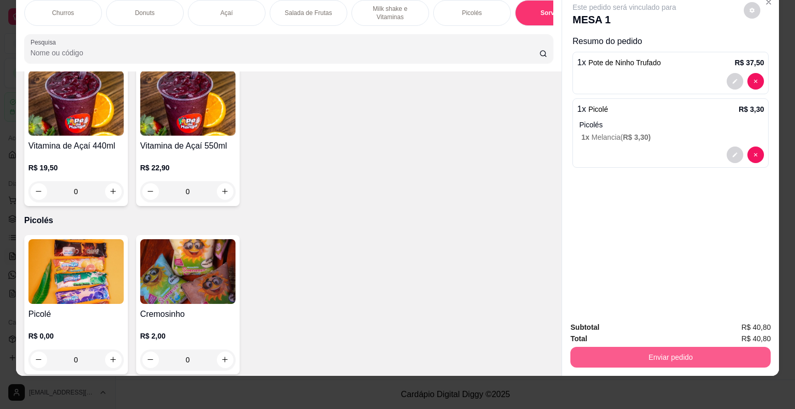
click at [533, 359] on button "Enviar pedido" at bounding box center [670, 357] width 200 height 21
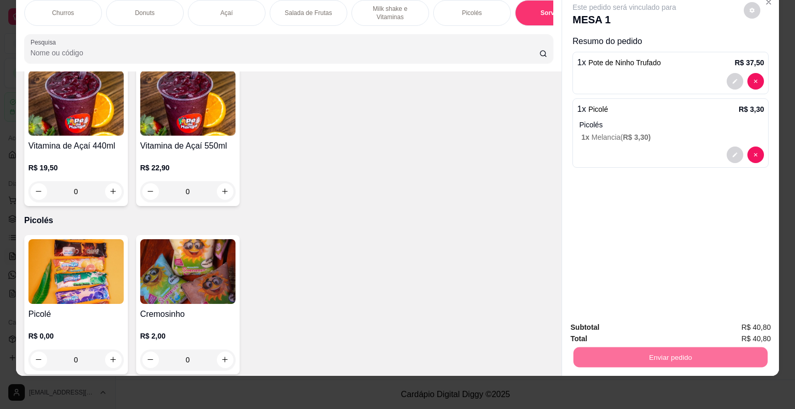
click at [533, 325] on button "Não registrar e enviar pedido" at bounding box center [636, 323] width 105 height 19
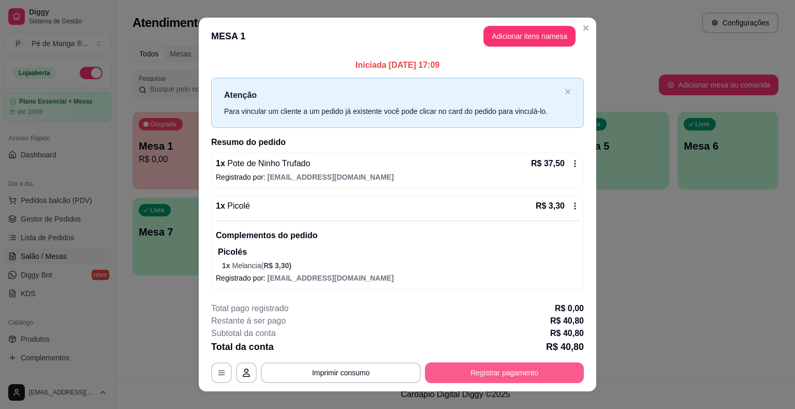
click at [516, 376] on button "Registrar pagamento" at bounding box center [504, 372] width 159 height 21
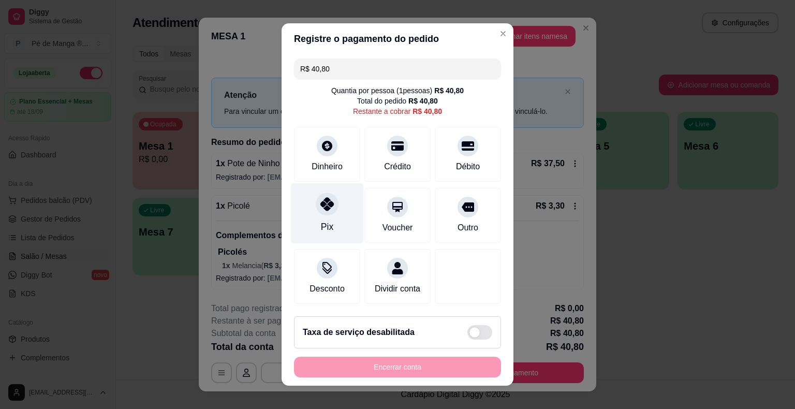
click at [331, 211] on div at bounding box center [327, 204] width 23 height 23
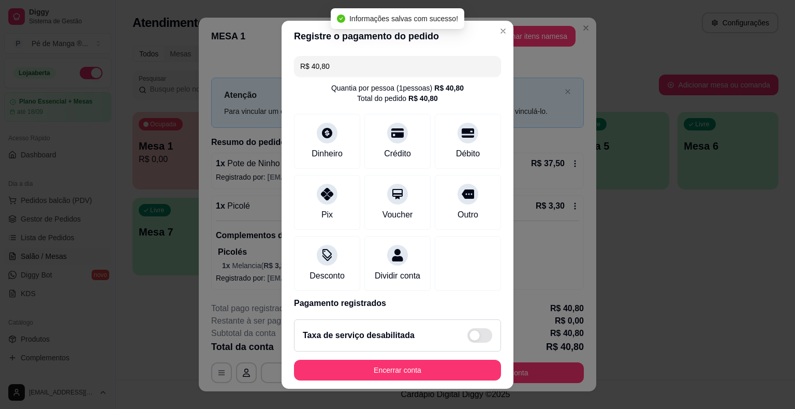
type input "R$ 0,00"
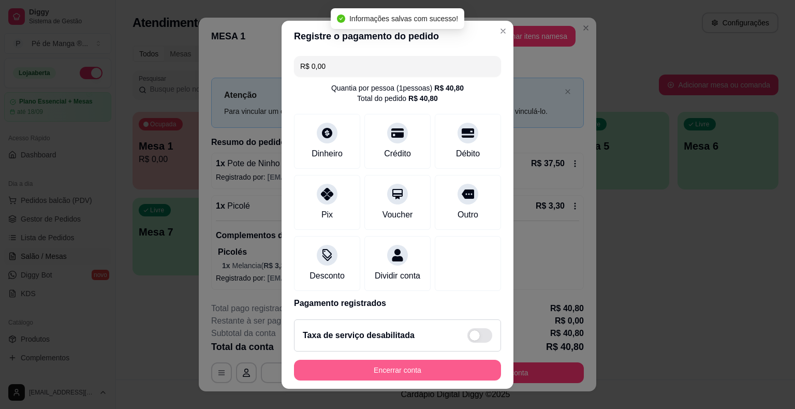
click at [390, 363] on button "Encerrar conta" at bounding box center [397, 370] width 207 height 21
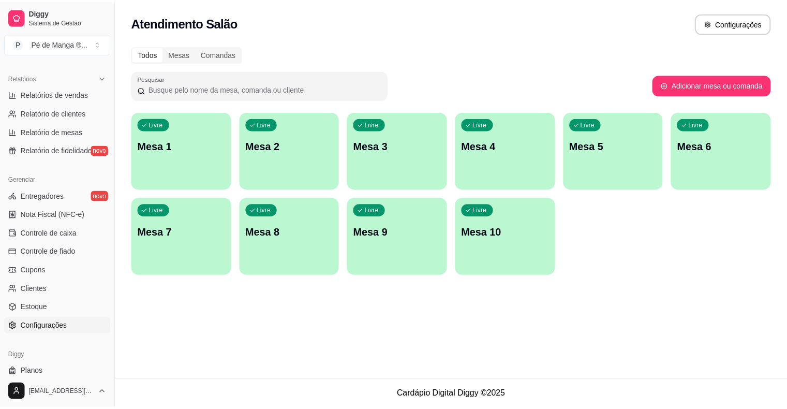
scroll to position [311, 0]
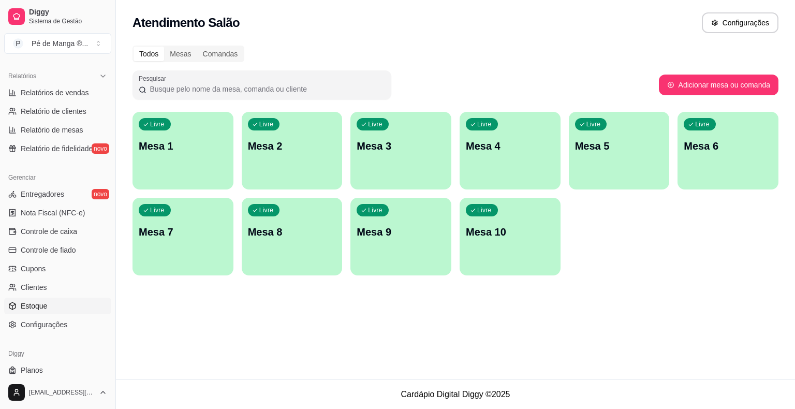
click at [82, 307] on link "Estoque" at bounding box center [57, 306] width 107 height 17
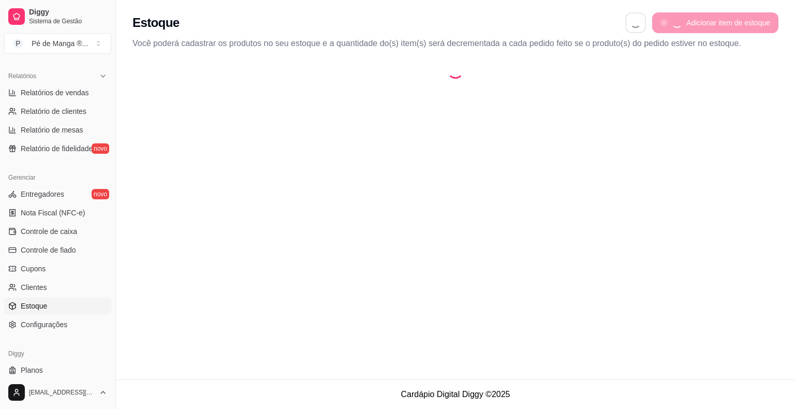
select select "QUANTITY_ORDER"
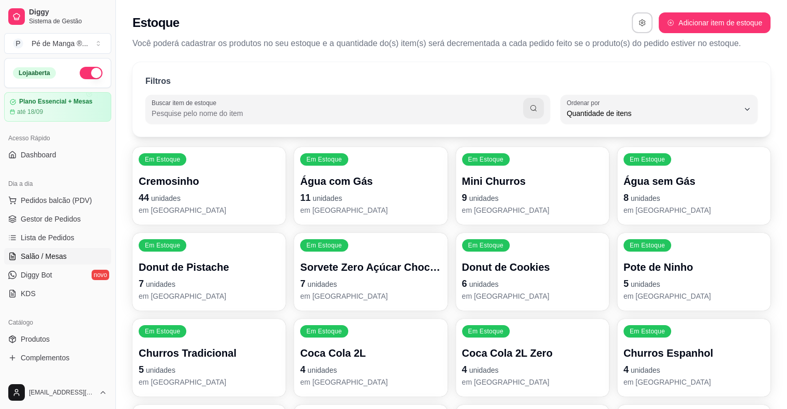
click at [62, 259] on span "Salão / Mesas" at bounding box center [44, 256] width 46 height 10
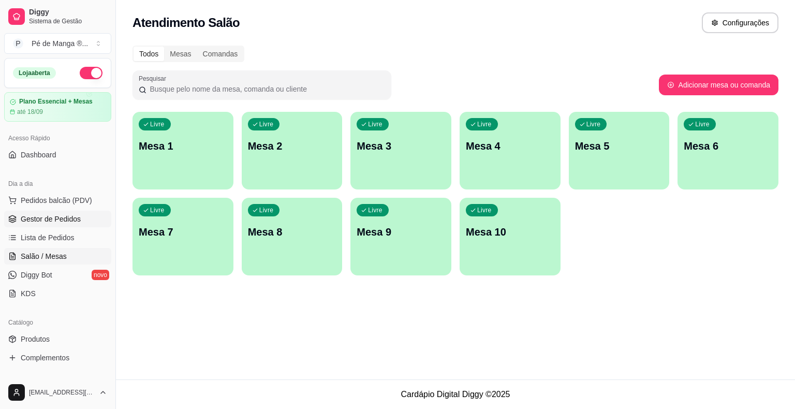
click at [65, 222] on span "Gestor de Pedidos" at bounding box center [51, 219] width 60 height 10
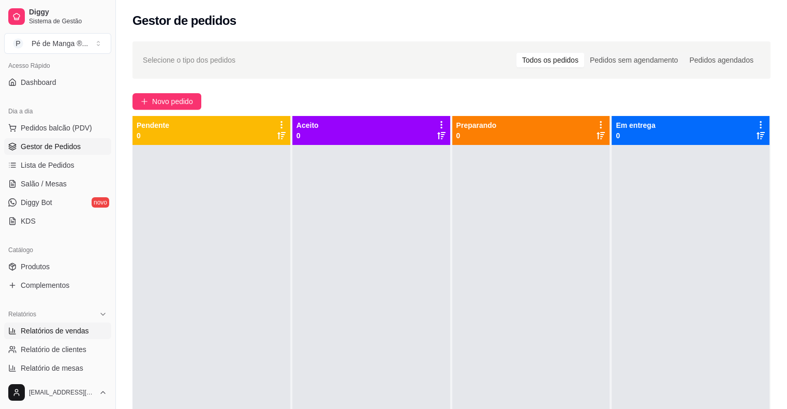
scroll to position [104, 0]
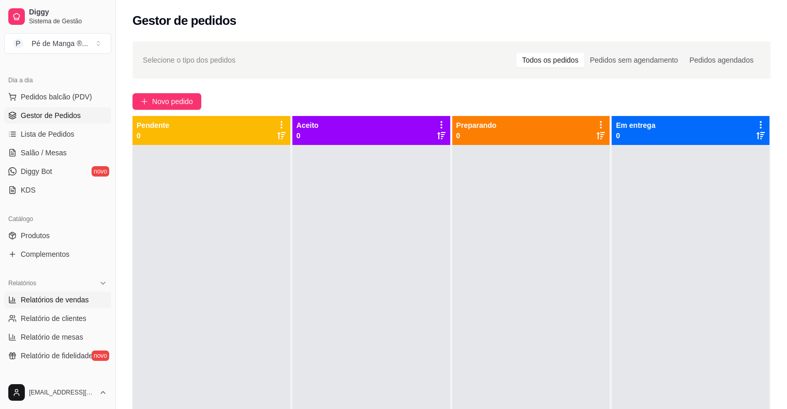
click at [48, 301] on span "Relatórios de vendas" at bounding box center [55, 299] width 68 height 10
select select "ALL"
select select "0"
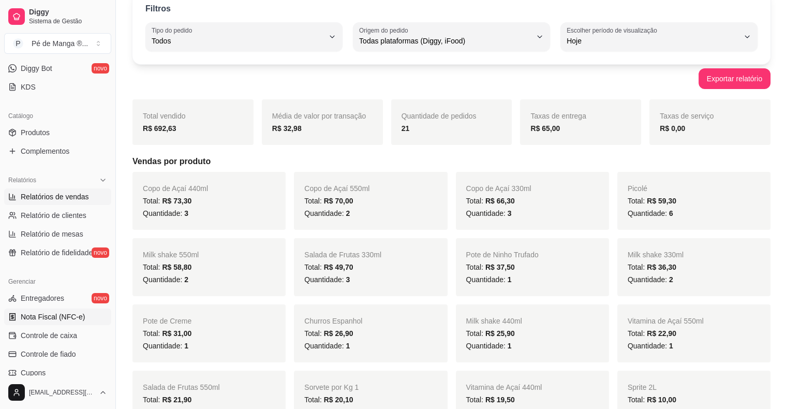
scroll to position [207, 0]
click at [93, 199] on link "Relatórios de vendas" at bounding box center [57, 196] width 107 height 17
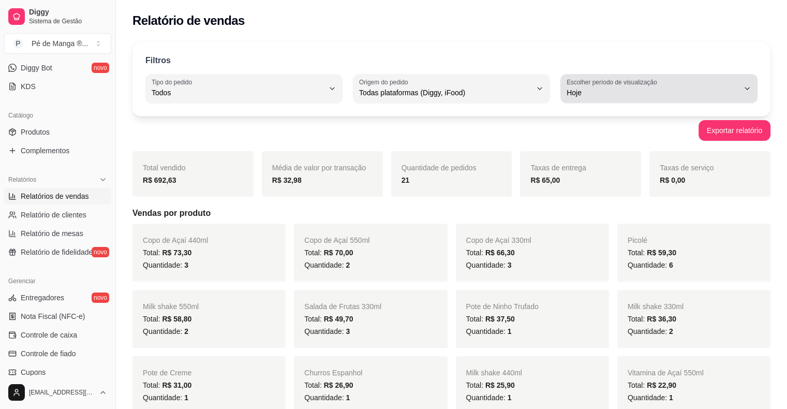
click at [533, 91] on span "Hoje" at bounding box center [653, 92] width 172 height 10
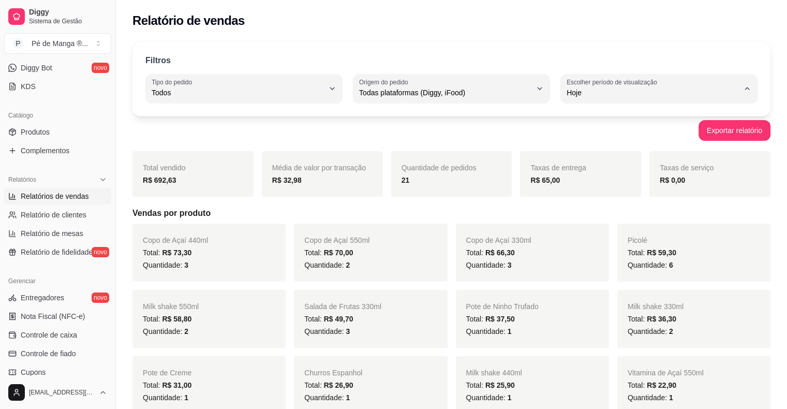
click at [533, 186] on span "30 dias" at bounding box center [654, 185] width 164 height 10
type input "30"
select select "30"
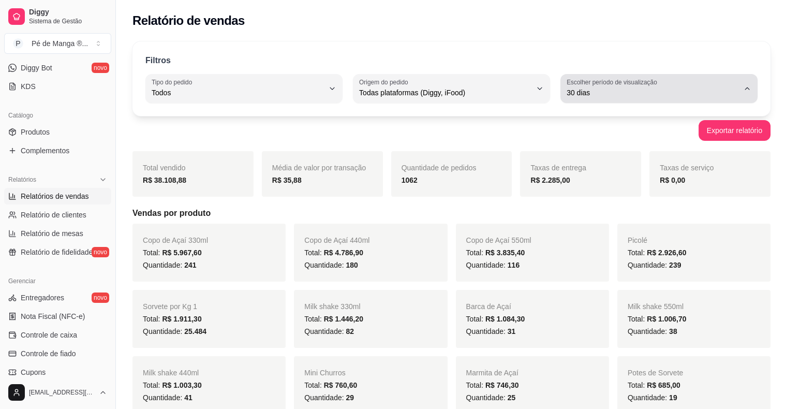
click at [533, 95] on span "30 dias" at bounding box center [653, 92] width 172 height 10
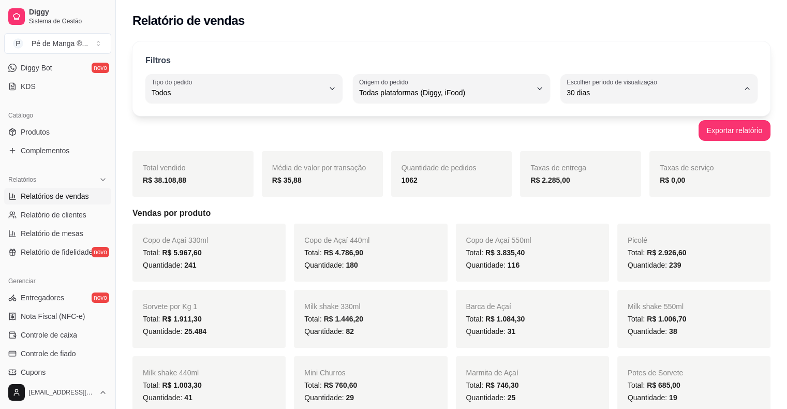
click at [533, 223] on span "Customizado" at bounding box center [654, 218] width 164 height 10
type input "-1"
select select "-1"
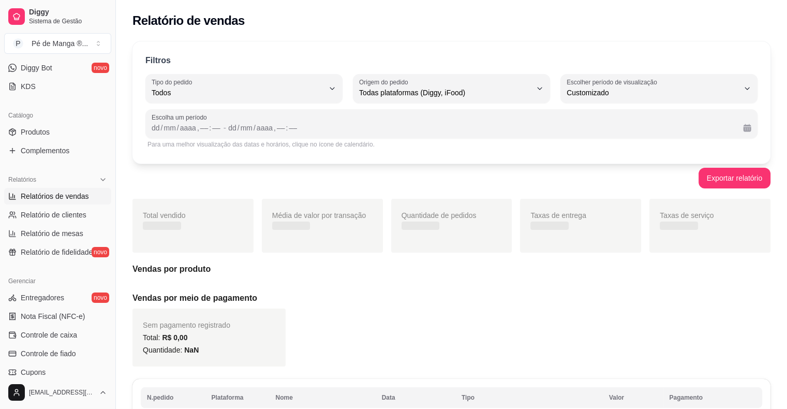
scroll to position [10, 0]
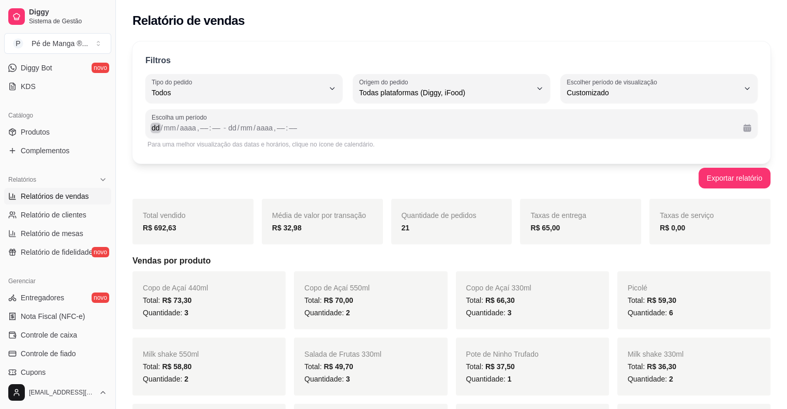
click at [161, 126] on div "/" at bounding box center [162, 128] width 4 height 10
click at [225, 131] on div "dd" at bounding box center [228, 128] width 10 height 10
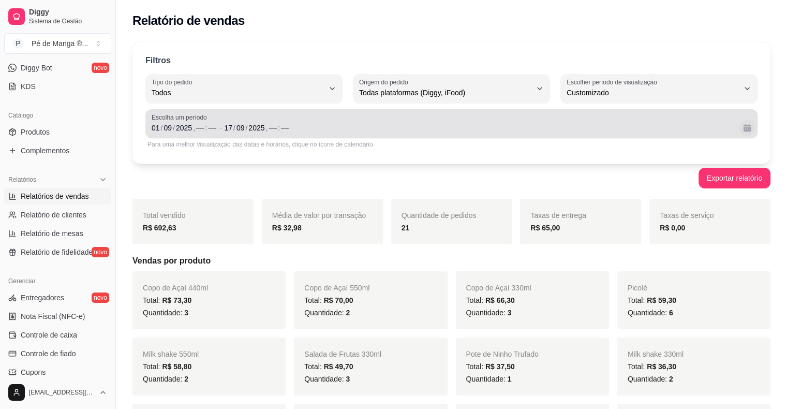
click at [533, 127] on button "Calendário" at bounding box center [747, 128] width 16 height 16
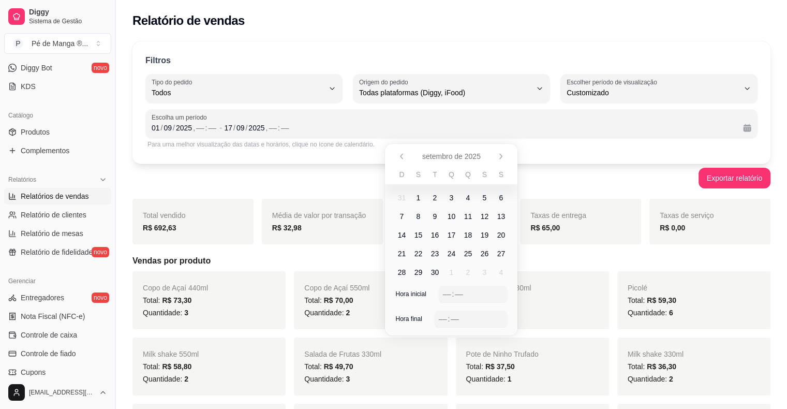
click at [533, 109] on div "Escolha um período [DATE] , –– : –– - [DATE] , –– : ––" at bounding box center [451, 123] width 612 height 29
click at [528, 121] on span "Escolha um período" at bounding box center [452, 117] width 600 height 8
click at [297, 118] on span "Escolha um período" at bounding box center [452, 117] width 600 height 8
click at [293, 134] on div "Escolha um período [DATE] , –– : –– - [DATE] , –– : ––" at bounding box center [451, 123] width 612 height 29
click at [313, 132] on div "[DATE] , –– : ––" at bounding box center [479, 128] width 511 height 12
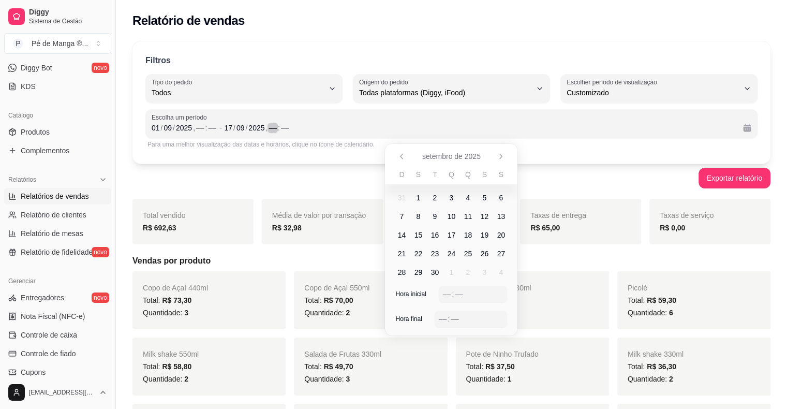
click at [313, 132] on div "[DATE] , –– : ––" at bounding box center [479, 128] width 511 height 12
click at [533, 132] on div "Escolha um período [DATE] , –– : –– - [DATE] , –– : ––" at bounding box center [451, 123] width 612 height 29
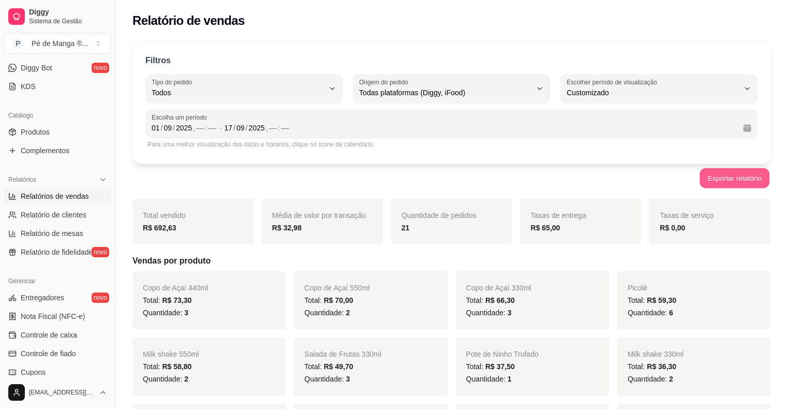
click at [533, 179] on button "Exportar relatório" at bounding box center [735, 178] width 70 height 20
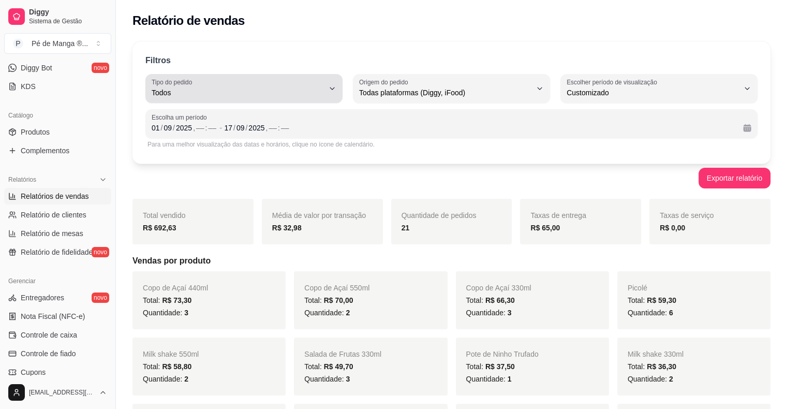
click at [333, 86] on icon "button" at bounding box center [332, 88] width 8 height 8
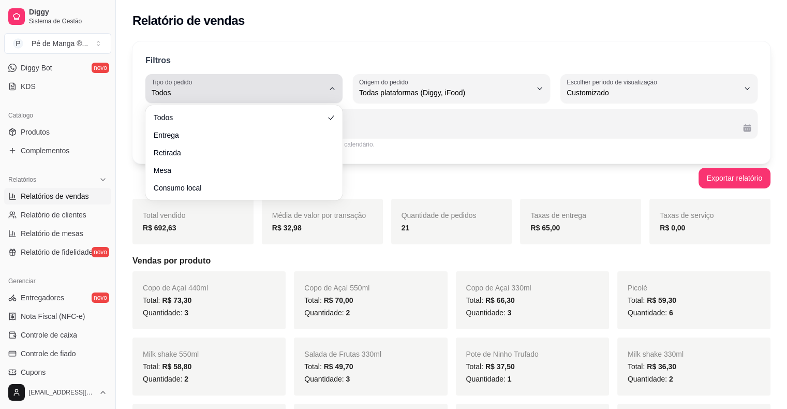
click at [333, 86] on icon "button" at bounding box center [332, 88] width 8 height 8
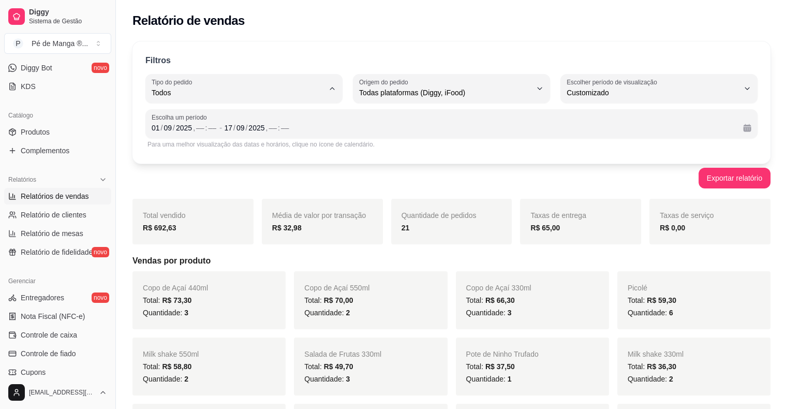
click at [533, 101] on button "Escolher período de visualização Customizado" at bounding box center [659, 88] width 197 height 29
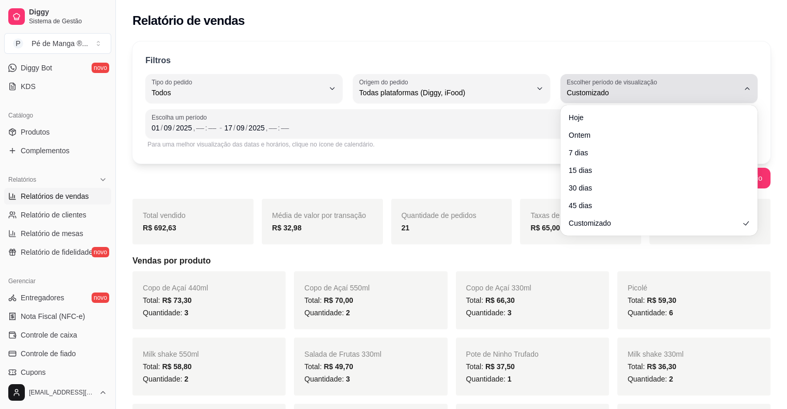
click at [533, 98] on div "Customizado" at bounding box center [653, 88] width 172 height 21
click at [533, 88] on span "Customizado" at bounding box center [653, 92] width 172 height 10
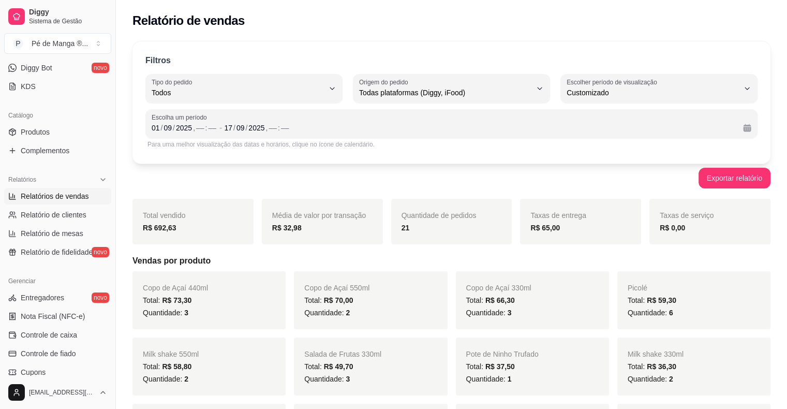
click at [448, 183] on div "Exportar relatório" at bounding box center [451, 178] width 638 height 21
click at [282, 123] on div "––" at bounding box center [285, 128] width 10 height 10
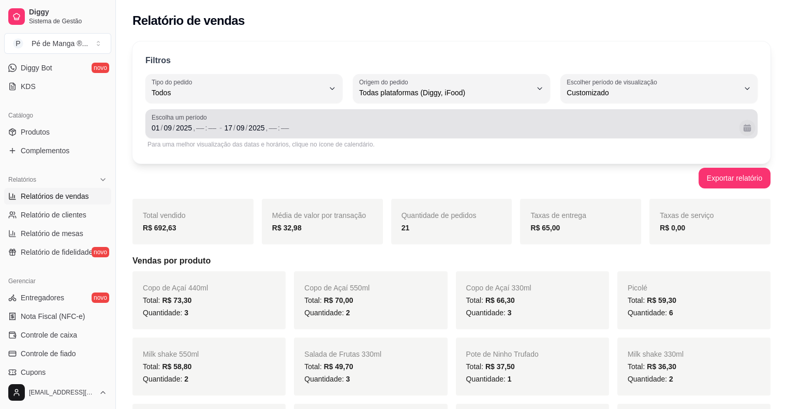
click at [533, 125] on button "Calendário" at bounding box center [747, 128] width 16 height 16
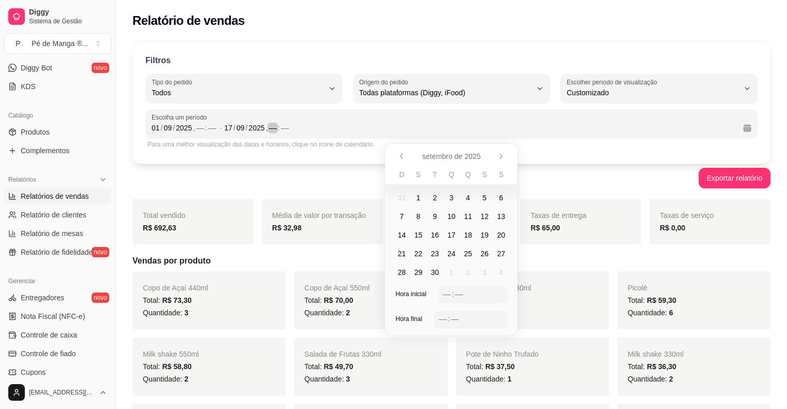
click at [533, 129] on div "[DATE] , –– : ––" at bounding box center [479, 128] width 511 height 12
click at [533, 172] on div "Exportar relatório" at bounding box center [451, 178] width 638 height 21
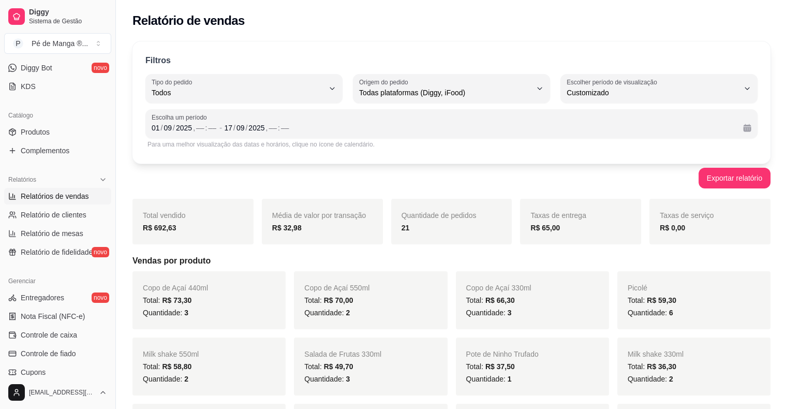
drag, startPoint x: 52, startPoint y: 262, endPoint x: 47, endPoint y: 266, distance: 5.9
click at [49, 266] on div "Loja aberta Plano Essencial + Mesas até 18/09 Acesso Rápido Dashboard Dia a dia…" at bounding box center [57, 217] width 115 height 318
click at [45, 260] on div "Relatórios Relatórios de vendas Relatório de clientes Relatório de mesas Relató…" at bounding box center [57, 215] width 115 height 97
click at [42, 266] on div "Loja aberta Plano Essencial + Mesas até 18/09 Acesso Rápido Dashboard Dia a dia…" at bounding box center [57, 217] width 115 height 318
click at [45, 259] on link "Relatório de fidelidade novo" at bounding box center [57, 252] width 107 height 17
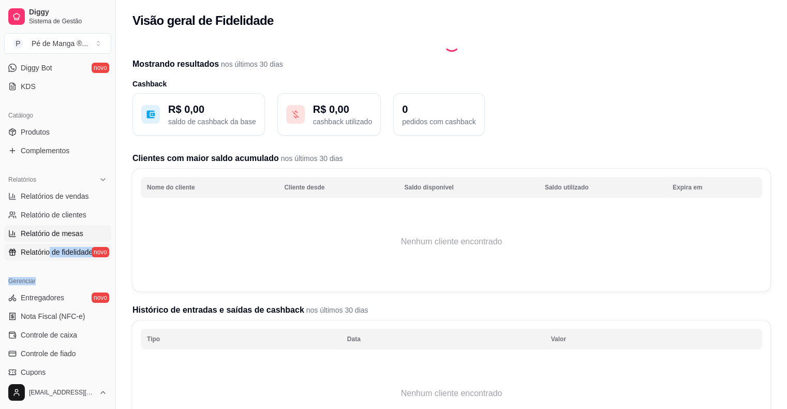
click at [50, 249] on span "Relatório de fidelidade" at bounding box center [57, 252] width 72 height 10
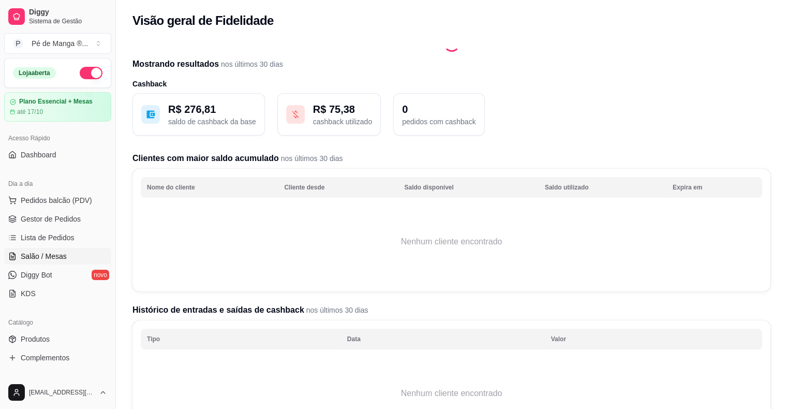
click at [77, 256] on link "Salão / Mesas" at bounding box center [57, 256] width 107 height 17
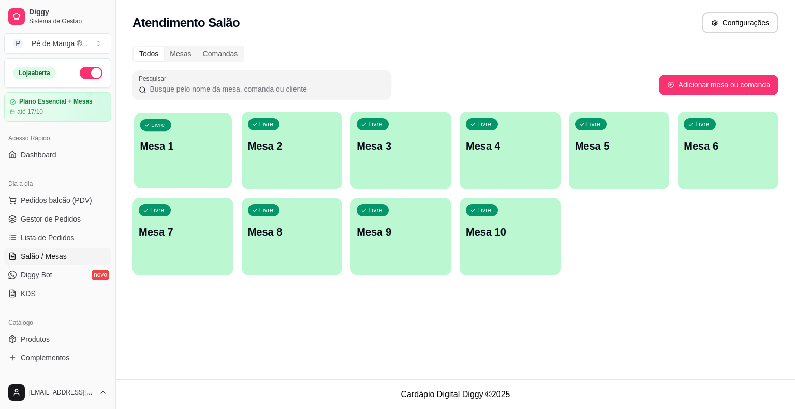
click at [188, 156] on div "Livre Mesa 1" at bounding box center [183, 144] width 98 height 63
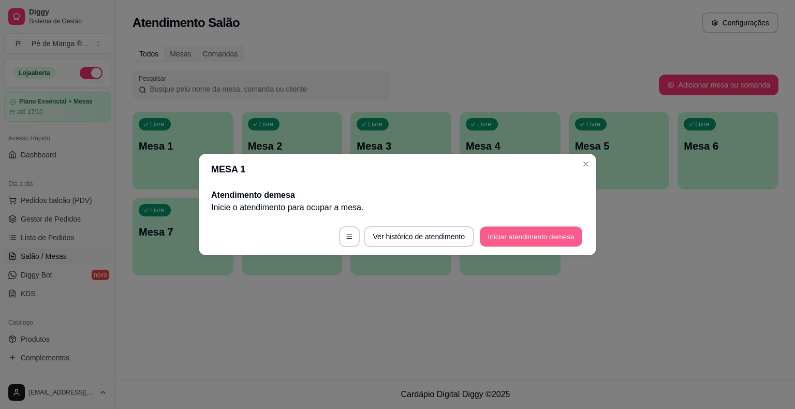
click at [527, 241] on button "Iniciar atendimento de mesa" at bounding box center [531, 237] width 102 height 20
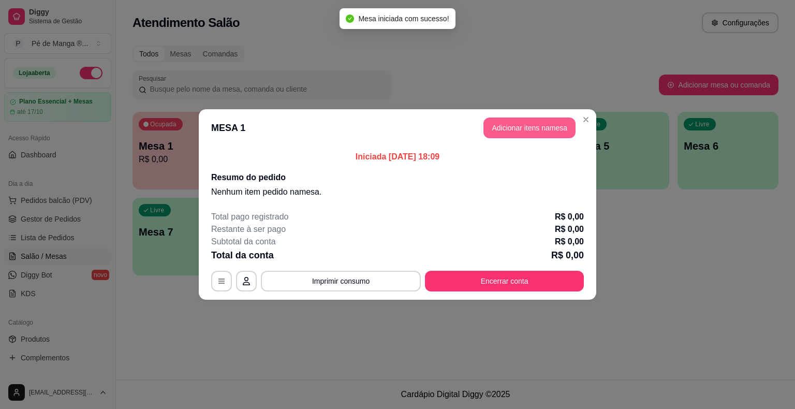
click at [531, 132] on button "Adicionar itens na mesa" at bounding box center [529, 127] width 92 height 21
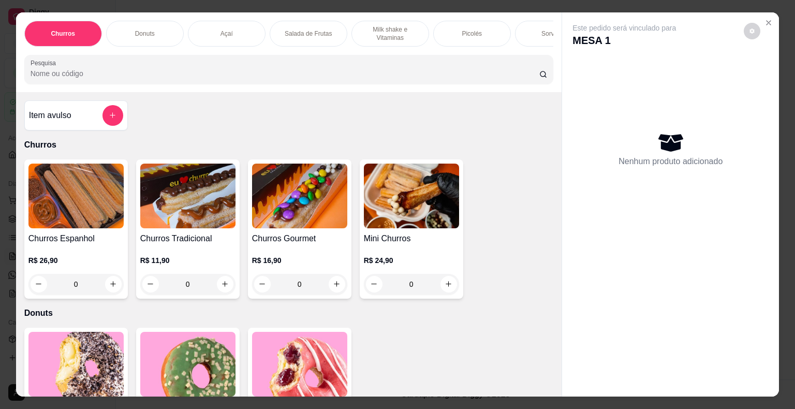
click at [475, 37] on div "Picolés" at bounding box center [472, 34] width 78 height 26
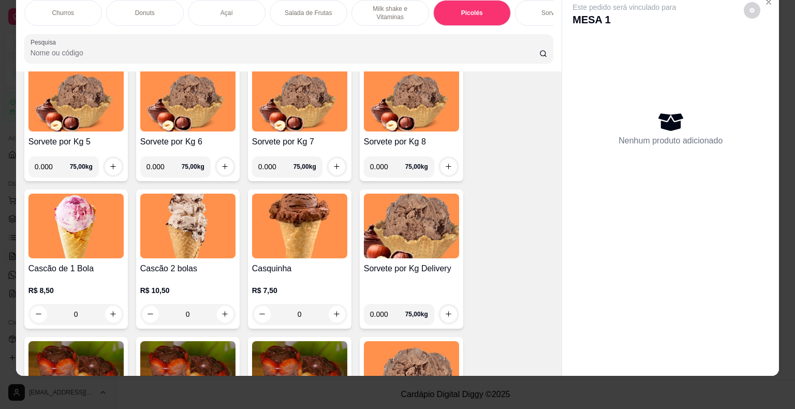
scroll to position [1350, 0]
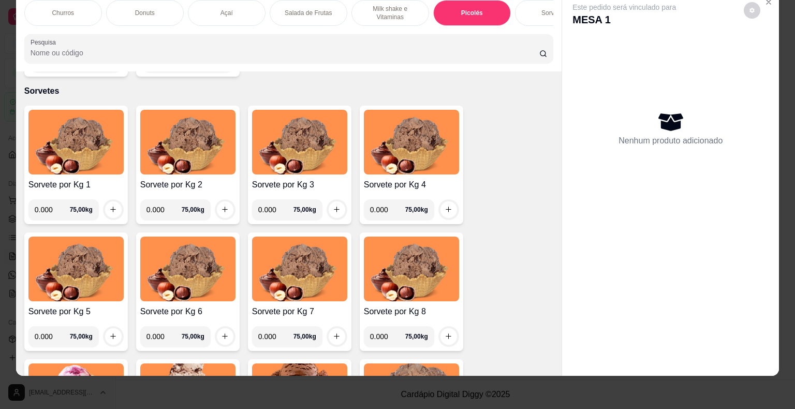
click at [490, 9] on div "Picolés" at bounding box center [472, 13] width 78 height 26
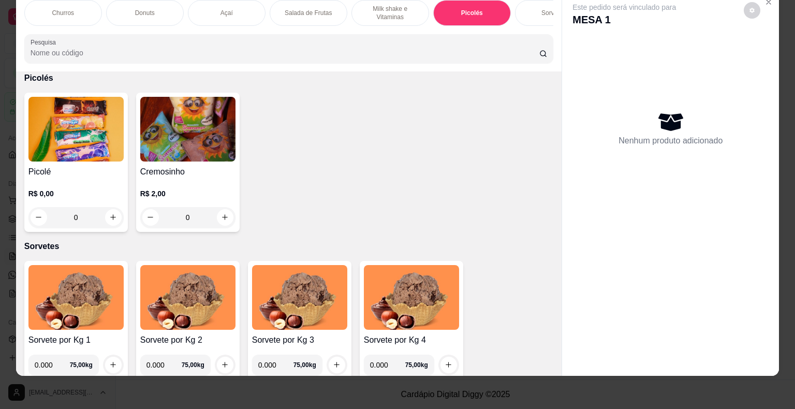
click at [61, 182] on div "R$ 0,00 0" at bounding box center [75, 203] width 95 height 50
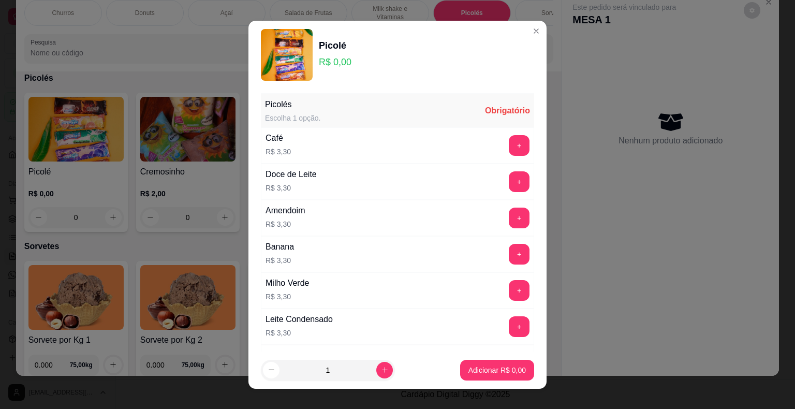
drag, startPoint x: 507, startPoint y: 302, endPoint x: 509, endPoint y: 294, distance: 8.0
click at [508, 301] on div "Milho Verde R$ 3,30 +" at bounding box center [397, 290] width 273 height 36
click at [509, 292] on button "+" at bounding box center [519, 290] width 21 height 21
click at [488, 376] on button "Adicionar R$ 6,60" at bounding box center [497, 370] width 72 height 20
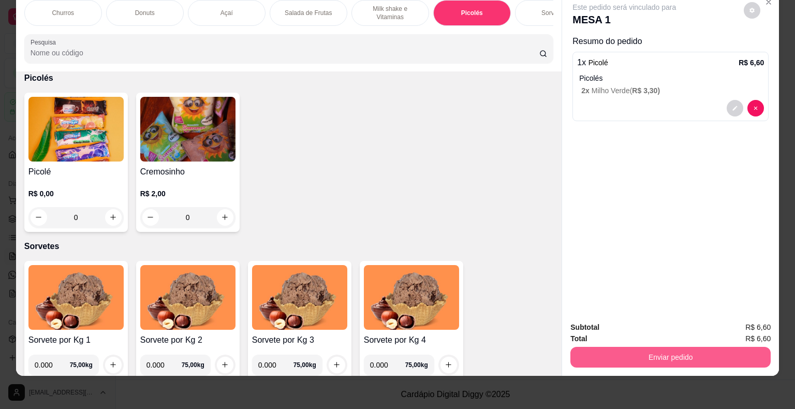
click at [533, 355] on button "Enviar pedido" at bounding box center [670, 357] width 200 height 21
click at [533, 326] on button "Não registrar e enviar pedido" at bounding box center [636, 324] width 108 height 20
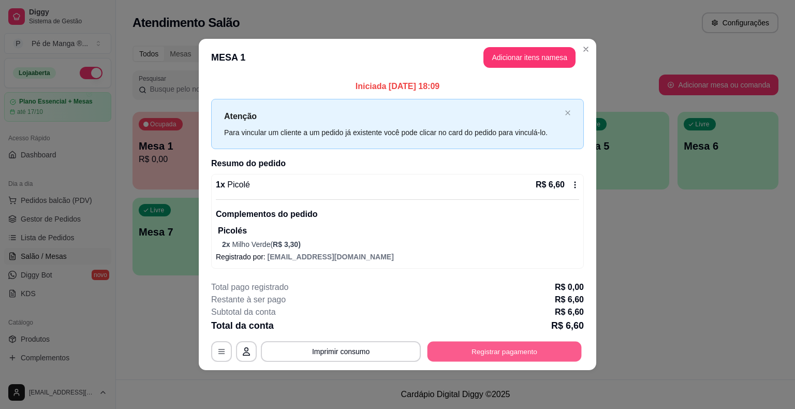
click at [473, 346] on button "Registrar pagamento" at bounding box center [505, 352] width 154 height 20
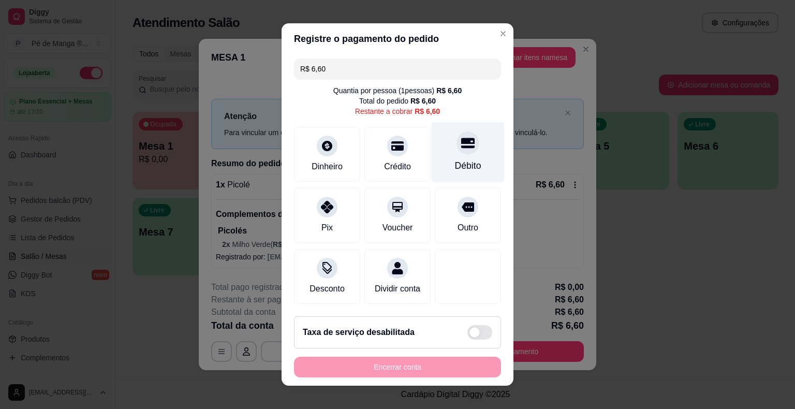
click at [464, 152] on div at bounding box center [467, 142] width 23 height 23
type input "R$ 0,00"
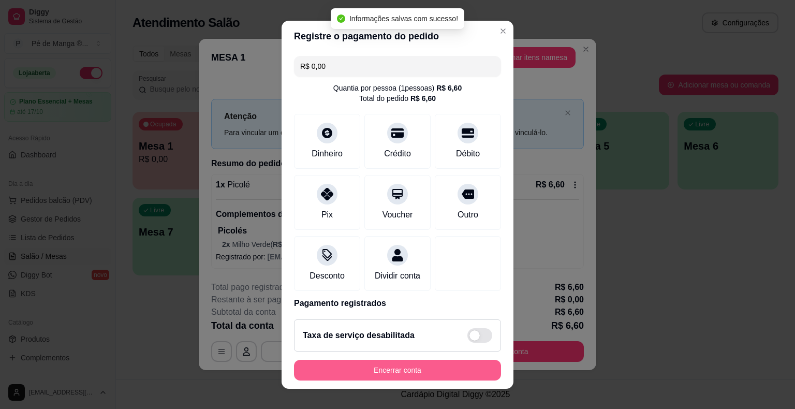
click at [432, 371] on button "Encerrar conta" at bounding box center [397, 370] width 207 height 21
